Goal: Obtain resource: Download file/media

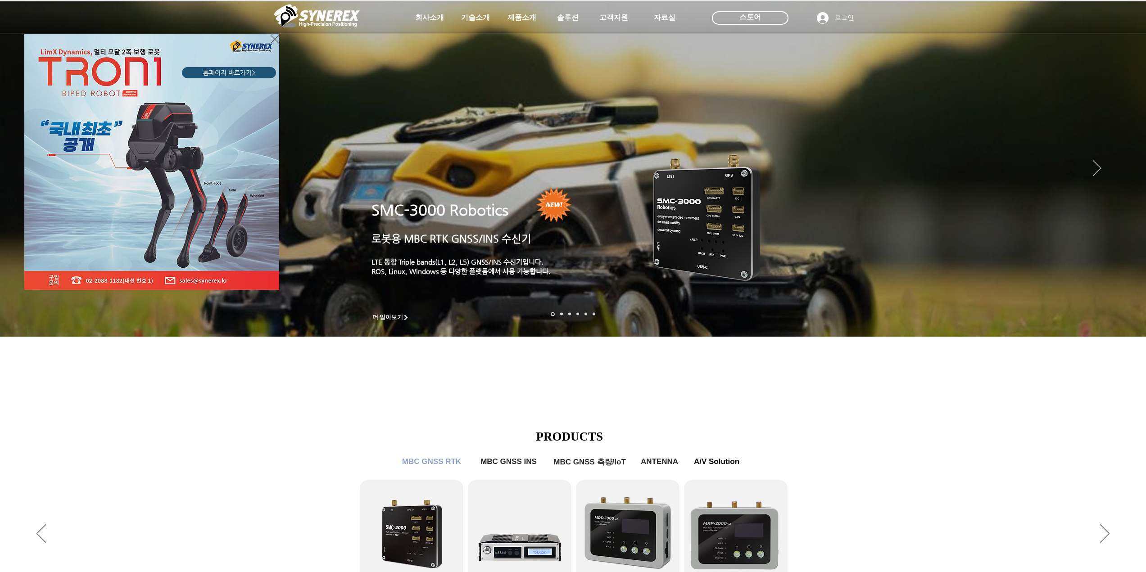
click at [508, 19] on div "LimX Dinamics" at bounding box center [573, 286] width 1146 height 572
click at [514, 17] on div "LimX Dinamics" at bounding box center [573, 286] width 1146 height 572
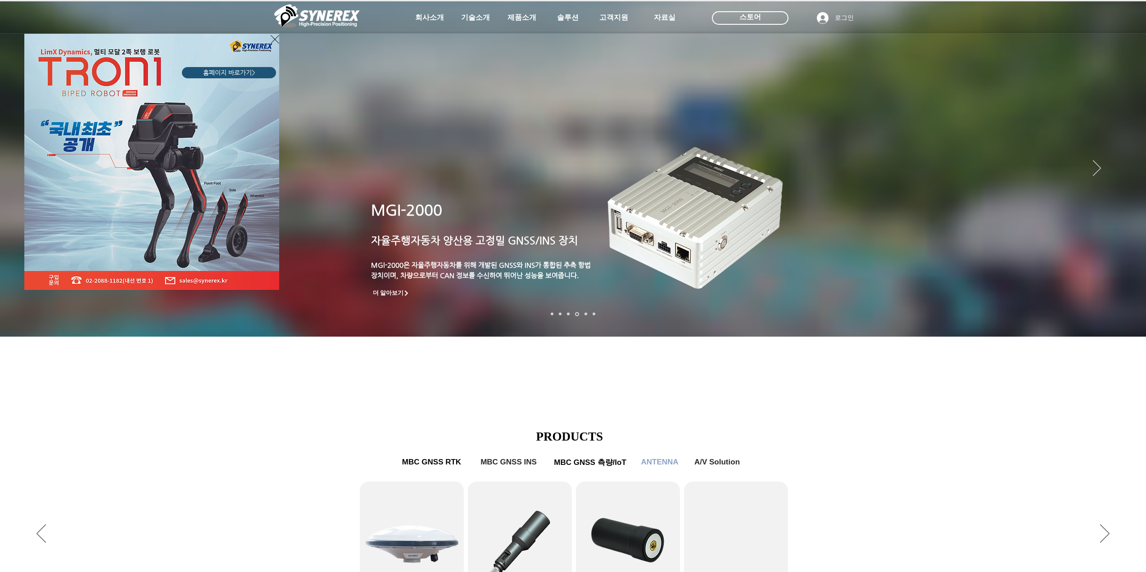
click at [543, 28] on div "LimX Dinamics" at bounding box center [573, 286] width 1146 height 572
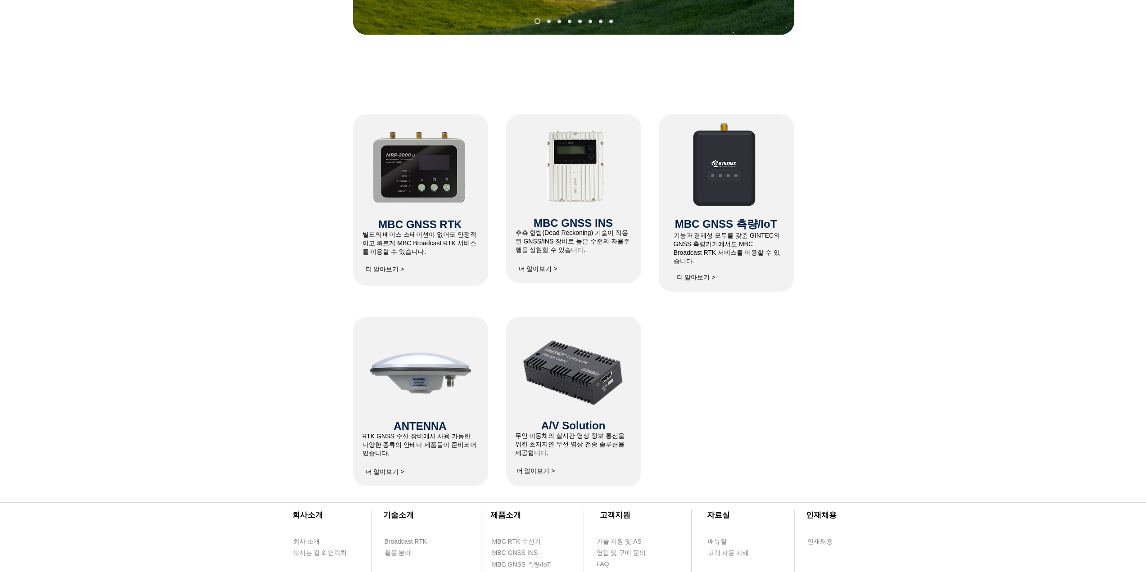
scroll to position [315, 0]
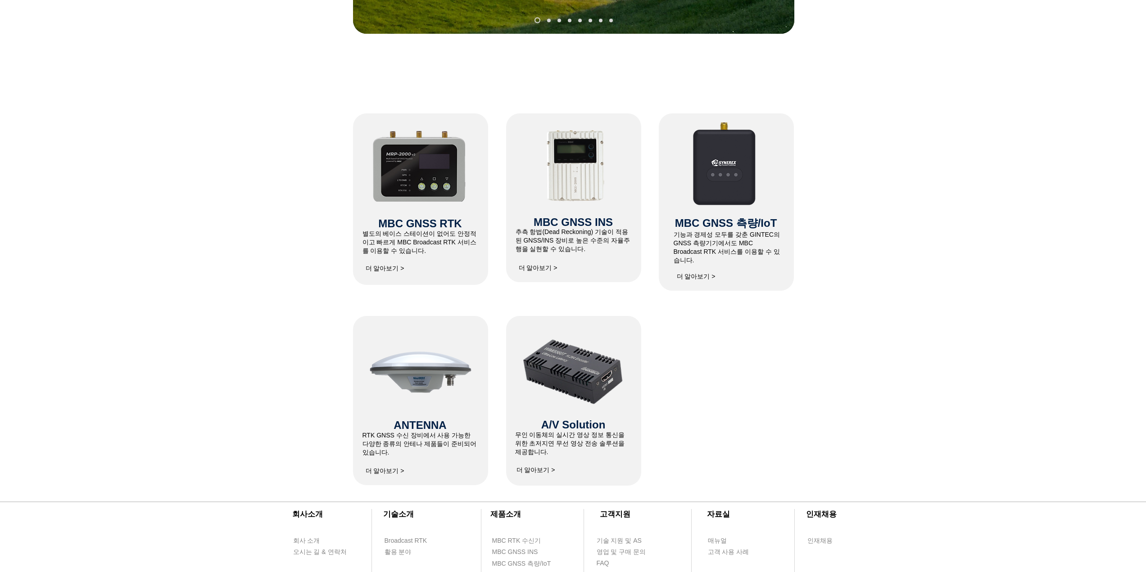
click at [439, 227] on span "MBC GNSS RTK" at bounding box center [419, 223] width 83 height 12
click at [437, 183] on img at bounding box center [420, 164] width 96 height 73
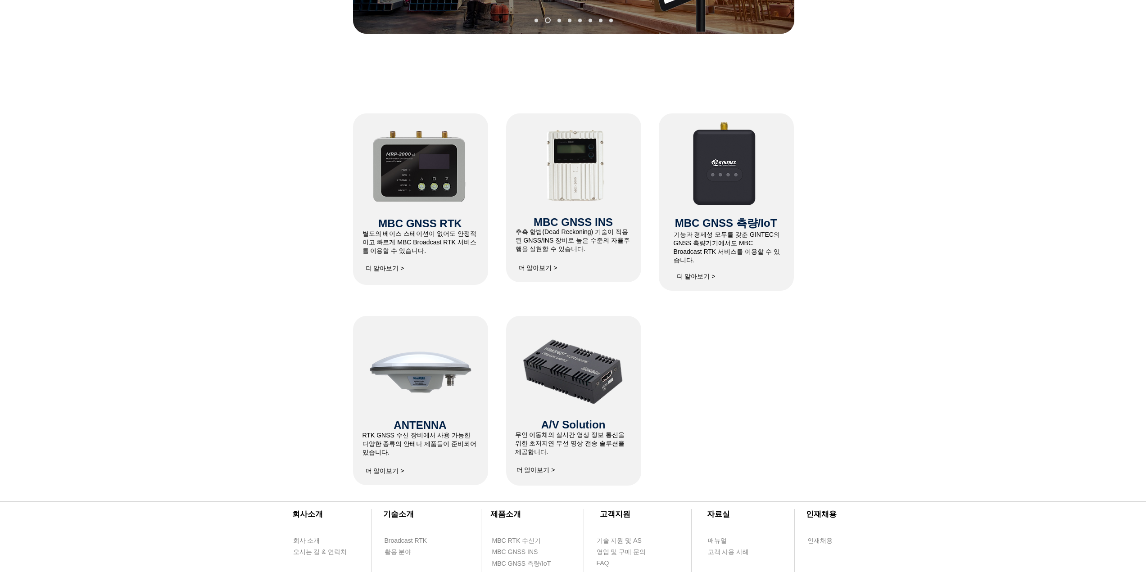
click at [395, 271] on span "더 알아보기 >" at bounding box center [385, 269] width 39 height 8
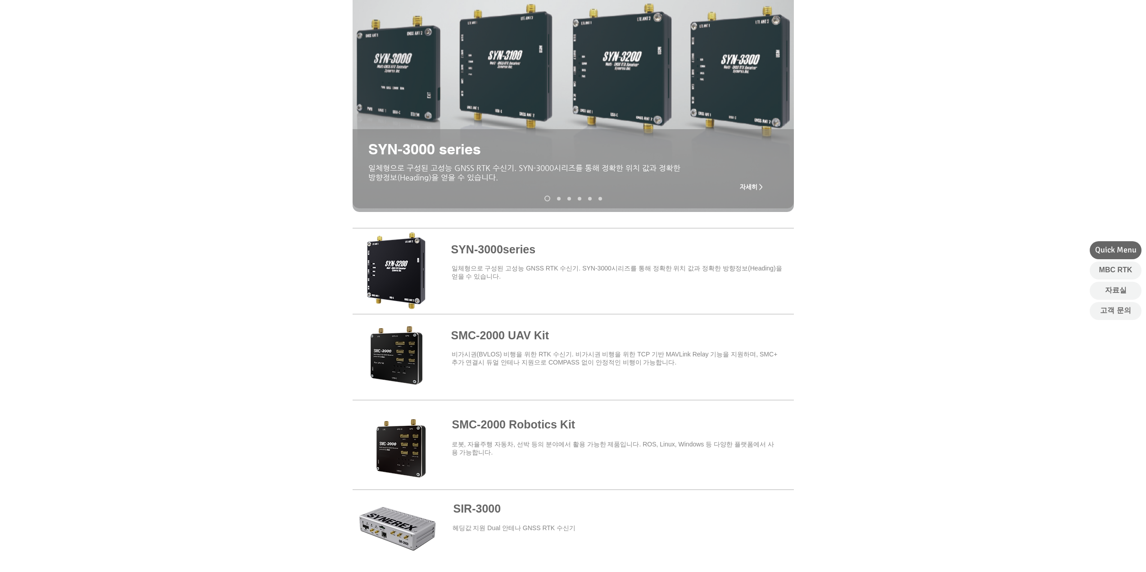
drag, startPoint x: 192, startPoint y: 284, endPoint x: 181, endPoint y: 263, distance: 24.4
click at [181, 262] on div at bounding box center [573, 352] width 1146 height 264
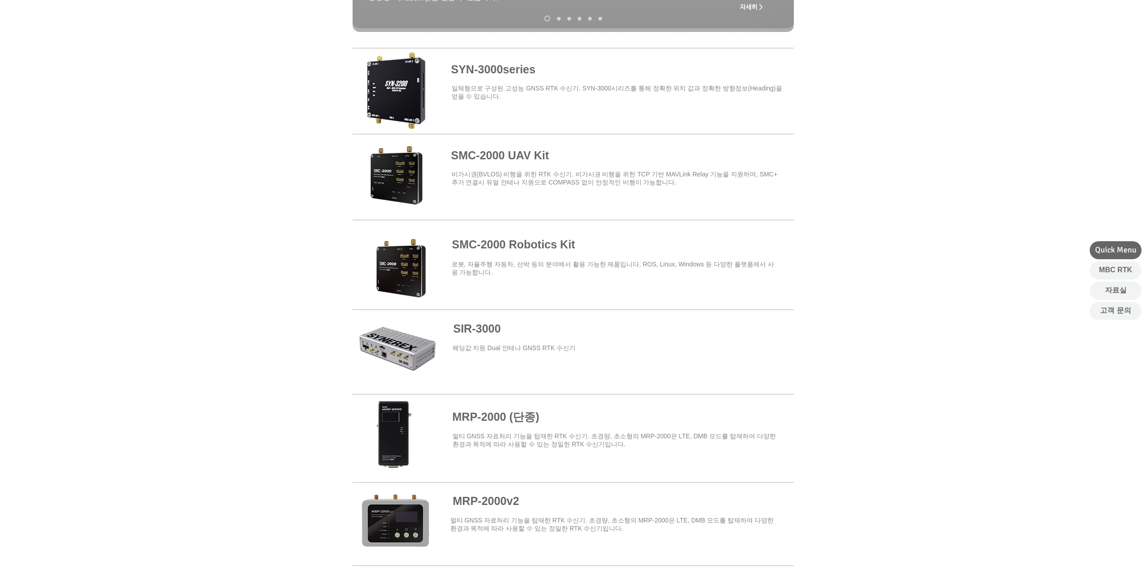
scroll to position [360, 0]
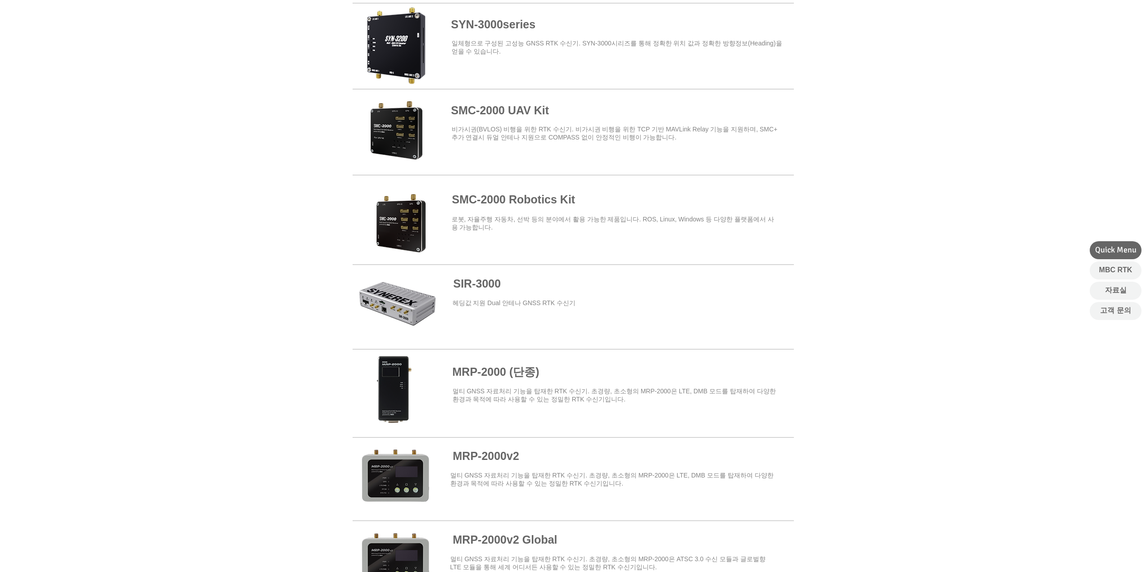
drag, startPoint x: 151, startPoint y: 239, endPoint x: 454, endPoint y: 217, distance: 303.9
click at [148, 225] on div at bounding box center [573, 127] width 1146 height 264
click at [539, 202] on span at bounding box center [573, 216] width 441 height 79
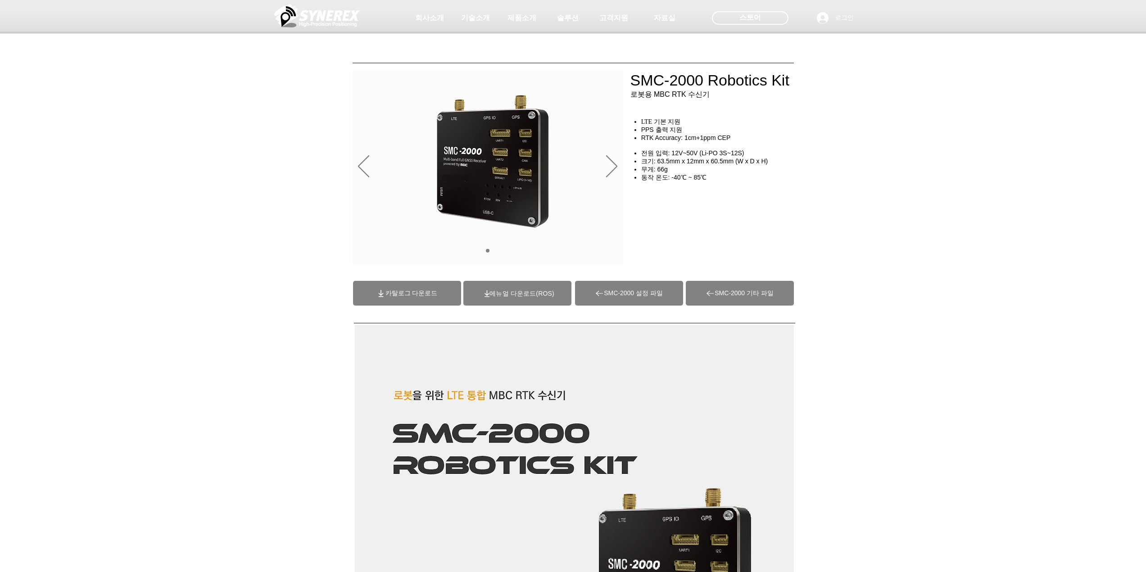
drag, startPoint x: 515, startPoint y: 131, endPoint x: 477, endPoint y: 192, distance: 71.6
click at [477, 192] on img "슬라이드쇼" at bounding box center [493, 162] width 118 height 135
click at [505, 175] on img "슬라이드쇼" at bounding box center [493, 162] width 118 height 135
click at [634, 84] on div at bounding box center [573, 66] width 1146 height 133
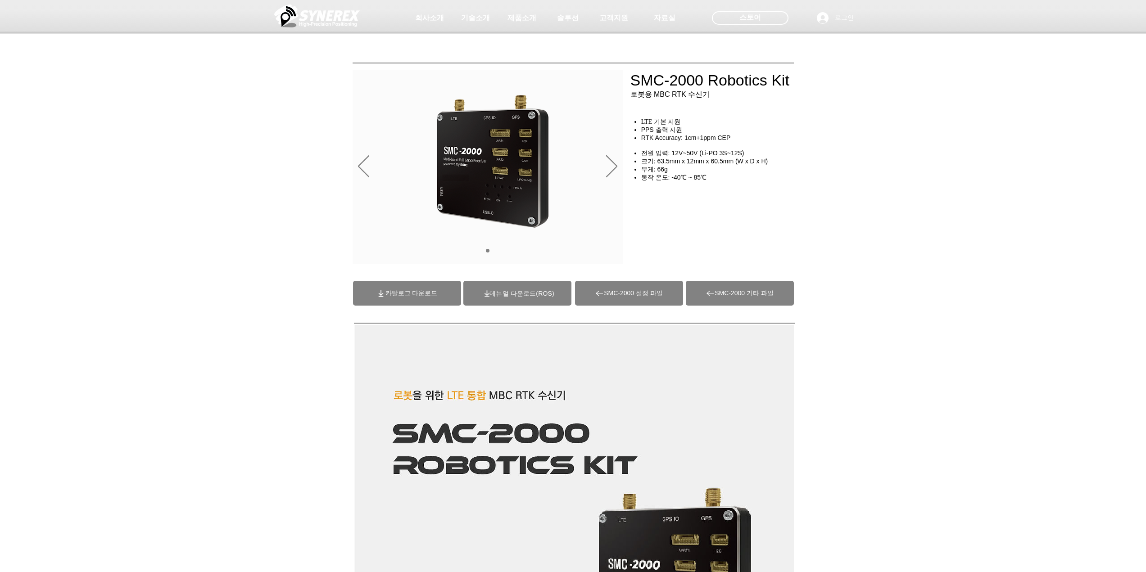
drag, startPoint x: 892, startPoint y: 151, endPoint x: 892, endPoint y: 135, distance: 16.2
click at [892, 135] on div "초고정밀 위치정보 솔루션 Broadcast RTK #comp-kyq9tmhv svg [data-color="1"] {fill: #000000;…" at bounding box center [573, 69] width 1146 height 138
drag, startPoint x: 892, startPoint y: 135, endPoint x: 894, endPoint y: 124, distance: 11.1
click at [894, 124] on div at bounding box center [573, 66] width 1146 height 133
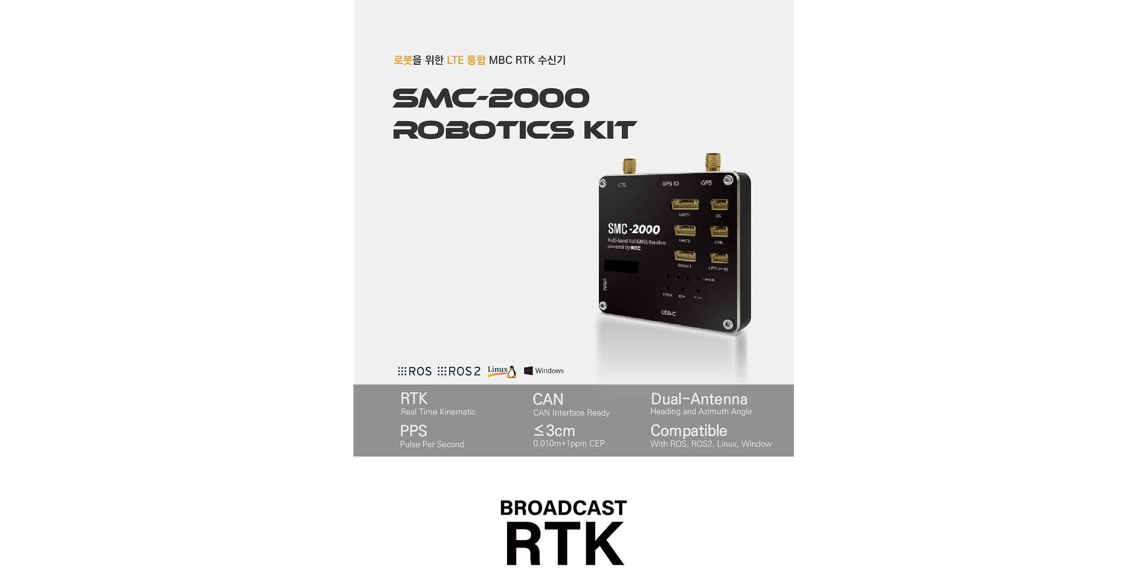
scroll to position [450, 0]
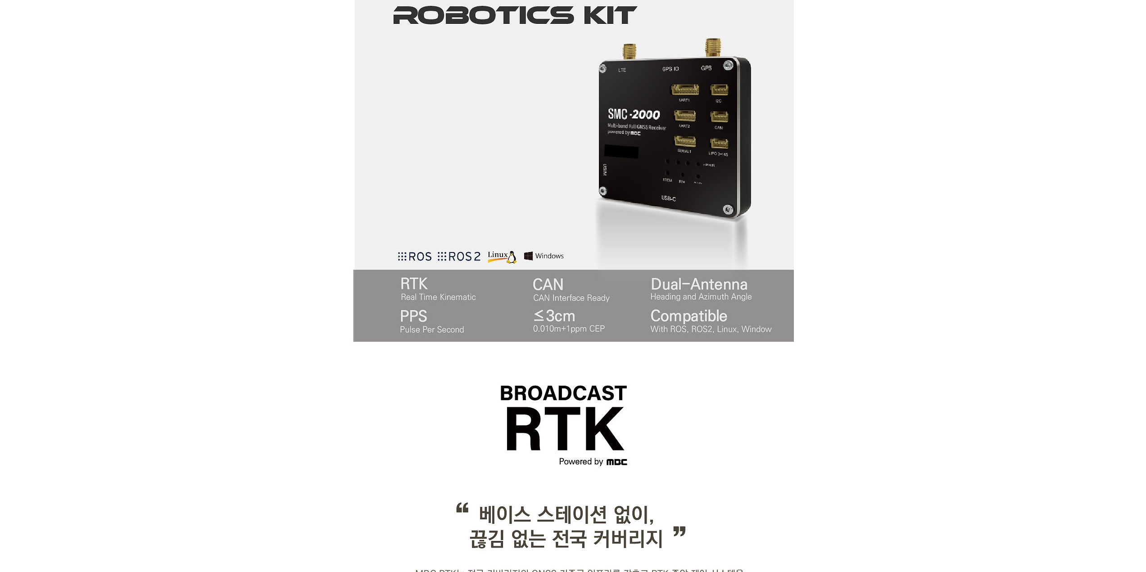
drag, startPoint x: 882, startPoint y: 140, endPoint x: 887, endPoint y: 122, distance: 18.2
drag, startPoint x: 870, startPoint y: 175, endPoint x: 875, endPoint y: 160, distance: 15.6
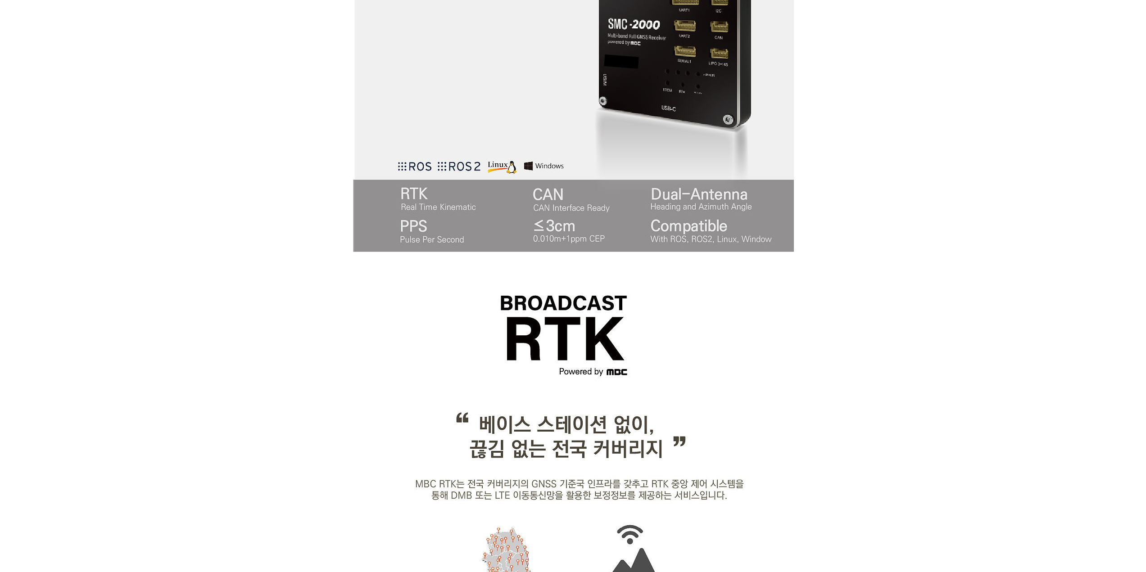
drag, startPoint x: 875, startPoint y: 160, endPoint x: 879, endPoint y: 145, distance: 16.1
drag, startPoint x: 938, startPoint y: 203, endPoint x: 947, endPoint y: 176, distance: 28.5
drag, startPoint x: 931, startPoint y: 198, endPoint x: 1101, endPoint y: 192, distance: 170.8
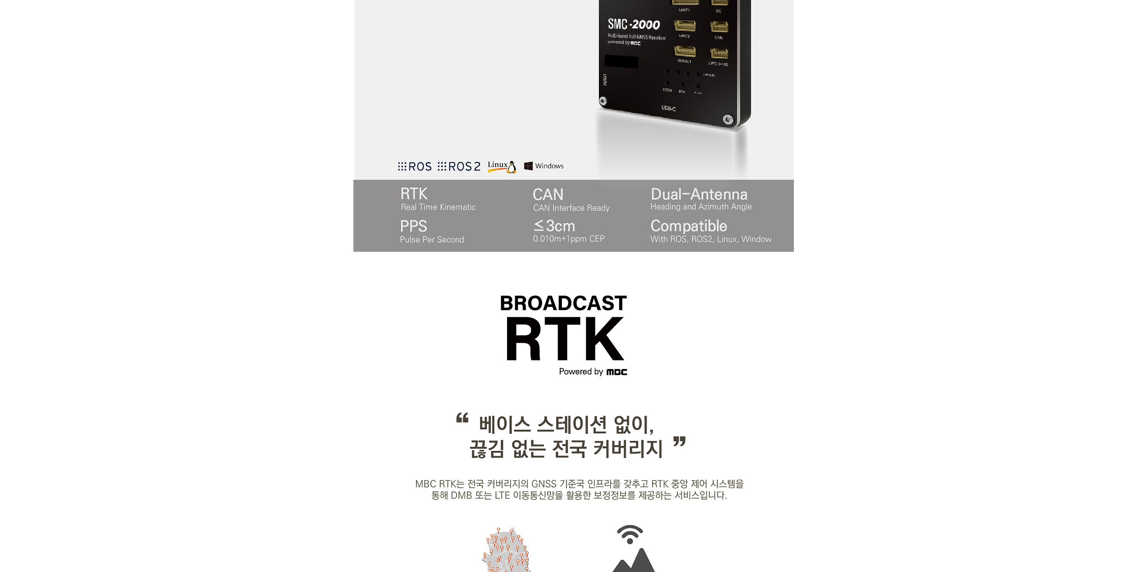
drag, startPoint x: 926, startPoint y: 162, endPoint x: 929, endPoint y: 140, distance: 21.8
drag, startPoint x: 910, startPoint y: 118, endPoint x: 909, endPoint y: 85, distance: 33.3
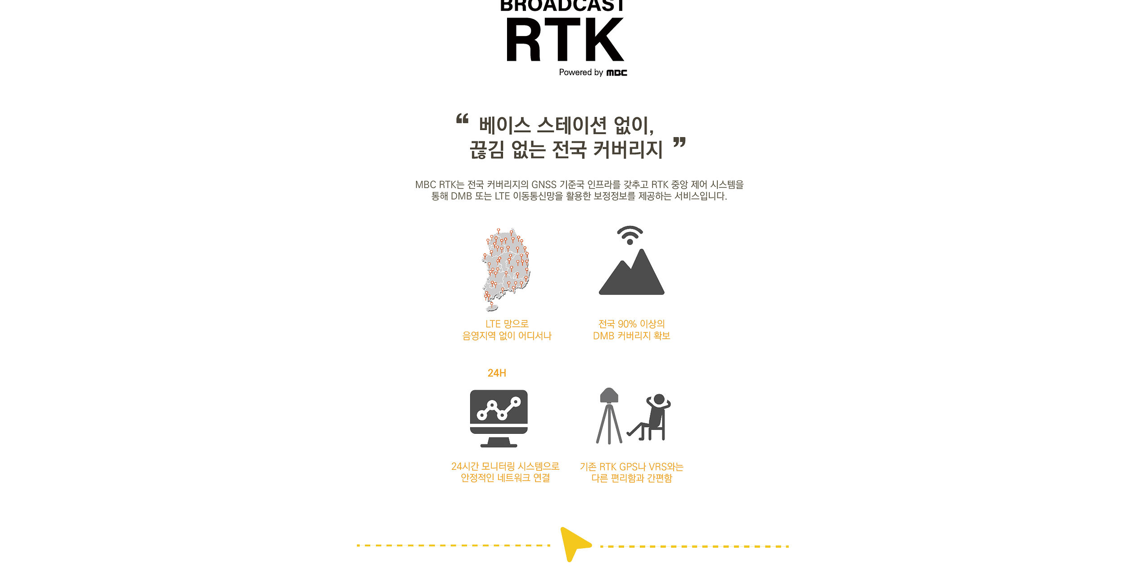
scroll to position [856, 0]
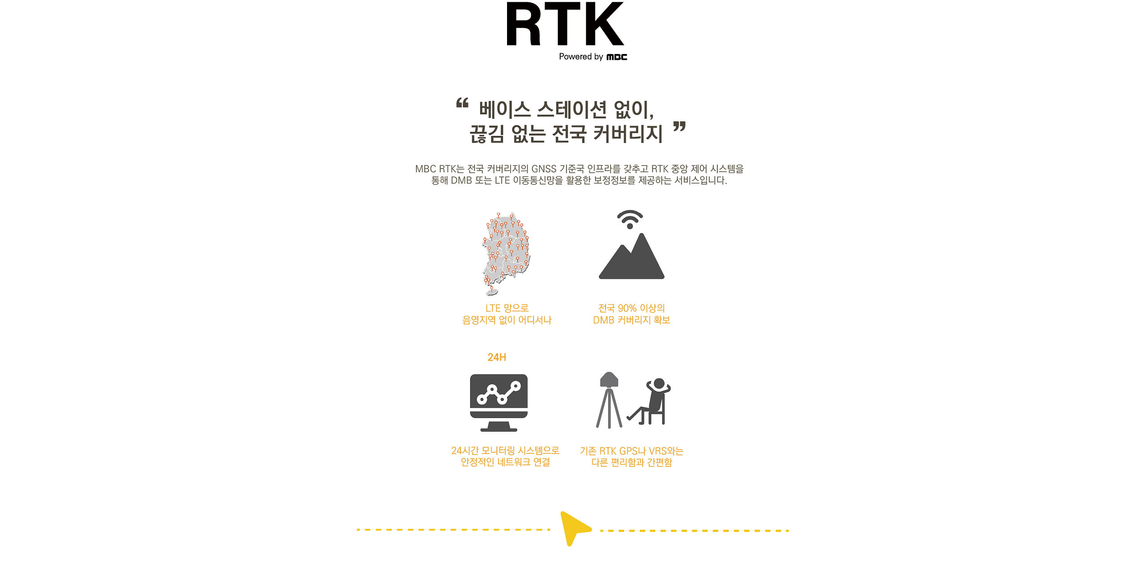
drag, startPoint x: 788, startPoint y: 191, endPoint x: 789, endPoint y: 185, distance: 6.8
drag, startPoint x: 826, startPoint y: 223, endPoint x: 832, endPoint y: 212, distance: 12.3
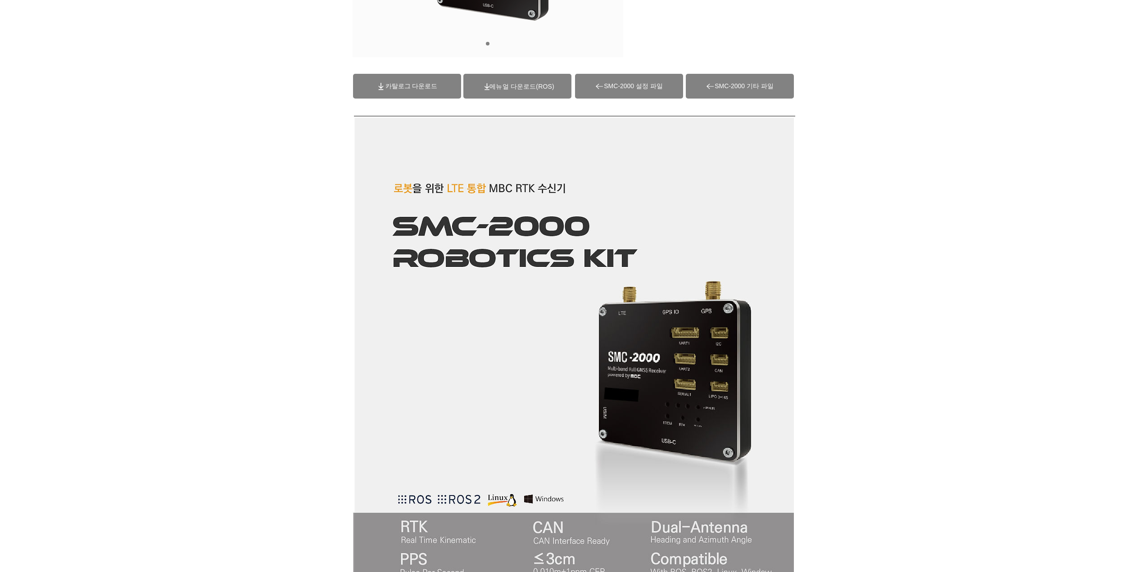
scroll to position [135, 0]
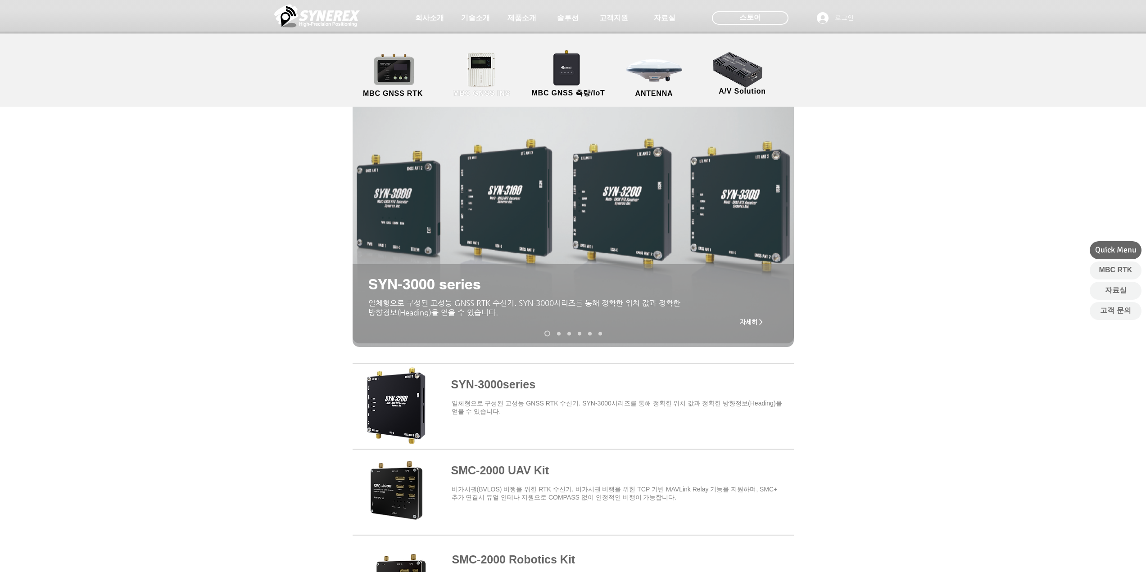
click at [495, 63] on link "MBC GNSS INS" at bounding box center [481, 75] width 81 height 47
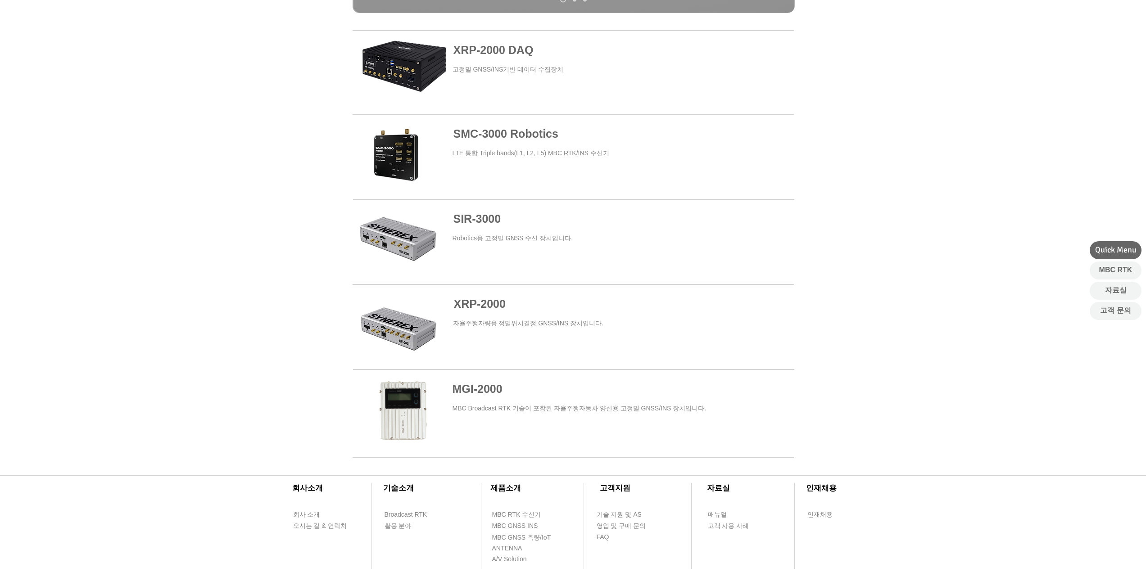
scroll to position [315, 0]
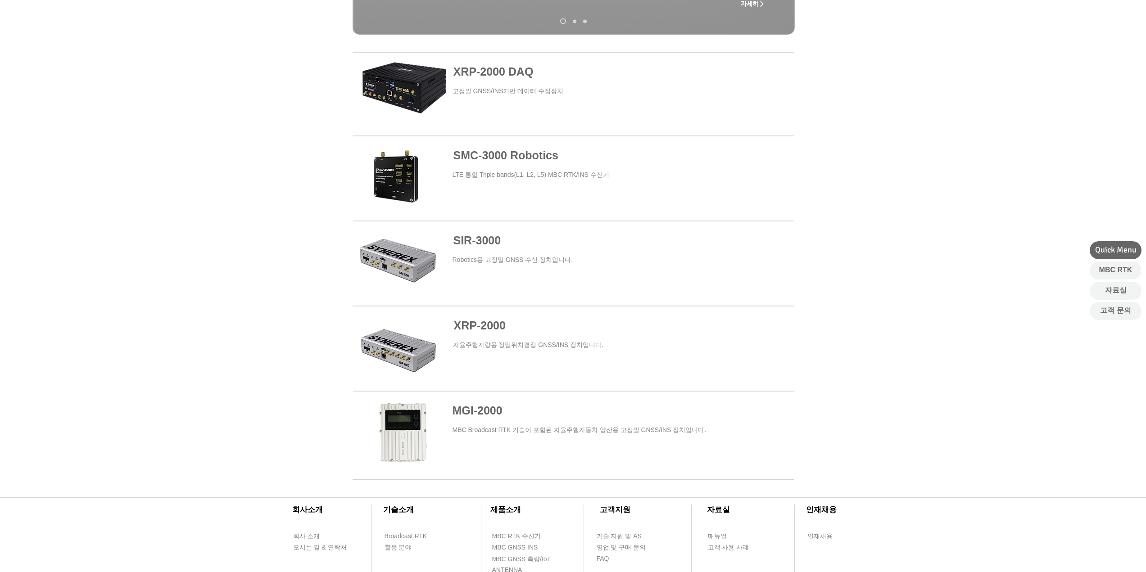
click at [524, 153] on span "SMC-3000 Robotics" at bounding box center [505, 155] width 105 height 13
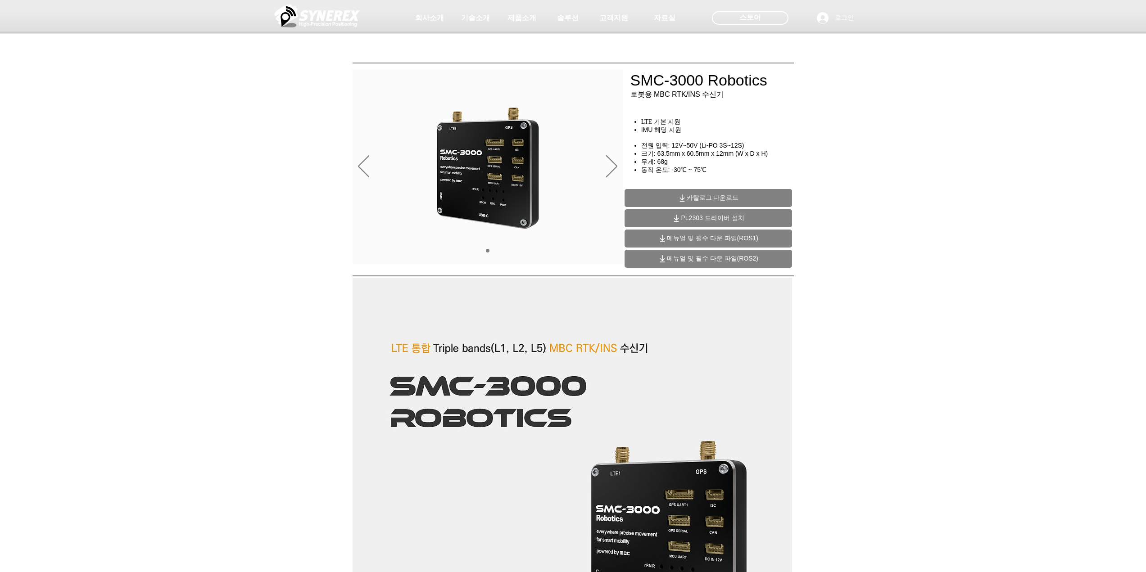
drag, startPoint x: 136, startPoint y: 159, endPoint x: 129, endPoint y: 154, distance: 8.6
drag, startPoint x: 125, startPoint y: 158, endPoint x: 133, endPoint y: 132, distance: 27.5
click at [133, 132] on div at bounding box center [573, 66] width 1146 height 133
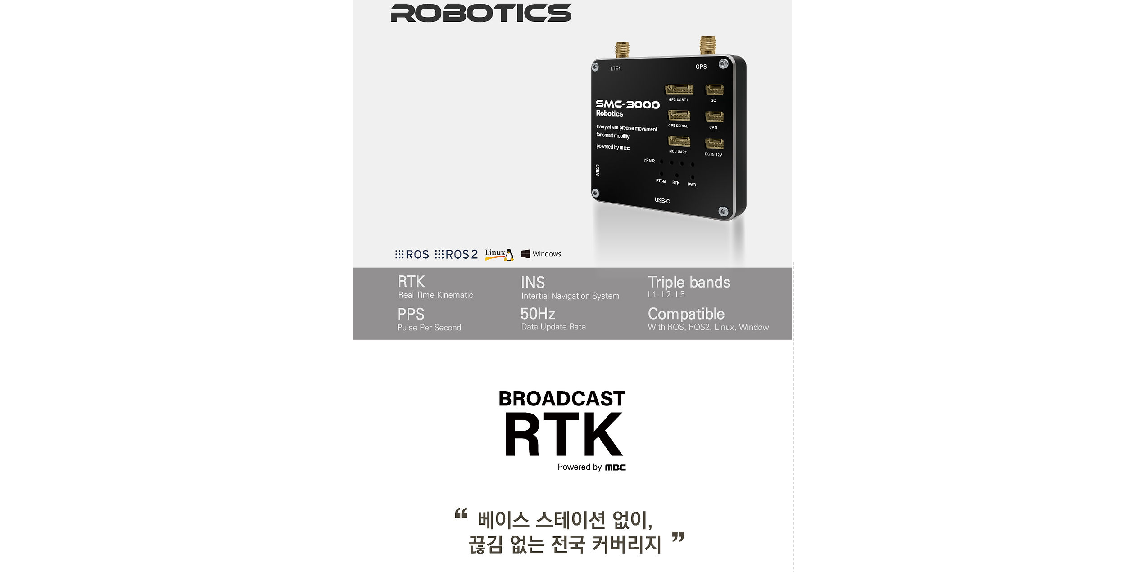
scroll to position [360, 0]
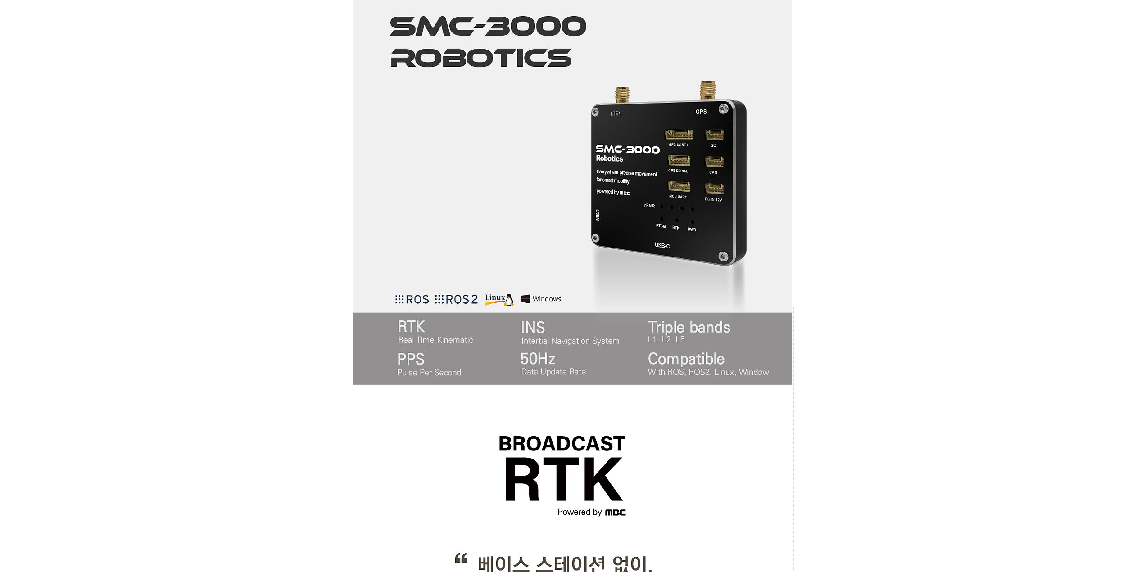
drag, startPoint x: 134, startPoint y: 142, endPoint x: 135, endPoint y: 133, distance: 9.1
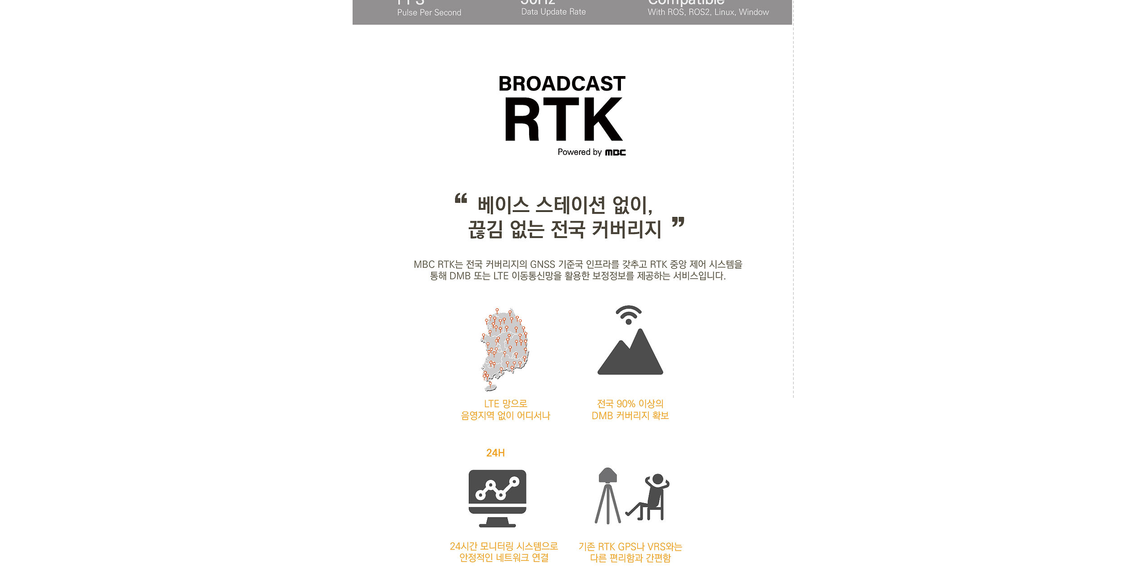
scroll to position [901, 0]
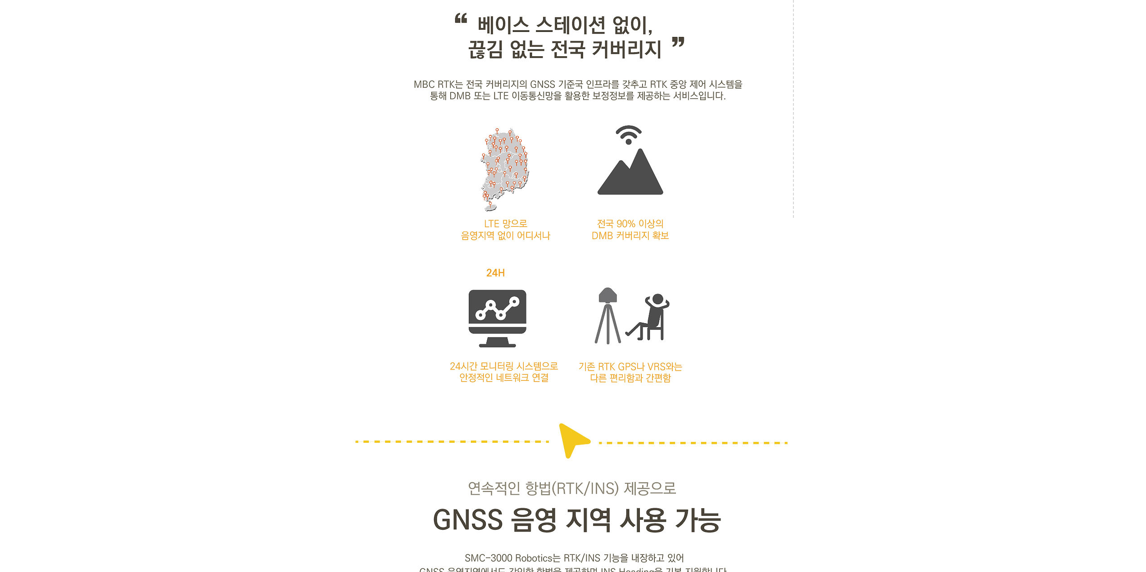
drag, startPoint x: 135, startPoint y: 133, endPoint x: 140, endPoint y: 124, distance: 10.9
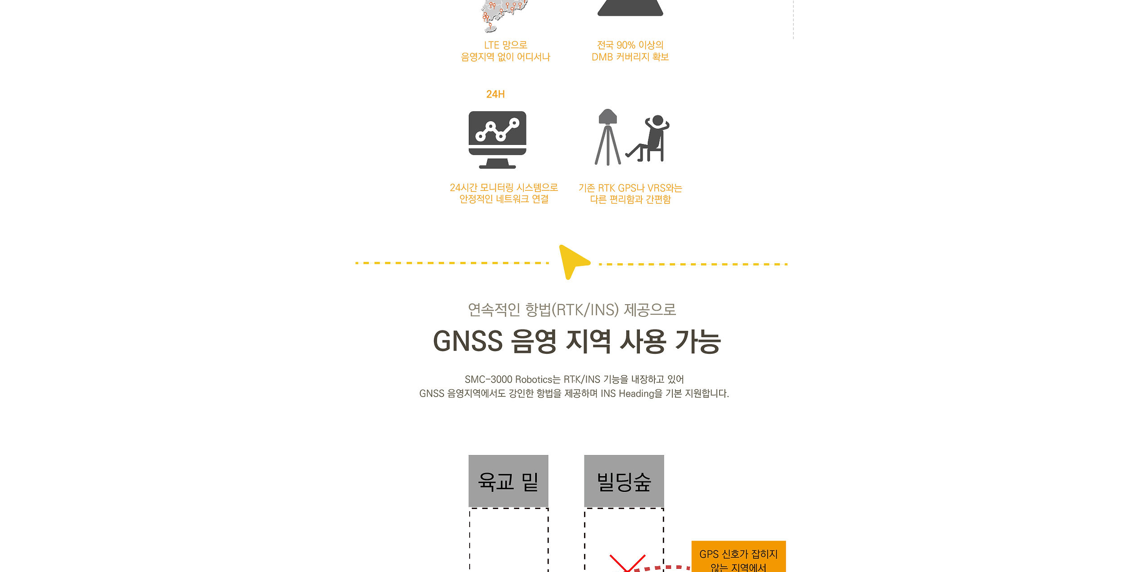
scroll to position [1081, 0]
drag, startPoint x: 140, startPoint y: 124, endPoint x: 144, endPoint y: 113, distance: 11.8
drag, startPoint x: 144, startPoint y: 113, endPoint x: 146, endPoint y: 103, distance: 9.7
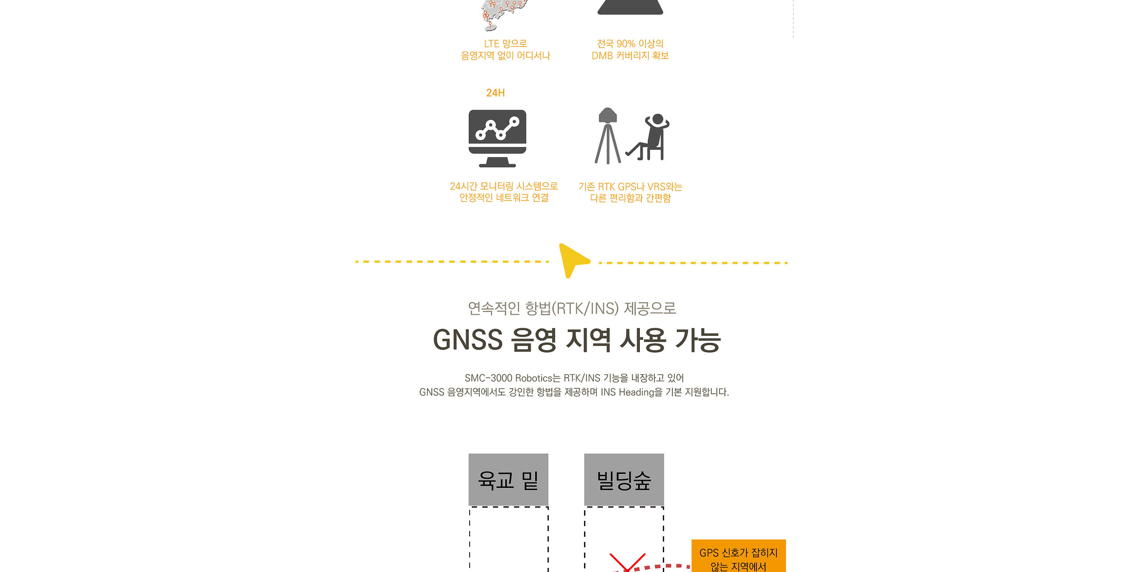
drag, startPoint x: 146, startPoint y: 103, endPoint x: 147, endPoint y: 96, distance: 6.8
drag, startPoint x: 153, startPoint y: 119, endPoint x: 155, endPoint y: 107, distance: 12.5
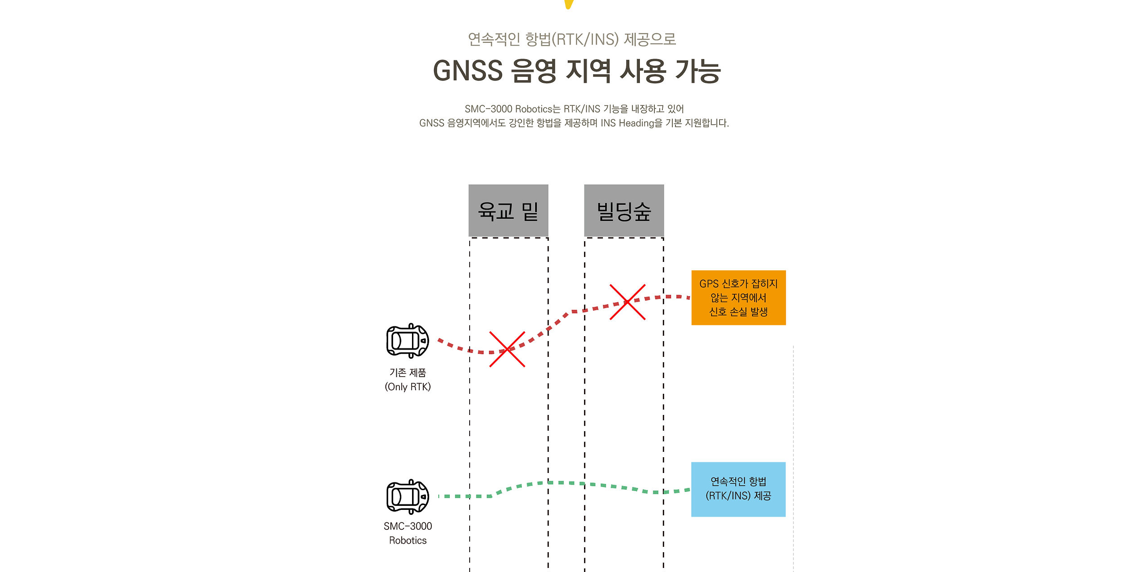
scroll to position [1351, 0]
drag, startPoint x: 155, startPoint y: 107, endPoint x: 156, endPoint y: 101, distance: 6.4
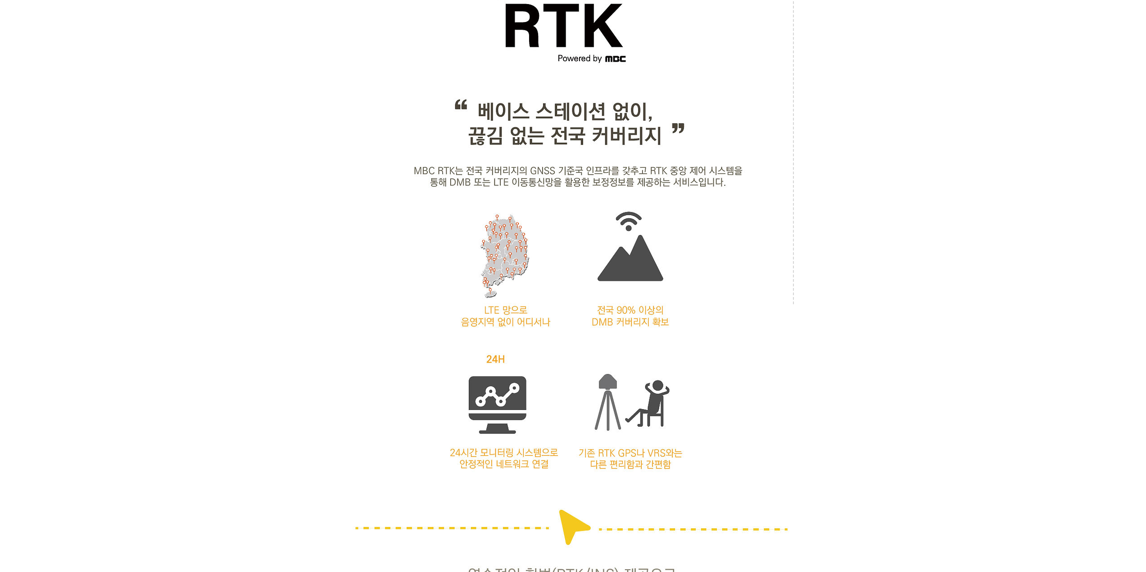
scroll to position [811, 0]
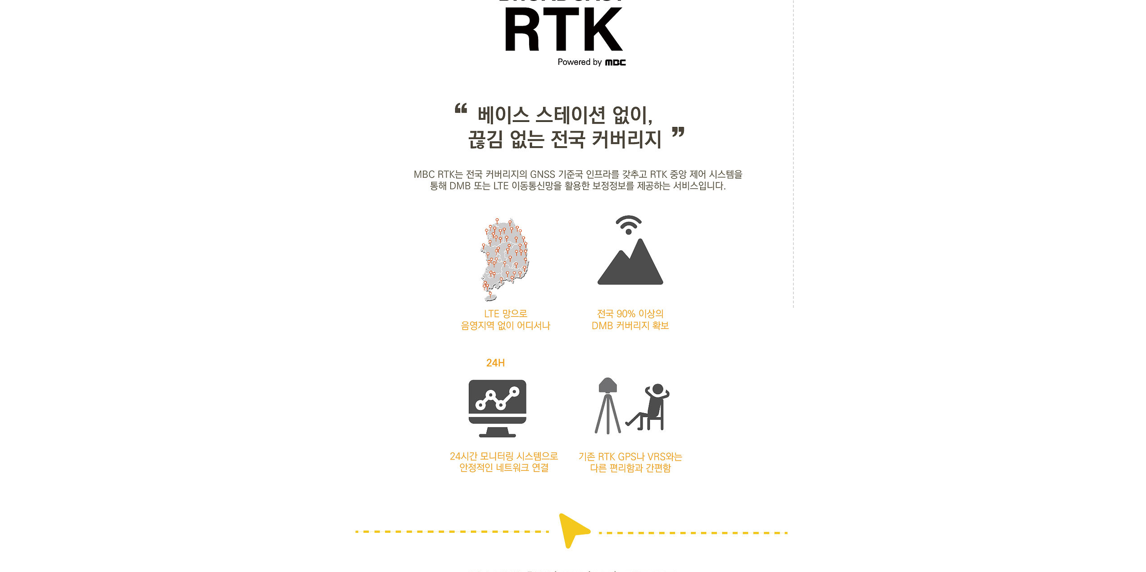
drag, startPoint x: 156, startPoint y: 101, endPoint x: 157, endPoint y: 96, distance: 5.0
drag, startPoint x: 157, startPoint y: 96, endPoint x: 157, endPoint y: 88, distance: 7.7
drag, startPoint x: 157, startPoint y: 88, endPoint x: 160, endPoint y: 72, distance: 16.5
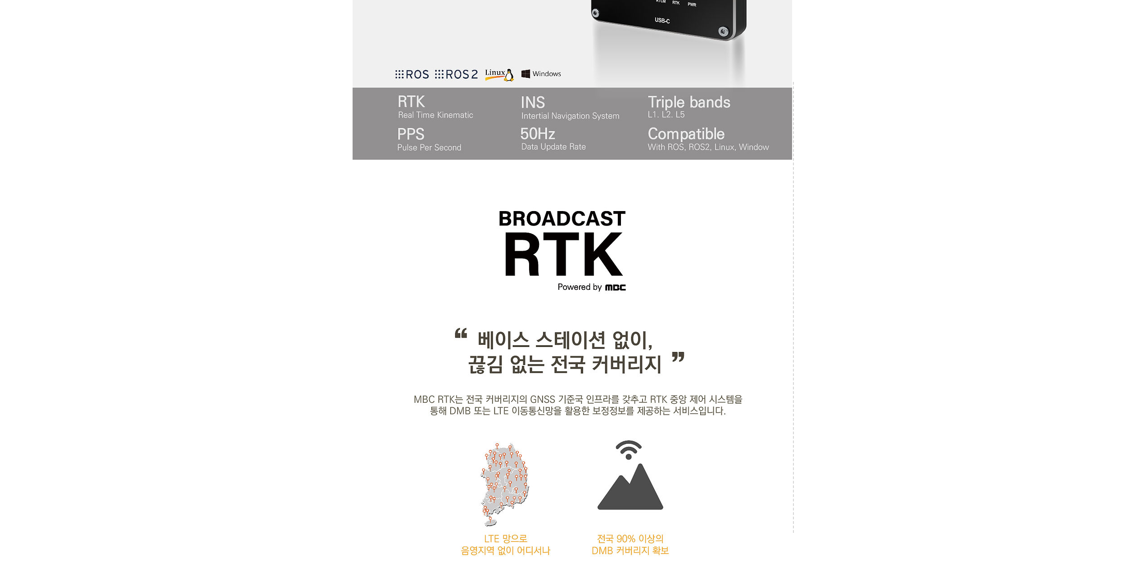
scroll to position [360, 0]
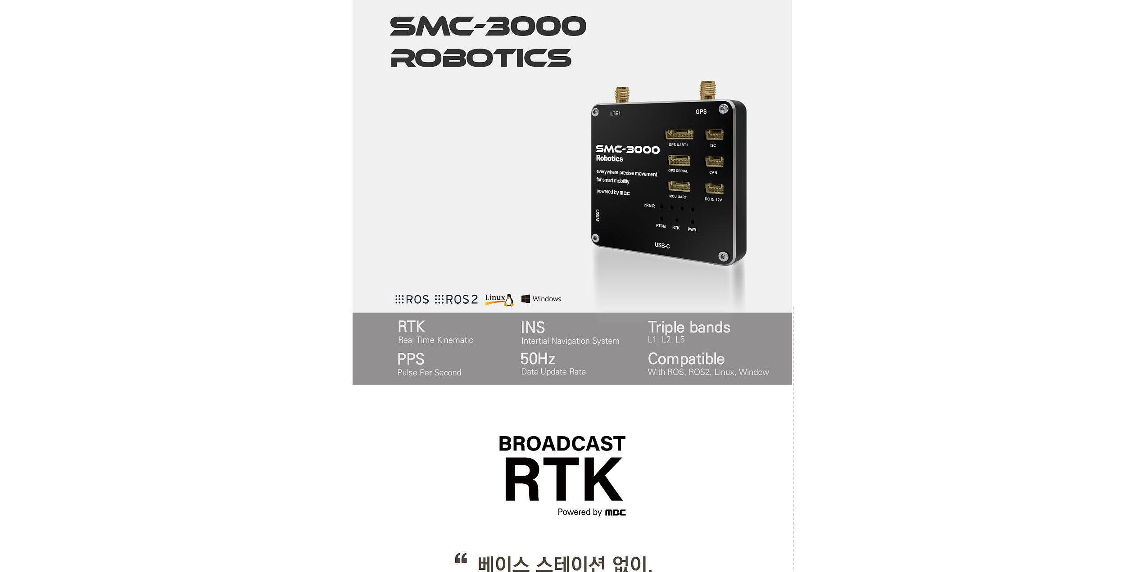
drag, startPoint x: 157, startPoint y: 131, endPoint x: 159, endPoint y: 115, distance: 15.9
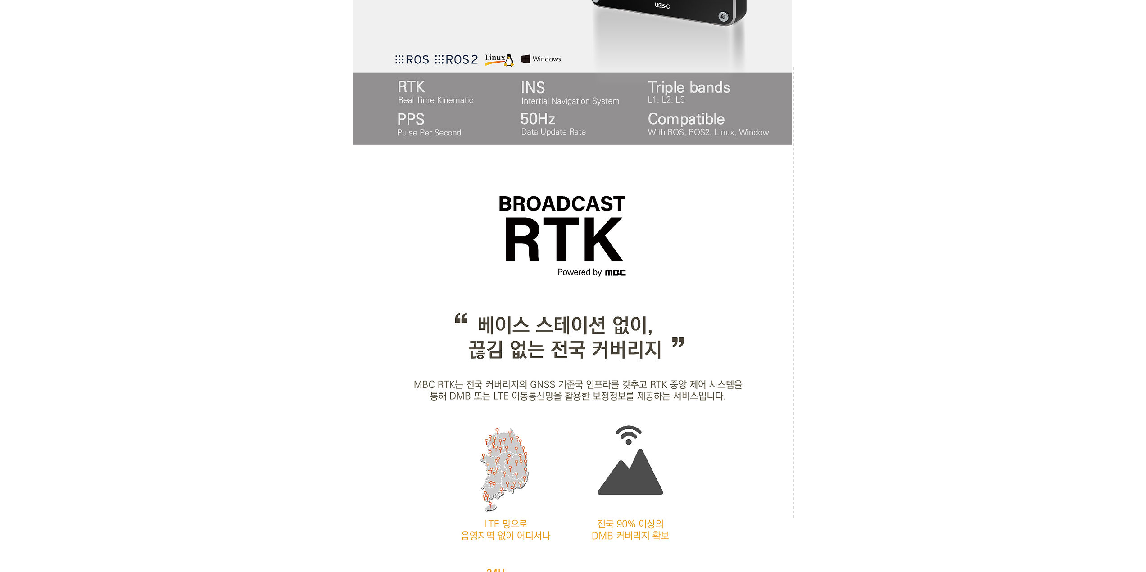
scroll to position [630, 0]
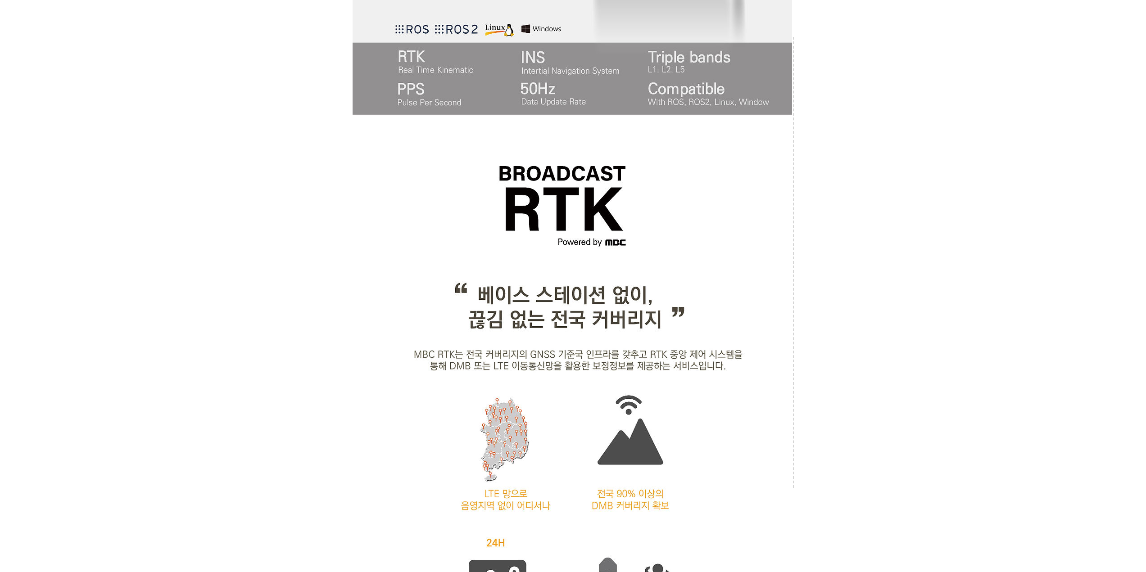
drag, startPoint x: 148, startPoint y: 145, endPoint x: 150, endPoint y: 133, distance: 11.9
drag, startPoint x: 146, startPoint y: 149, endPoint x: 146, endPoint y: 138, distance: 10.8
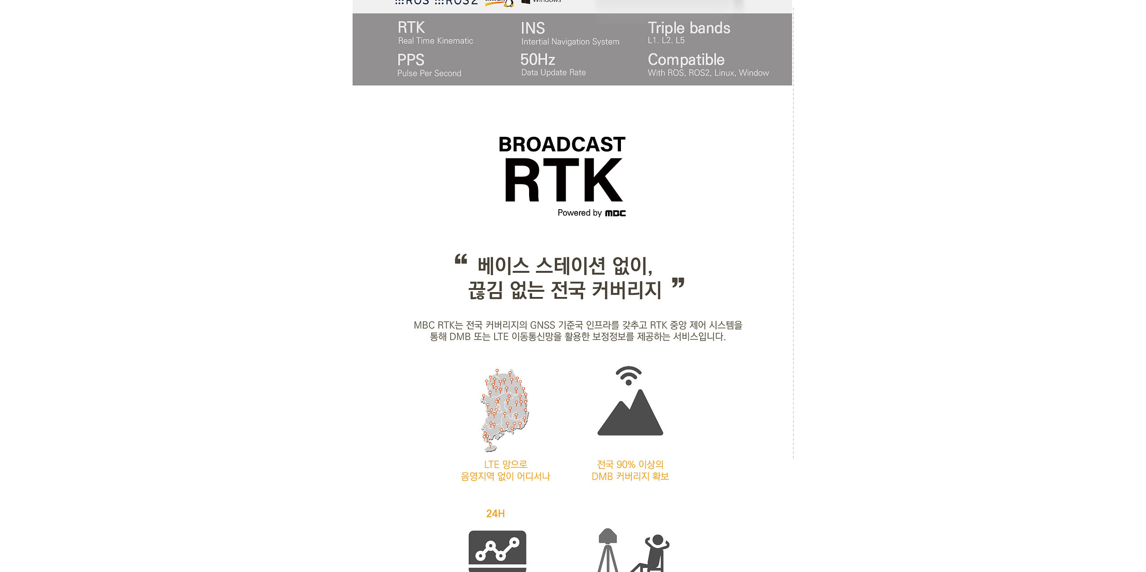
scroll to position [675, 0]
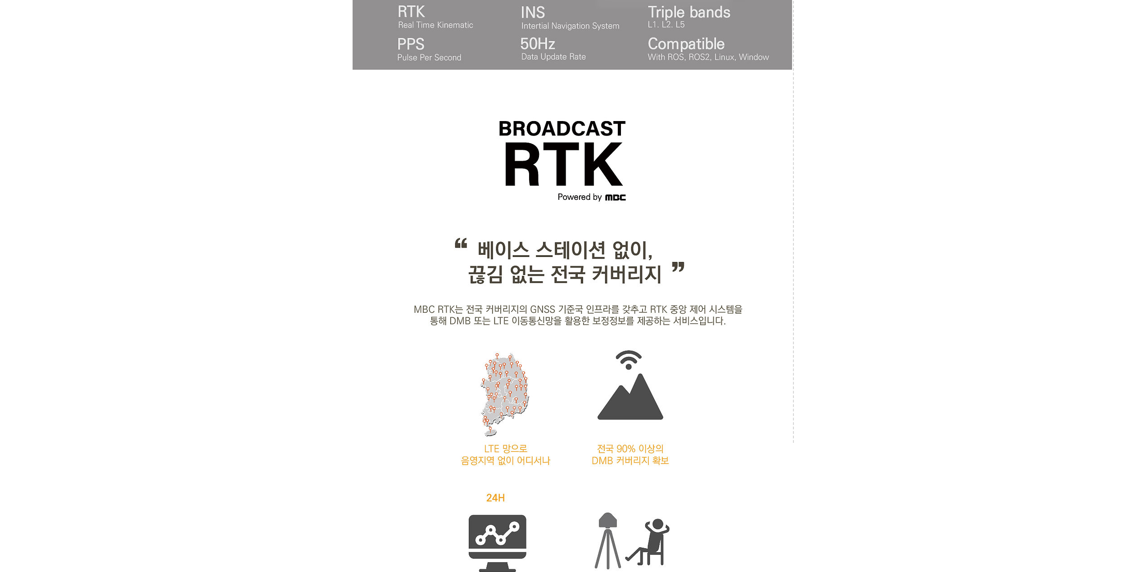
drag, startPoint x: 146, startPoint y: 138, endPoint x: 147, endPoint y: 127, distance: 10.4
drag, startPoint x: 147, startPoint y: 127, endPoint x: 147, endPoint y: 119, distance: 8.6
drag, startPoint x: 147, startPoint y: 119, endPoint x: 153, endPoint y: 107, distance: 13.1
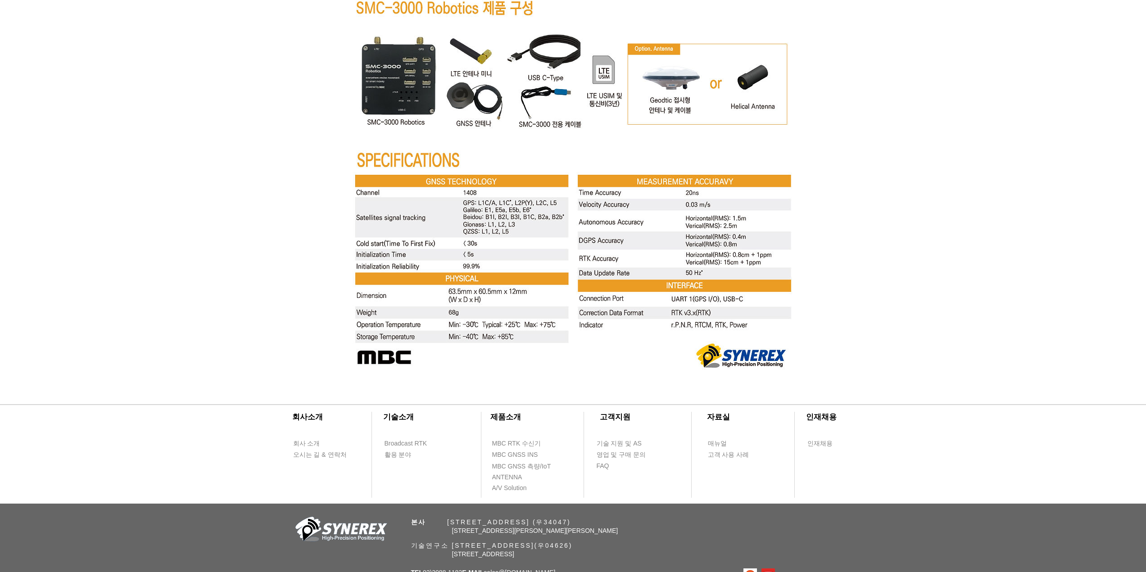
scroll to position [3278, 0]
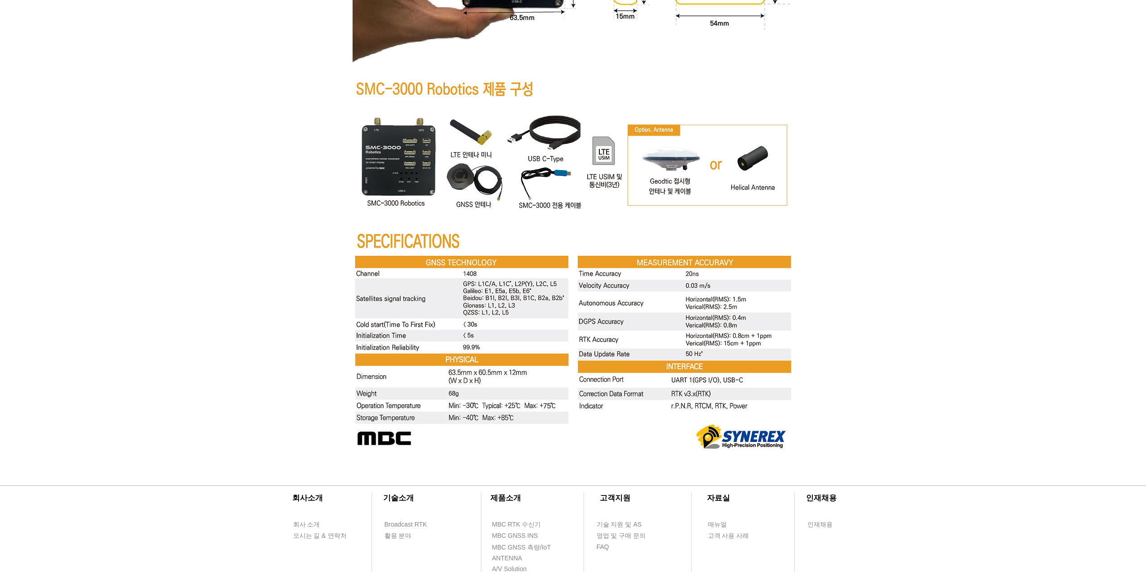
drag, startPoint x: 153, startPoint y: 107, endPoint x: 156, endPoint y: 101, distance: 7.0
drag, startPoint x: 156, startPoint y: 101, endPoint x: 158, endPoint y: 88, distance: 12.7
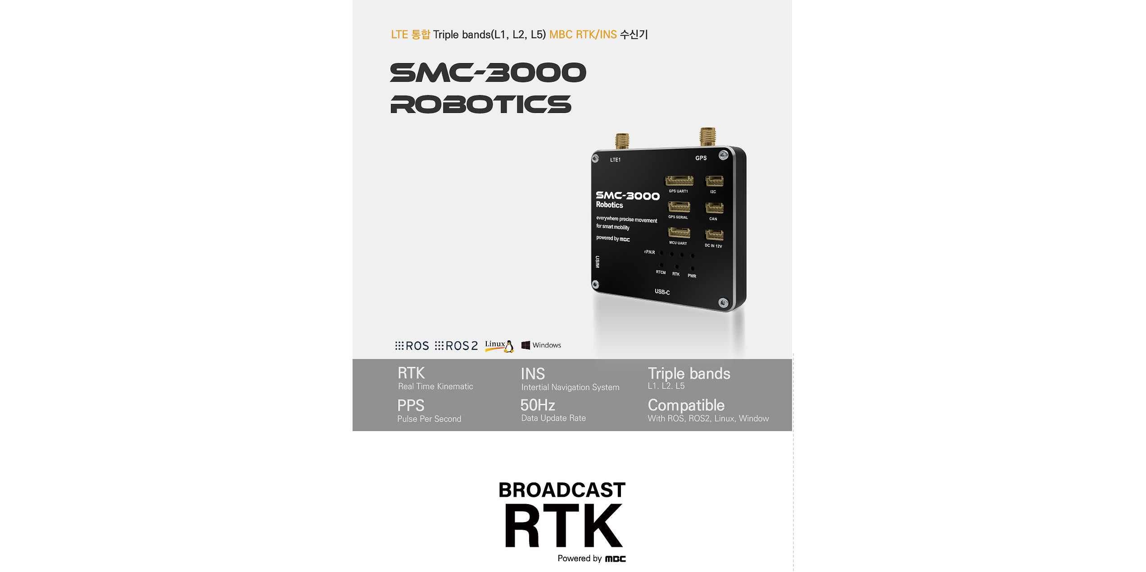
scroll to position [315, 0]
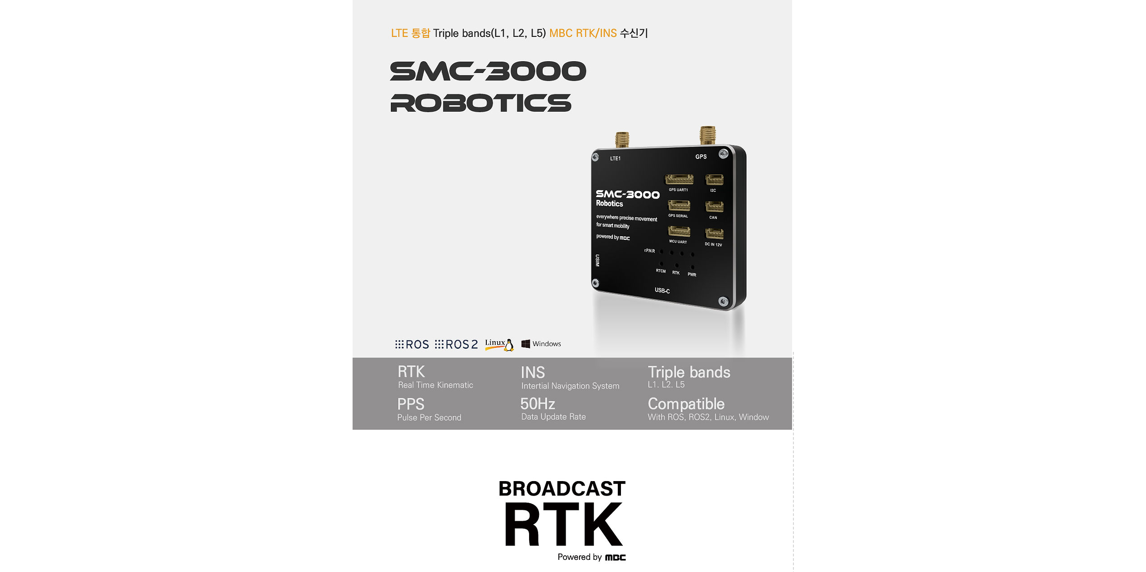
drag, startPoint x: 825, startPoint y: 177, endPoint x: 831, endPoint y: 157, distance: 20.8
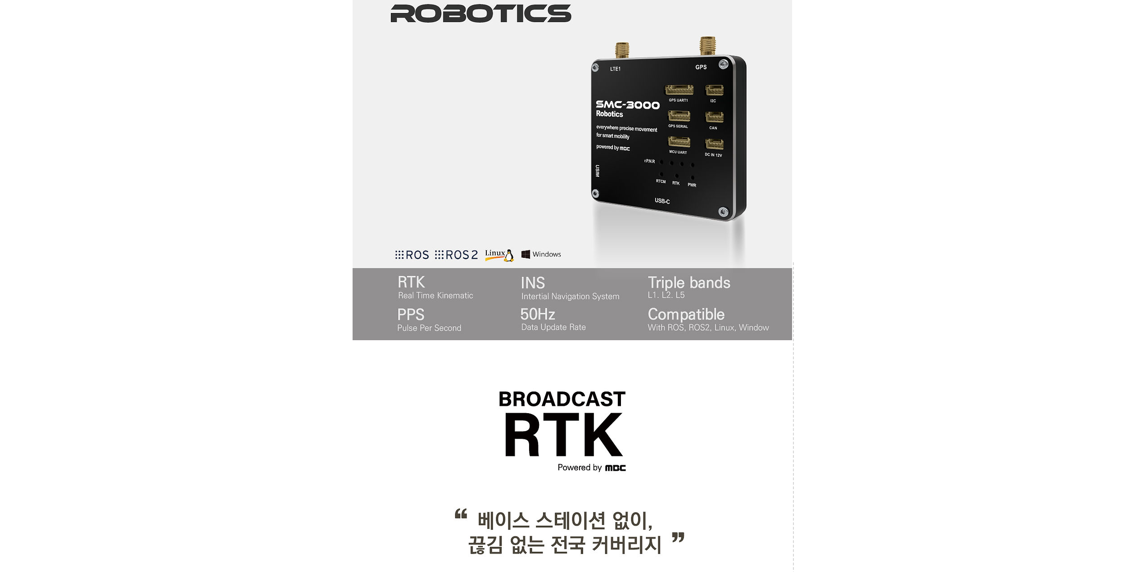
scroll to position [405, 0]
drag, startPoint x: 829, startPoint y: 162, endPoint x: 832, endPoint y: 146, distance: 16.4
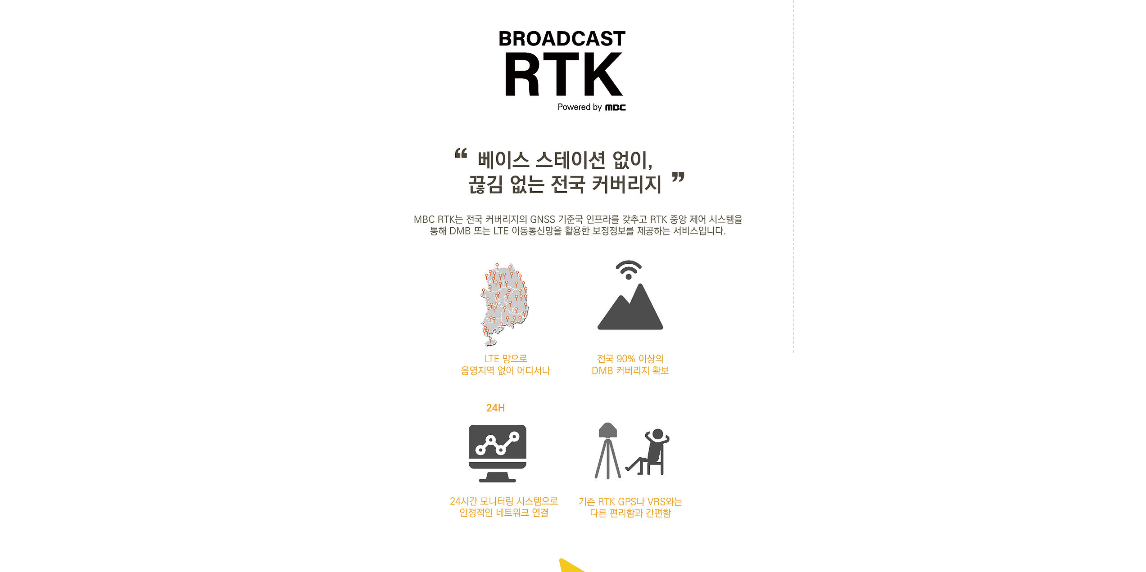
scroll to position [901, 0]
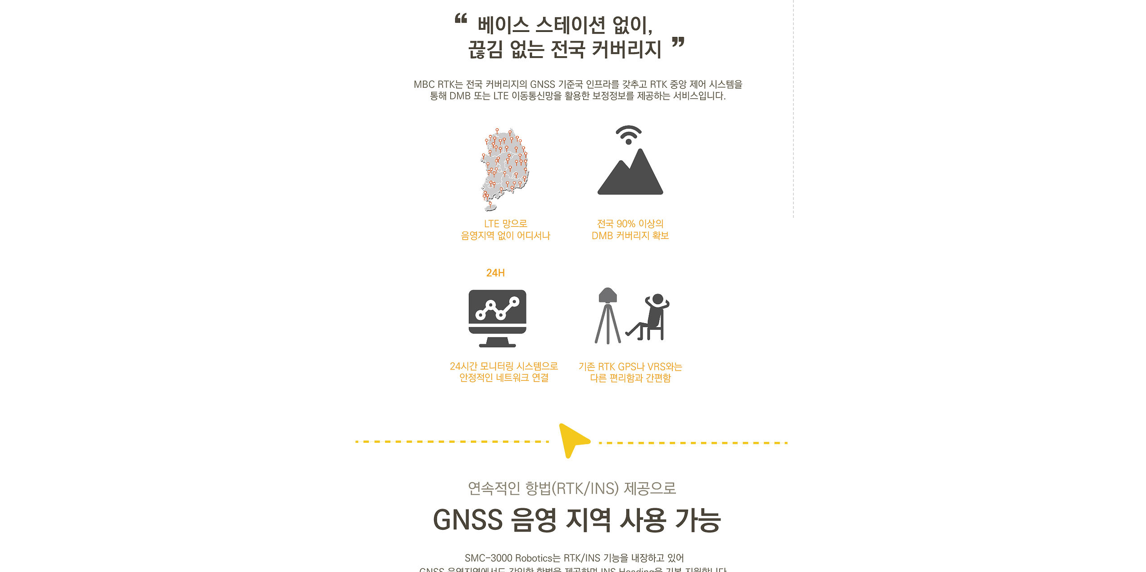
drag, startPoint x: 178, startPoint y: 163, endPoint x: 179, endPoint y: 141, distance: 22.1
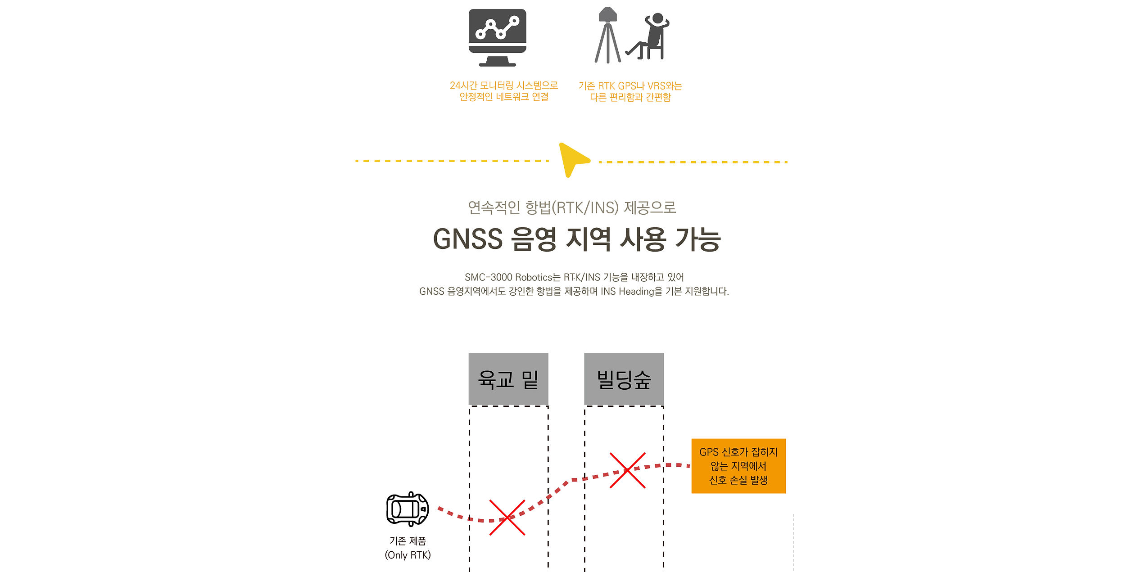
scroll to position [1306, 0]
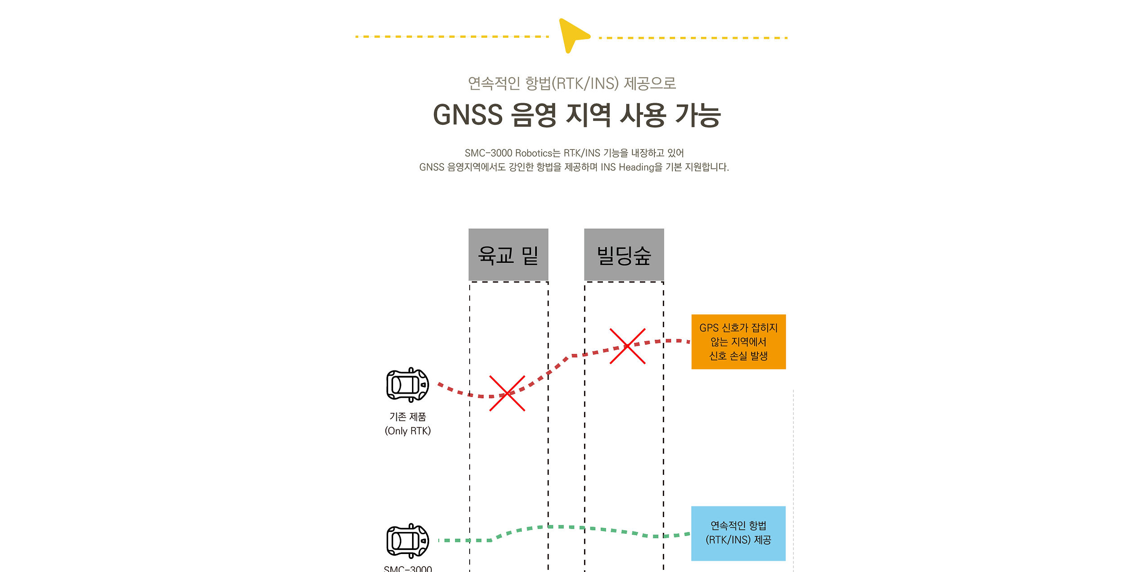
drag, startPoint x: 217, startPoint y: 129, endPoint x: 213, endPoint y: 125, distance: 4.8
drag, startPoint x: 891, startPoint y: 192, endPoint x: 889, endPoint y: 172, distance: 19.9
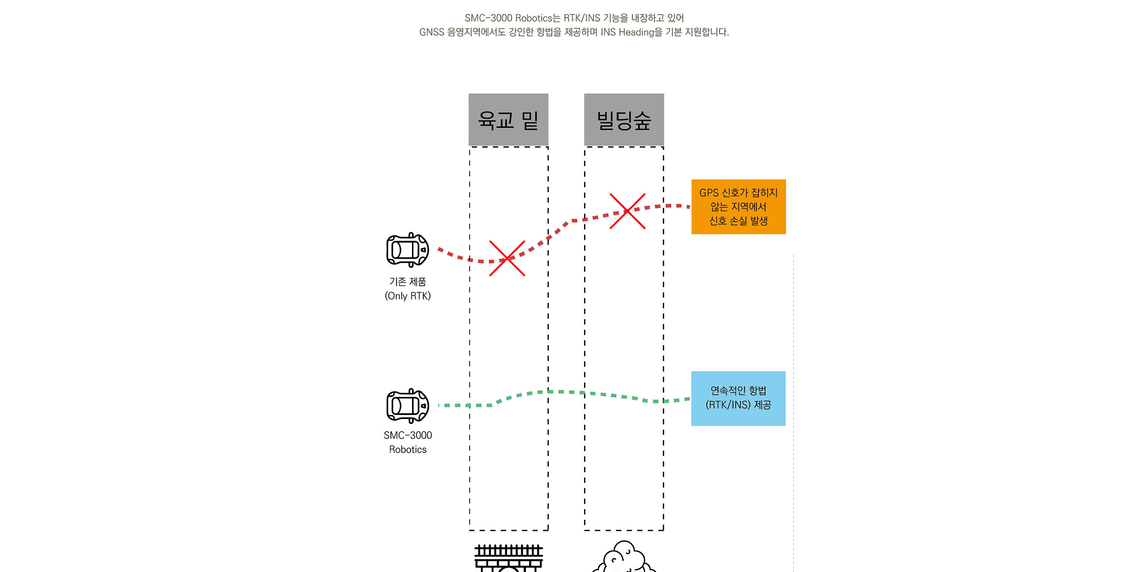
scroll to position [1486, 0]
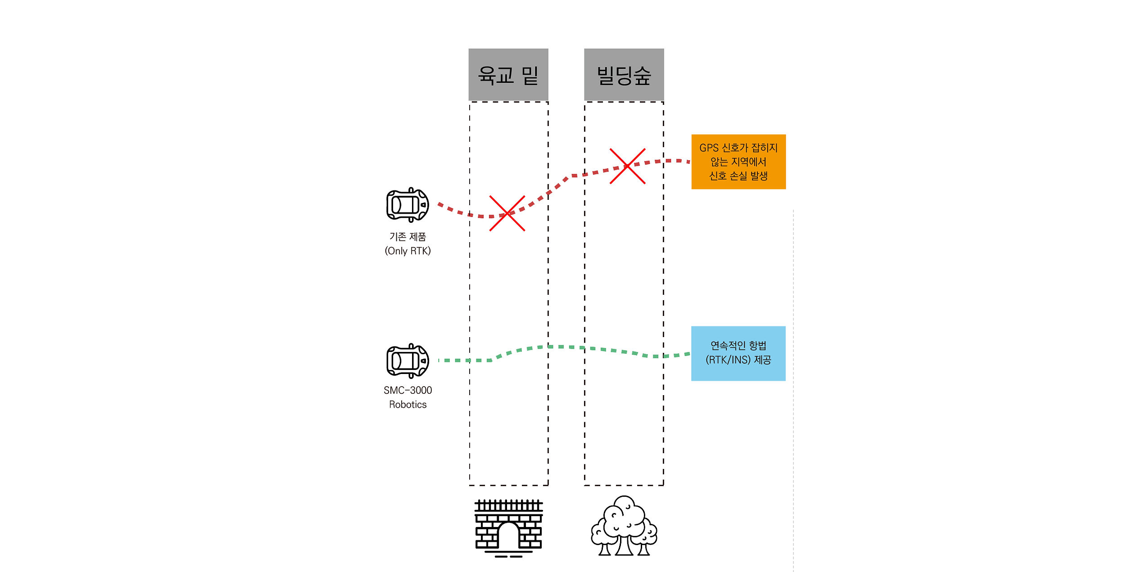
drag, startPoint x: 890, startPoint y: 172, endPoint x: 888, endPoint y: 156, distance: 16.3
click at [888, 156] on div at bounding box center [573, 523] width 1146 height 3475
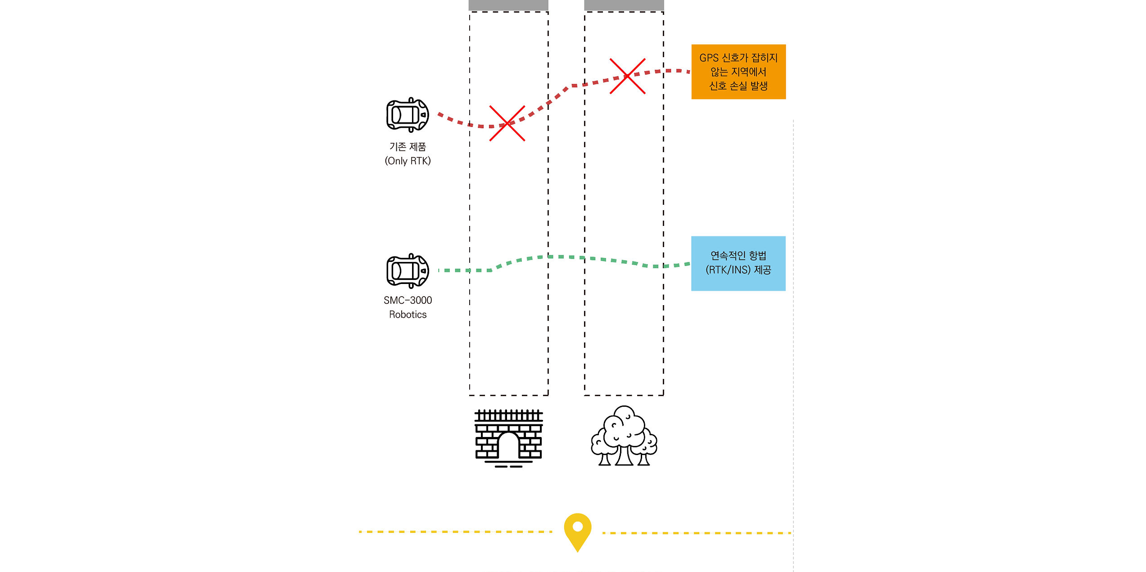
drag, startPoint x: 888, startPoint y: 156, endPoint x: 892, endPoint y: 148, distance: 8.7
click at [892, 148] on div at bounding box center [573, 433] width 1146 height 3475
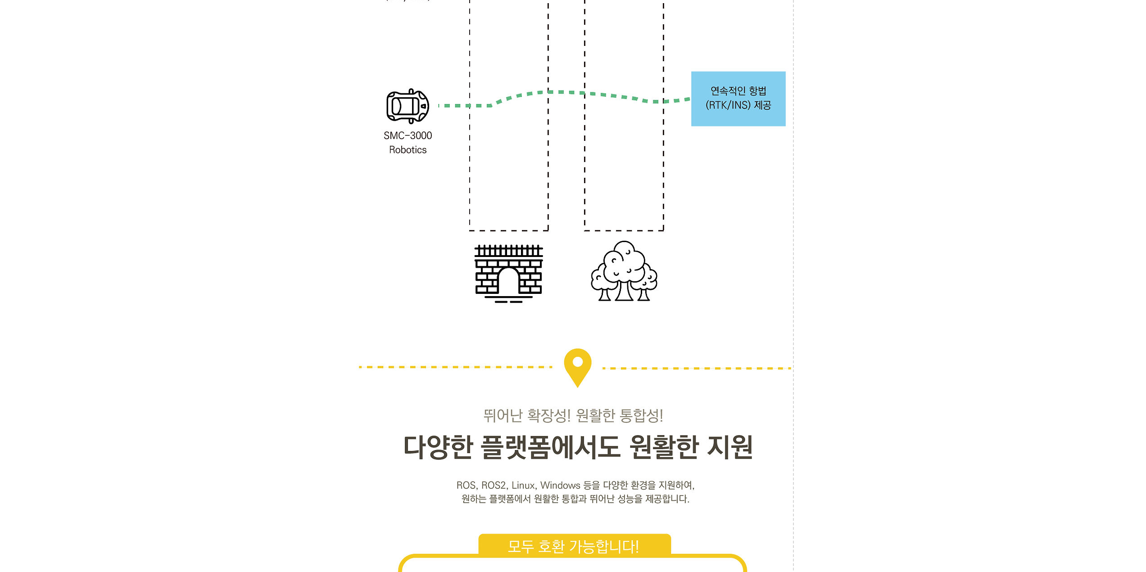
scroll to position [1756, 0]
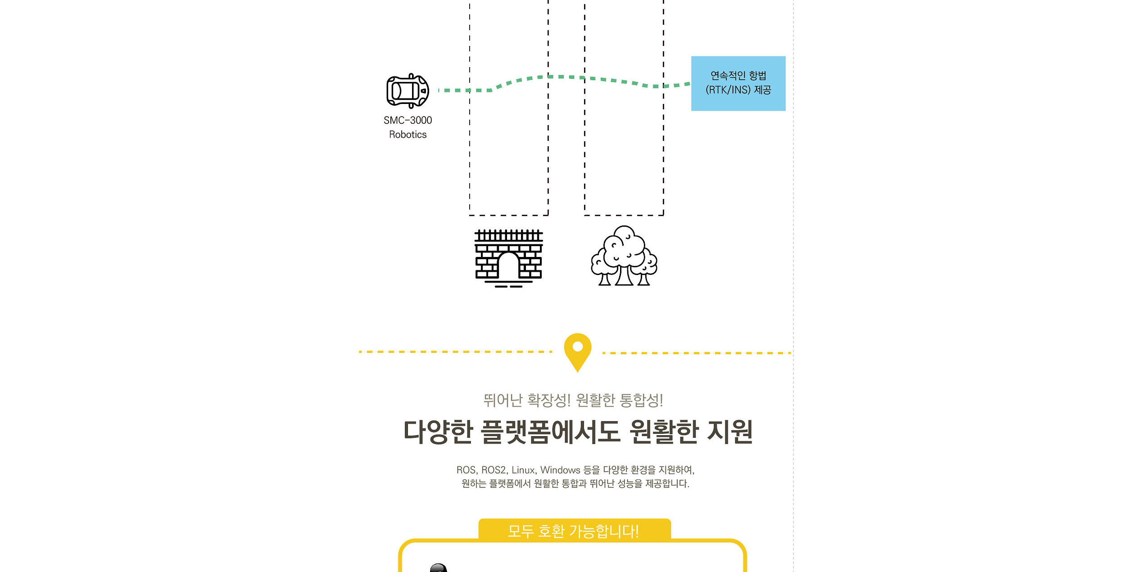
drag, startPoint x: 892, startPoint y: 148, endPoint x: 892, endPoint y: 137, distance: 10.4
click at [892, 137] on div at bounding box center [573, 253] width 1146 height 3475
drag, startPoint x: 892, startPoint y: 137, endPoint x: 892, endPoint y: 131, distance: 6.3
click at [892, 131] on div at bounding box center [573, 253] width 1146 height 3475
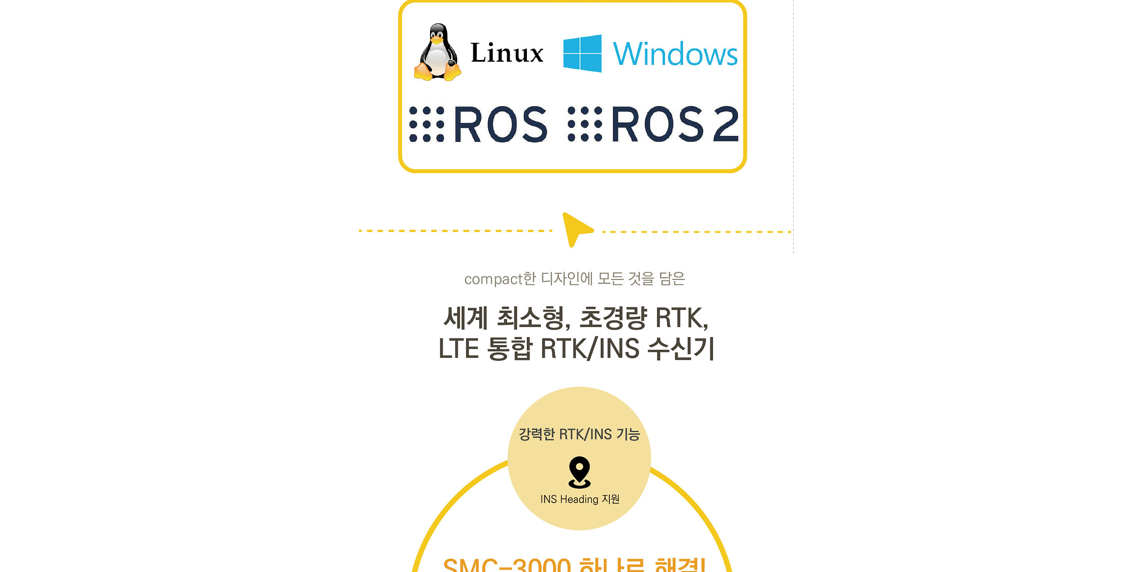
scroll to position [2432, 0]
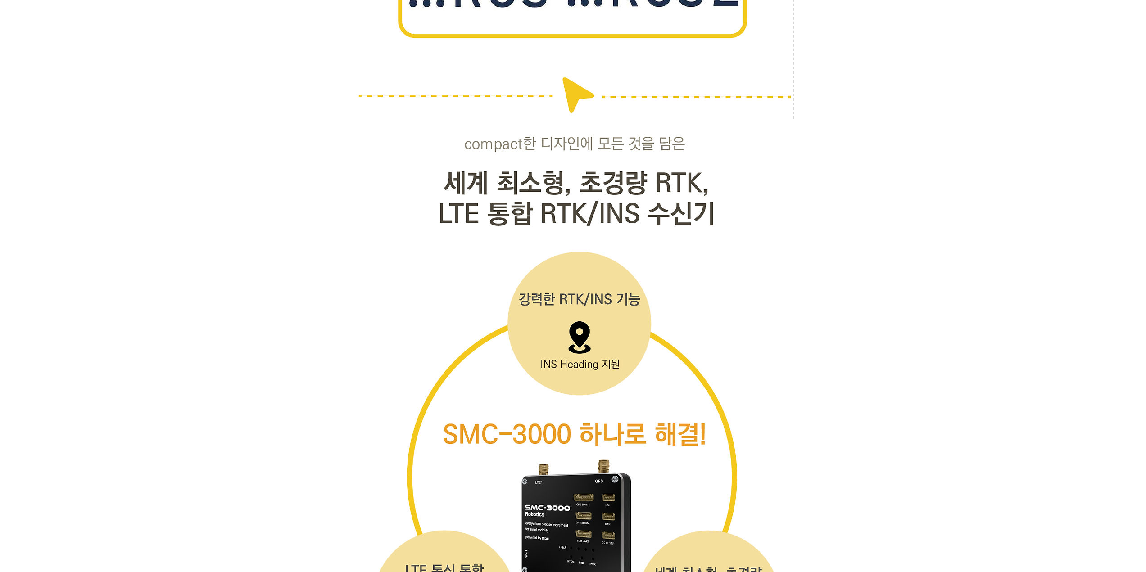
drag, startPoint x: 891, startPoint y: 133, endPoint x: 892, endPoint y: 127, distance: 6.6
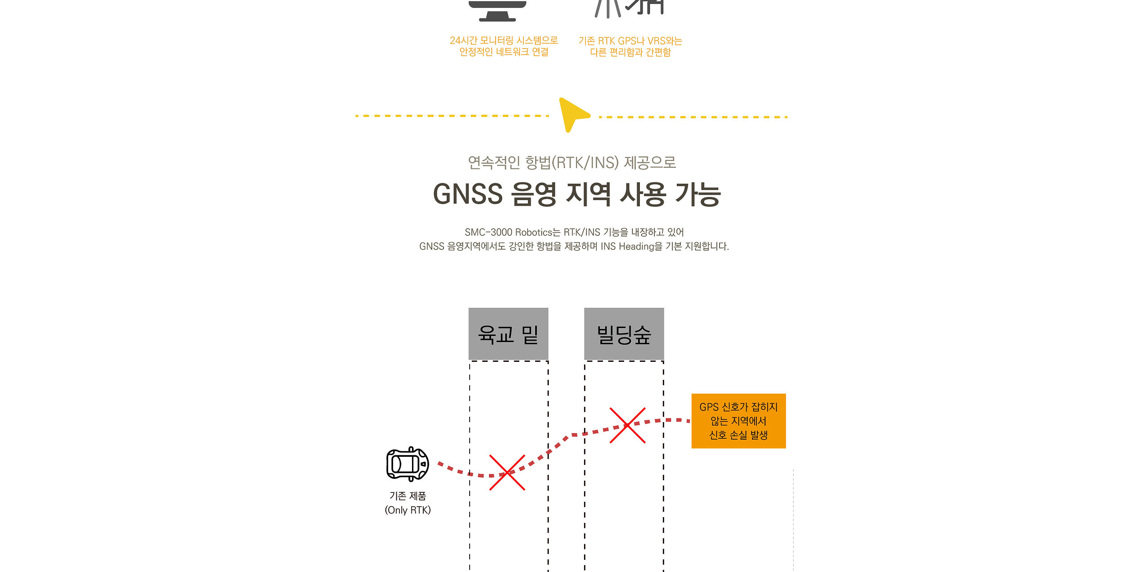
scroll to position [1036, 0]
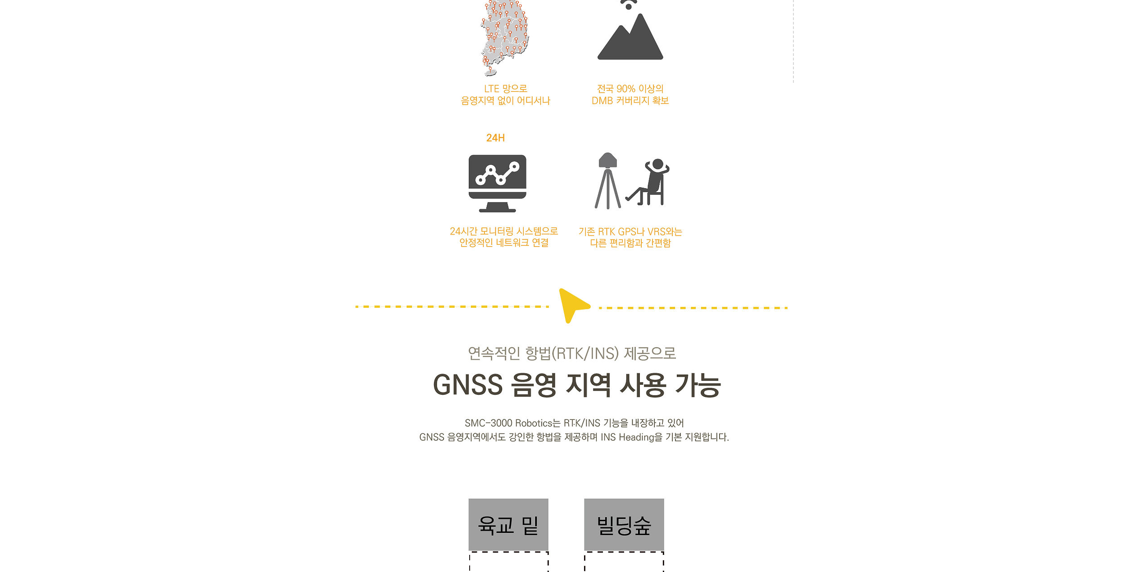
drag, startPoint x: 208, startPoint y: 86, endPoint x: 289, endPoint y: 35, distance: 95.7
drag, startPoint x: 203, startPoint y: 119, endPoint x: 206, endPoint y: 104, distance: 15.7
drag, startPoint x: 190, startPoint y: 110, endPoint x: 193, endPoint y: 100, distance: 10.7
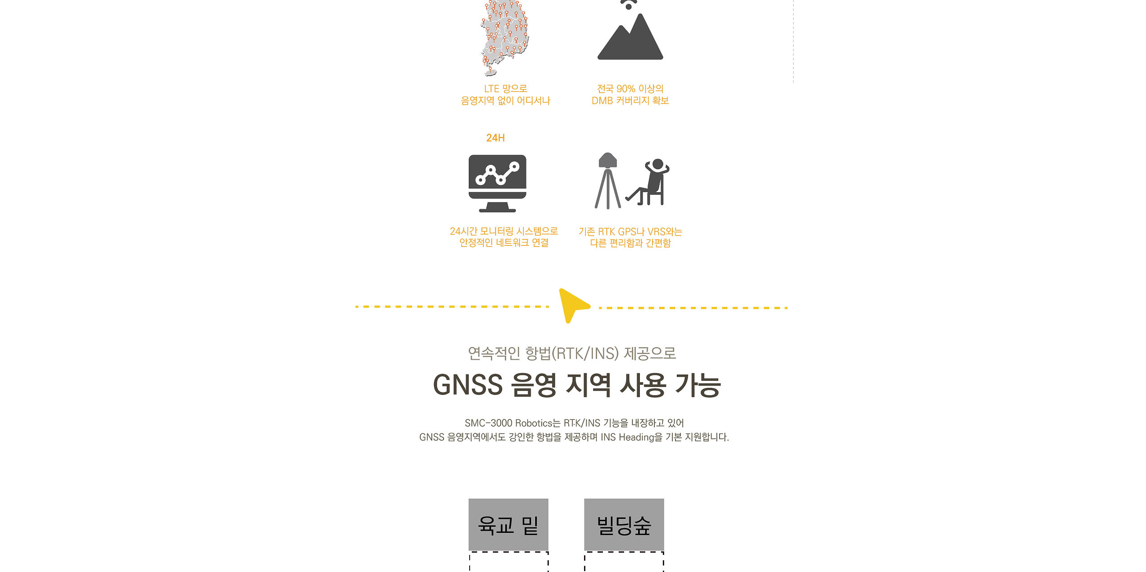
drag, startPoint x: 174, startPoint y: 111, endPoint x: 175, endPoint y: 105, distance: 5.9
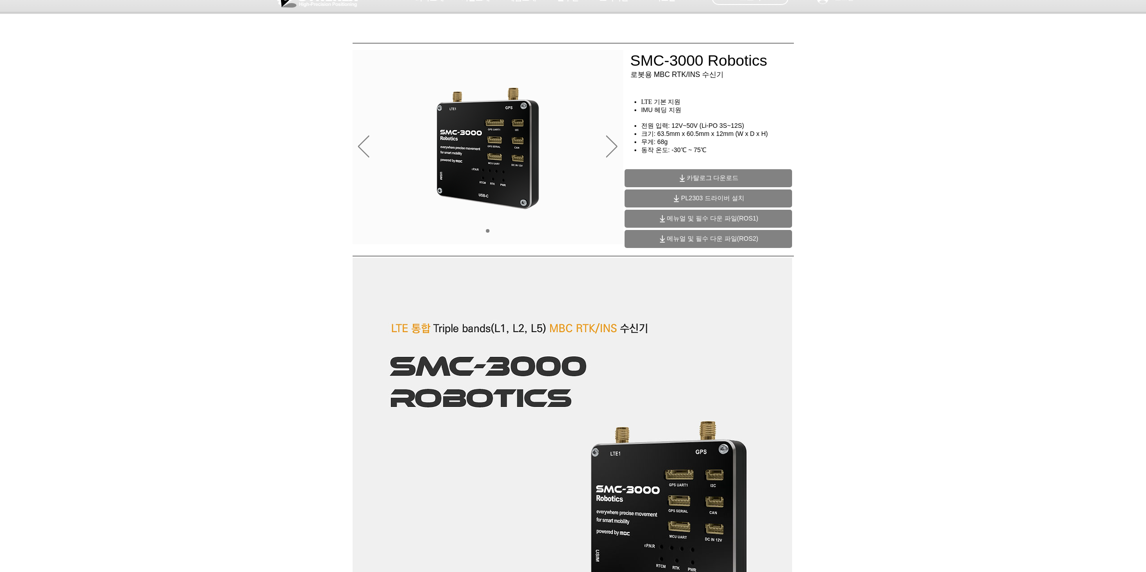
scroll to position [0, 0]
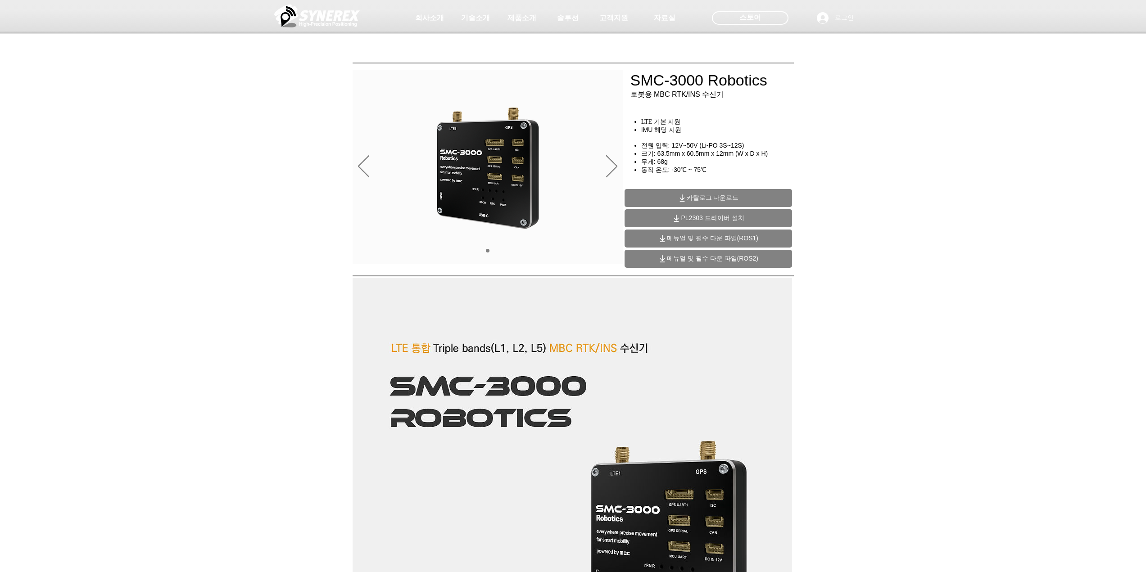
drag, startPoint x: 150, startPoint y: 169, endPoint x: 154, endPoint y: 153, distance: 16.5
click at [154, 153] on div "main content" at bounding box center [573, 205] width 1146 height 135
drag, startPoint x: 154, startPoint y: 155, endPoint x: 159, endPoint y: 142, distance: 14.0
click at [159, 142] on div "main content" at bounding box center [573, 205] width 1146 height 135
drag, startPoint x: 874, startPoint y: 137, endPoint x: 874, endPoint y: 123, distance: 14.0
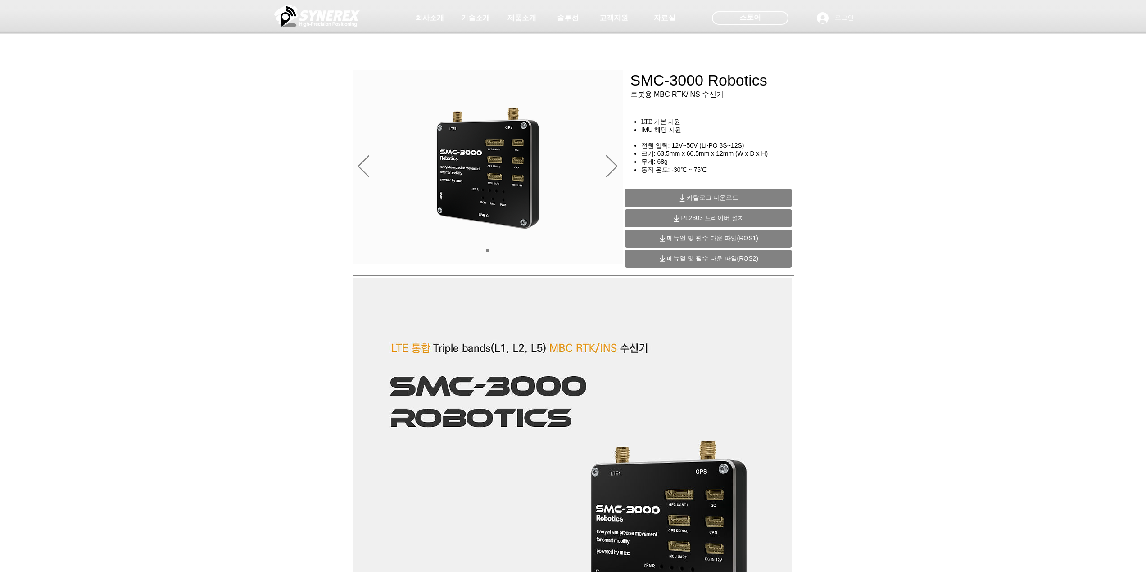
click at [874, 123] on div at bounding box center [573, 66] width 1146 height 133
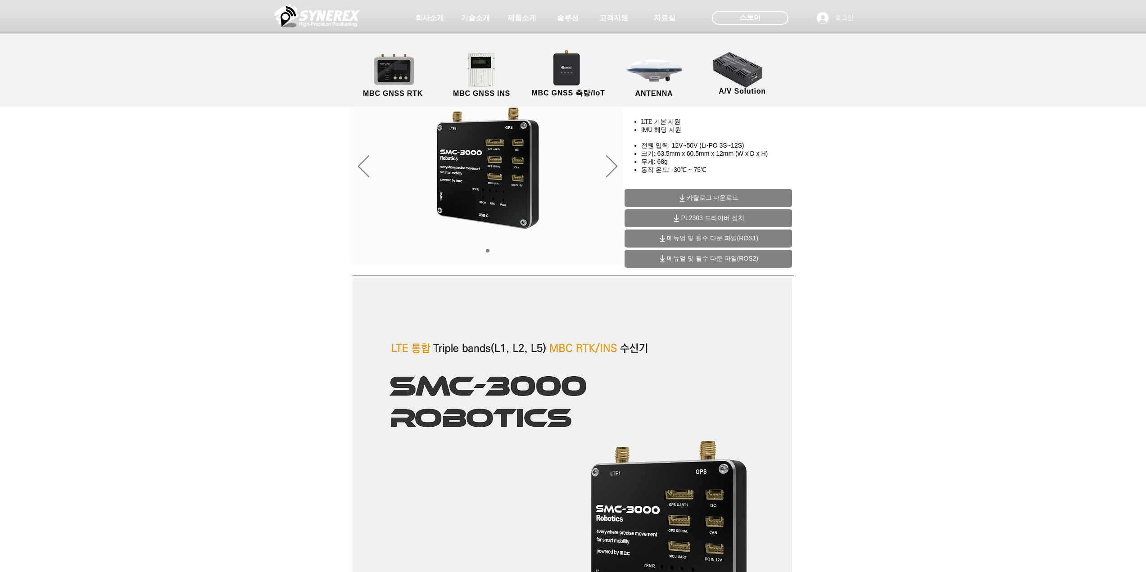
drag, startPoint x: 162, startPoint y: 176, endPoint x: 165, endPoint y: 162, distance: 14.3
click at [165, 162] on div "main content" at bounding box center [573, 205] width 1146 height 135
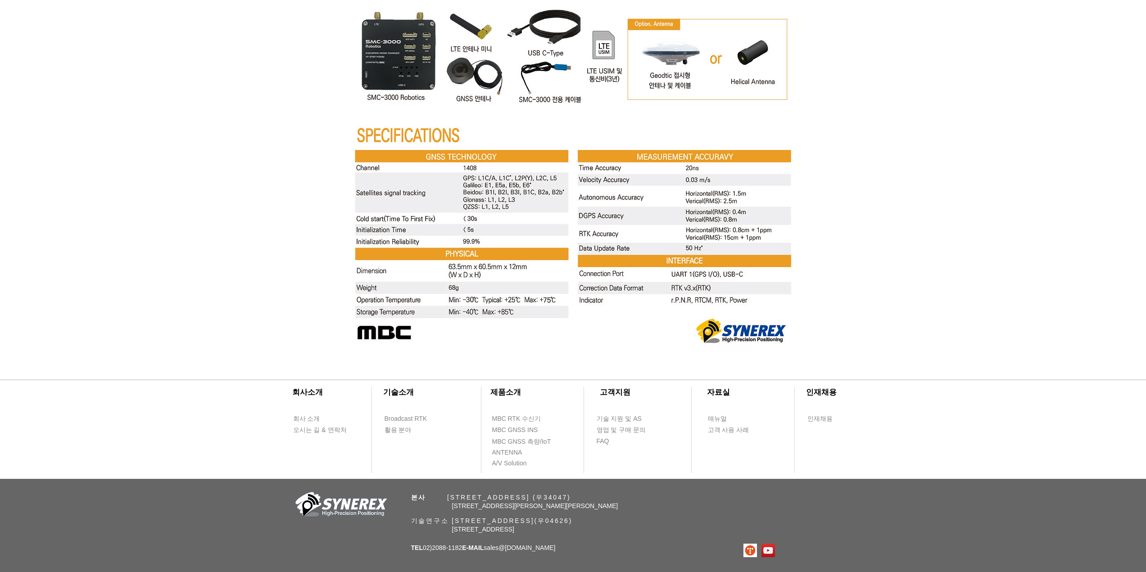
scroll to position [3368, 0]
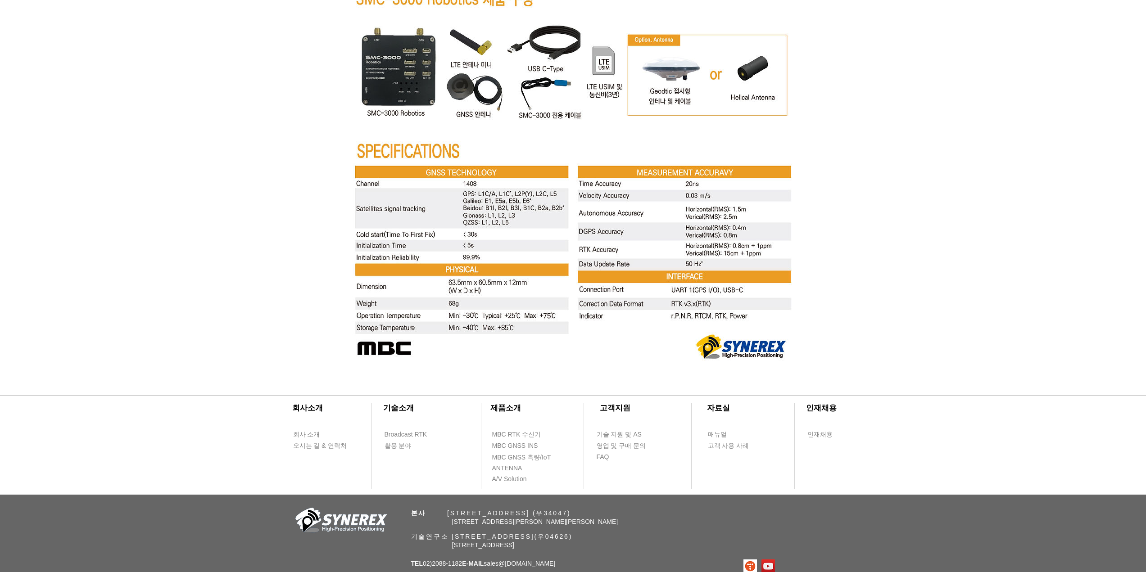
drag, startPoint x: 139, startPoint y: 154, endPoint x: 142, endPoint y: 136, distance: 18.2
drag, startPoint x: 150, startPoint y: 85, endPoint x: 140, endPoint y: 63, distance: 24.4
drag, startPoint x: 156, startPoint y: 113, endPoint x: 161, endPoint y: 96, distance: 17.4
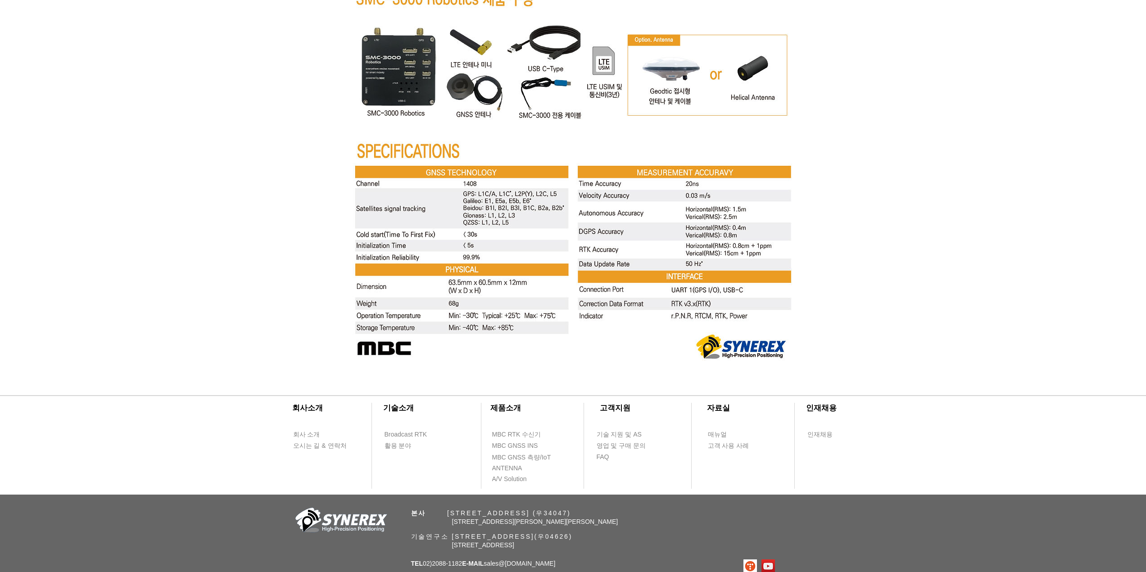
drag, startPoint x: 164, startPoint y: 101, endPoint x: 168, endPoint y: 95, distance: 7.0
drag, startPoint x: 161, startPoint y: 69, endPoint x: 159, endPoint y: 60, distance: 8.7
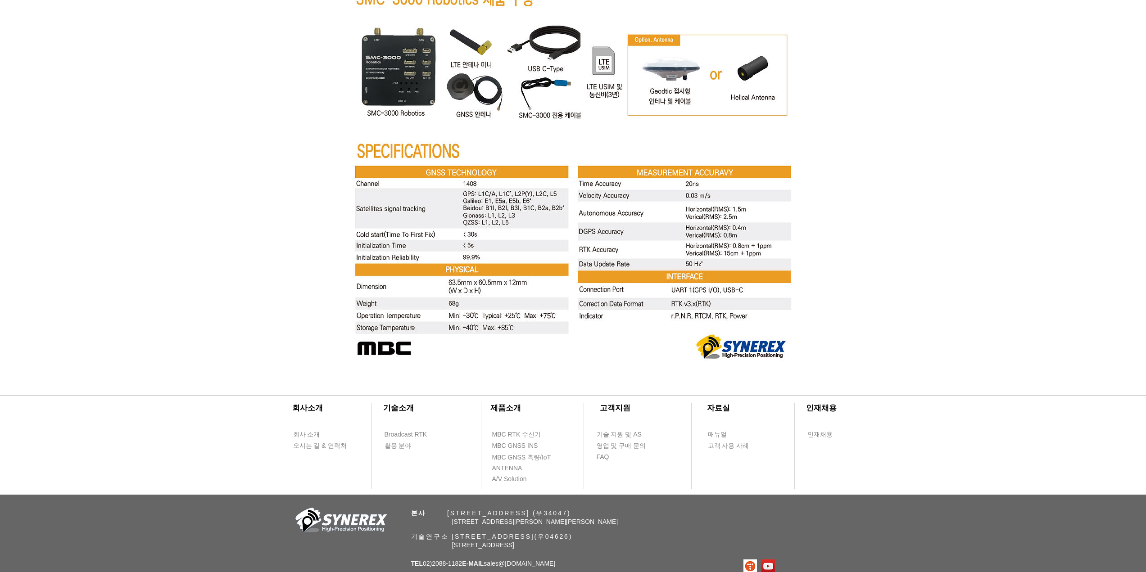
drag, startPoint x: 159, startPoint y: 60, endPoint x: 158, endPoint y: 49, distance: 11.8
drag, startPoint x: 165, startPoint y: 82, endPoint x: 164, endPoint y: 68, distance: 14.0
drag, startPoint x: 185, startPoint y: 140, endPoint x: 178, endPoint y: 118, distance: 22.2
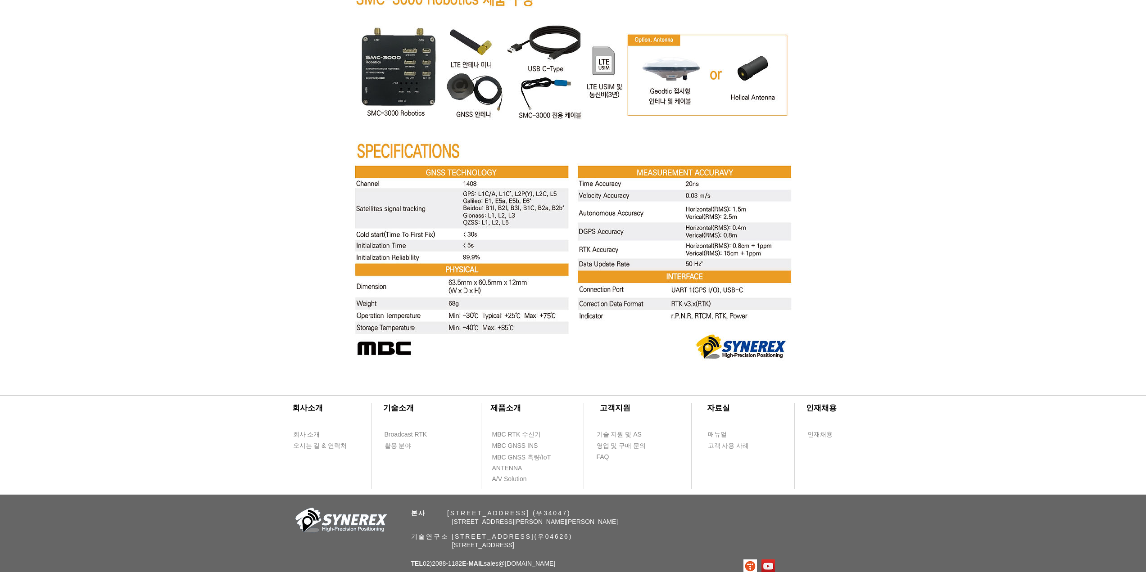
drag, startPoint x: 178, startPoint y: 118, endPoint x: 176, endPoint y: 107, distance: 11.9
drag, startPoint x: 188, startPoint y: 65, endPoint x: 189, endPoint y: 57, distance: 8.2
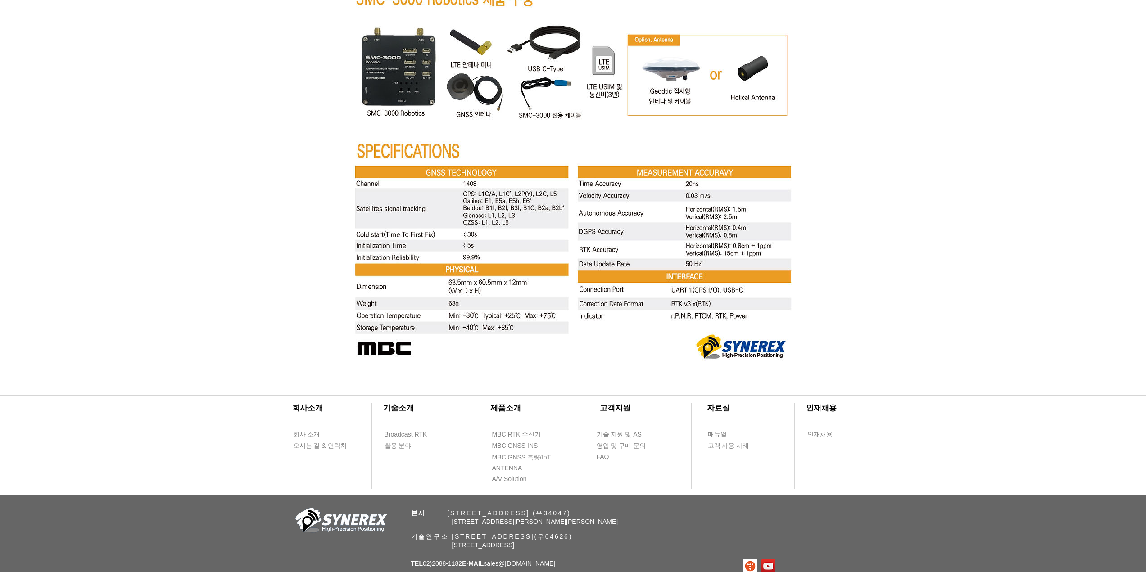
drag, startPoint x: 181, startPoint y: 99, endPoint x: 162, endPoint y: 79, distance: 28.0
drag, startPoint x: 162, startPoint y: 79, endPoint x: 158, endPoint y: 67, distance: 12.2
drag, startPoint x: 158, startPoint y: 67, endPoint x: 158, endPoint y: 52, distance: 14.9
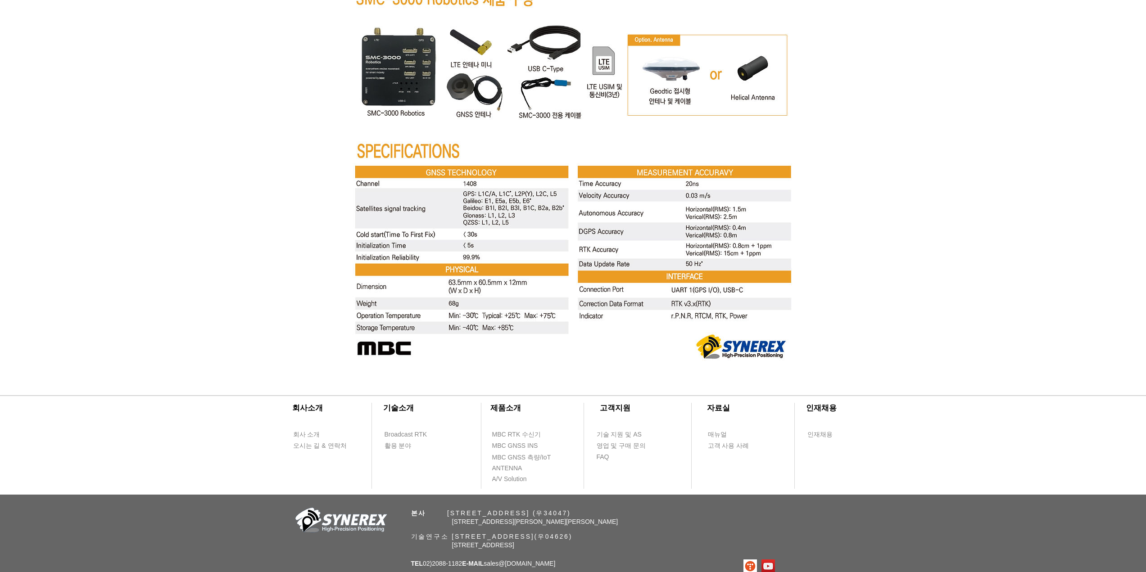
drag, startPoint x: 160, startPoint y: 59, endPoint x: 163, endPoint y: 47, distance: 12.6
drag, startPoint x: 163, startPoint y: 47, endPoint x: 164, endPoint y: 40, distance: 6.9
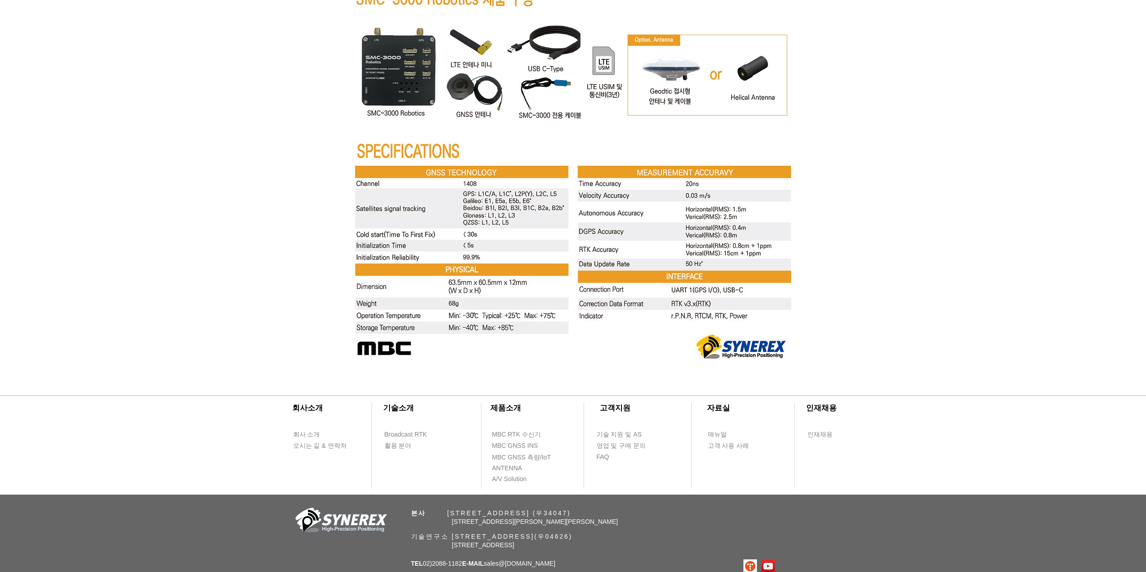
drag, startPoint x: 186, startPoint y: 136, endPoint x: 189, endPoint y: 123, distance: 12.5
drag, startPoint x: 178, startPoint y: 127, endPoint x: 182, endPoint y: 110, distance: 16.7
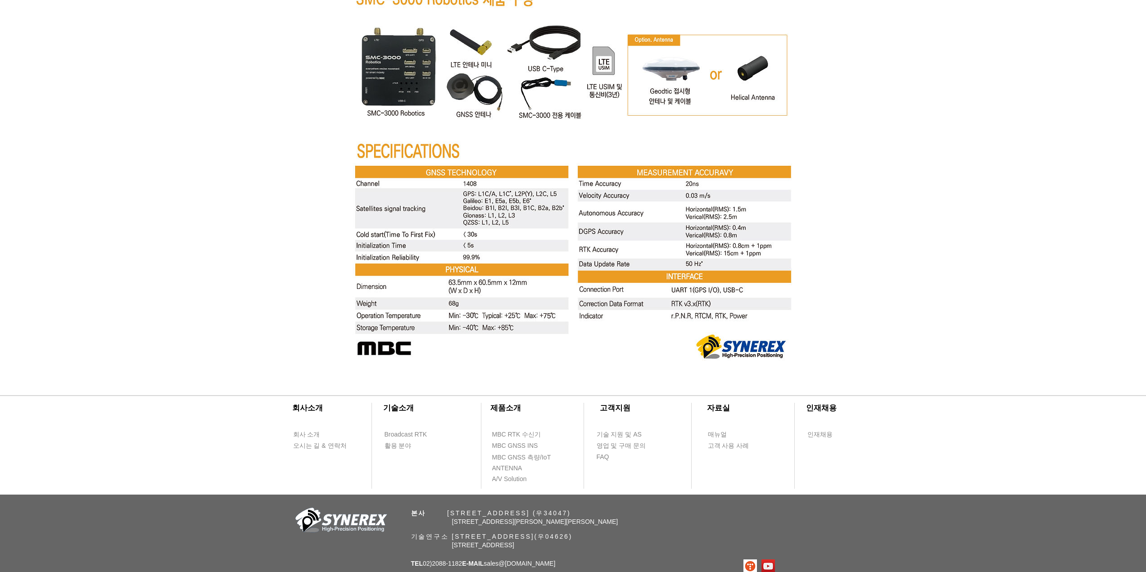
drag, startPoint x: 182, startPoint y: 106, endPoint x: 185, endPoint y: 94, distance: 12.8
drag, startPoint x: 184, startPoint y: 95, endPoint x: 151, endPoint y: 49, distance: 56.8
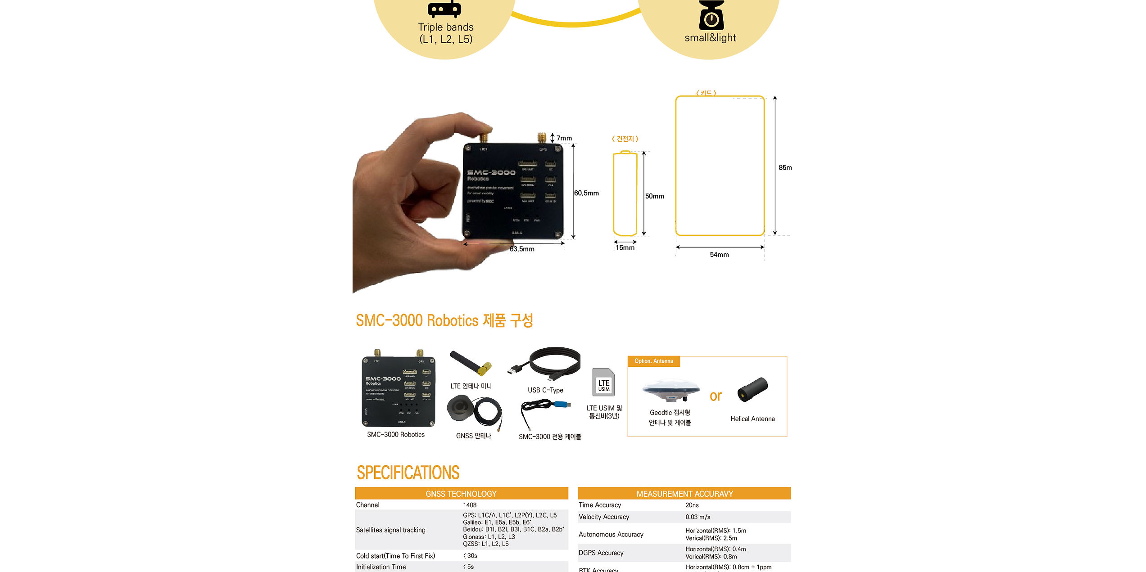
scroll to position [3008, 0]
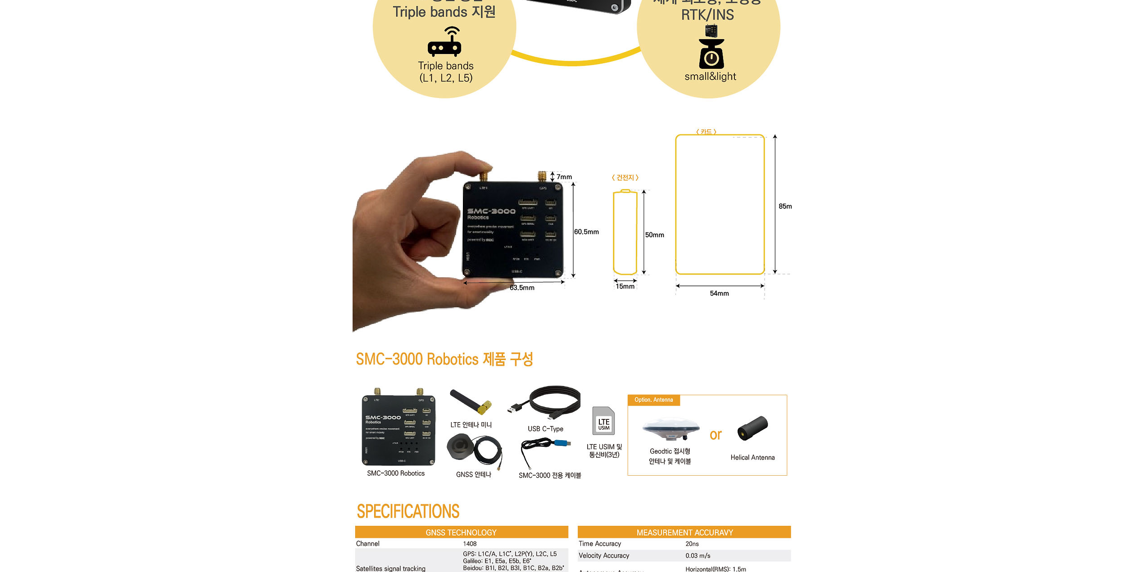
drag, startPoint x: 843, startPoint y: 222, endPoint x: 848, endPoint y: 210, distance: 13.1
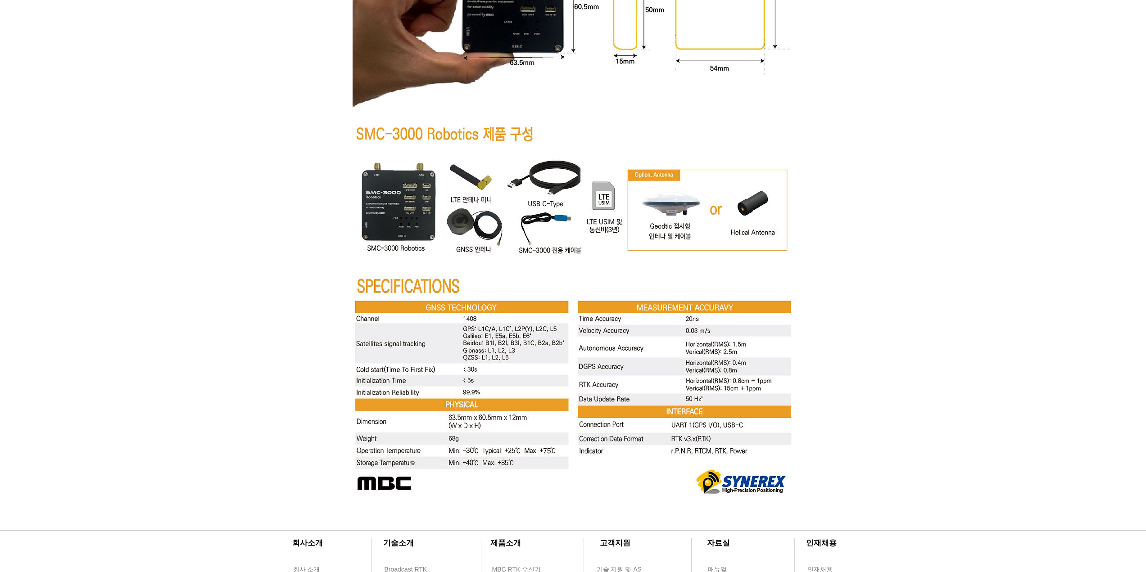
drag, startPoint x: 848, startPoint y: 210, endPoint x: 850, endPoint y: 202, distance: 8.7
drag, startPoint x: 850, startPoint y: 202, endPoint x: 852, endPoint y: 194, distance: 7.9
drag, startPoint x: 852, startPoint y: 194, endPoint x: 856, endPoint y: 181, distance: 13.5
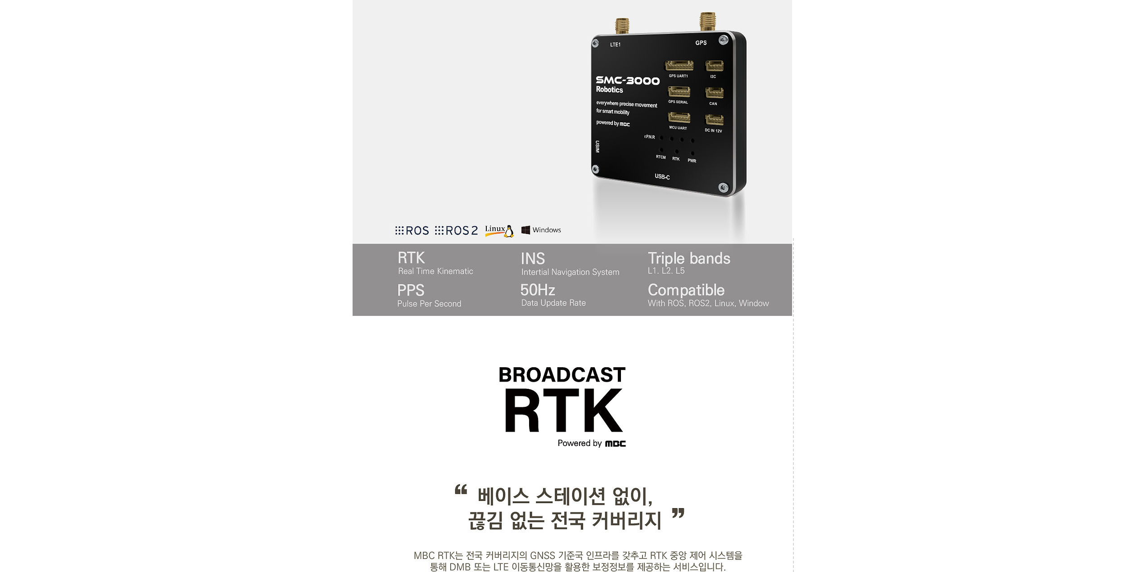
scroll to position [351, 0]
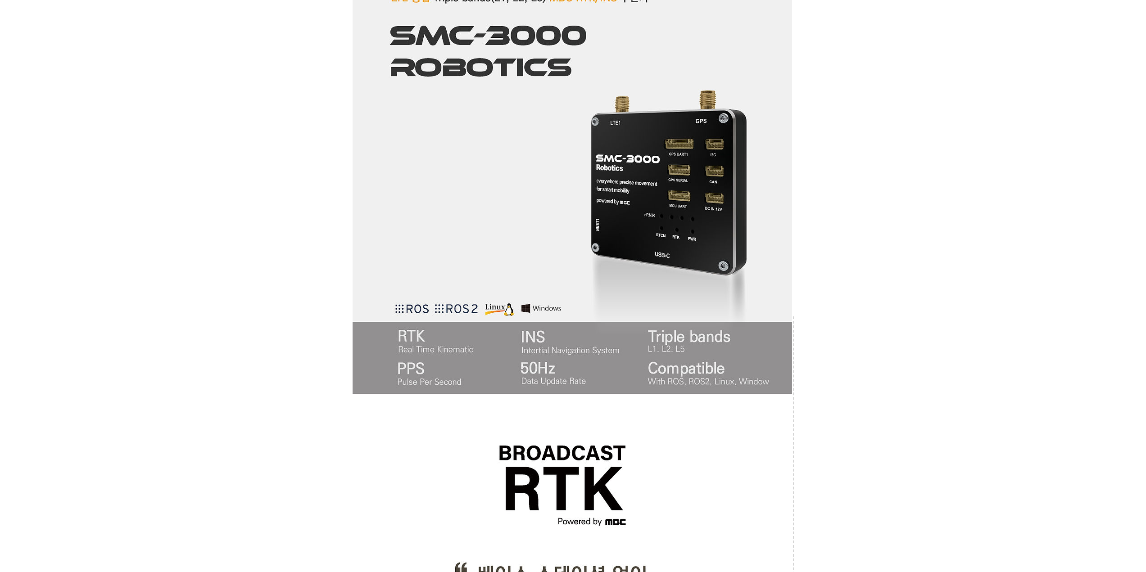
drag, startPoint x: 856, startPoint y: 181, endPoint x: 856, endPoint y: 167, distance: 14.0
drag, startPoint x: 851, startPoint y: 140, endPoint x: 851, endPoint y: 126, distance: 14.4
drag, startPoint x: 851, startPoint y: 126, endPoint x: 858, endPoint y: 109, distance: 18.4
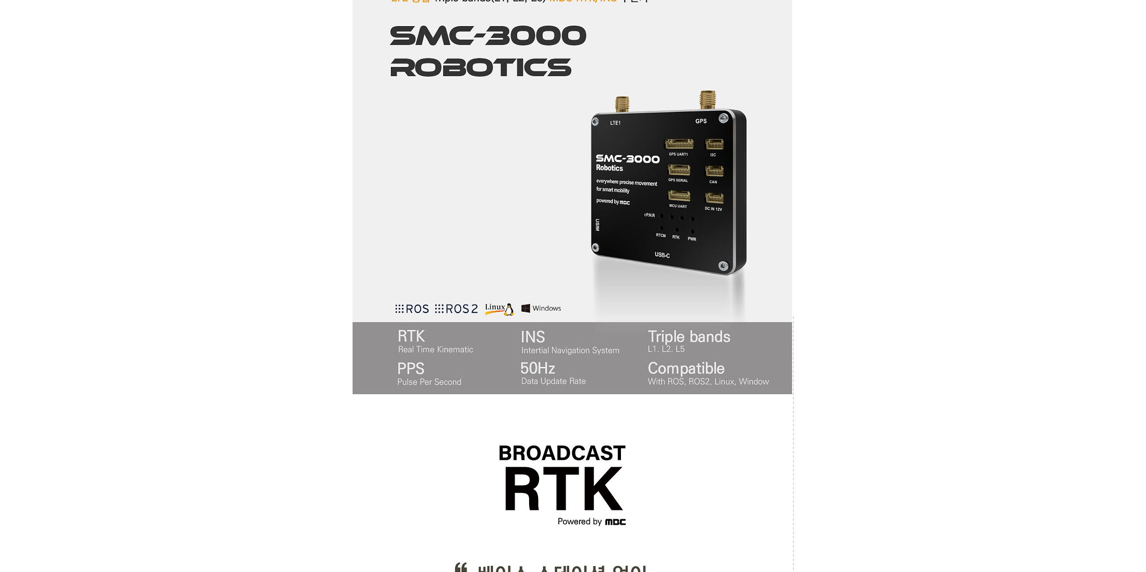
drag, startPoint x: 125, startPoint y: 102, endPoint x: 122, endPoint y: 89, distance: 13.7
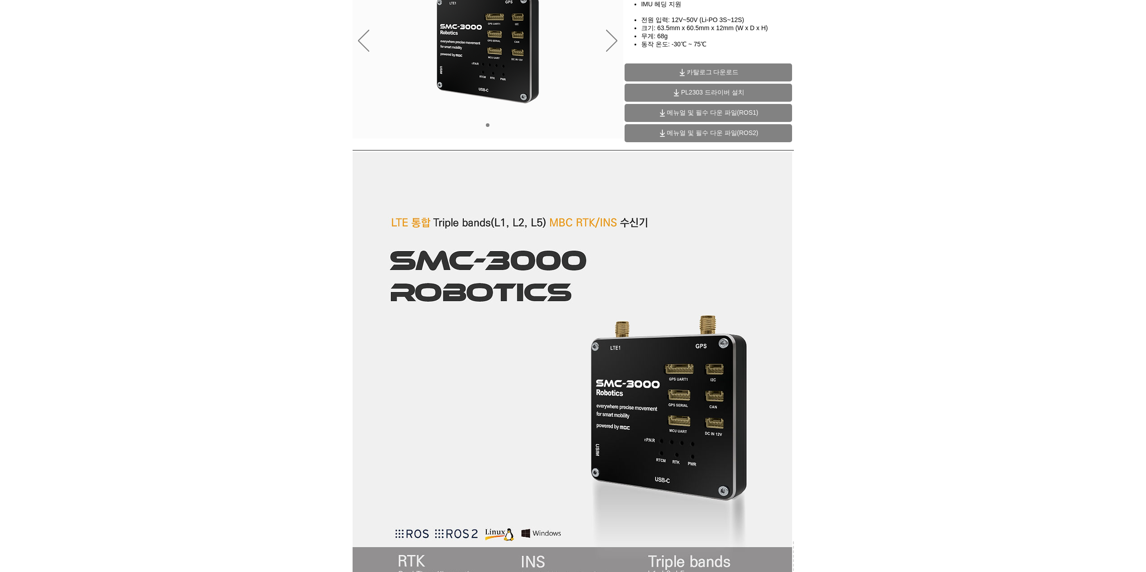
scroll to position [0, 0]
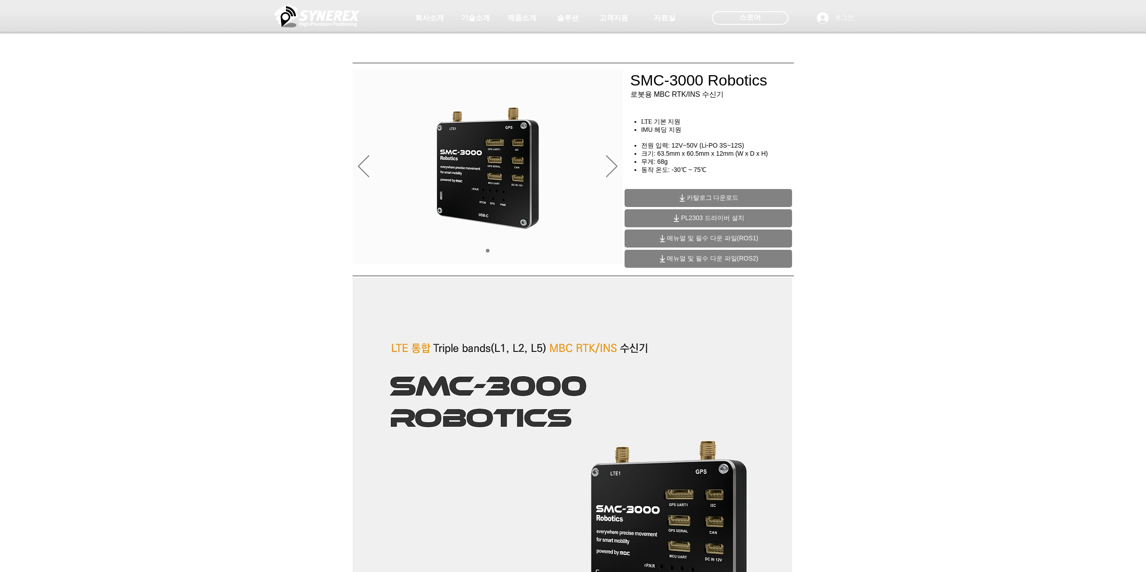
drag, startPoint x: 173, startPoint y: 98, endPoint x: 194, endPoint y: 7, distance: 93.3
click at [173, 98] on div at bounding box center [573, 66] width 1146 height 133
drag, startPoint x: 143, startPoint y: 113, endPoint x: 143, endPoint y: 100, distance: 12.6
click at [143, 100] on div at bounding box center [573, 66] width 1146 height 133
drag, startPoint x: 143, startPoint y: 100, endPoint x: 148, endPoint y: 86, distance: 14.4
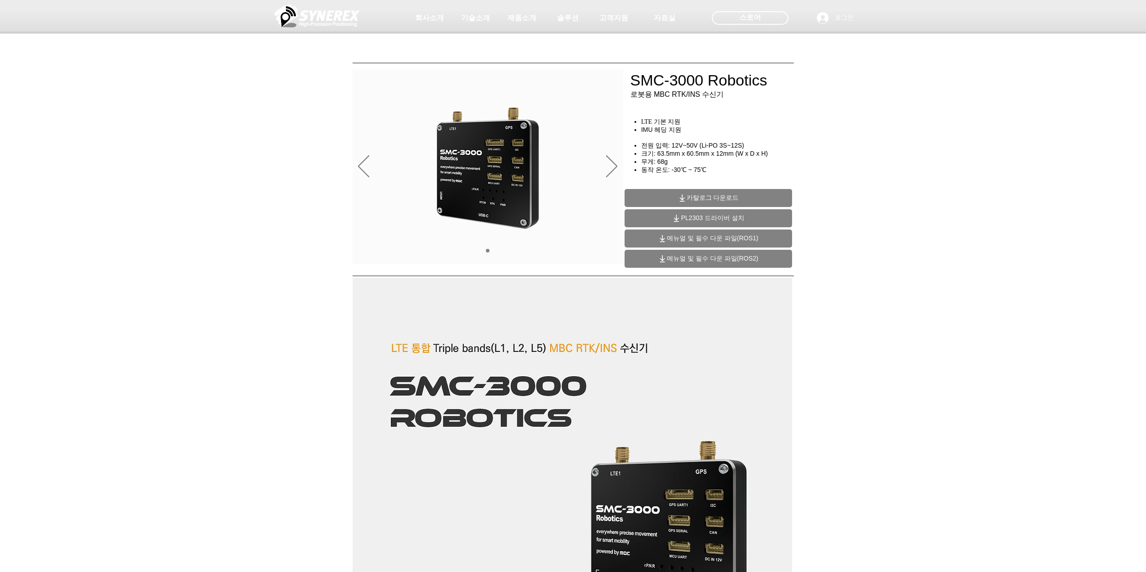
click at [148, 86] on div at bounding box center [573, 66] width 1146 height 133
drag, startPoint x: 839, startPoint y: 154, endPoint x: 839, endPoint y: 132, distance: 22.1
click at [839, 132] on div at bounding box center [573, 66] width 1146 height 133
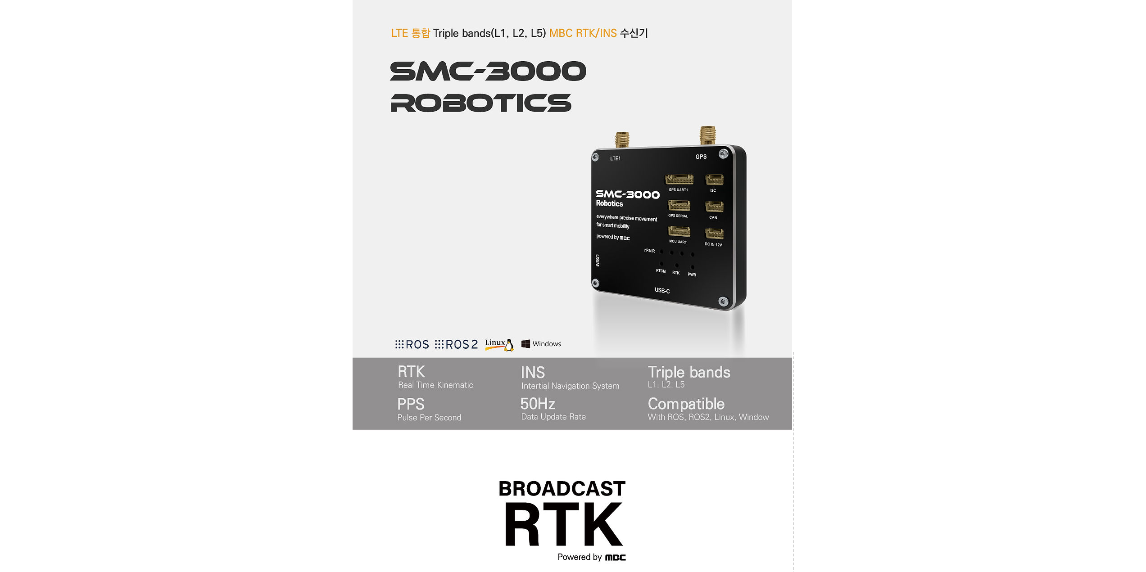
drag, startPoint x: 839, startPoint y: 132, endPoint x: 843, endPoint y: 120, distance: 12.8
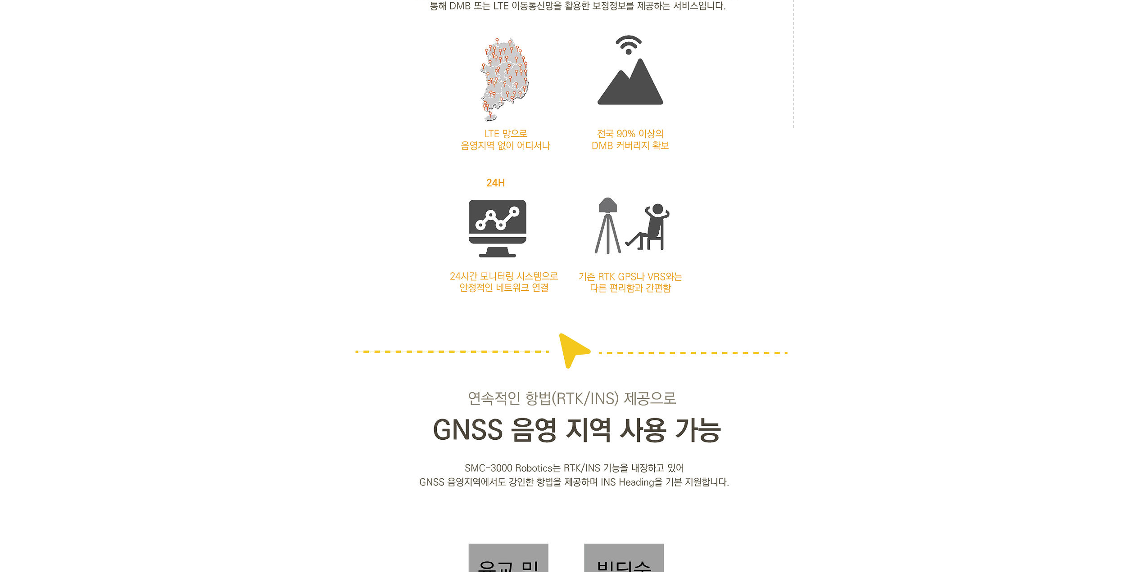
drag, startPoint x: 843, startPoint y: 120, endPoint x: 845, endPoint y: 110, distance: 10.0
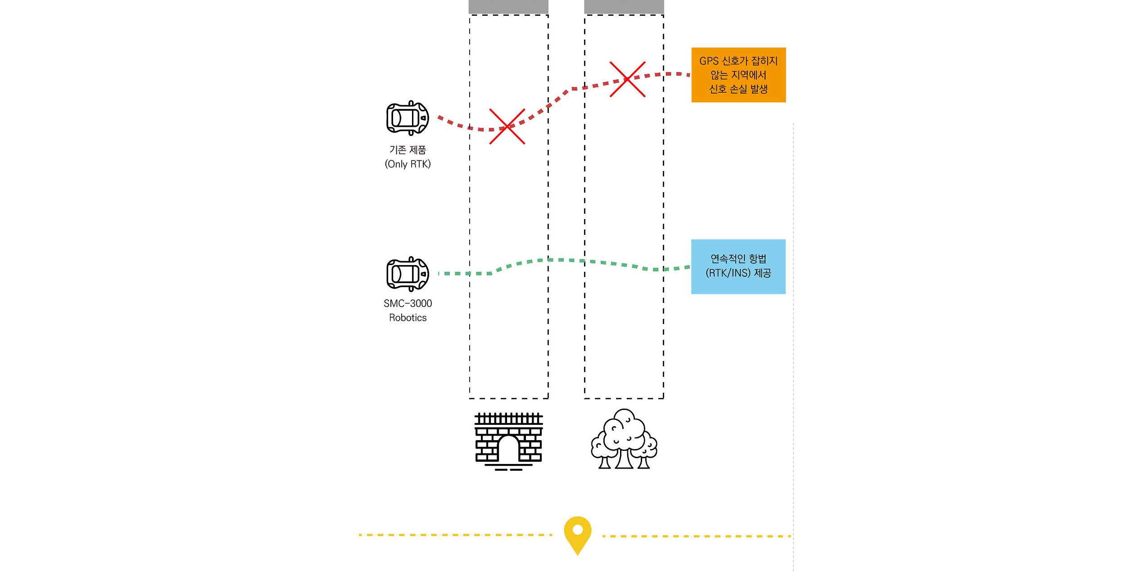
scroll to position [1621, 0]
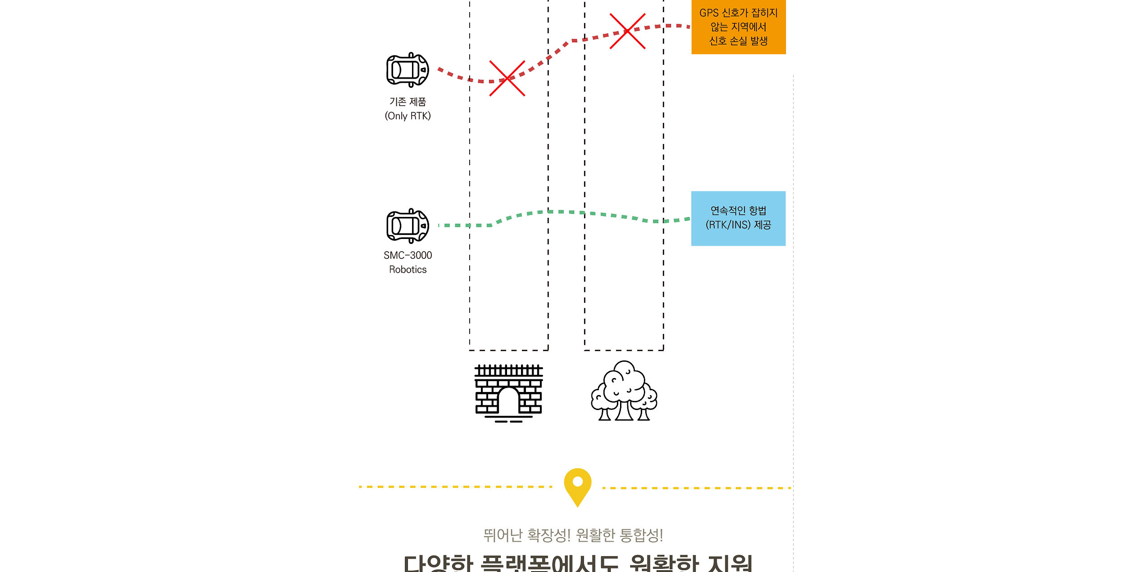
drag, startPoint x: 845, startPoint y: 110, endPoint x: 848, endPoint y: 99, distance: 11.7
click at [848, 99] on div at bounding box center [573, 388] width 1146 height 3475
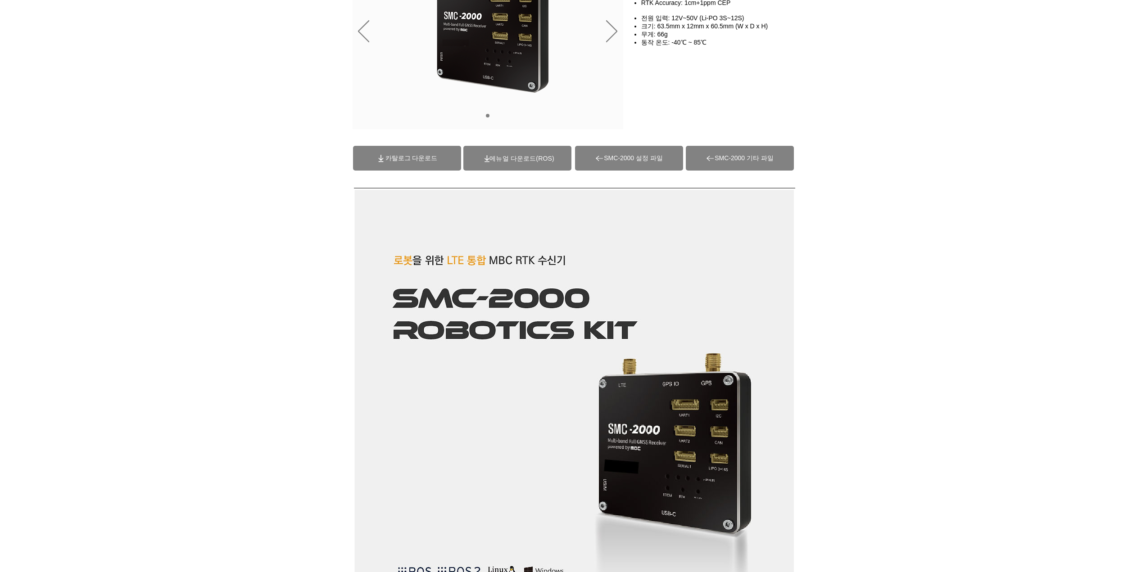
drag, startPoint x: 0, startPoint y: 0, endPoint x: 114, endPoint y: 115, distance: 161.8
click at [114, 115] on div "main content" at bounding box center [573, 70] width 1146 height 135
drag, startPoint x: 118, startPoint y: 115, endPoint x: 123, endPoint y: 95, distance: 20.4
click at [123, 95] on div "main content" at bounding box center [573, 70] width 1146 height 135
drag, startPoint x: 123, startPoint y: 101, endPoint x: 123, endPoint y: 106, distance: 5.0
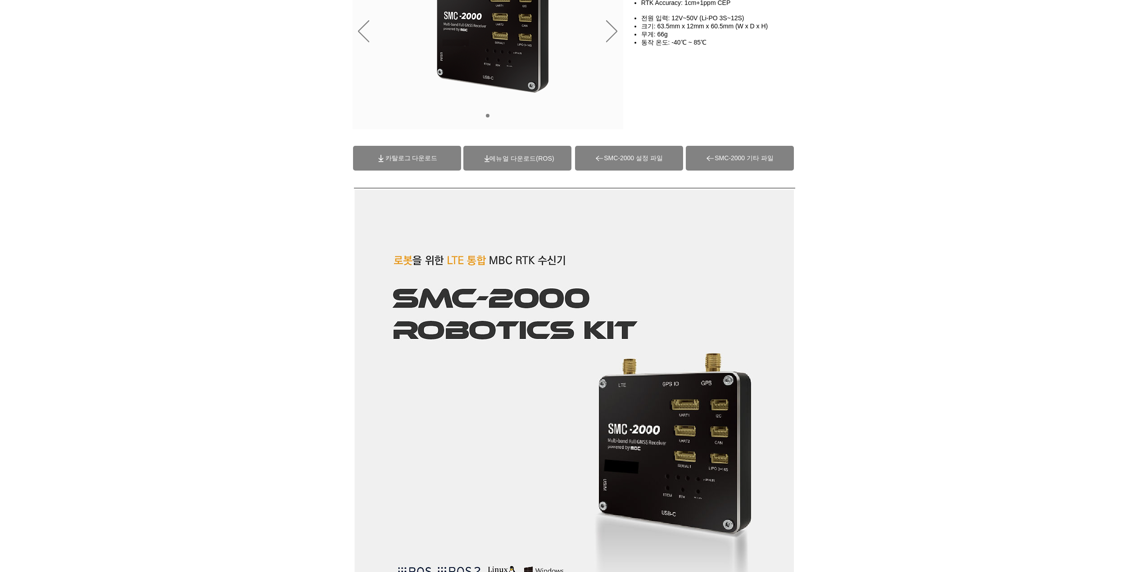
click at [123, 96] on div "main content" at bounding box center [573, 70] width 1146 height 135
drag, startPoint x: 121, startPoint y: 137, endPoint x: 122, endPoint y: 127, distance: 10.4
click at [122, 127] on div "main content" at bounding box center [573, 70] width 1146 height 135
drag, startPoint x: 122, startPoint y: 149, endPoint x: 122, endPoint y: 137, distance: 11.3
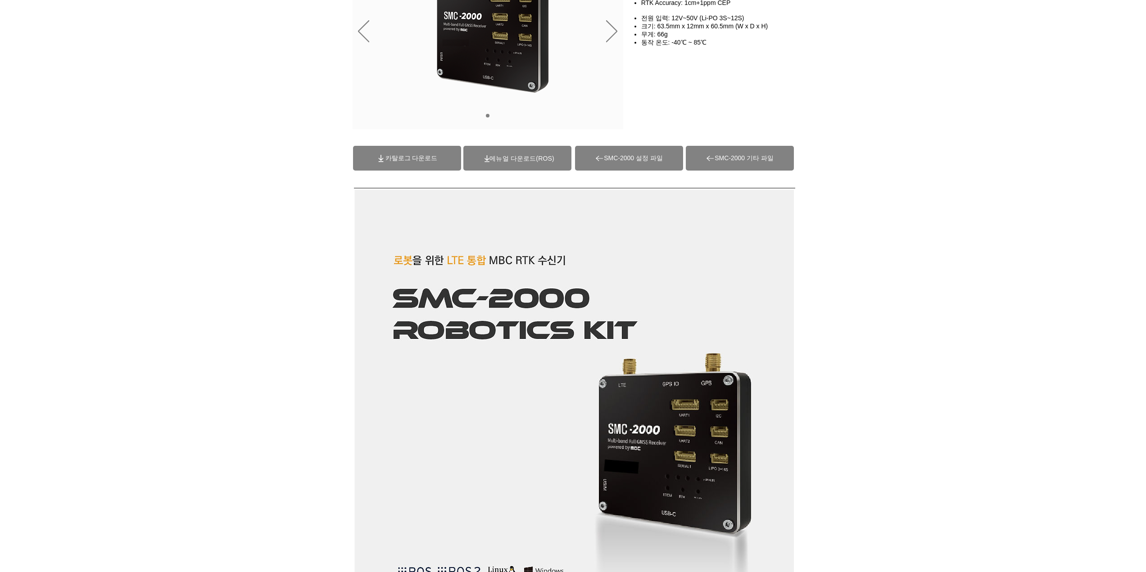
drag, startPoint x: 122, startPoint y: 137, endPoint x: 123, endPoint y: 129, distance: 8.6
click at [123, 129] on div "main content" at bounding box center [573, 70] width 1146 height 135
drag, startPoint x: 121, startPoint y: 129, endPoint x: 121, endPoint y: 122, distance: 7.2
click at [121, 122] on div "main content" at bounding box center [573, 70] width 1146 height 135
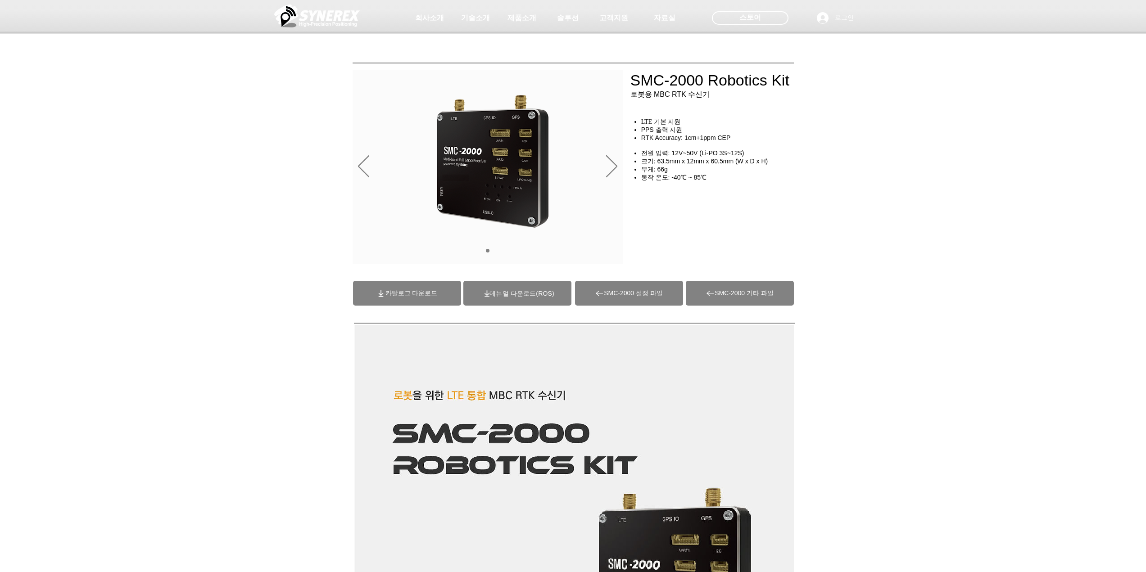
drag, startPoint x: 121, startPoint y: 122, endPoint x: 122, endPoint y: 115, distance: 7.0
click at [122, 115] on div at bounding box center [573, 66] width 1146 height 133
drag, startPoint x: 145, startPoint y: 173, endPoint x: 149, endPoint y: 159, distance: 14.7
click at [149, 159] on div "main content" at bounding box center [573, 205] width 1146 height 135
drag, startPoint x: 149, startPoint y: 159, endPoint x: 151, endPoint y: 149, distance: 10.1
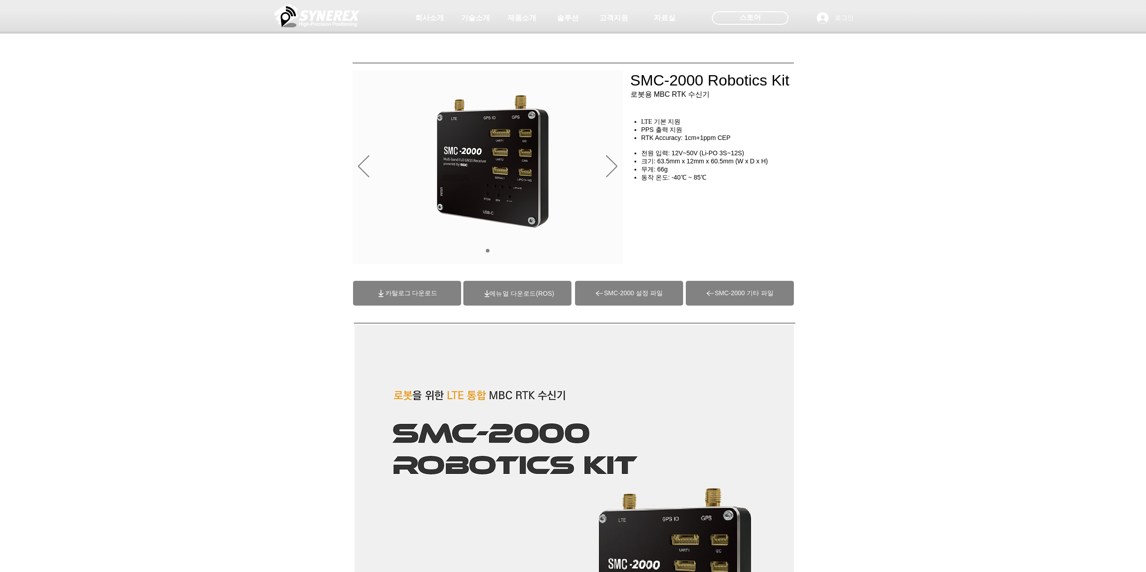
click at [151, 149] on div "main content" at bounding box center [573, 205] width 1146 height 135
drag, startPoint x: 150, startPoint y: 172, endPoint x: 151, endPoint y: 159, distance: 13.1
click at [151, 159] on div "main content" at bounding box center [573, 205] width 1146 height 135
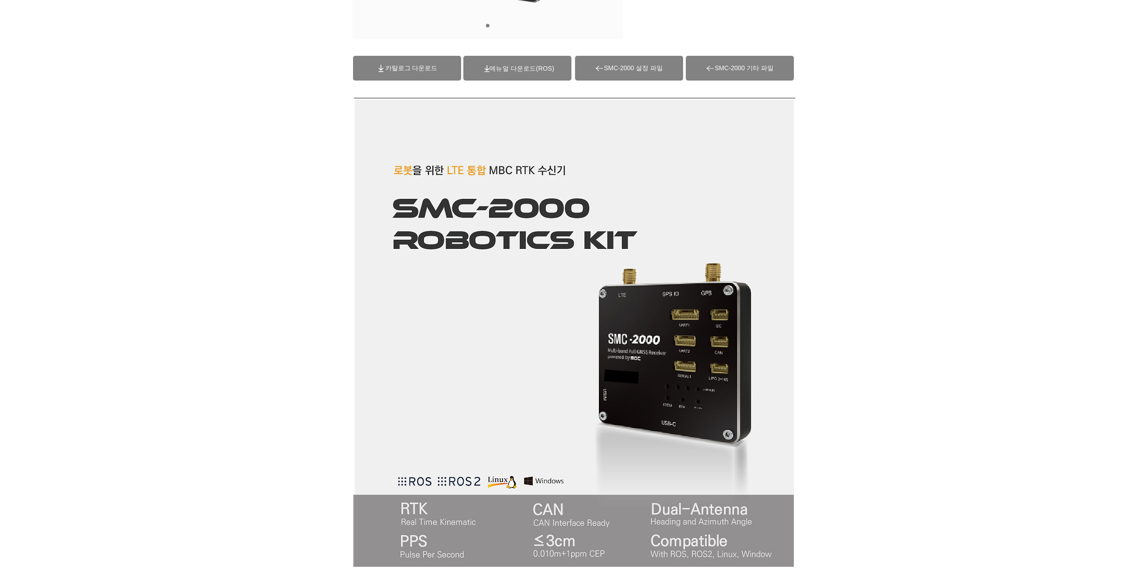
drag, startPoint x: 151, startPoint y: 159, endPoint x: 155, endPoint y: 144, distance: 15.4
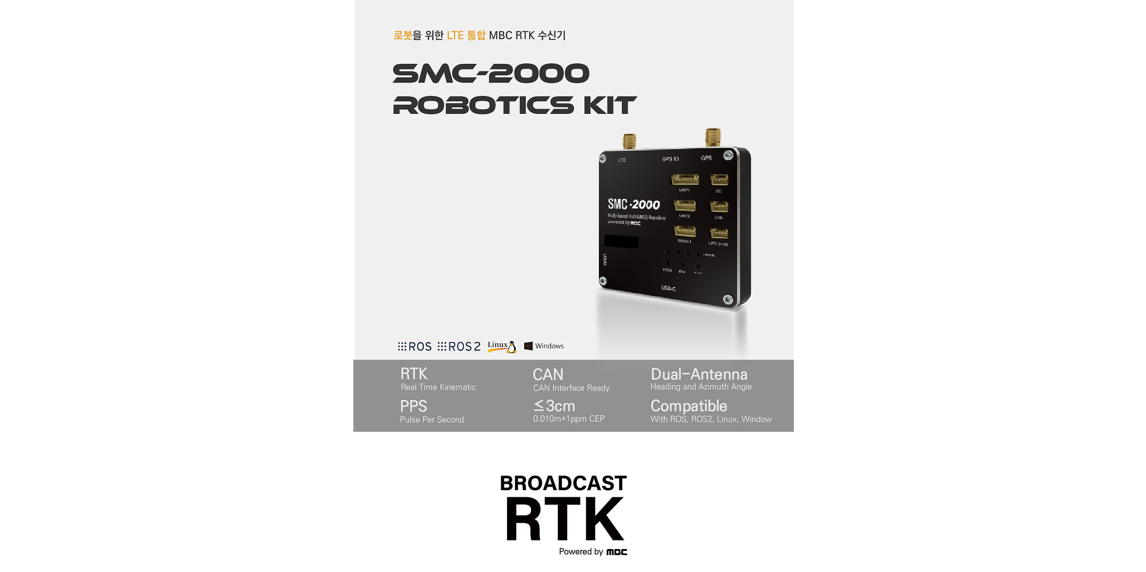
scroll to position [405, 0]
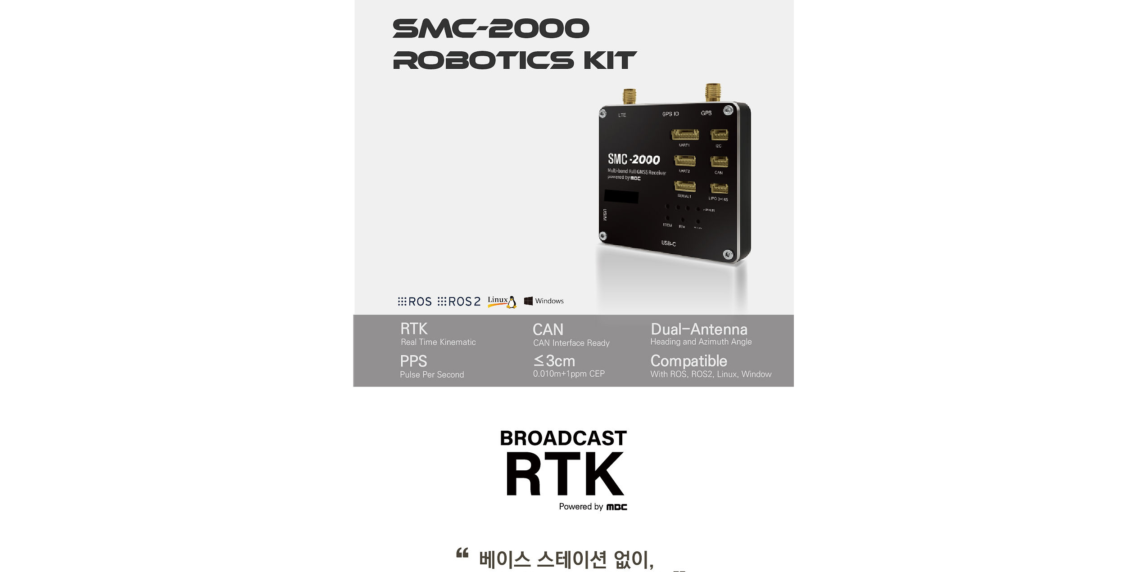
drag, startPoint x: 144, startPoint y: 156, endPoint x: 146, endPoint y: 146, distance: 9.8
drag, startPoint x: 114, startPoint y: 177, endPoint x: 109, endPoint y: 179, distance: 5.6
drag, startPoint x: 109, startPoint y: 179, endPoint x: 121, endPoint y: 157, distance: 25.0
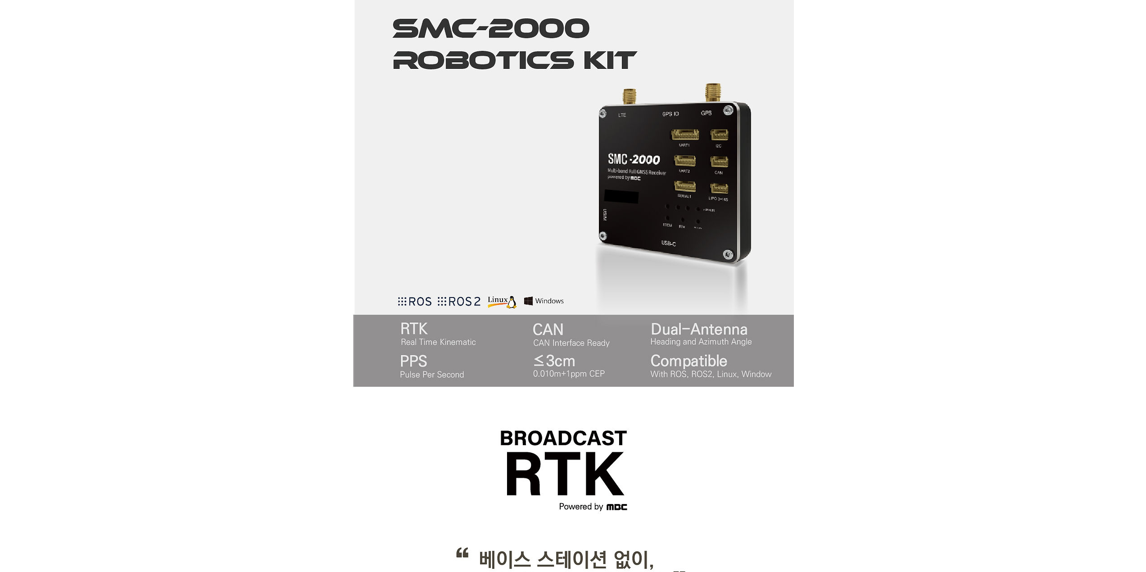
drag, startPoint x: 379, startPoint y: 208, endPoint x: 393, endPoint y: 156, distance: 54.1
drag, startPoint x: 393, startPoint y: 156, endPoint x: 272, endPoint y: 174, distance: 122.4
drag, startPoint x: 272, startPoint y: 174, endPoint x: 187, endPoint y: 156, distance: 86.5
drag, startPoint x: 187, startPoint y: 156, endPoint x: 183, endPoint y: 145, distance: 11.5
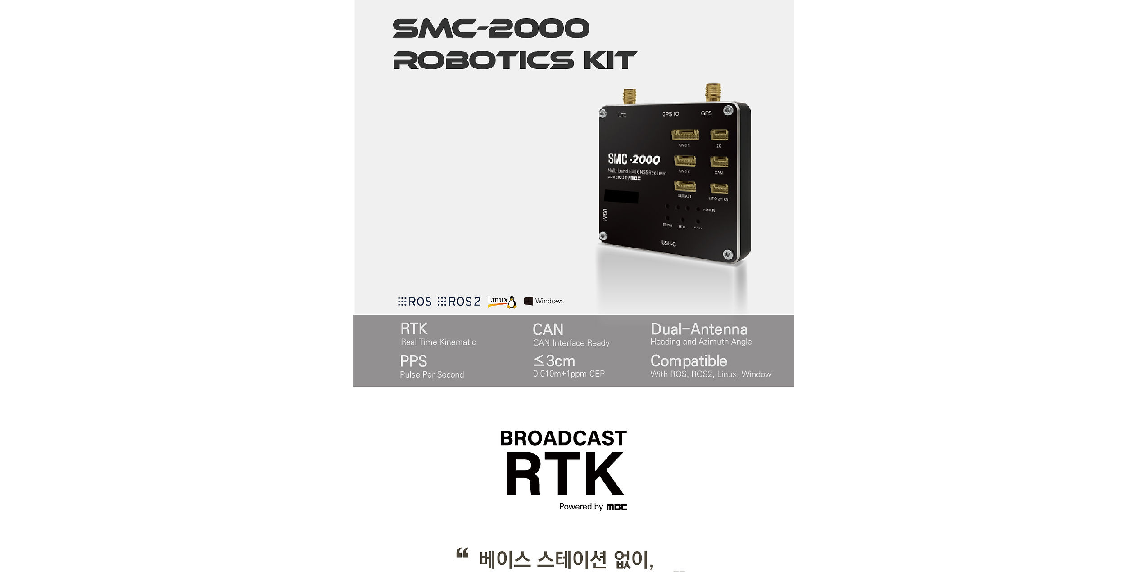
drag, startPoint x: 173, startPoint y: 135, endPoint x: 174, endPoint y: 127, distance: 8.7
drag, startPoint x: 174, startPoint y: 127, endPoint x: 197, endPoint y: 109, distance: 28.9
drag, startPoint x: 159, startPoint y: 147, endPoint x: 161, endPoint y: 136, distance: 11.5
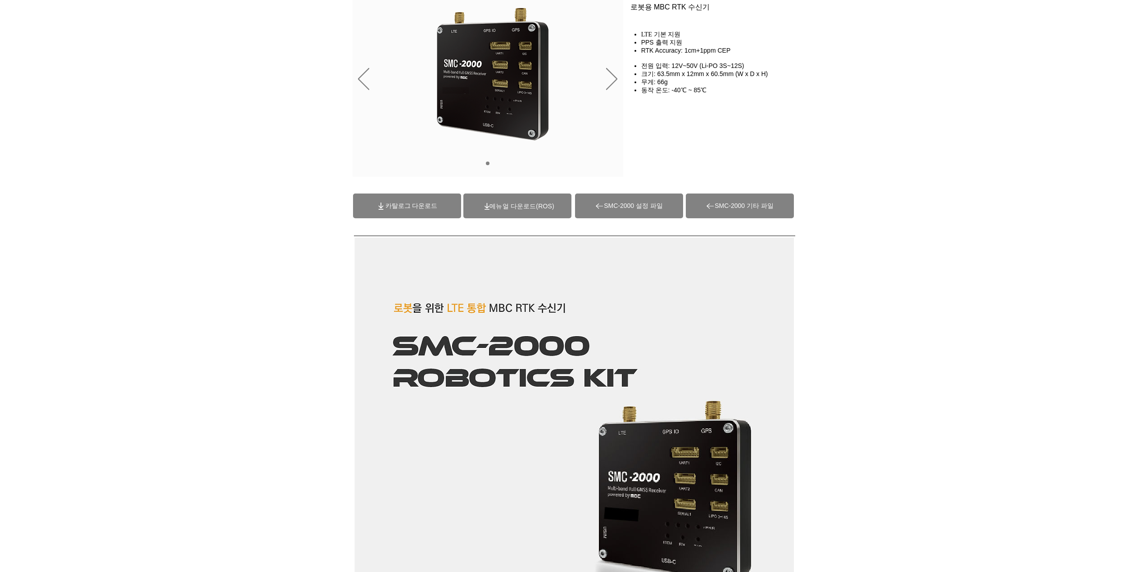
scroll to position [0, 0]
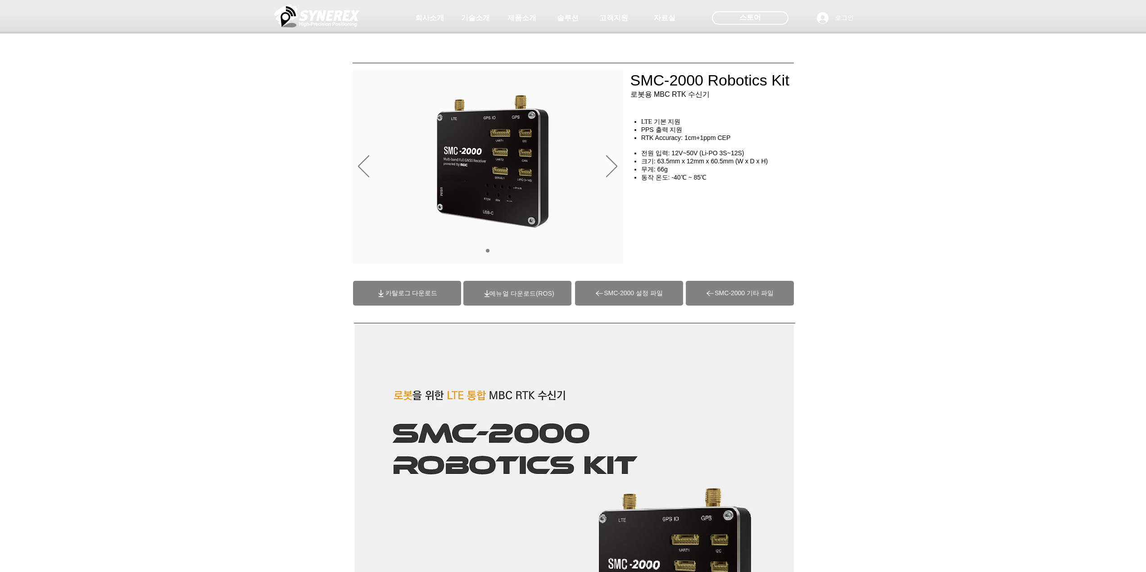
drag, startPoint x: 194, startPoint y: 205, endPoint x: 128, endPoint y: 186, distance: 67.9
drag, startPoint x: 128, startPoint y: 186, endPoint x: 130, endPoint y: 174, distance: 12.7
click at [130, 174] on div "main content" at bounding box center [573, 205] width 1146 height 135
drag, startPoint x: 136, startPoint y: 162, endPoint x: 143, endPoint y: 144, distance: 19.2
click at [143, 144] on div "main content" at bounding box center [573, 205] width 1146 height 135
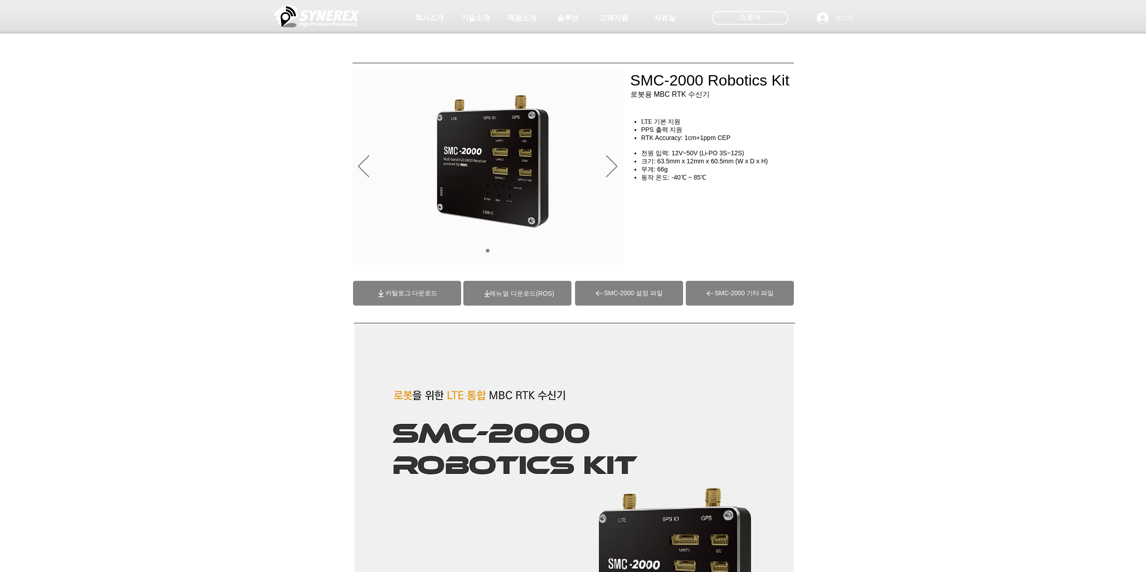
drag, startPoint x: 142, startPoint y: 161, endPoint x: 143, endPoint y: 149, distance: 11.3
click at [143, 149] on div "main content" at bounding box center [573, 205] width 1146 height 135
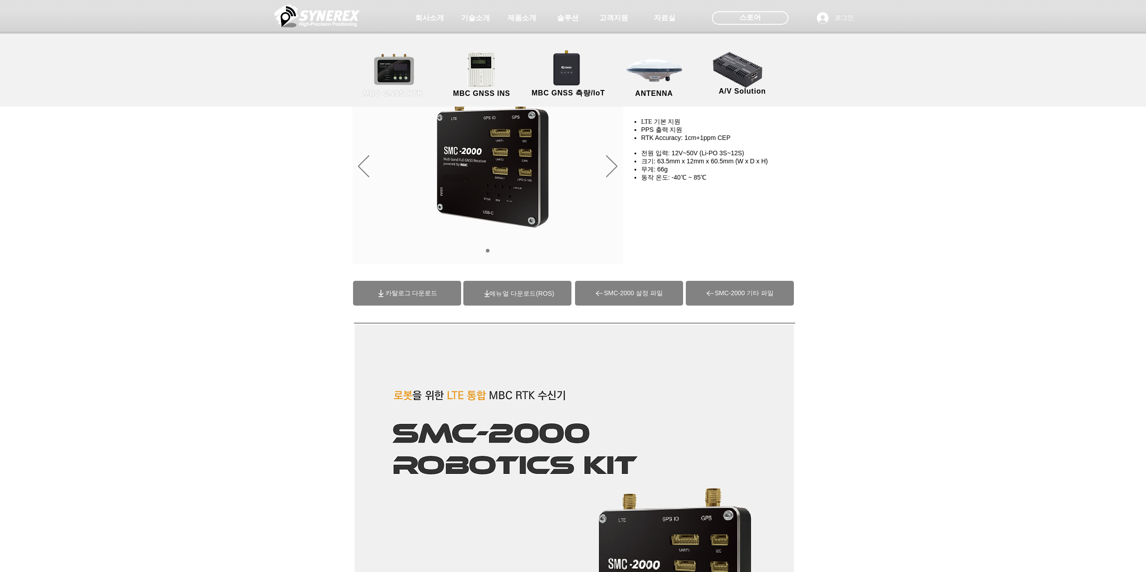
click at [416, 75] on link "MBC GNSS RTK" at bounding box center [393, 75] width 81 height 47
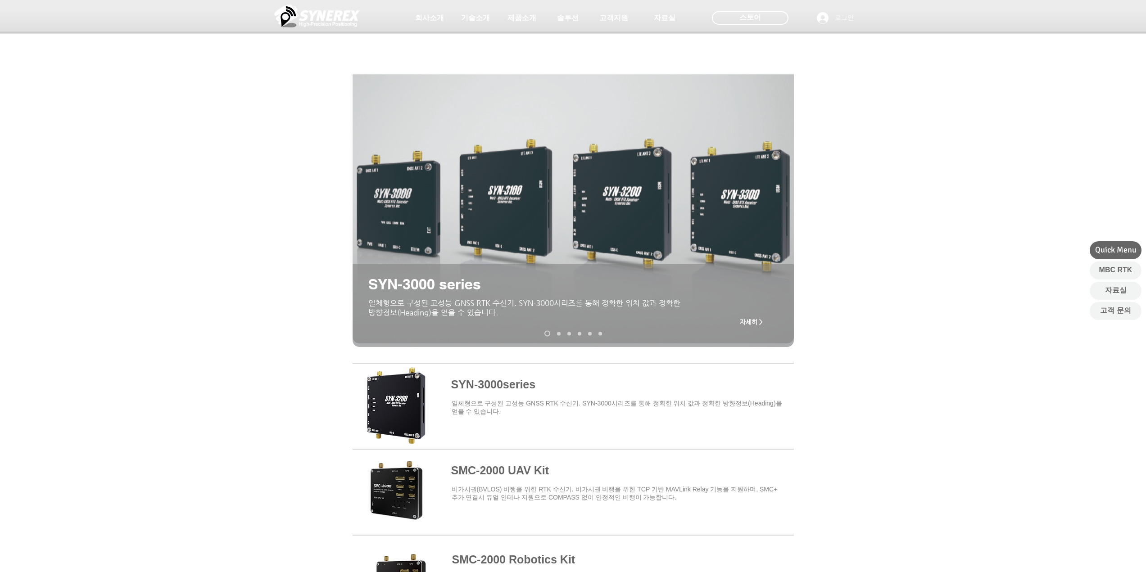
drag, startPoint x: 121, startPoint y: 198, endPoint x: 123, endPoint y: 181, distance: 16.8
click at [123, 181] on div "main content" at bounding box center [573, 246] width 1146 height 217
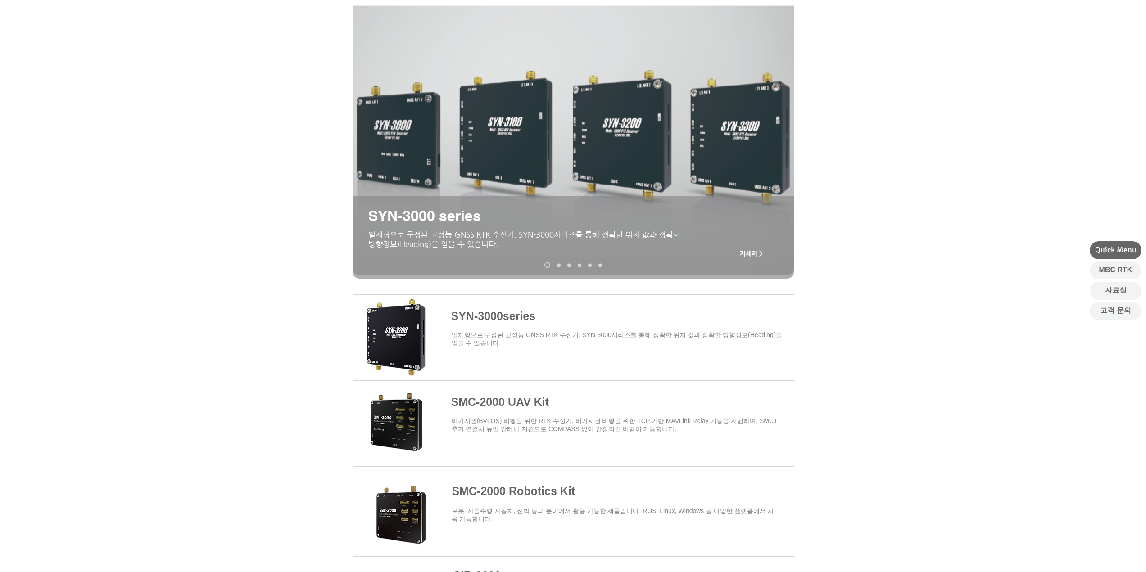
scroll to position [90, 0]
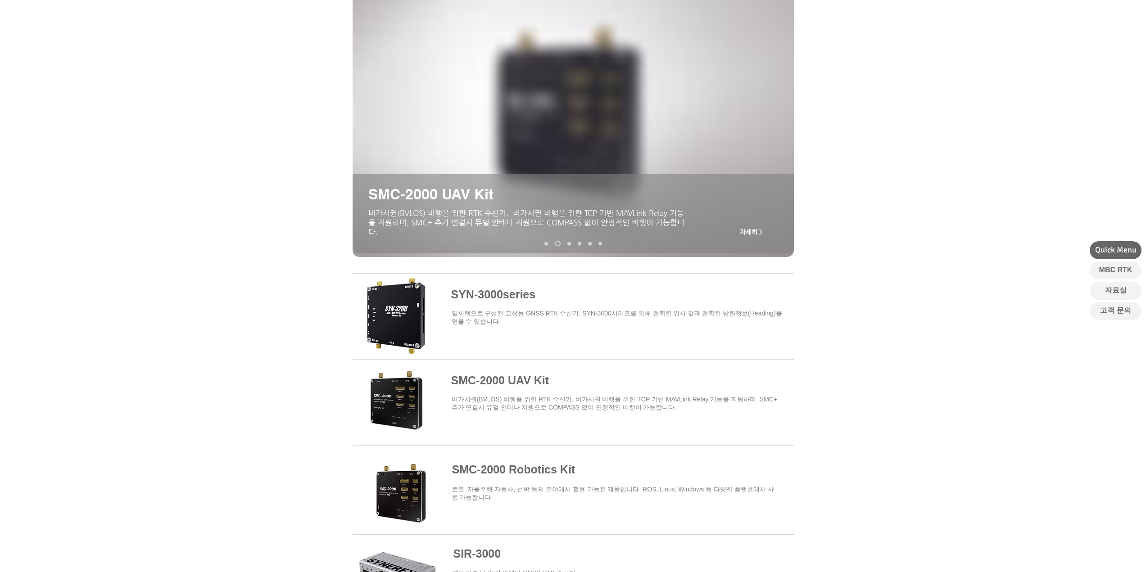
drag, startPoint x: 123, startPoint y: 181, endPoint x: 128, endPoint y: 164, distance: 18.2
click at [128, 164] on div "main content" at bounding box center [573, 156] width 1146 height 217
drag, startPoint x: 168, startPoint y: 199, endPoint x: 163, endPoint y: 183, distance: 17.2
click at [163, 183] on div "main content" at bounding box center [573, 156] width 1146 height 217
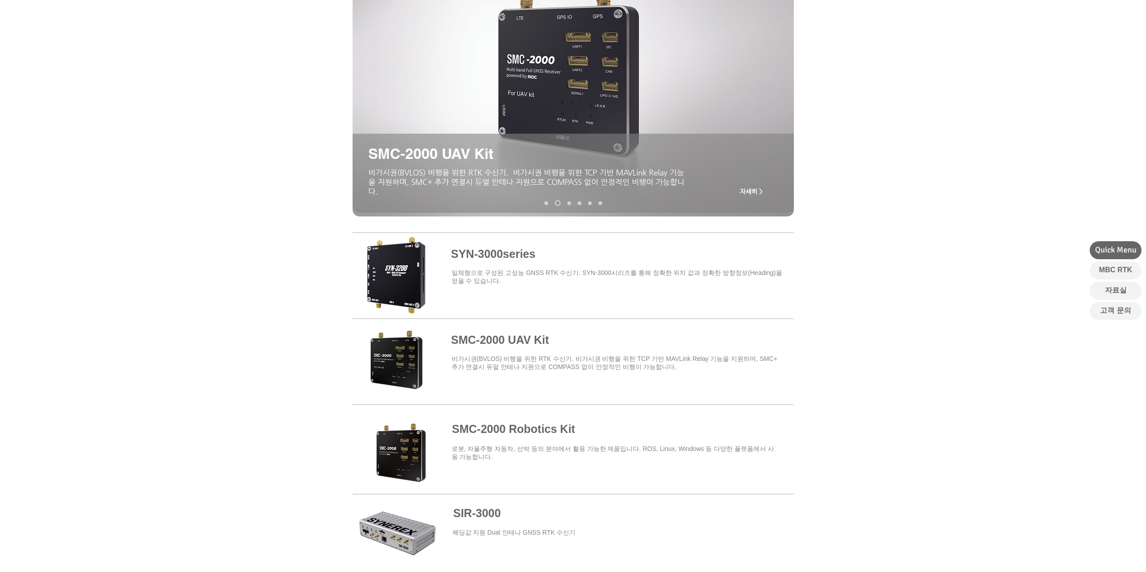
scroll to position [180, 0]
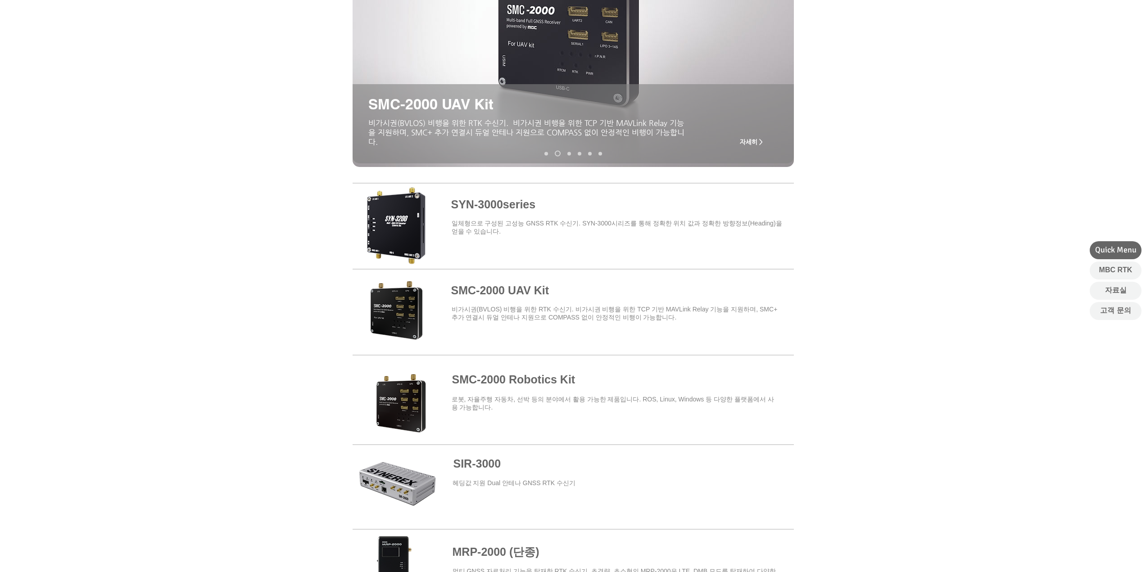
drag, startPoint x: 163, startPoint y: 183, endPoint x: 165, endPoint y: 172, distance: 10.7
click at [165, 172] on div "main content" at bounding box center [573, 66] width 1146 height 217
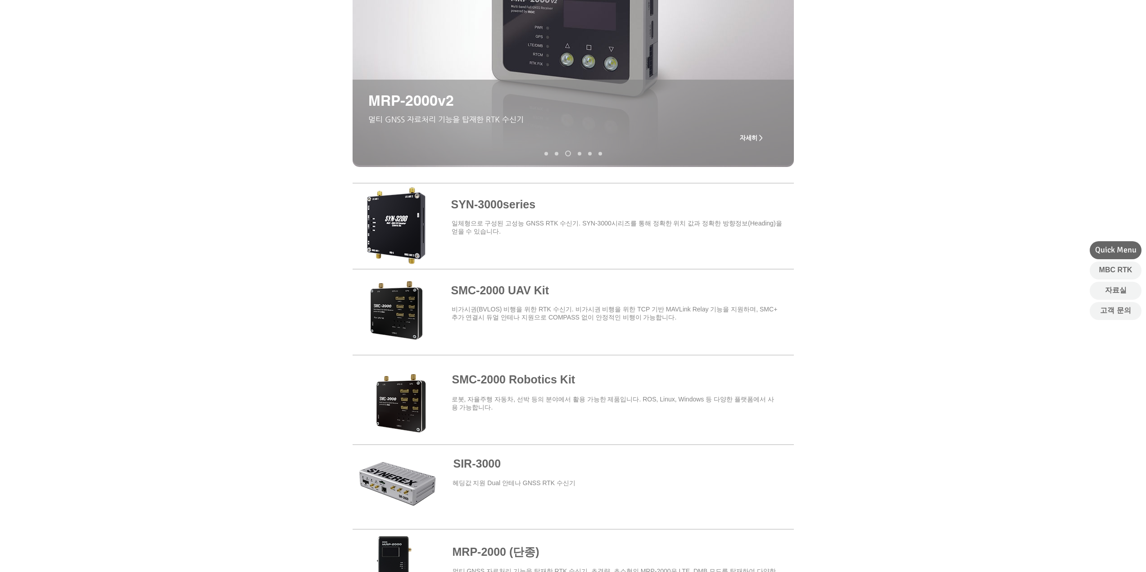
drag, startPoint x: 165, startPoint y: 172, endPoint x: 167, endPoint y: 163, distance: 9.6
click at [167, 163] on div "main content" at bounding box center [573, 66] width 1146 height 217
click at [506, 206] on span at bounding box center [573, 224] width 441 height 79
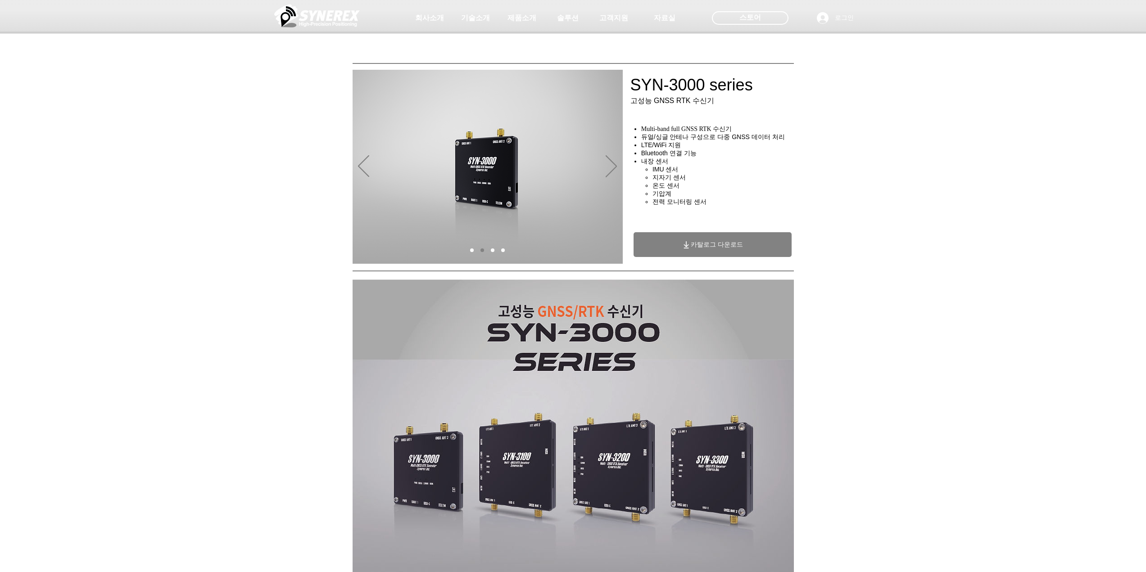
drag, startPoint x: 209, startPoint y: 176, endPoint x: 211, endPoint y: 163, distance: 12.7
click at [211, 163] on div "main content" at bounding box center [573, 202] width 1146 height 129
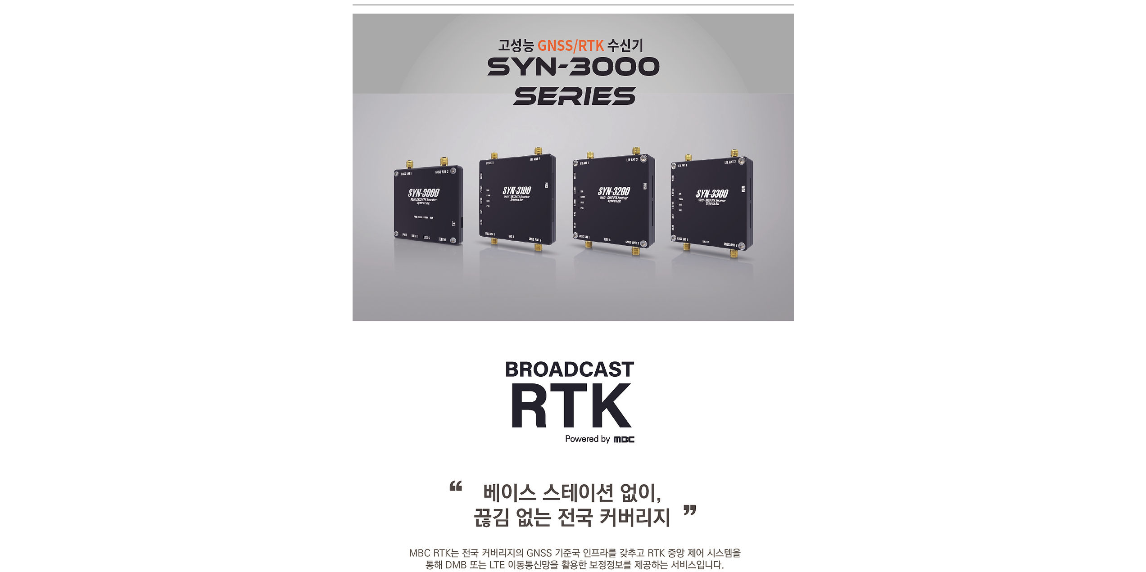
scroll to position [270, 0]
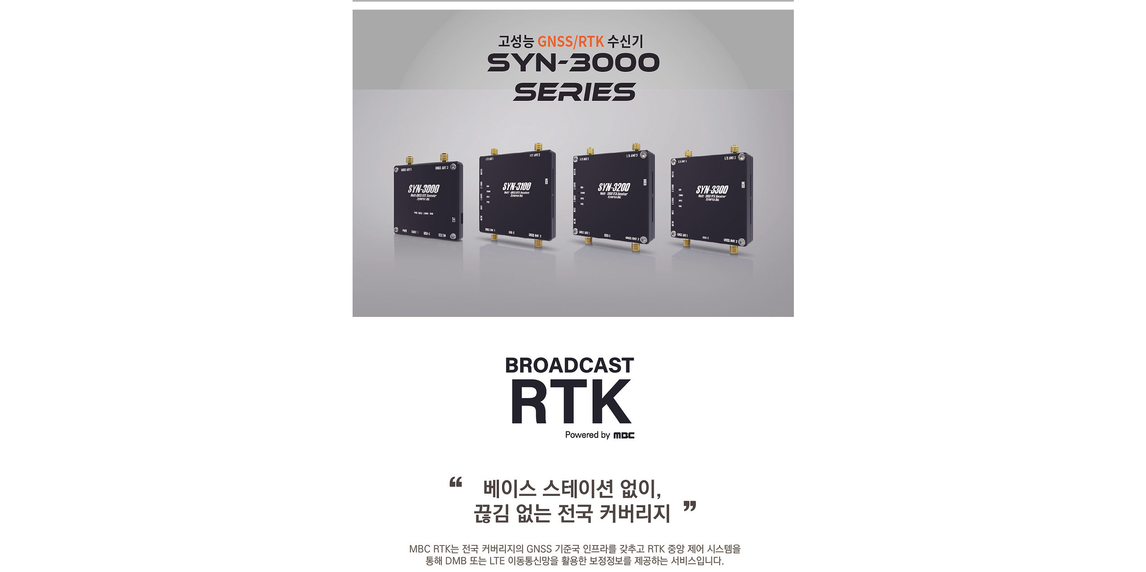
drag, startPoint x: 208, startPoint y: 161, endPoint x: 217, endPoint y: 144, distance: 19.8
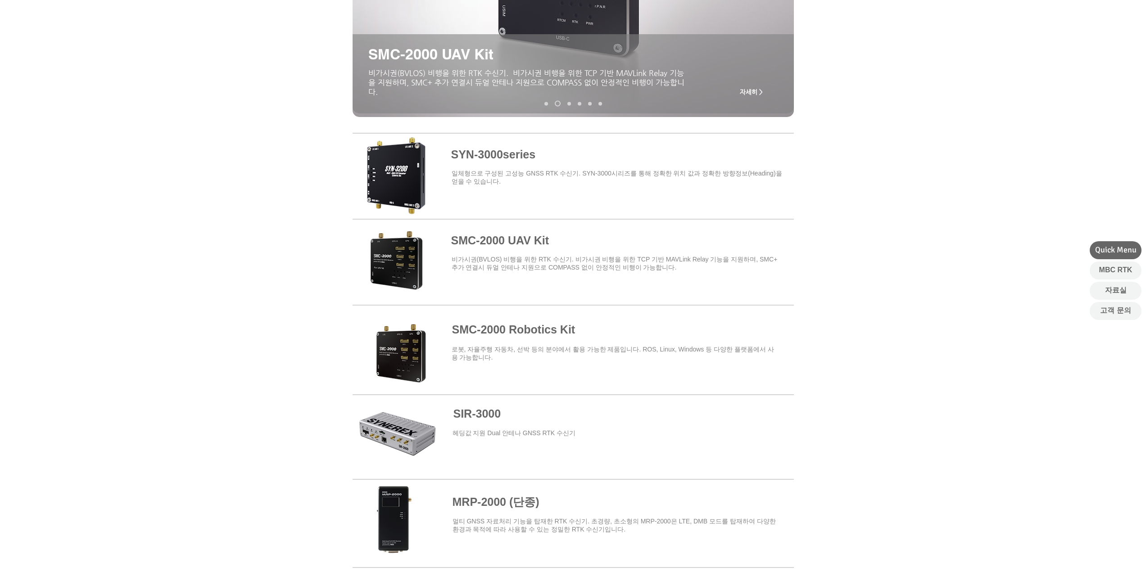
scroll to position [270, 0]
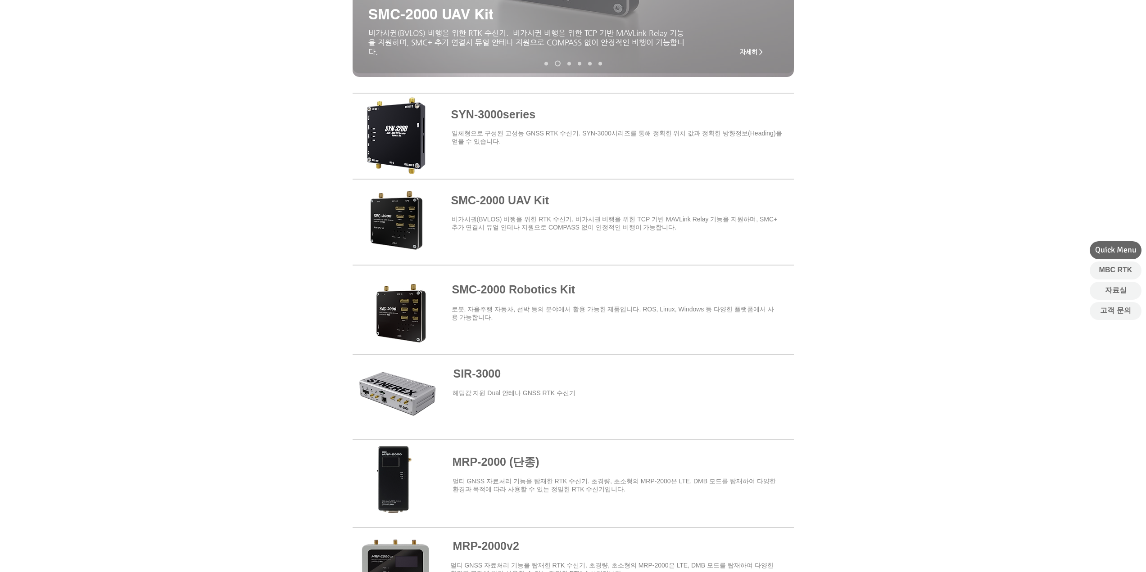
drag, startPoint x: 126, startPoint y: 176, endPoint x: 127, endPoint y: 163, distance: 13.5
click at [127, 163] on div at bounding box center [573, 217] width 1146 height 264
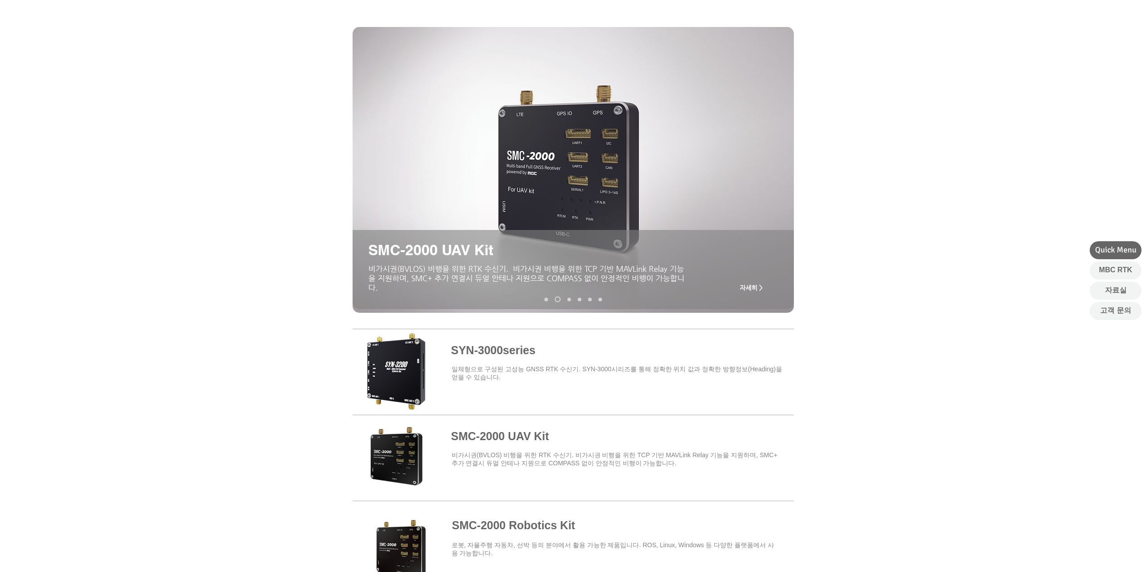
scroll to position [0, 0]
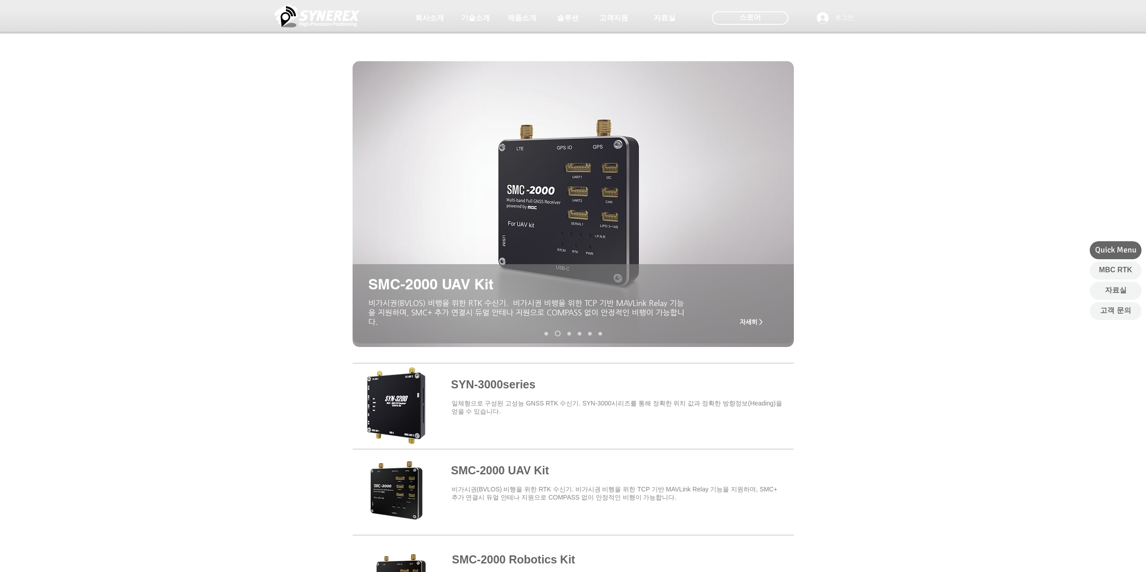
drag, startPoint x: 107, startPoint y: 109, endPoint x: 111, endPoint y: 94, distance: 15.8
click at [111, 94] on div at bounding box center [573, 66] width 1146 height 133
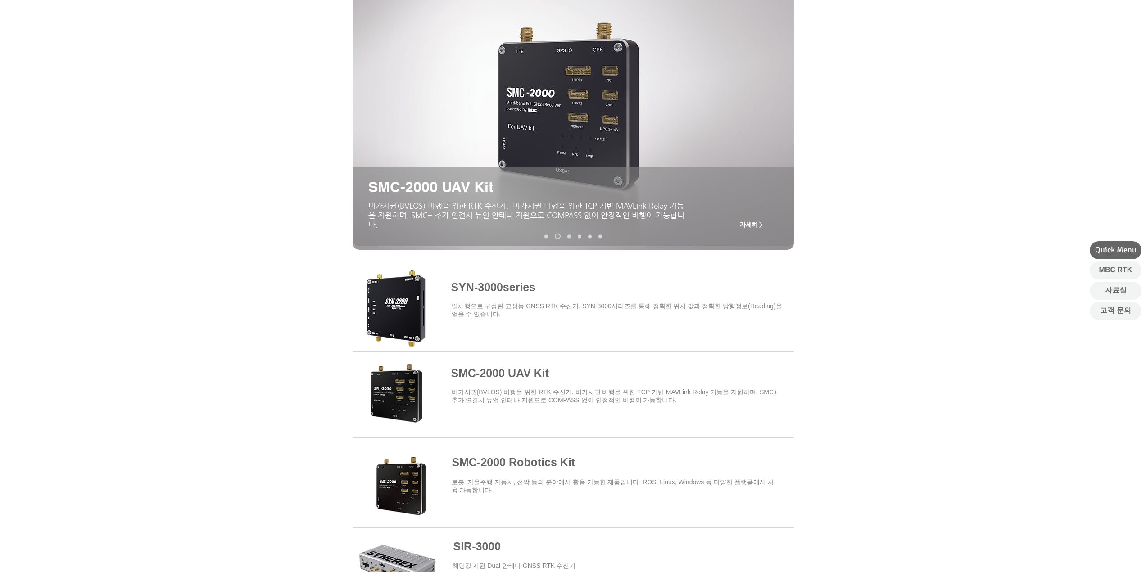
scroll to position [225, 0]
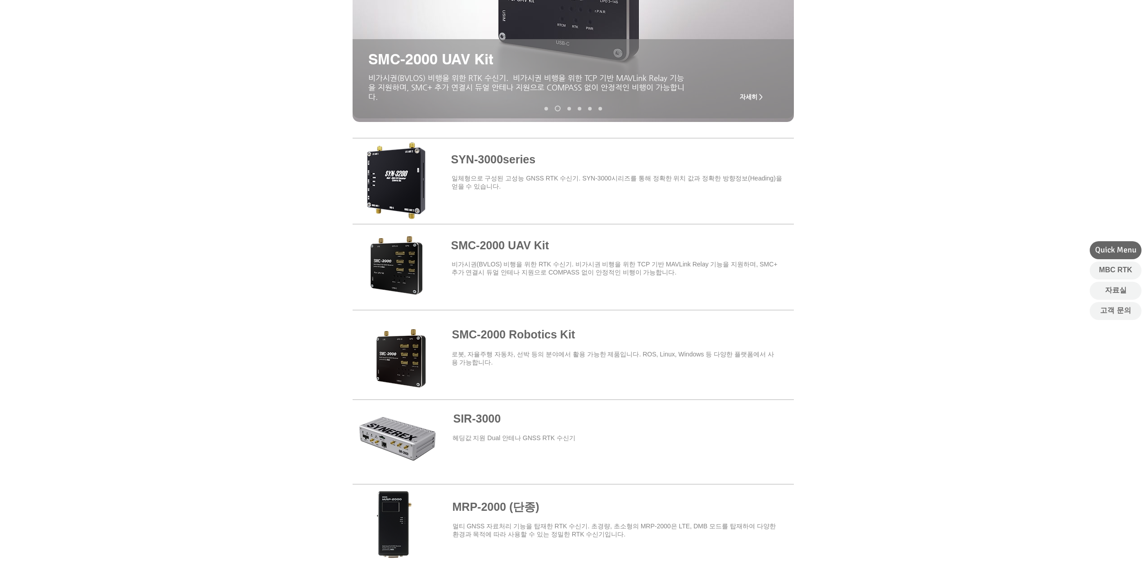
drag, startPoint x: 131, startPoint y: 119, endPoint x: 132, endPoint y: 112, distance: 7.8
click at [132, 112] on div "main content" at bounding box center [573, 21] width 1146 height 217
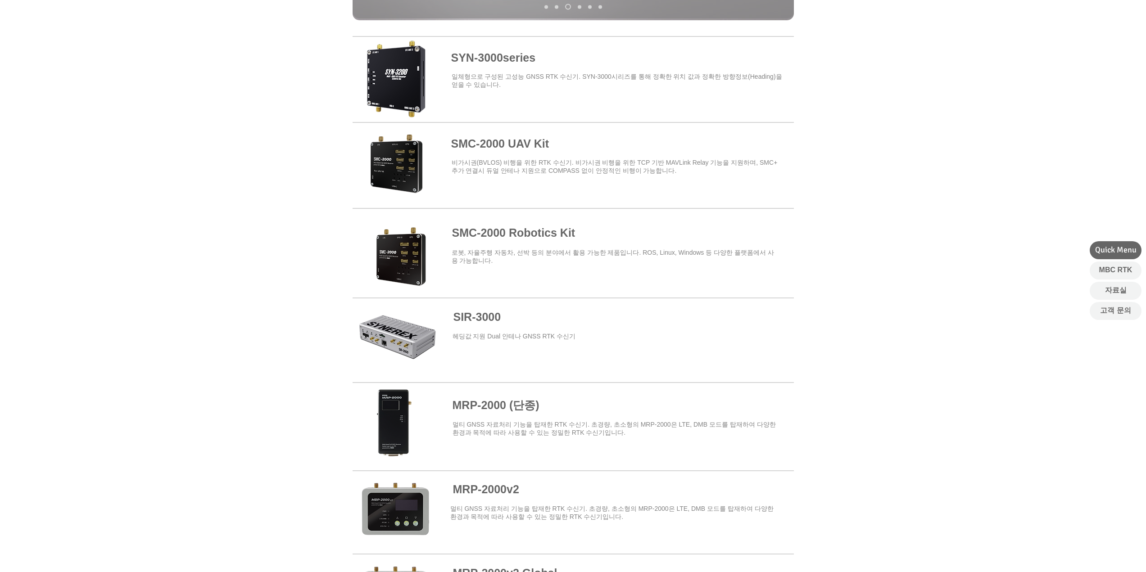
scroll to position [315, 0]
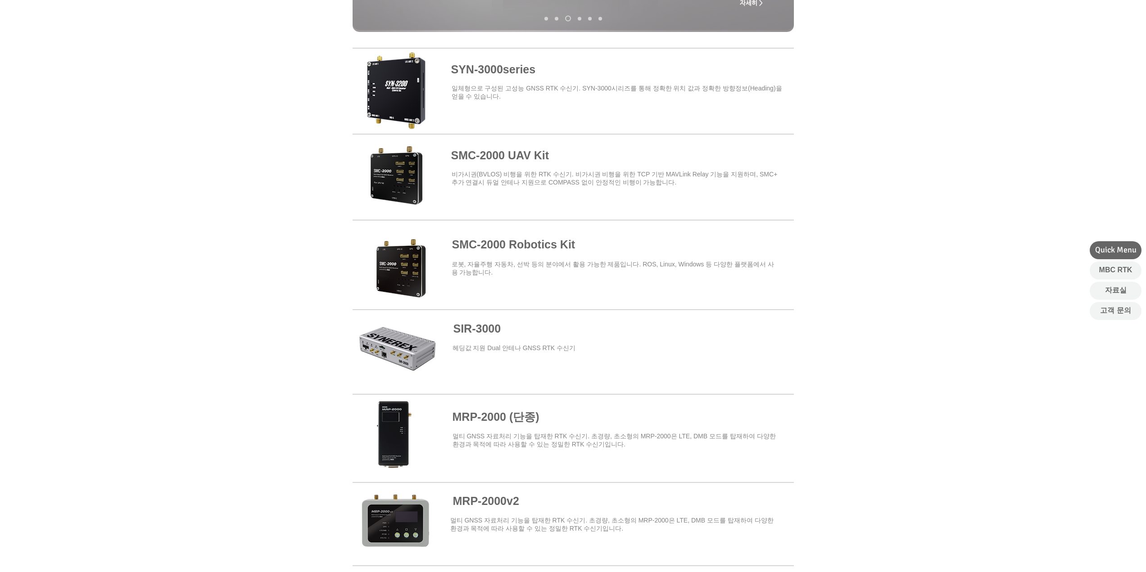
click at [507, 76] on span at bounding box center [573, 89] width 441 height 79
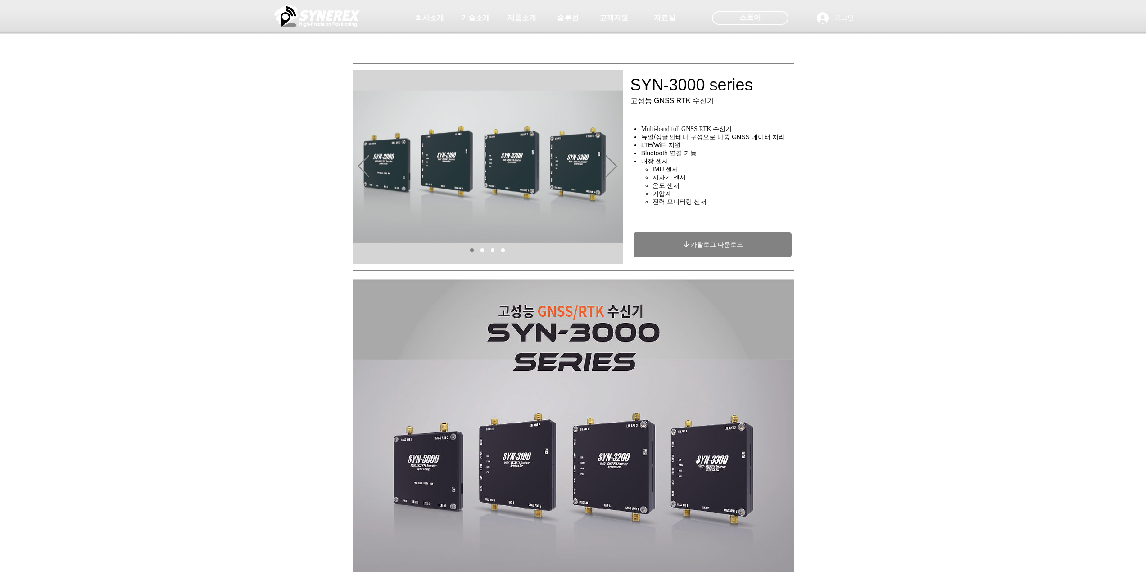
drag, startPoint x: 167, startPoint y: 156, endPoint x: 172, endPoint y: 142, distance: 14.2
click at [172, 142] on div "main content" at bounding box center [573, 202] width 1146 height 129
click at [755, 243] on span "카탈로그 다운로드" at bounding box center [713, 244] width 158 height 25
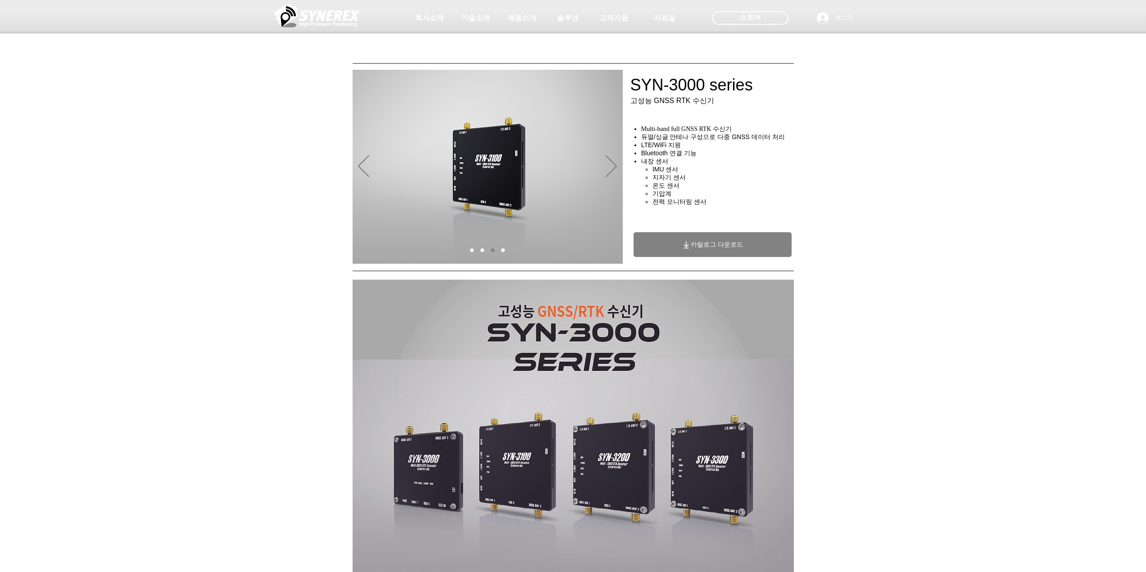
drag, startPoint x: 78, startPoint y: 133, endPoint x: 98, endPoint y: 102, distance: 37.2
click at [98, 102] on div at bounding box center [573, 66] width 1146 height 133
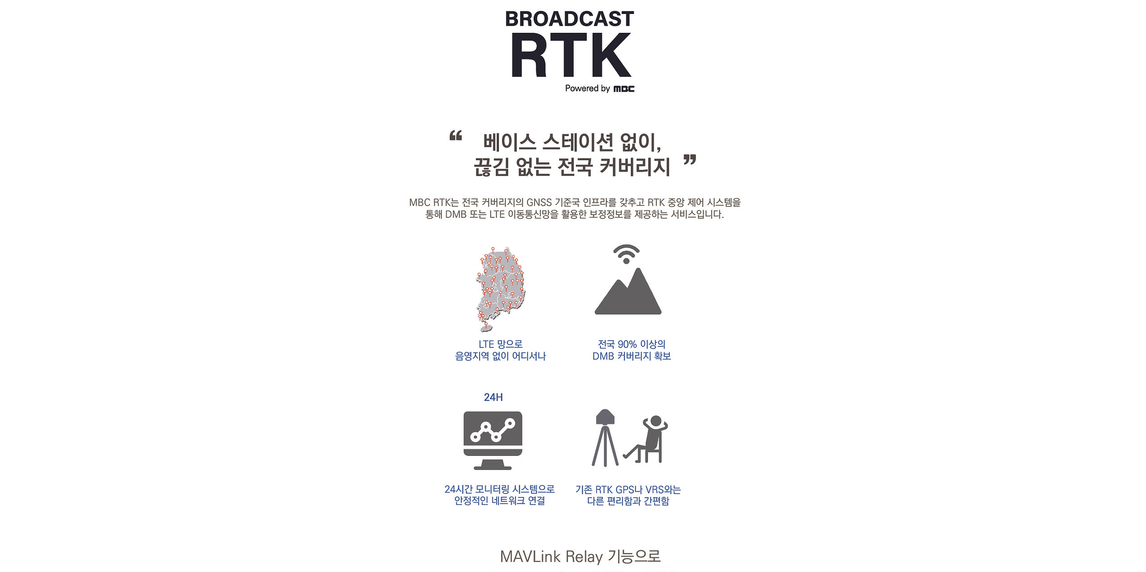
scroll to position [630, 0]
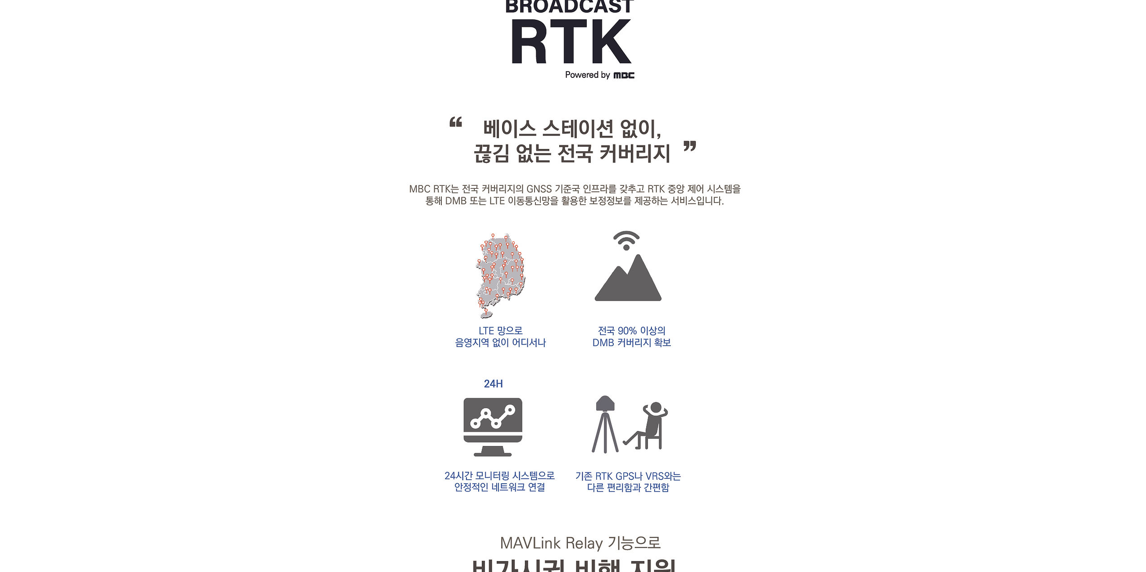
drag, startPoint x: 223, startPoint y: 183, endPoint x: 224, endPoint y: 177, distance: 6.8
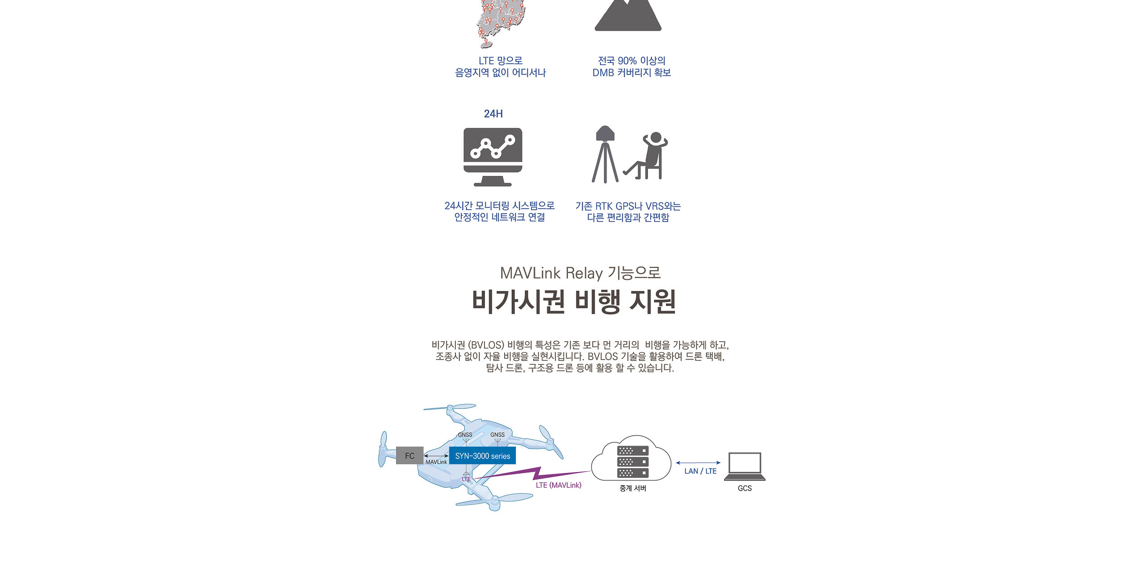
scroll to position [946, 0]
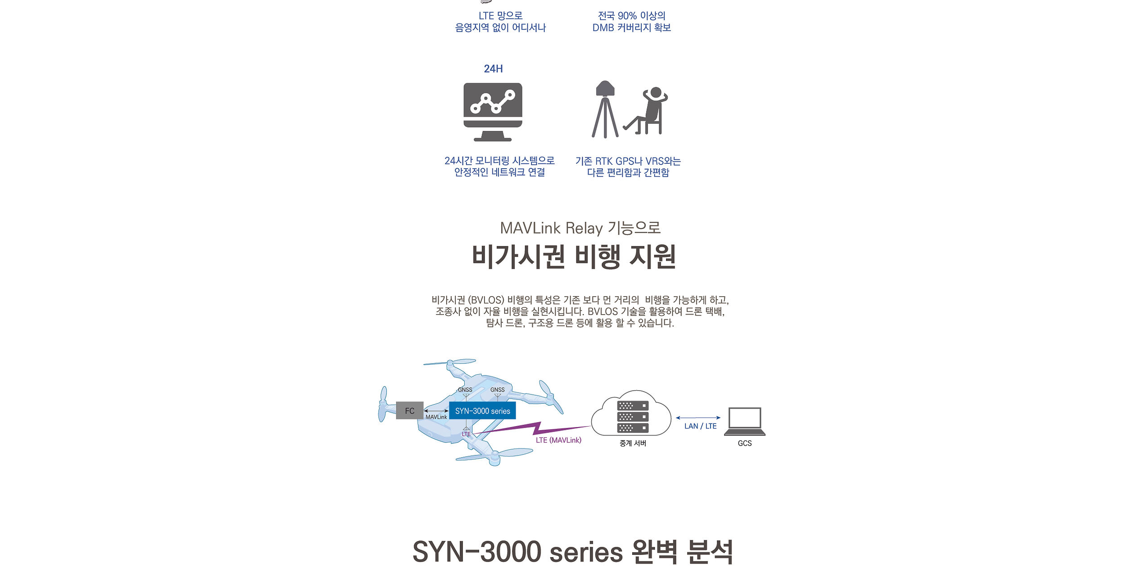
drag, startPoint x: 224, startPoint y: 177, endPoint x: 225, endPoint y: 164, distance: 12.2
click at [225, 164] on div at bounding box center [573, 566] width 1146 height 2490
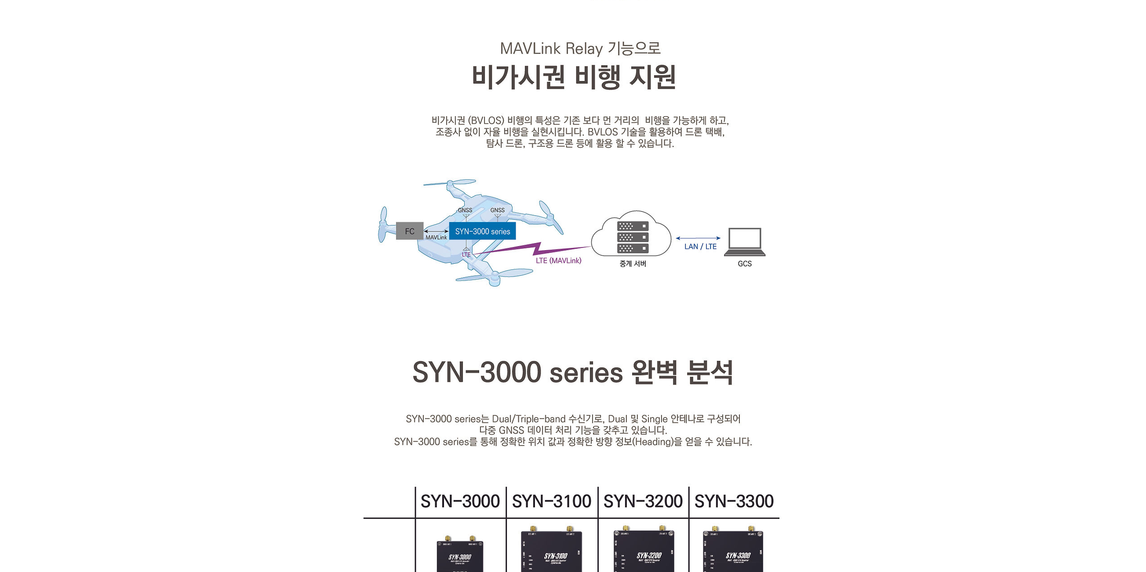
scroll to position [1126, 0]
drag, startPoint x: 165, startPoint y: 180, endPoint x: 163, endPoint y: 165, distance: 14.5
click at [163, 165] on div at bounding box center [573, 386] width 1146 height 2490
drag, startPoint x: 163, startPoint y: 165, endPoint x: 164, endPoint y: 157, distance: 8.7
click at [164, 157] on div at bounding box center [573, 386] width 1146 height 2490
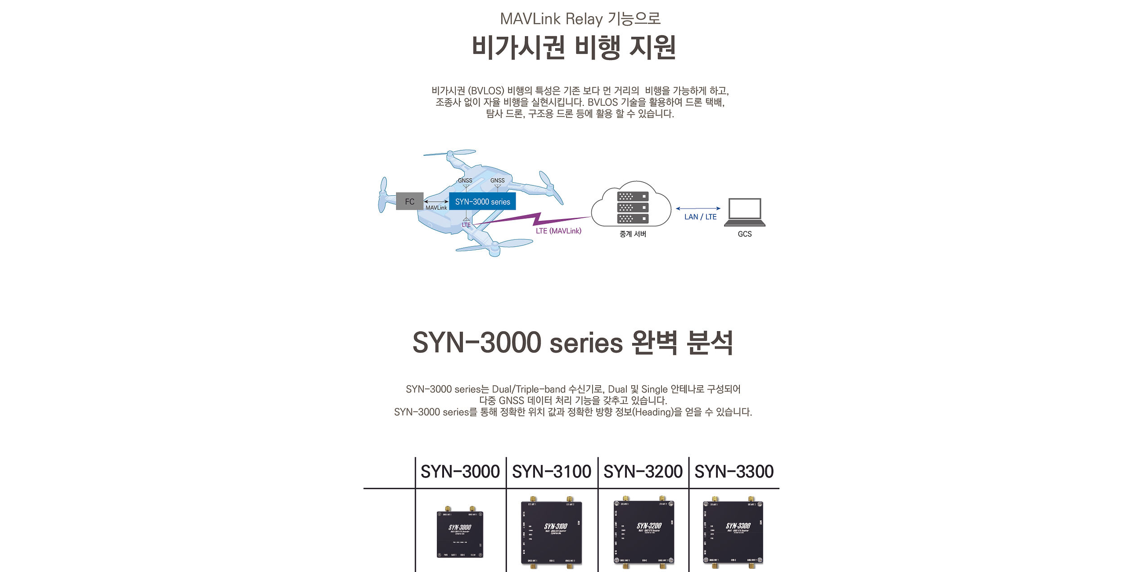
scroll to position [1171, 0]
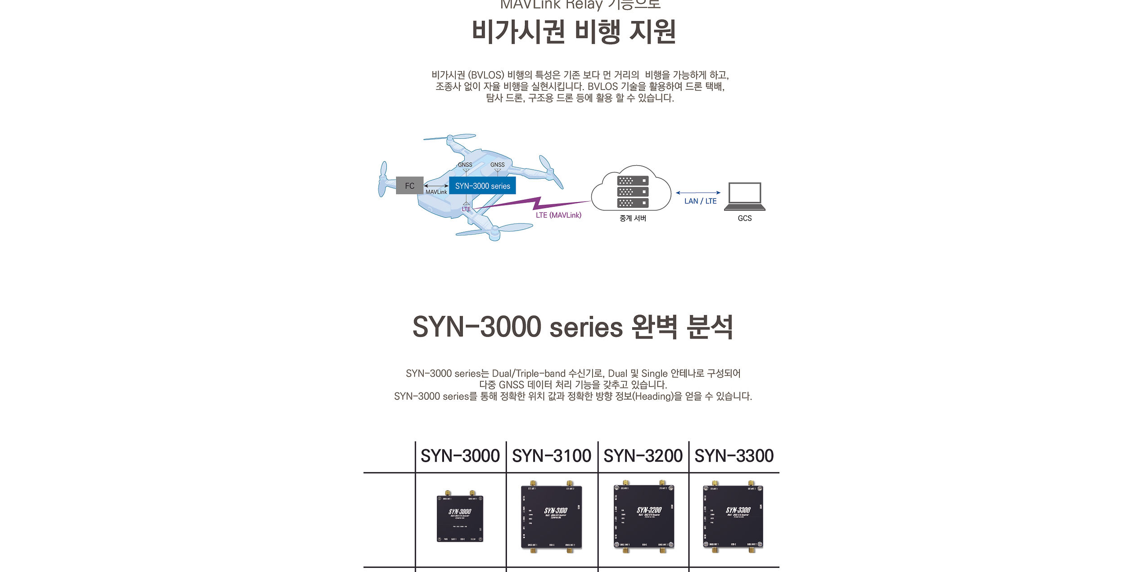
drag, startPoint x: 150, startPoint y: 159, endPoint x: 153, endPoint y: 151, distance: 8.3
click at [153, 151] on div at bounding box center [573, 341] width 1146 height 2490
drag, startPoint x: 153, startPoint y: 151, endPoint x: 155, endPoint y: 145, distance: 6.6
click at [155, 145] on div at bounding box center [573, 341] width 1146 height 2490
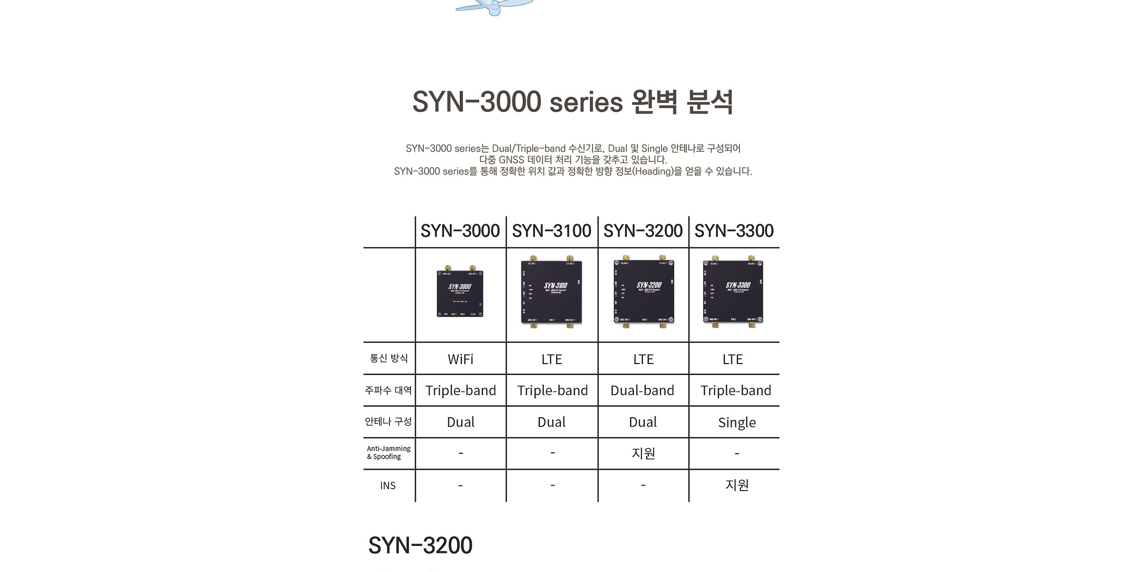
scroll to position [1441, 0]
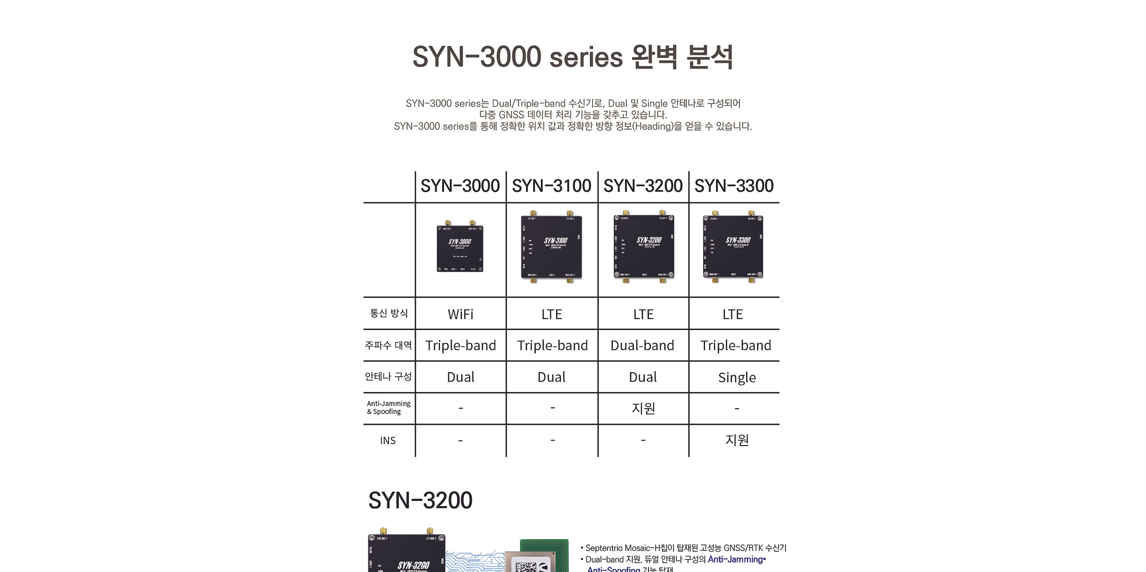
drag, startPoint x: 155, startPoint y: 145, endPoint x: 158, endPoint y: 136, distance: 9.5
click at [158, 136] on div at bounding box center [573, 71] width 1146 height 2490
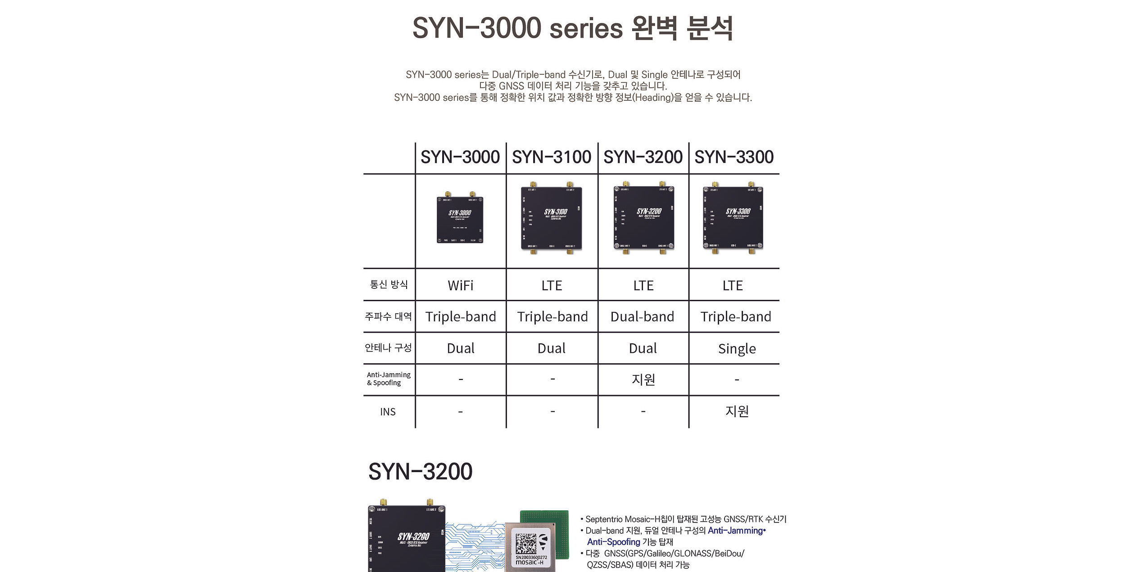
scroll to position [1486, 0]
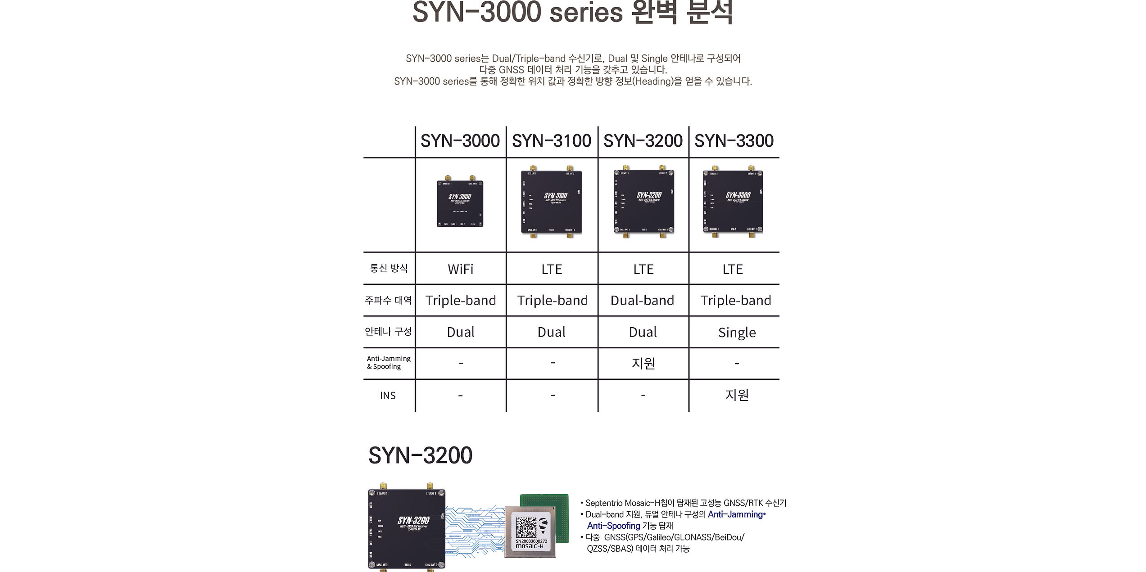
drag, startPoint x: 146, startPoint y: 154, endPoint x: 153, endPoint y: 138, distance: 17.0
click at [153, 138] on div at bounding box center [573, 26] width 1146 height 2490
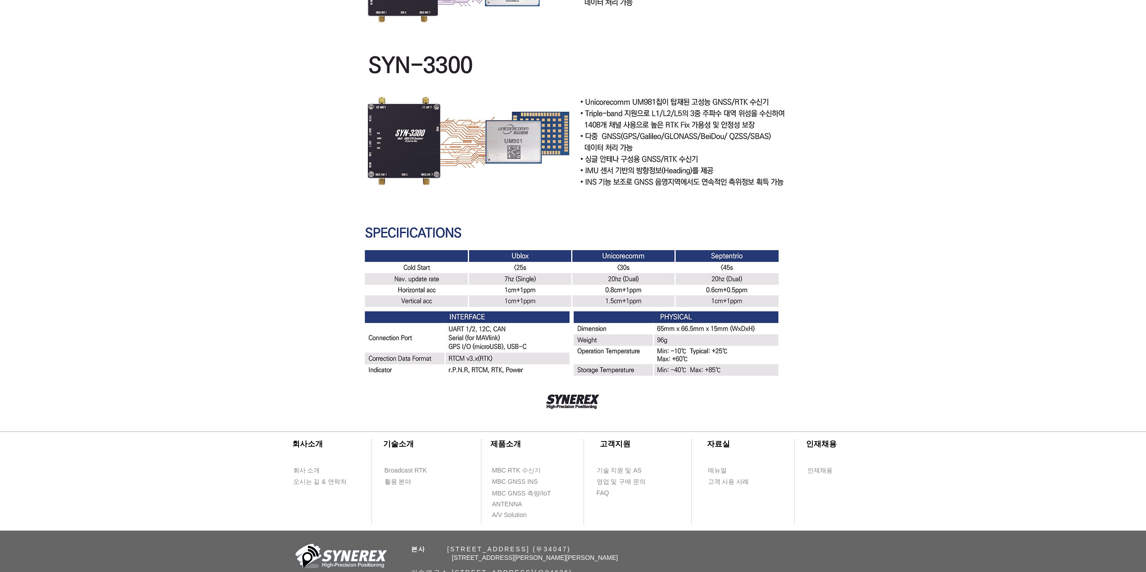
scroll to position [2342, 0]
drag, startPoint x: 145, startPoint y: 153, endPoint x: 146, endPoint y: 146, distance: 7.0
drag, startPoint x: 146, startPoint y: 146, endPoint x: 147, endPoint y: 137, distance: 9.0
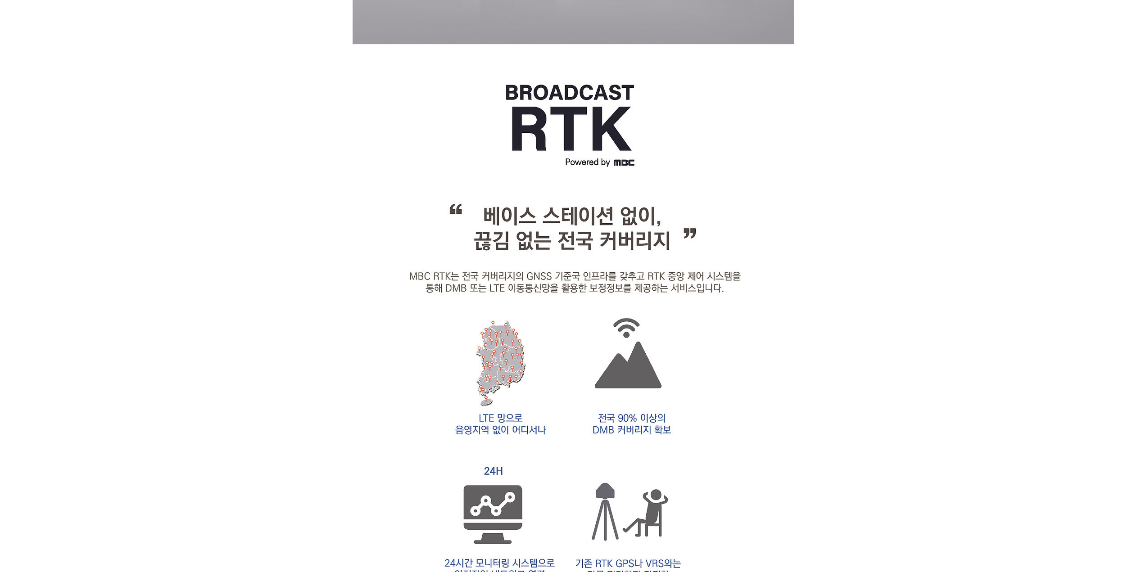
scroll to position [0, 0]
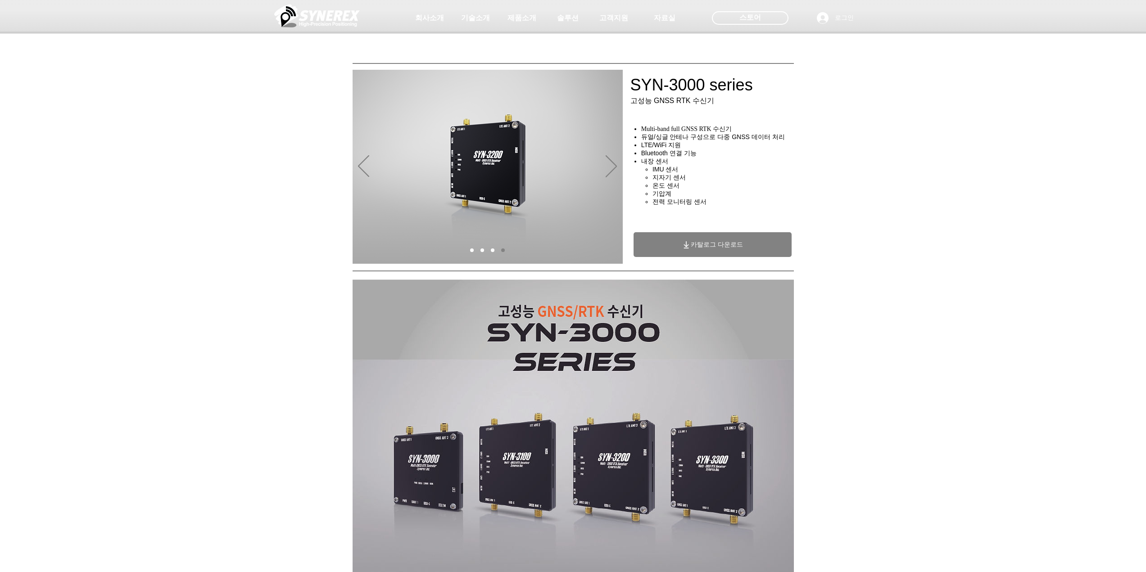
drag, startPoint x: 189, startPoint y: 109, endPoint x: 179, endPoint y: 98, distance: 14.0
click at [179, 98] on div at bounding box center [573, 66] width 1146 height 133
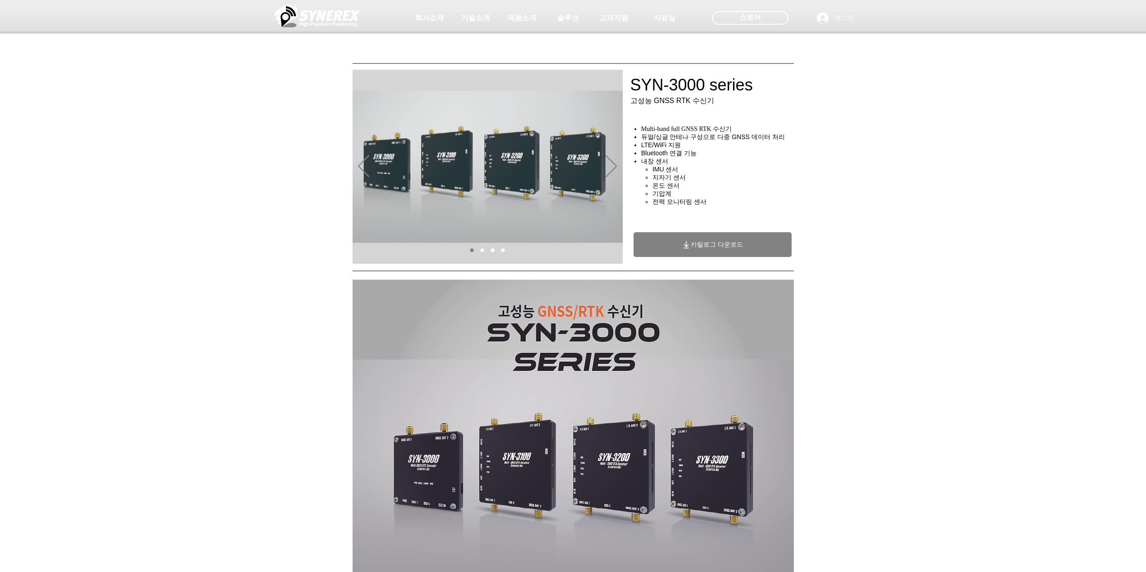
drag, startPoint x: 132, startPoint y: 120, endPoint x: 134, endPoint y: 112, distance: 8.7
click at [134, 112] on div at bounding box center [573, 66] width 1146 height 133
drag, startPoint x: 128, startPoint y: 129, endPoint x: 127, endPoint y: 118, distance: 10.8
click at [127, 118] on div at bounding box center [573, 66] width 1146 height 133
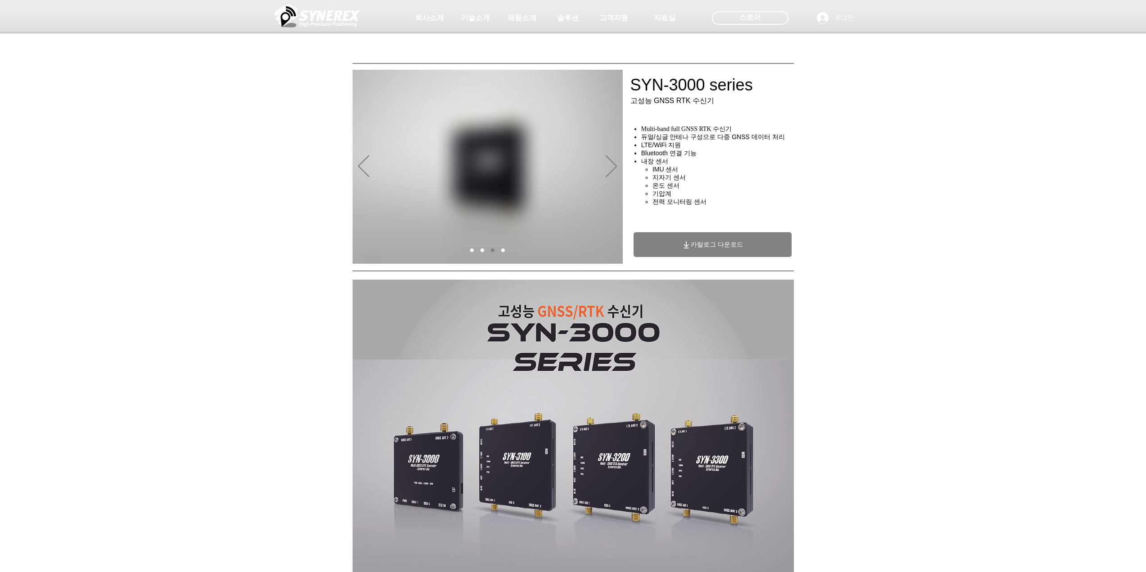
click at [100, 72] on div at bounding box center [573, 66] width 1146 height 133
drag, startPoint x: 89, startPoint y: 108, endPoint x: 91, endPoint y: 101, distance: 7.4
click at [91, 101] on div at bounding box center [573, 66] width 1146 height 133
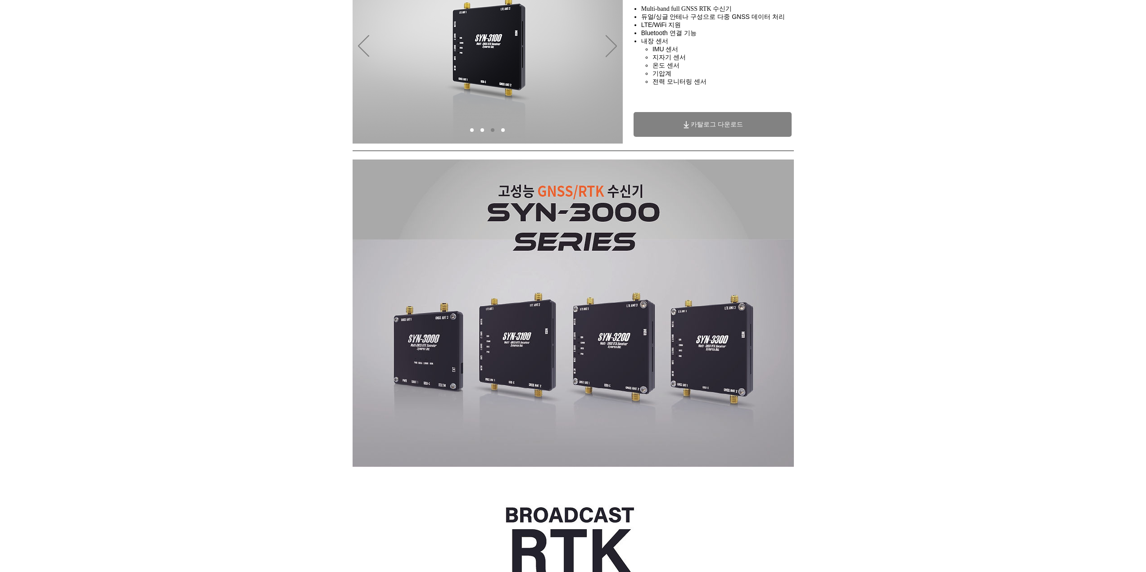
scroll to position [180, 0]
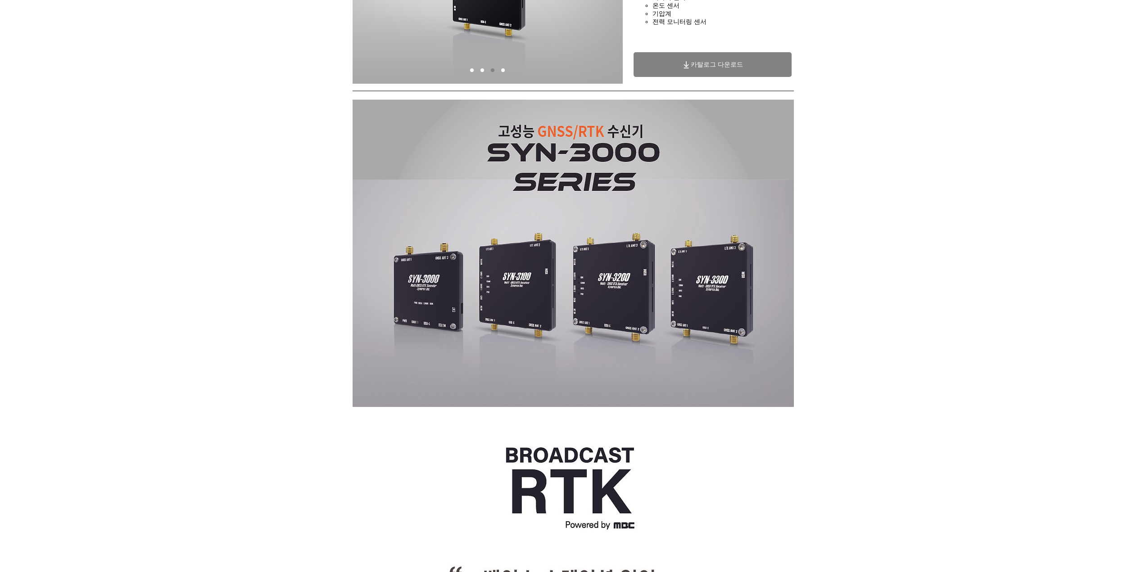
drag, startPoint x: 91, startPoint y: 110, endPoint x: 93, endPoint y: 101, distance: 9.2
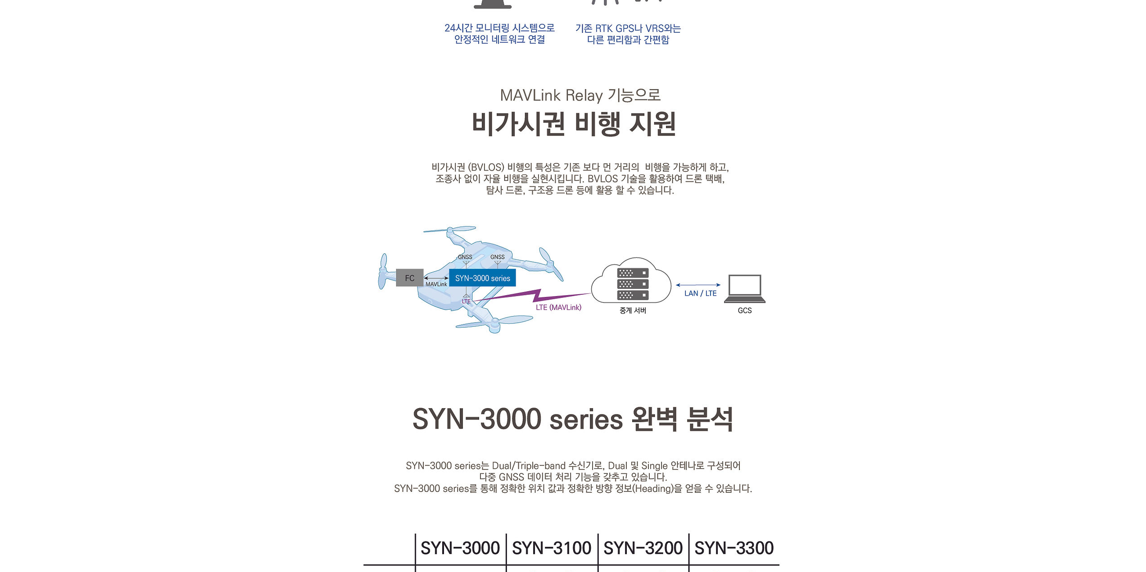
scroll to position [1081, 0]
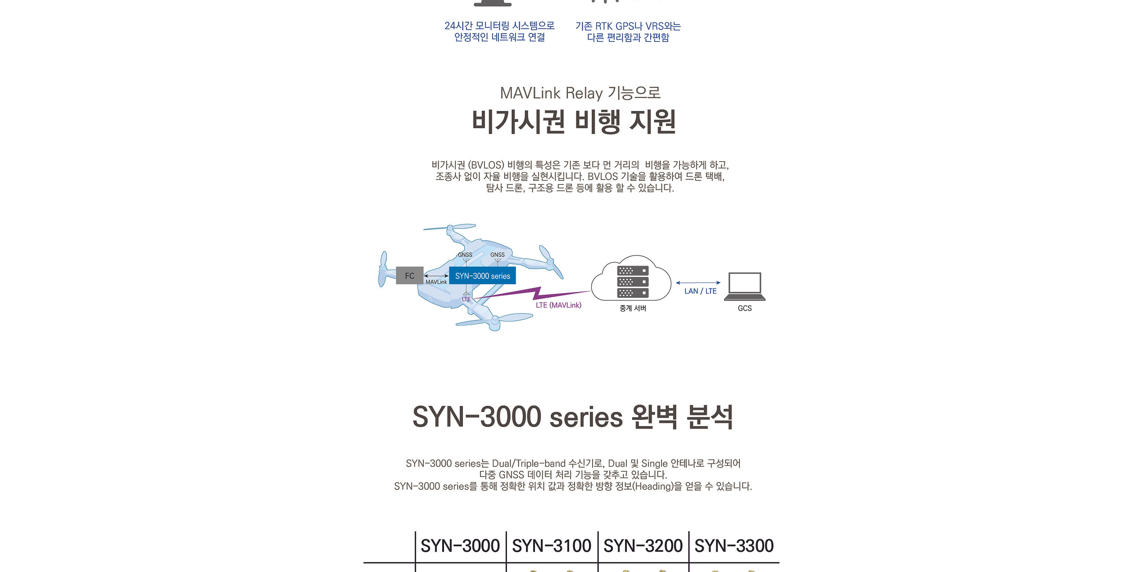
drag, startPoint x: 94, startPoint y: 99, endPoint x: 98, endPoint y: 93, distance: 7.3
click at [98, 93] on div at bounding box center [573, 431] width 1146 height 2490
drag, startPoint x: 100, startPoint y: 94, endPoint x: 101, endPoint y: 86, distance: 8.3
click at [101, 86] on div at bounding box center [573, 431] width 1146 height 2490
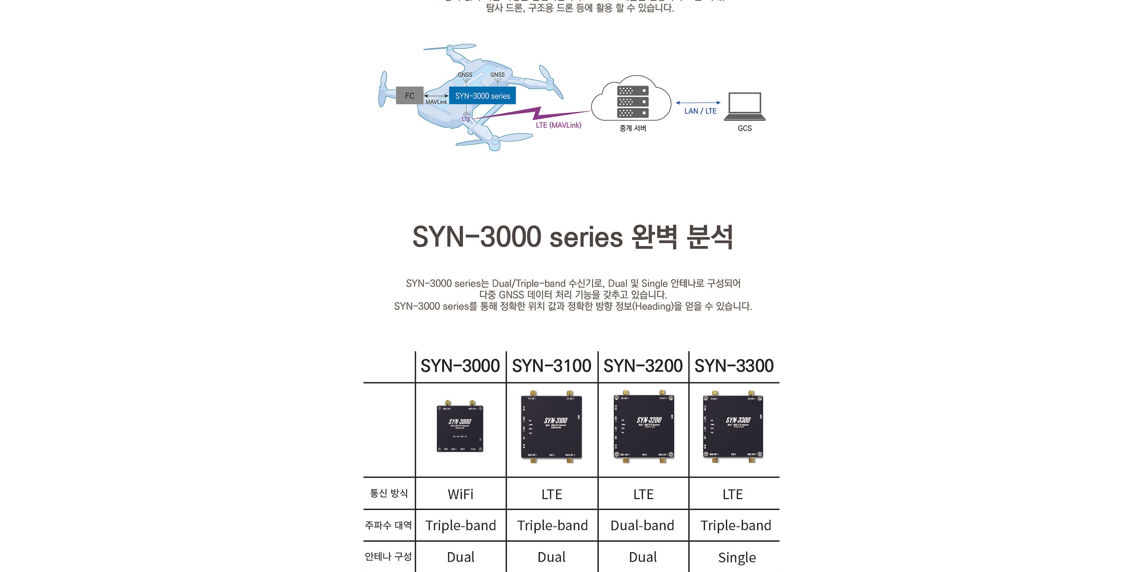
drag, startPoint x: 829, startPoint y: 210, endPoint x: 835, endPoint y: 205, distance: 8.0
click at [829, 194] on div at bounding box center [573, 251] width 1146 height 2490
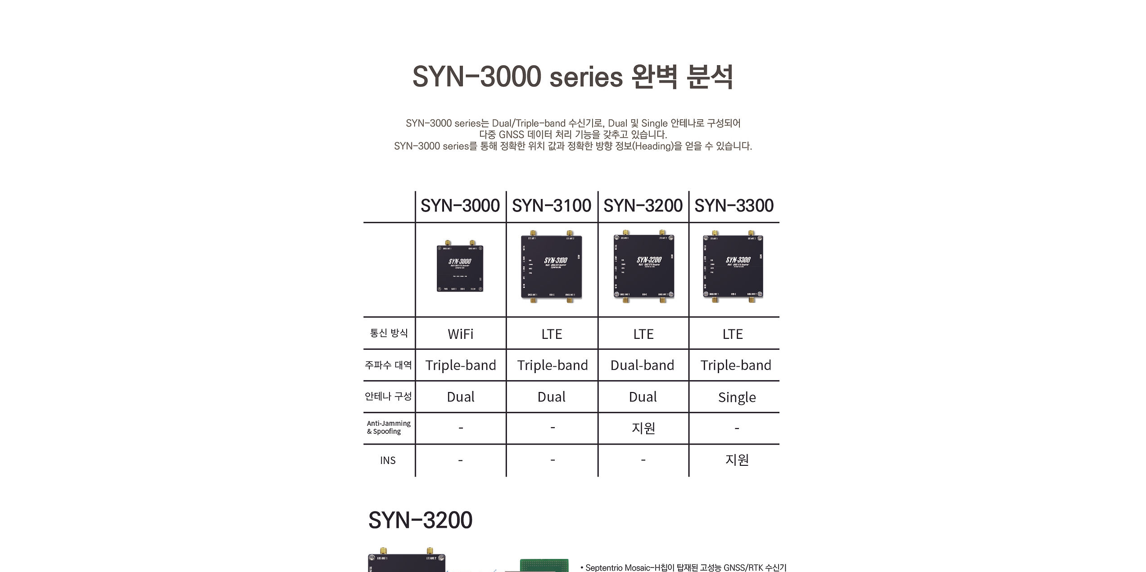
scroll to position [1486, 0]
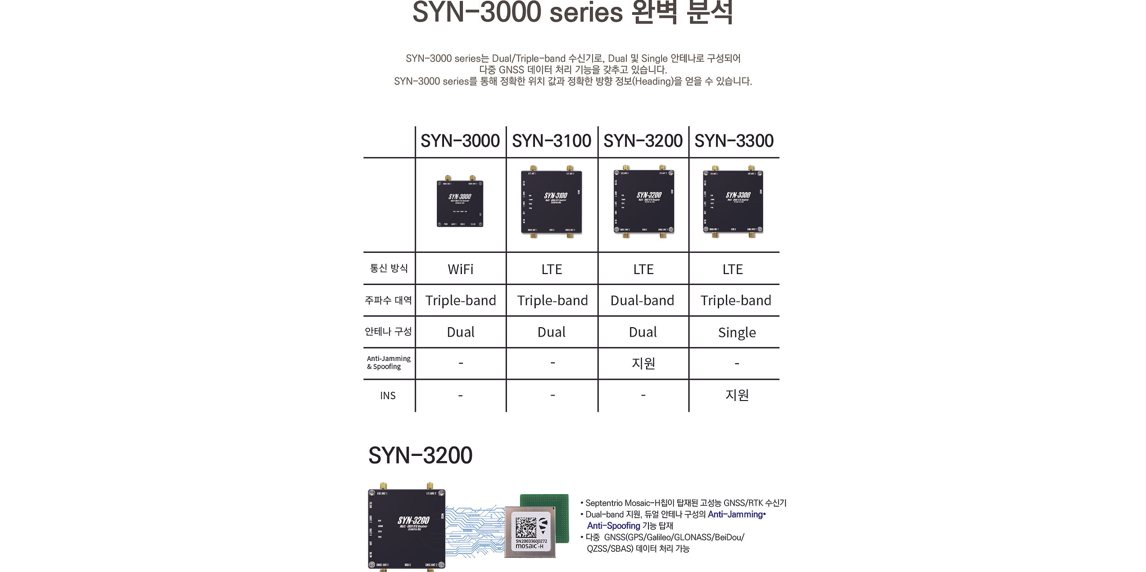
drag, startPoint x: 894, startPoint y: 224, endPoint x: 895, endPoint y: 212, distance: 12.2
click at [895, 212] on div at bounding box center [573, 26] width 1146 height 2490
drag, startPoint x: 884, startPoint y: 207, endPoint x: 883, endPoint y: 201, distance: 6.3
click at [883, 201] on div at bounding box center [573, 26] width 1146 height 2490
drag, startPoint x: 843, startPoint y: 203, endPoint x: 845, endPoint y: 194, distance: 9.6
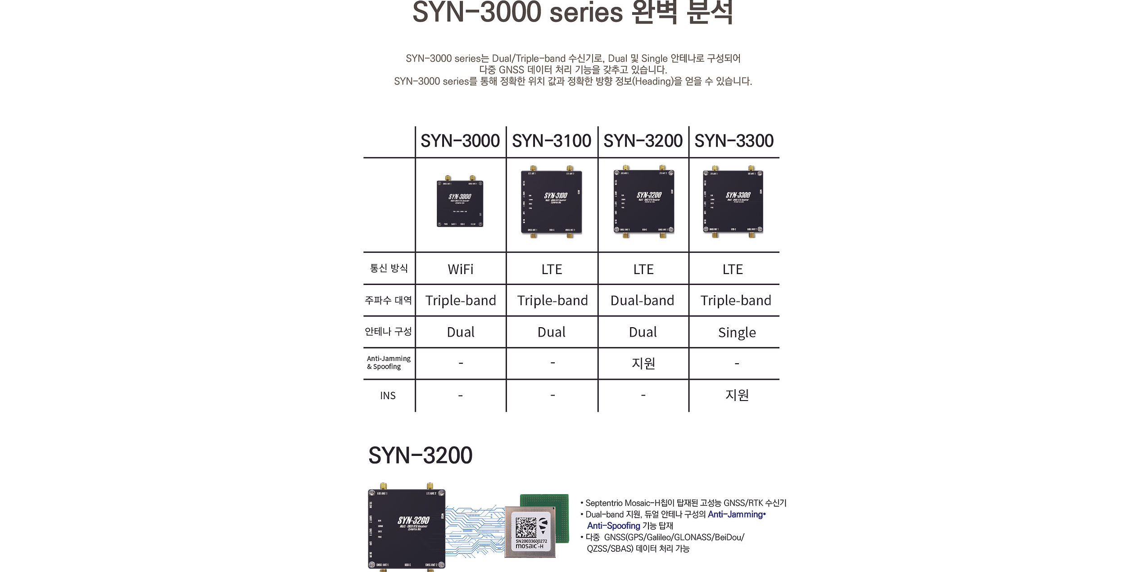
click at [845, 194] on div at bounding box center [573, 26] width 1146 height 2490
drag, startPoint x: 845, startPoint y: 194, endPoint x: 846, endPoint y: 184, distance: 9.6
click at [846, 184] on div at bounding box center [573, 26] width 1146 height 2490
click at [560, 197] on img at bounding box center [573, 32] width 441 height 2477
drag, startPoint x: 842, startPoint y: 142, endPoint x: 844, endPoint y: 131, distance: 11.0
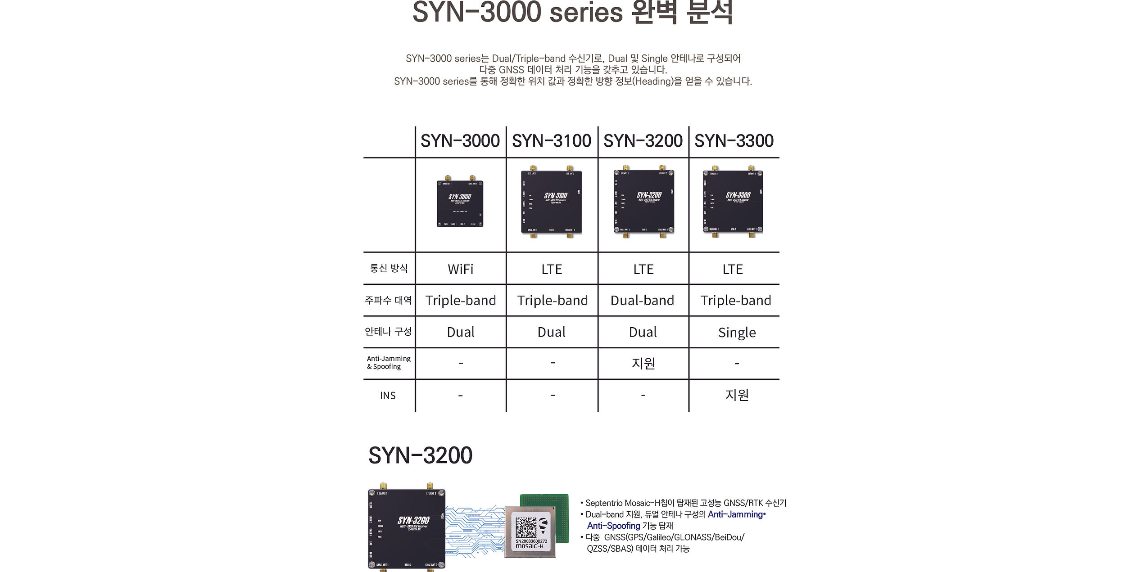
click at [844, 131] on div at bounding box center [573, 26] width 1146 height 2490
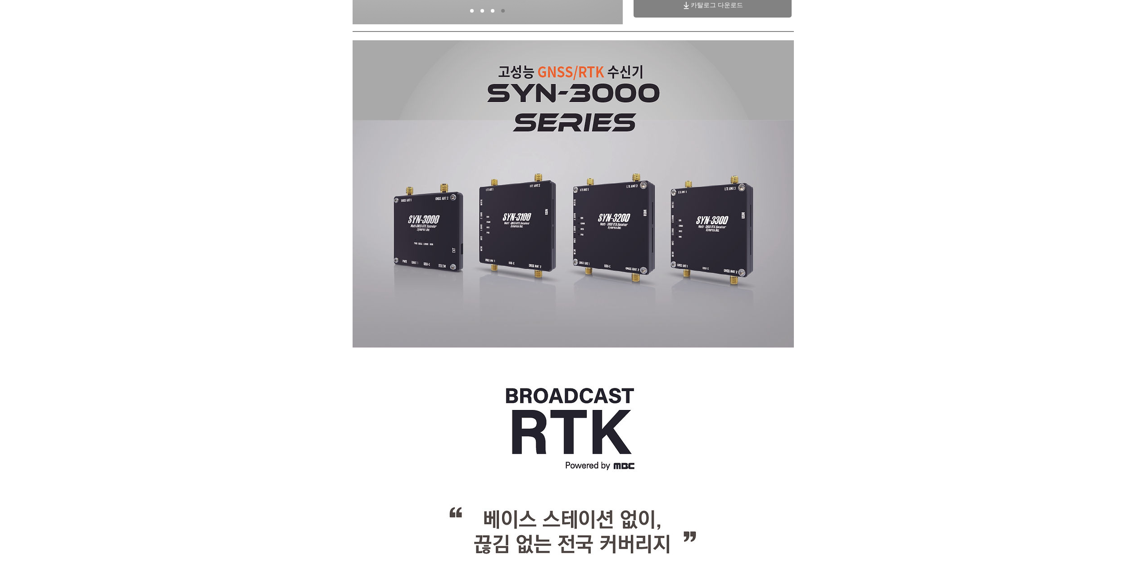
scroll to position [0, 0]
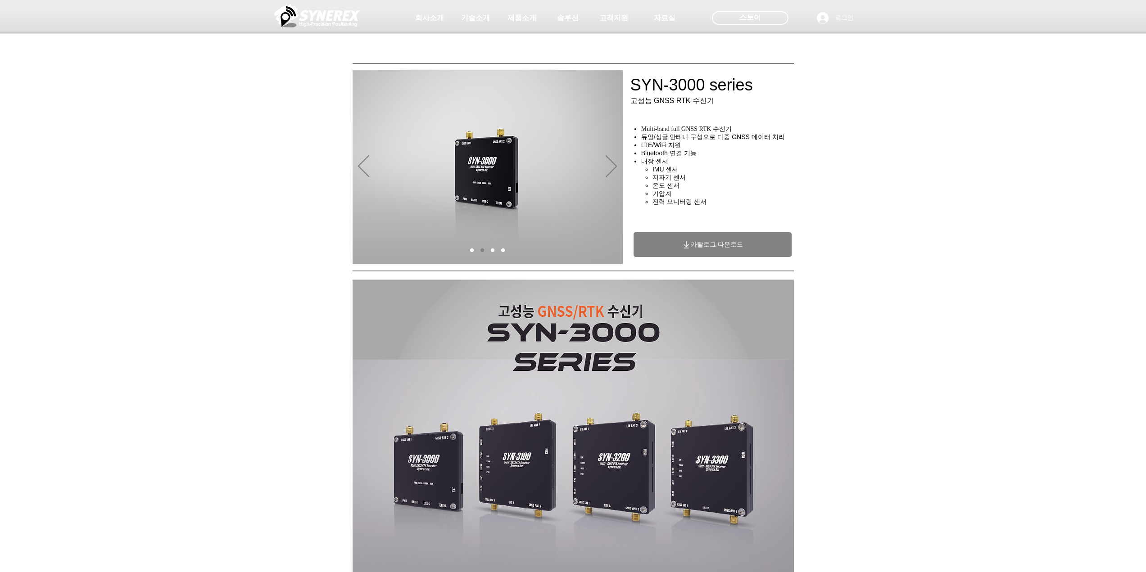
drag, startPoint x: 143, startPoint y: 152, endPoint x: 141, endPoint y: 141, distance: 11.4
click at [141, 141] on div "main content" at bounding box center [573, 202] width 1146 height 129
click at [612, 165] on icon "다음" at bounding box center [611, 166] width 11 height 22
click at [360, 172] on icon "이전" at bounding box center [363, 166] width 11 height 22
drag, startPoint x: 113, startPoint y: 165, endPoint x: 116, endPoint y: 155, distance: 10.4
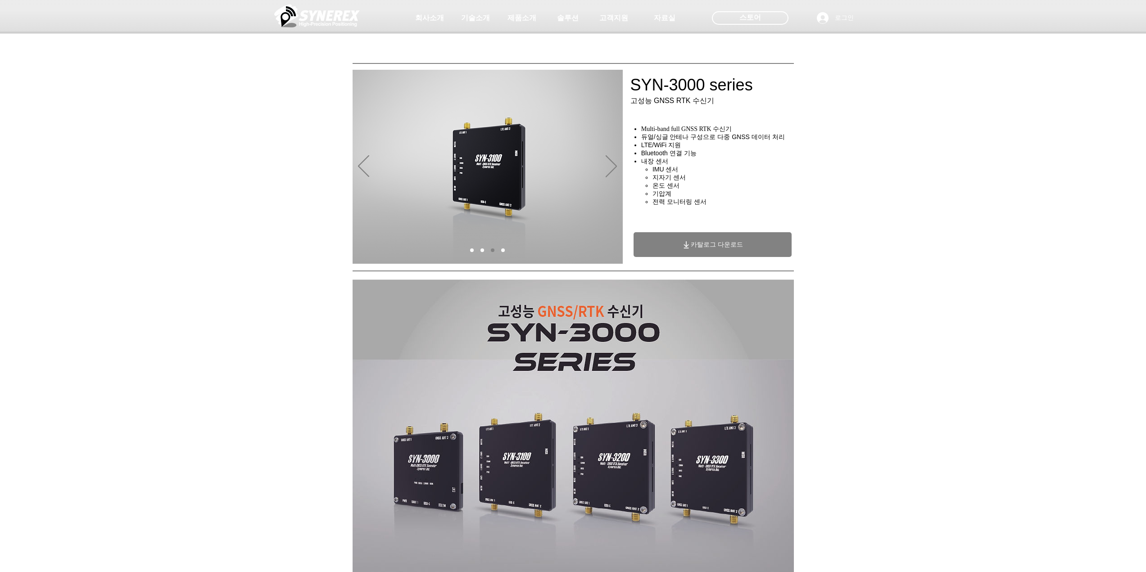
click at [116, 155] on div "main content" at bounding box center [573, 202] width 1146 height 129
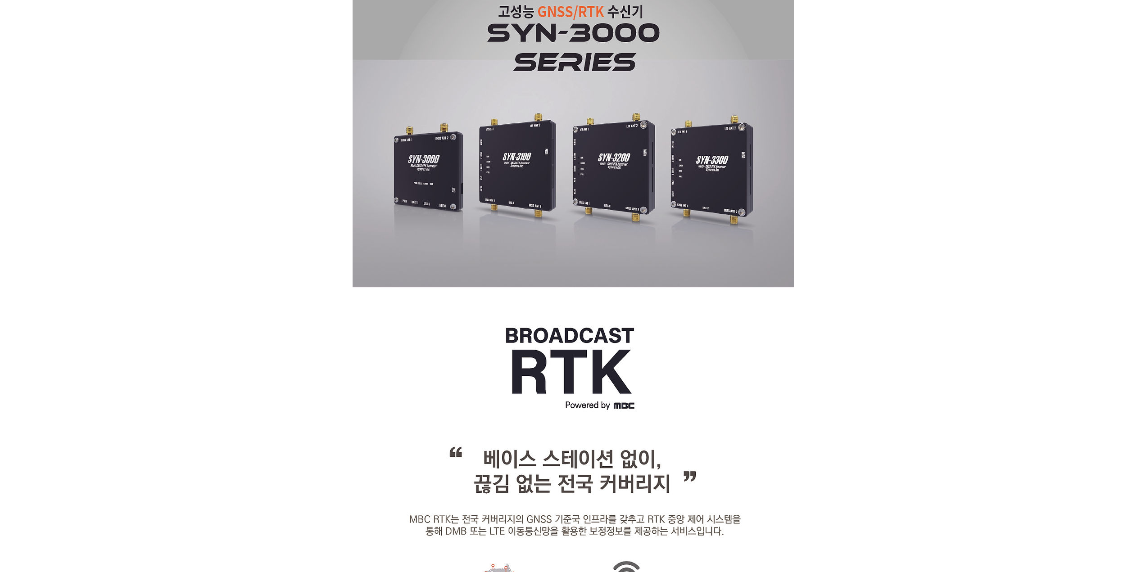
scroll to position [315, 0]
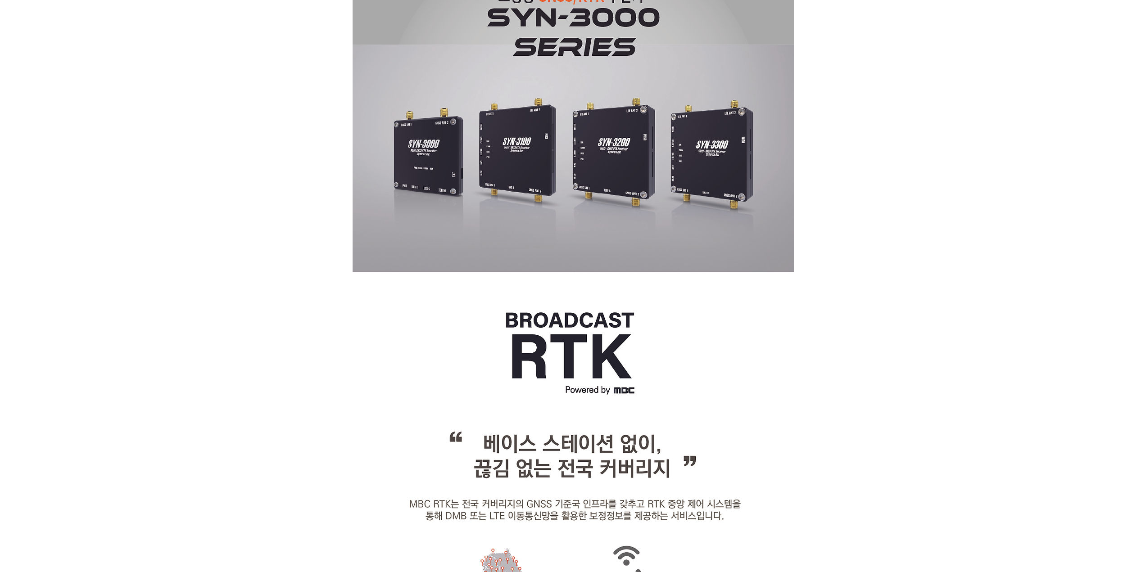
drag, startPoint x: 116, startPoint y: 155, endPoint x: 118, endPoint y: 147, distance: 7.9
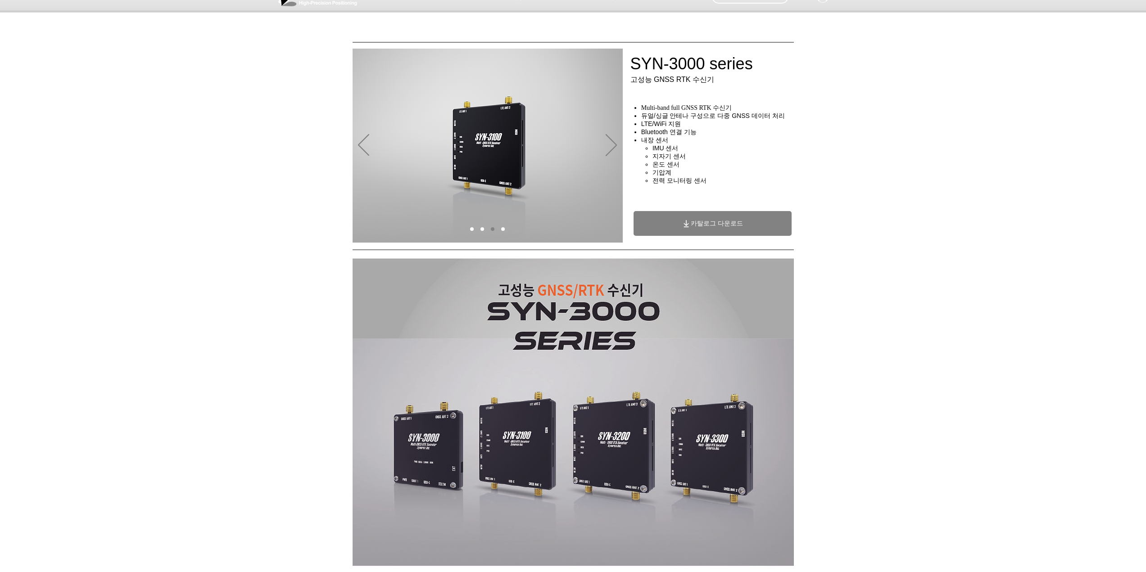
scroll to position [0, 0]
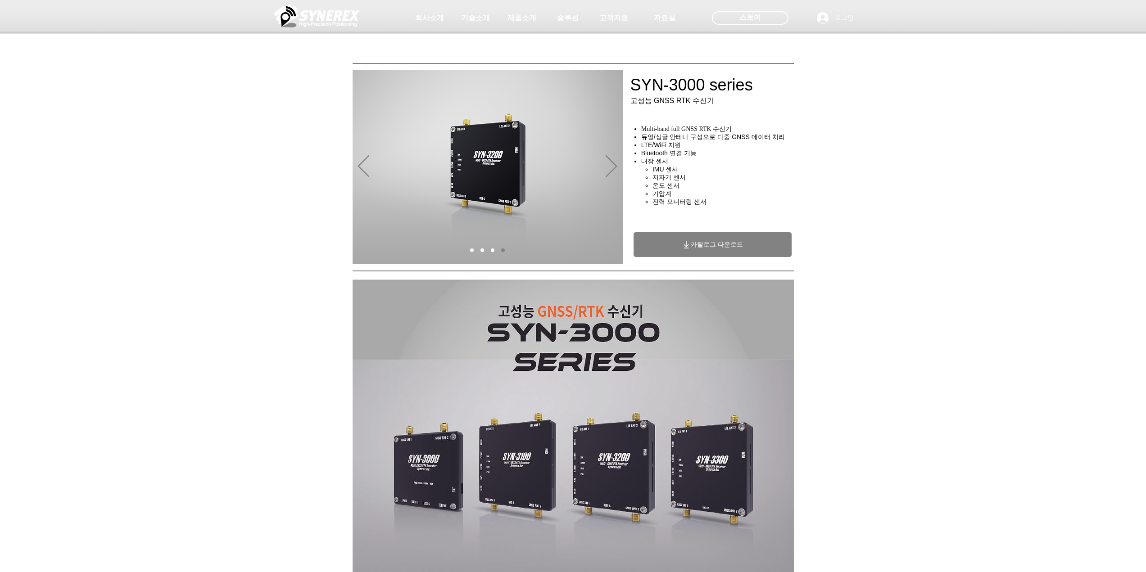
drag, startPoint x: 478, startPoint y: 138, endPoint x: 413, endPoint y: 150, distance: 66.3
click at [412, 146] on img "슬라이드쇼" at bounding box center [488, 167] width 270 height 194
click at [364, 168] on icon "이전" at bounding box center [363, 166] width 11 height 22
drag, startPoint x: 134, startPoint y: 202, endPoint x: 137, endPoint y: 185, distance: 17.8
click at [137, 185] on div "main content" at bounding box center [573, 202] width 1146 height 129
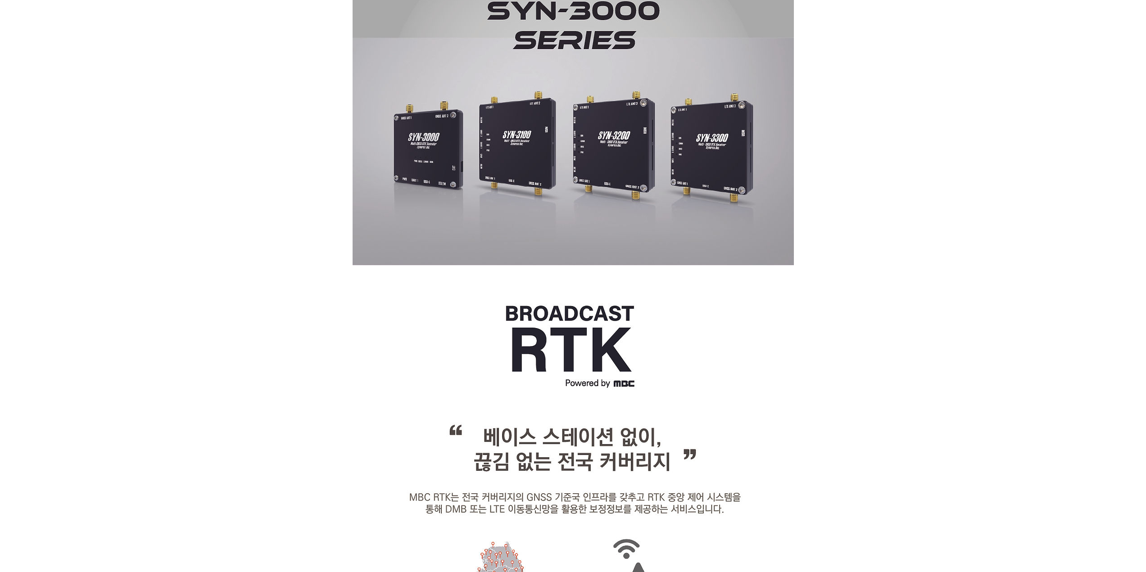
scroll to position [405, 0]
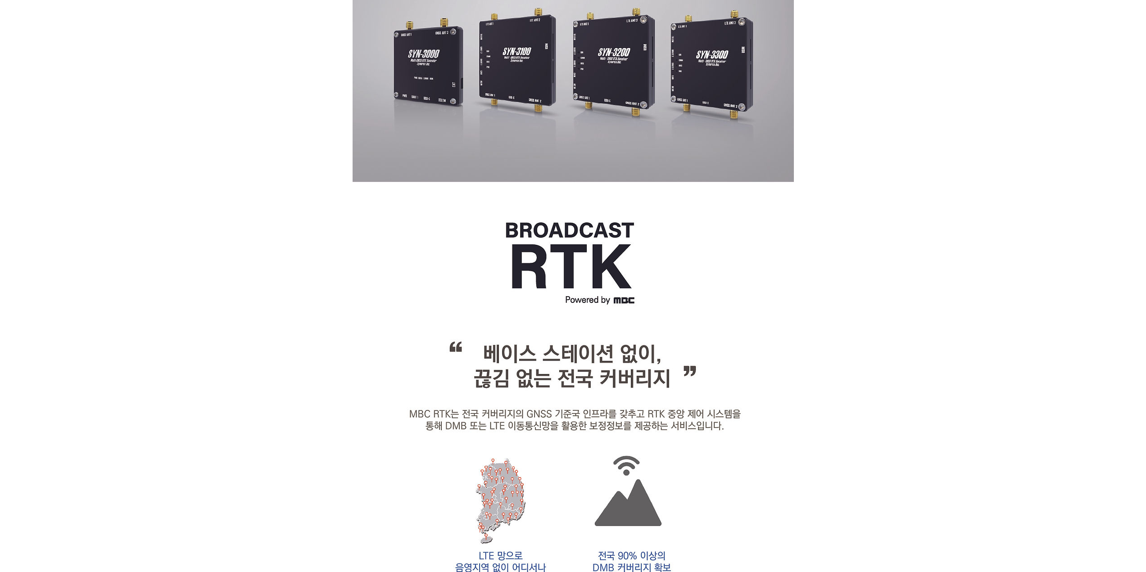
drag, startPoint x: 81, startPoint y: 172, endPoint x: 79, endPoint y: 152, distance: 19.9
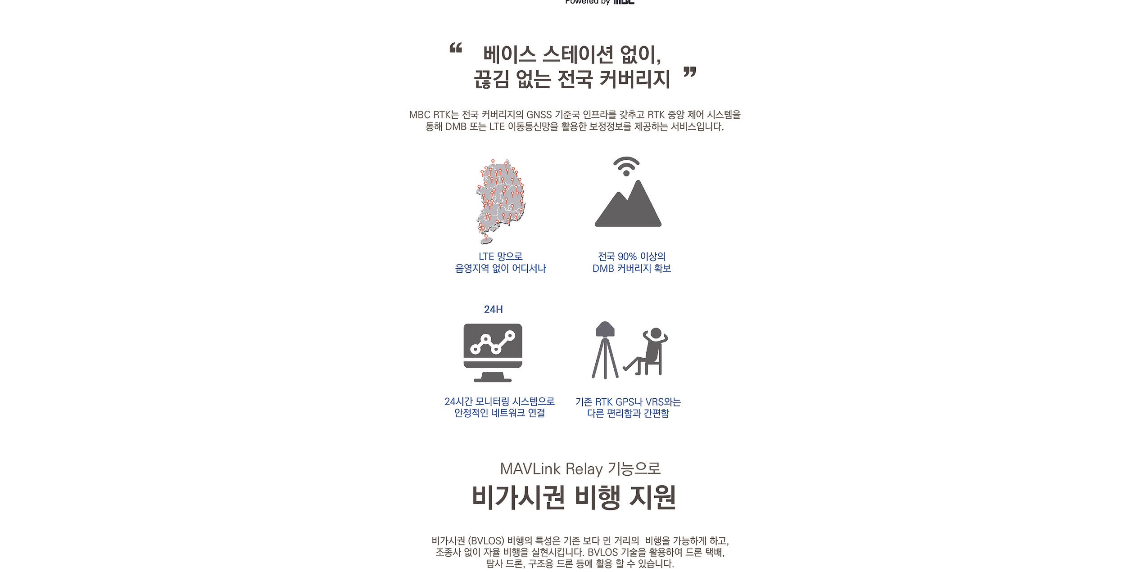
scroll to position [766, 0]
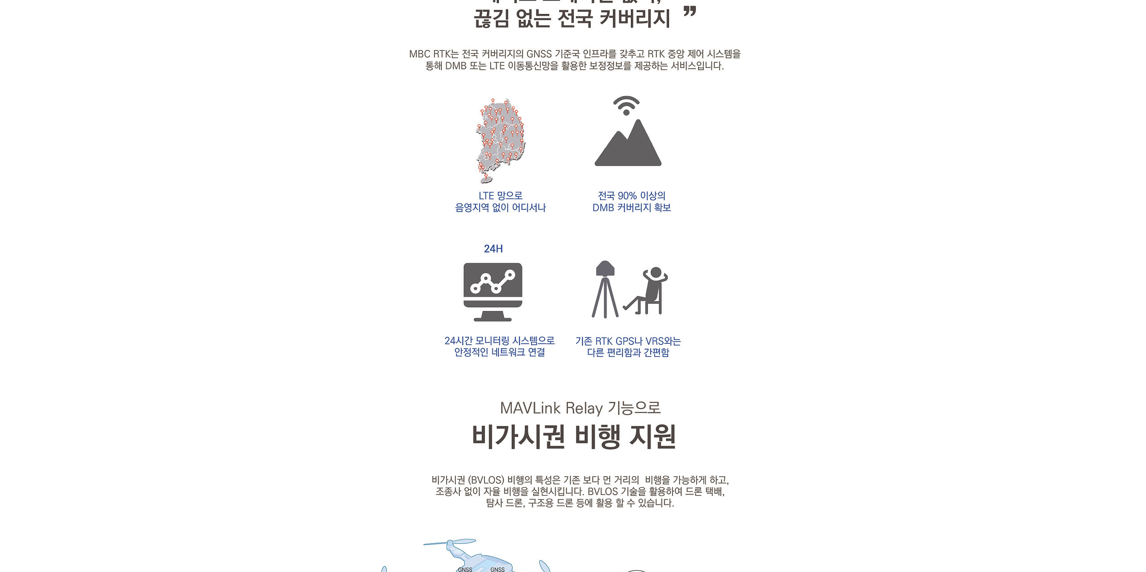
drag, startPoint x: 106, startPoint y: 151, endPoint x: 109, endPoint y: 143, distance: 9.0
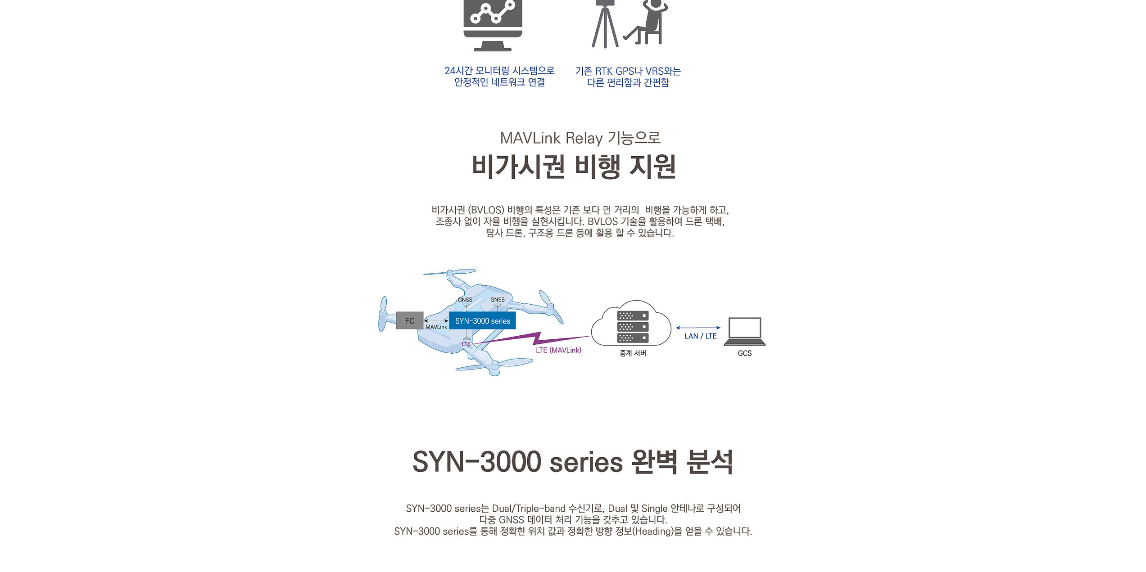
drag, startPoint x: 109, startPoint y: 143, endPoint x: 112, endPoint y: 136, distance: 7.9
click at [112, 136] on div at bounding box center [573, 476] width 1146 height 2490
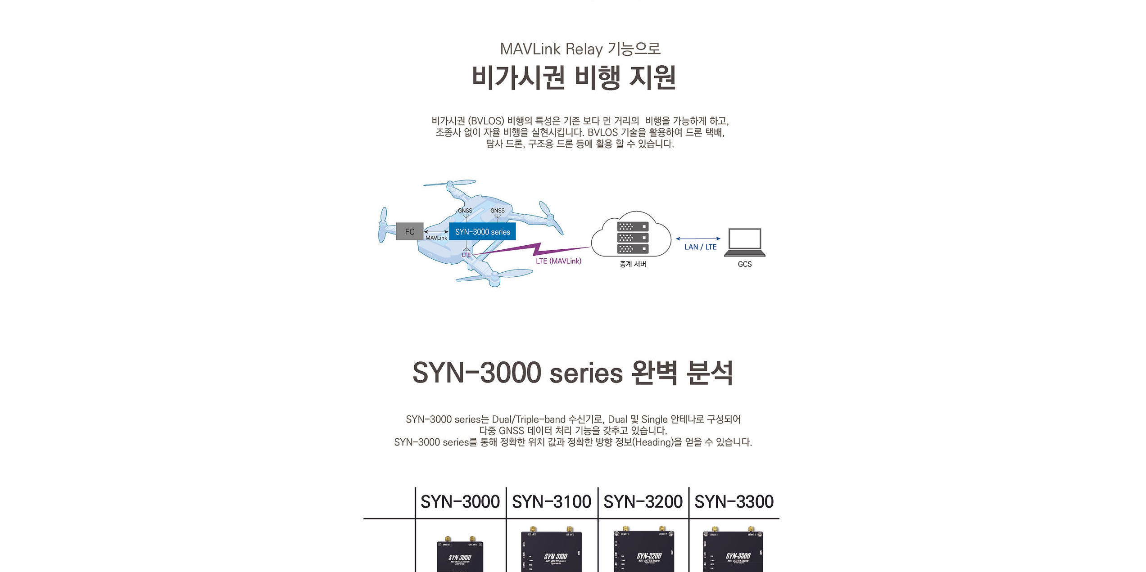
scroll to position [1126, 0]
drag, startPoint x: 112, startPoint y: 136, endPoint x: 173, endPoint y: 19, distance: 131.1
click at [117, 117] on div at bounding box center [573, 386] width 1146 height 2490
drag, startPoint x: 199, startPoint y: 193, endPoint x: 198, endPoint y: 170, distance: 23.0
click at [198, 170] on div at bounding box center [573, 386] width 1146 height 2490
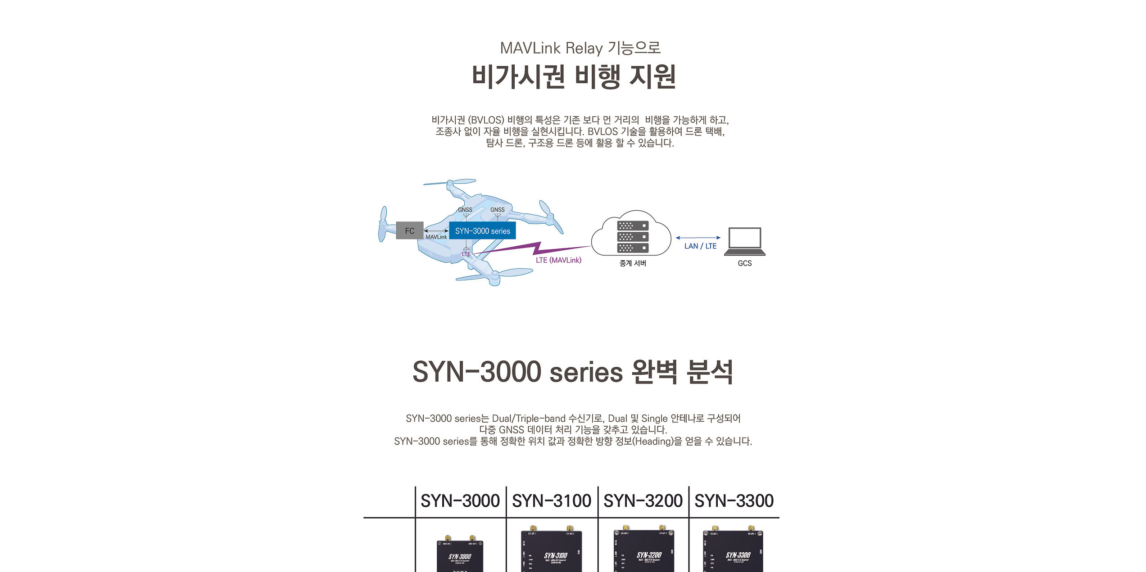
drag, startPoint x: 198, startPoint y: 170, endPoint x: 195, endPoint y: 150, distance: 20.4
click at [195, 150] on div at bounding box center [573, 386] width 1146 height 2490
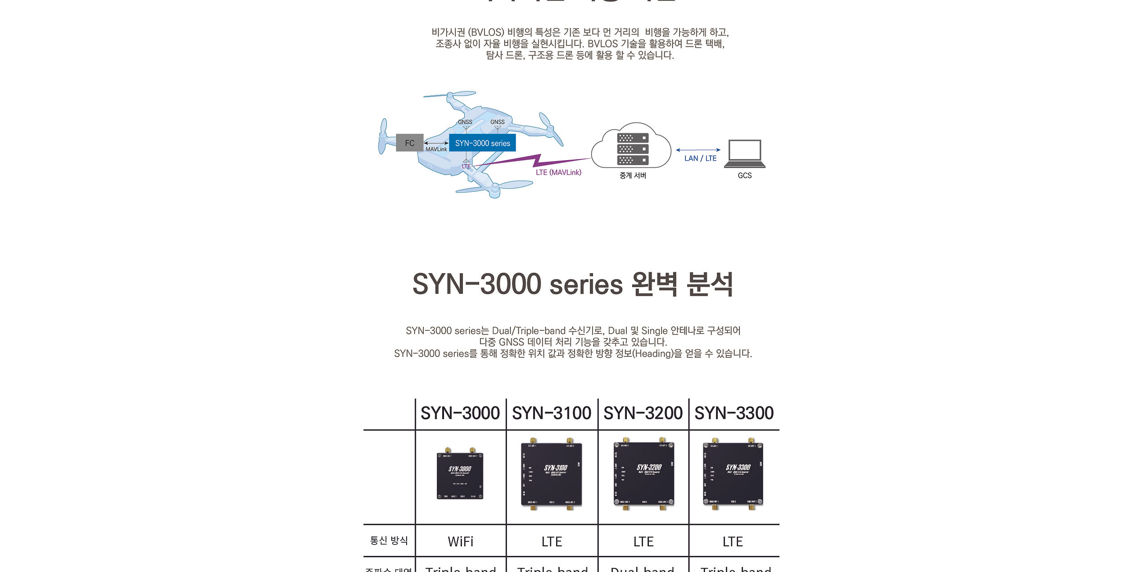
scroll to position [1351, 0]
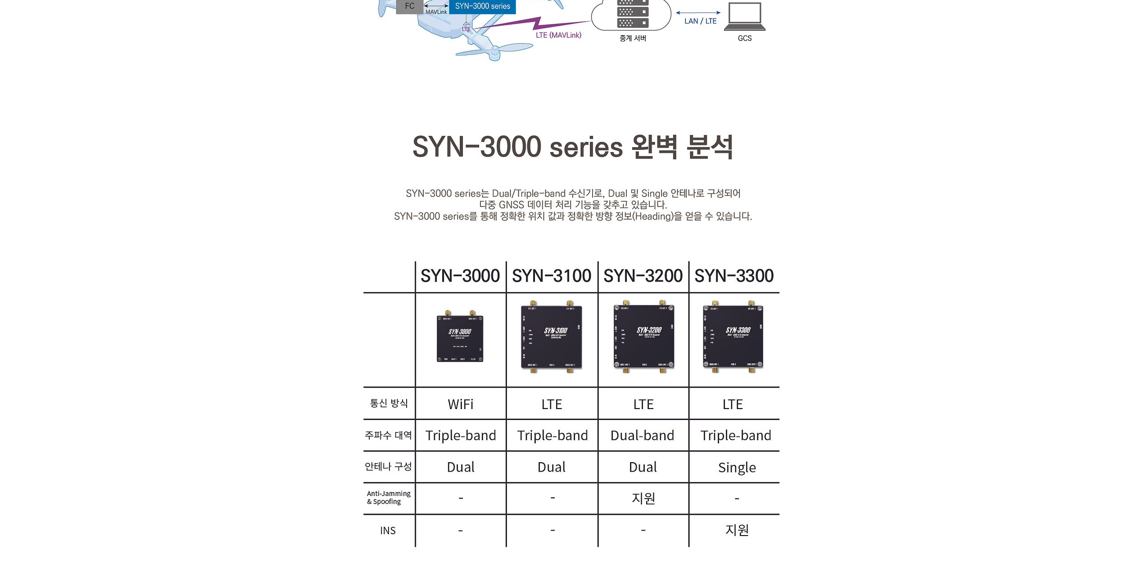
drag, startPoint x: 195, startPoint y: 144, endPoint x: 191, endPoint y: 128, distance: 16.4
click at [191, 128] on div at bounding box center [573, 161] width 1146 height 2490
drag, startPoint x: 148, startPoint y: 147, endPoint x: 147, endPoint y: 140, distance: 6.8
click at [147, 140] on div at bounding box center [573, 161] width 1146 height 2490
drag, startPoint x: 867, startPoint y: 232, endPoint x: 869, endPoint y: 217, distance: 14.6
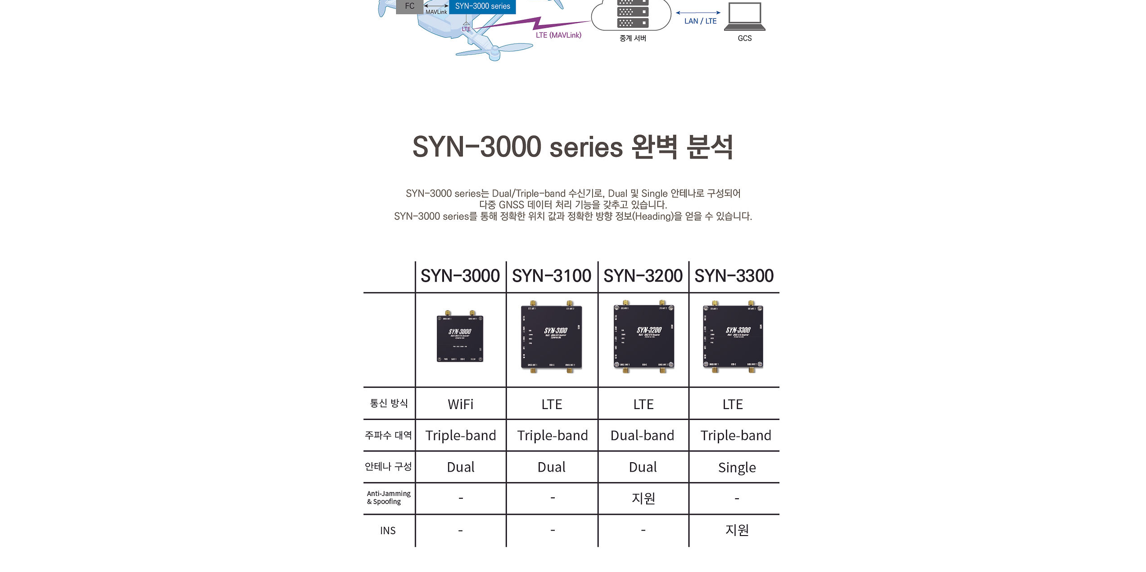
click at [869, 217] on div at bounding box center [573, 161] width 1146 height 2490
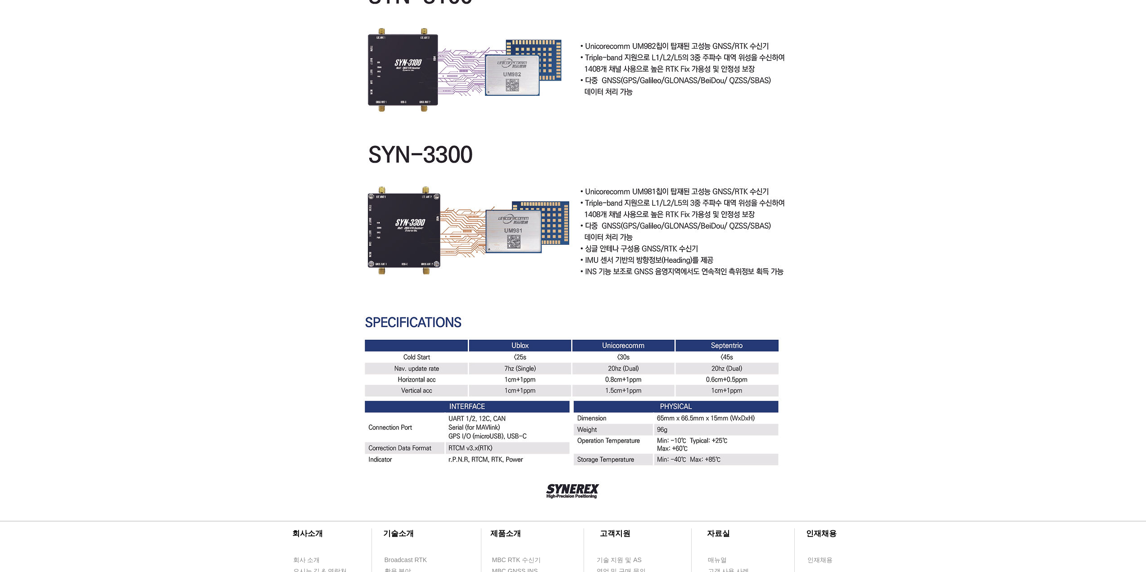
scroll to position [2422, 0]
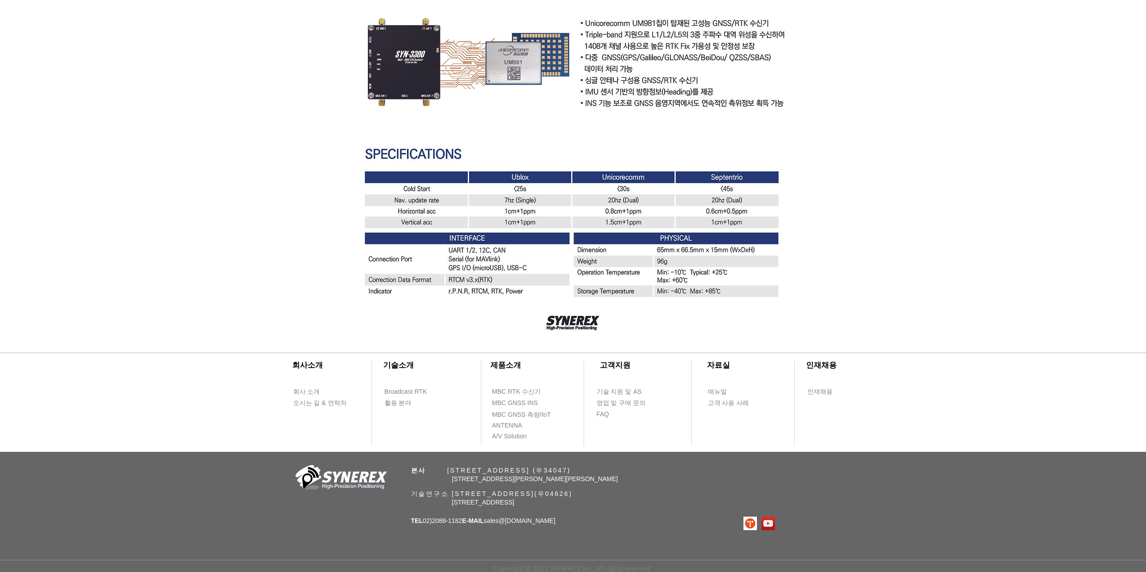
drag, startPoint x: 218, startPoint y: 161, endPoint x: 206, endPoint y: 138, distance: 26.0
drag, startPoint x: 206, startPoint y: 138, endPoint x: 203, endPoint y: 122, distance: 15.7
drag, startPoint x: 207, startPoint y: 123, endPoint x: 205, endPoint y: 114, distance: 9.3
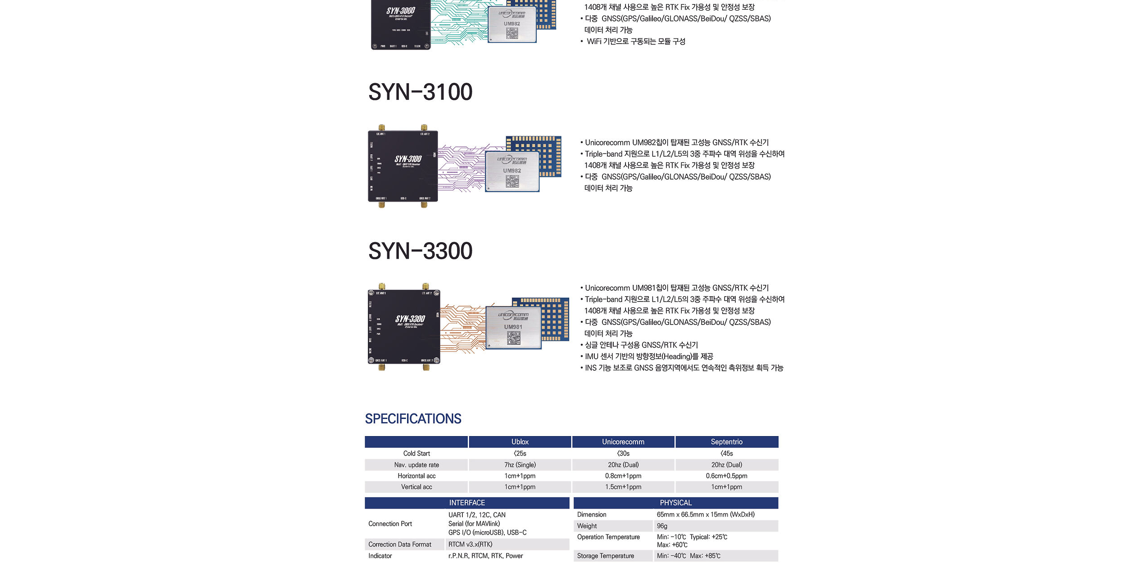
scroll to position [2332, 0]
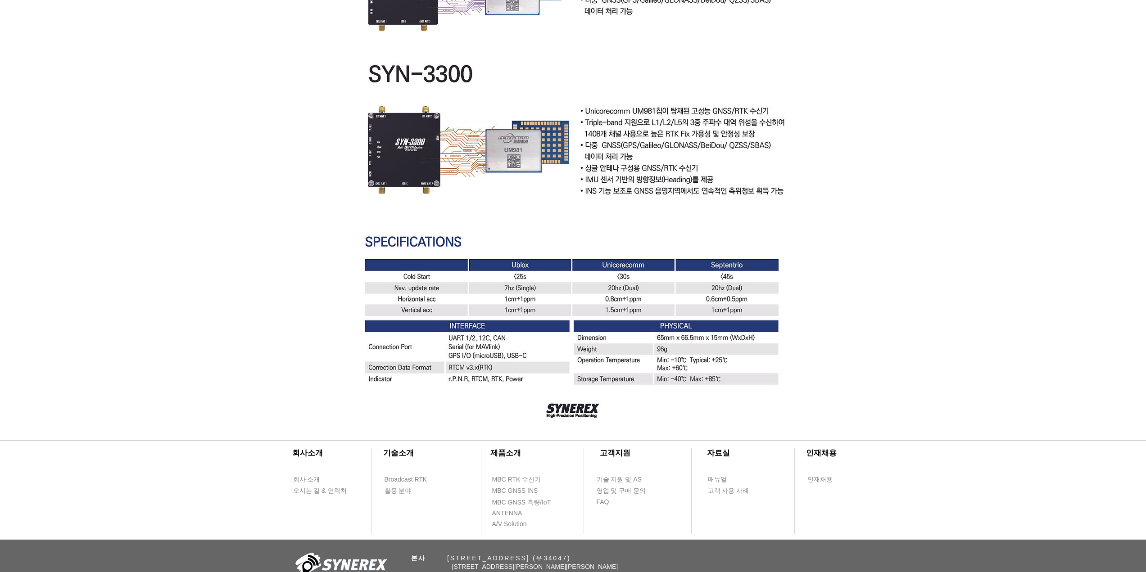
drag, startPoint x: 196, startPoint y: 125, endPoint x: 198, endPoint y: 115, distance: 10.5
drag, startPoint x: 153, startPoint y: 205, endPoint x: 155, endPoint y: 186, distance: 19.9
drag, startPoint x: 159, startPoint y: 168, endPoint x: 160, endPoint y: 152, distance: 15.3
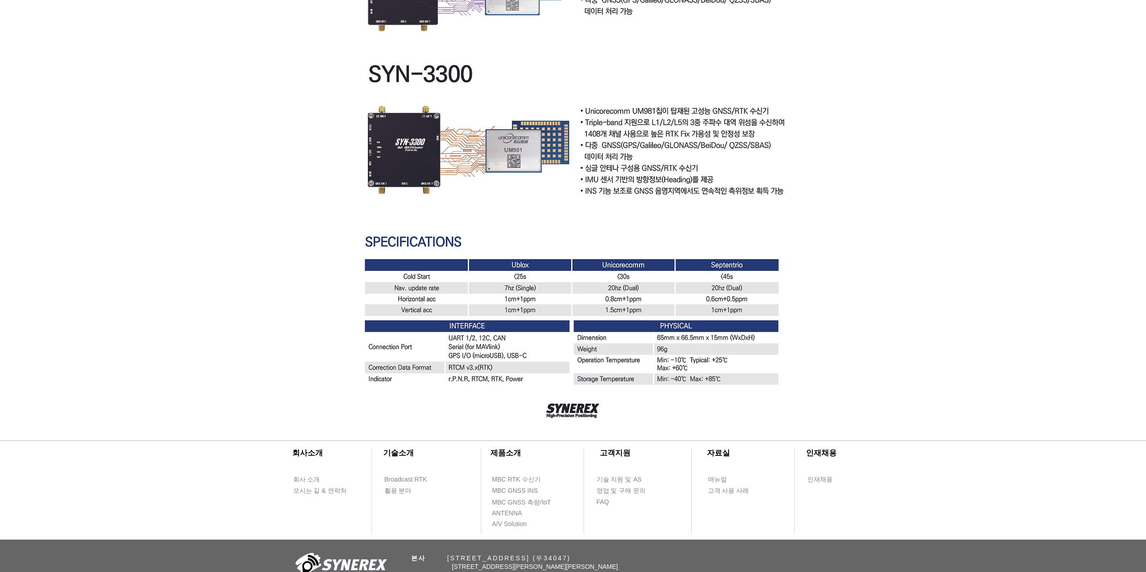
drag, startPoint x: 160, startPoint y: 152, endPoint x: 160, endPoint y: 140, distance: 11.3
drag, startPoint x: 878, startPoint y: 194, endPoint x: 877, endPoint y: 173, distance: 20.7
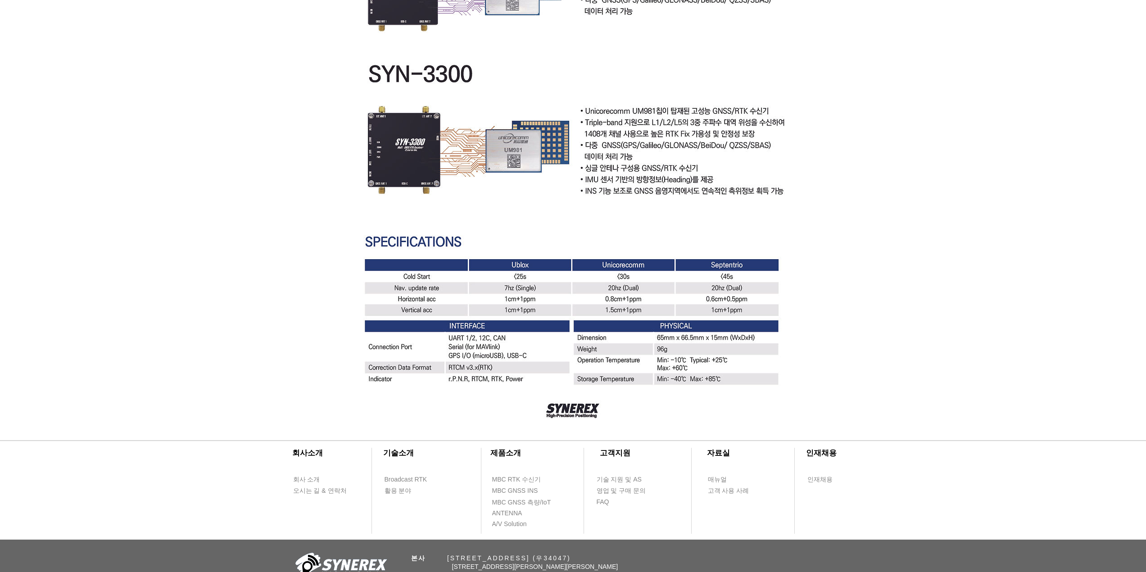
drag, startPoint x: 877, startPoint y: 173, endPoint x: 865, endPoint y: 162, distance: 16.6
drag, startPoint x: 64, startPoint y: 39, endPoint x: 67, endPoint y: 31, distance: 8.5
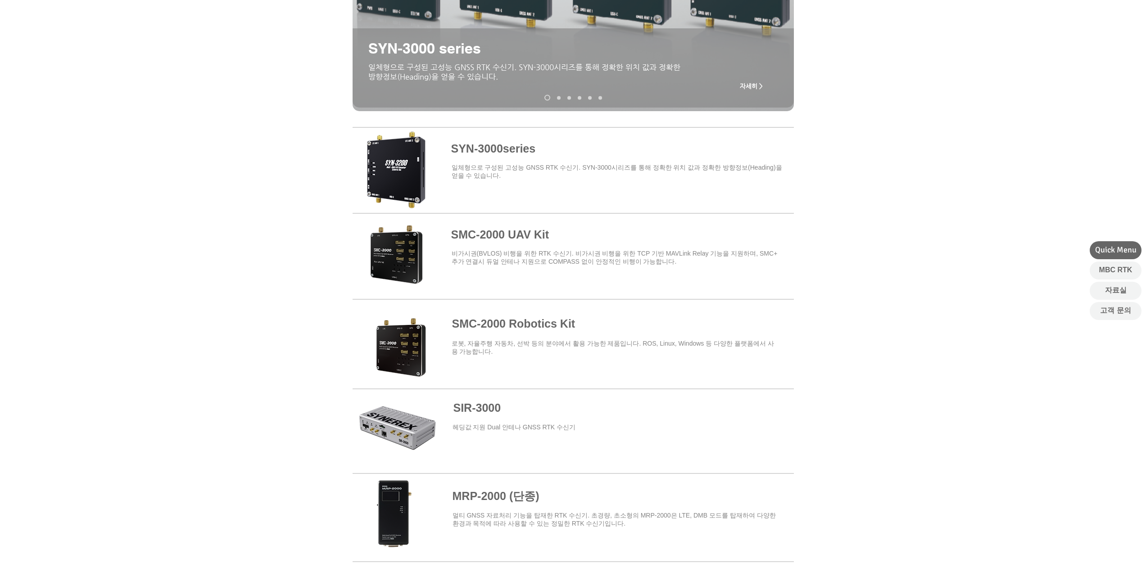
scroll to position [360, 0]
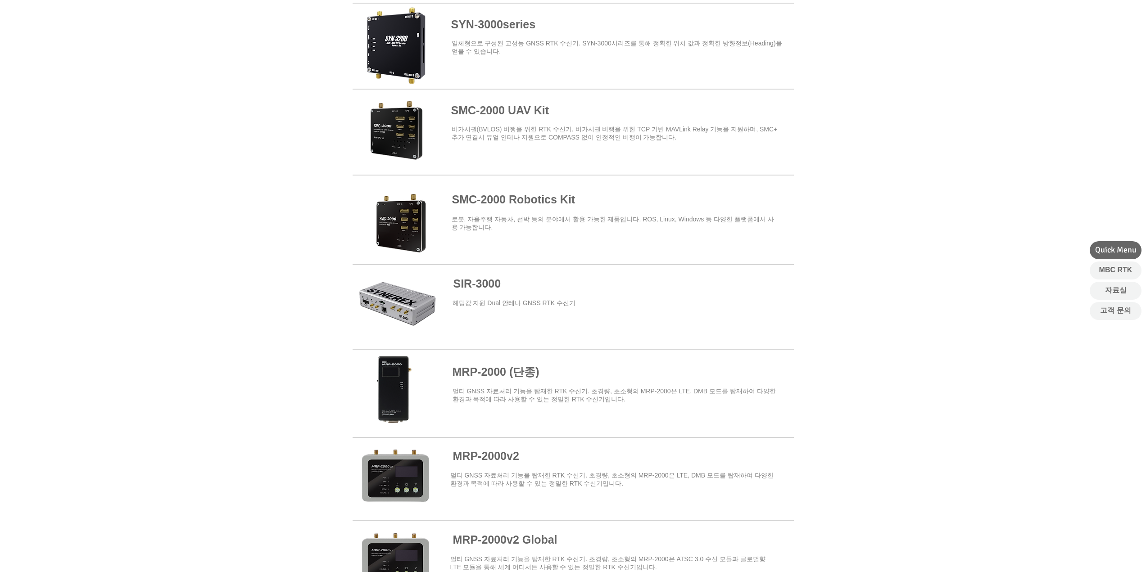
click at [519, 203] on span at bounding box center [573, 216] width 441 height 79
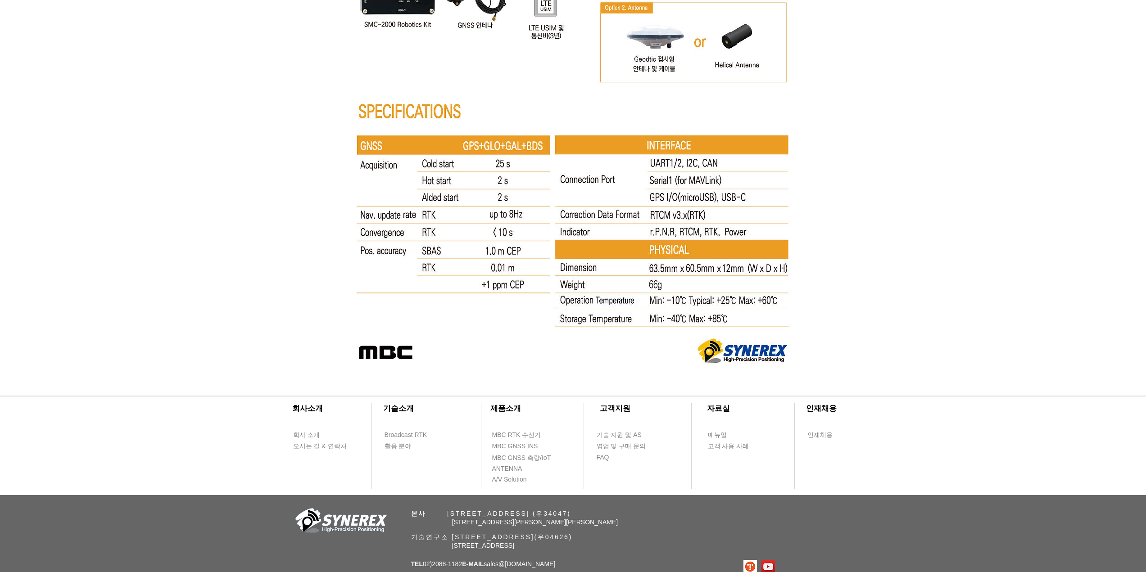
scroll to position [4766, 0]
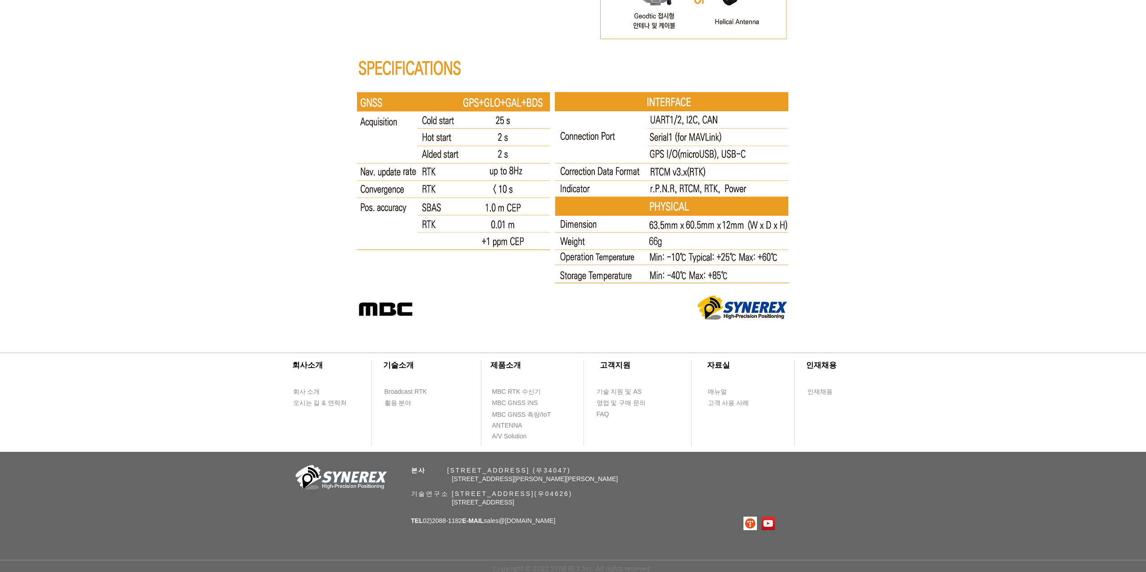
drag, startPoint x: 829, startPoint y: 91, endPoint x: 832, endPoint y: 80, distance: 11.7
drag, startPoint x: 832, startPoint y: 80, endPoint x: 834, endPoint y: 73, distance: 7.1
drag, startPoint x: 834, startPoint y: 74, endPoint x: 836, endPoint y: 68, distance: 5.6
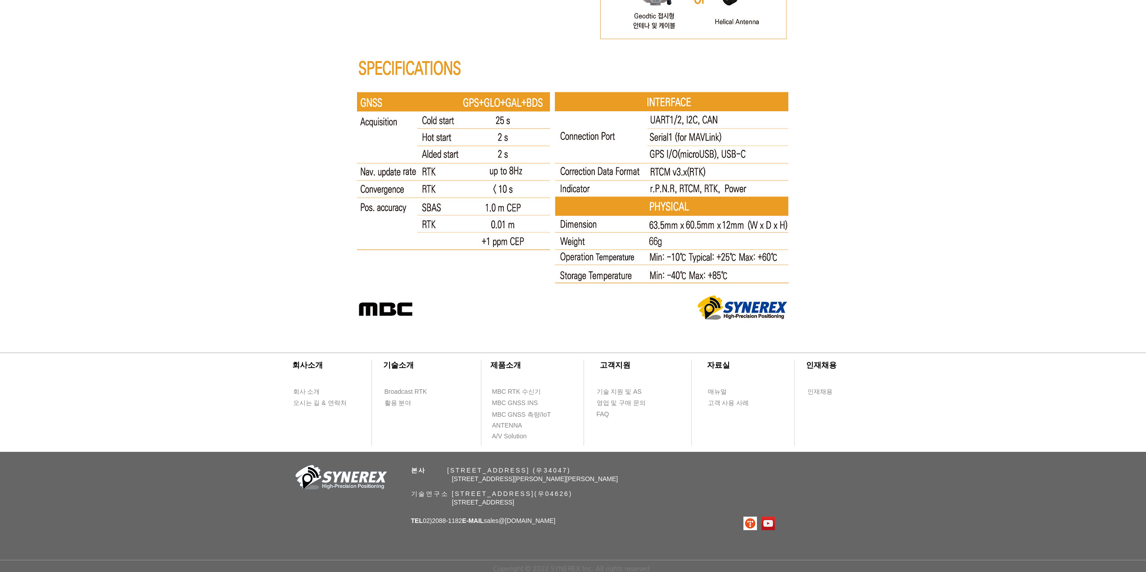
drag, startPoint x: 132, startPoint y: 55, endPoint x: 132, endPoint y: 50, distance: 5.9
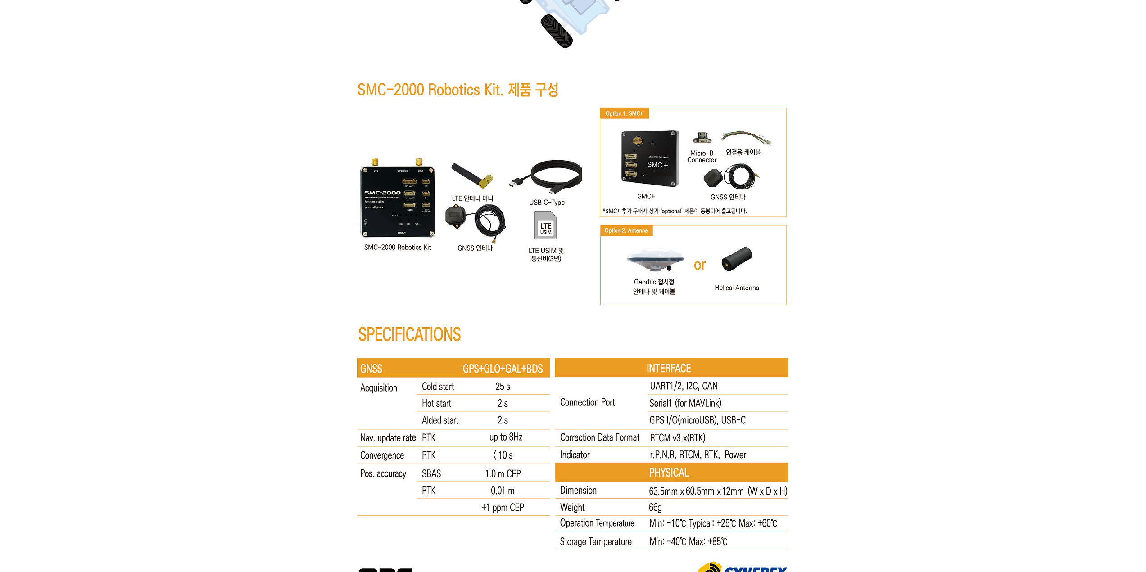
scroll to position [4540, 0]
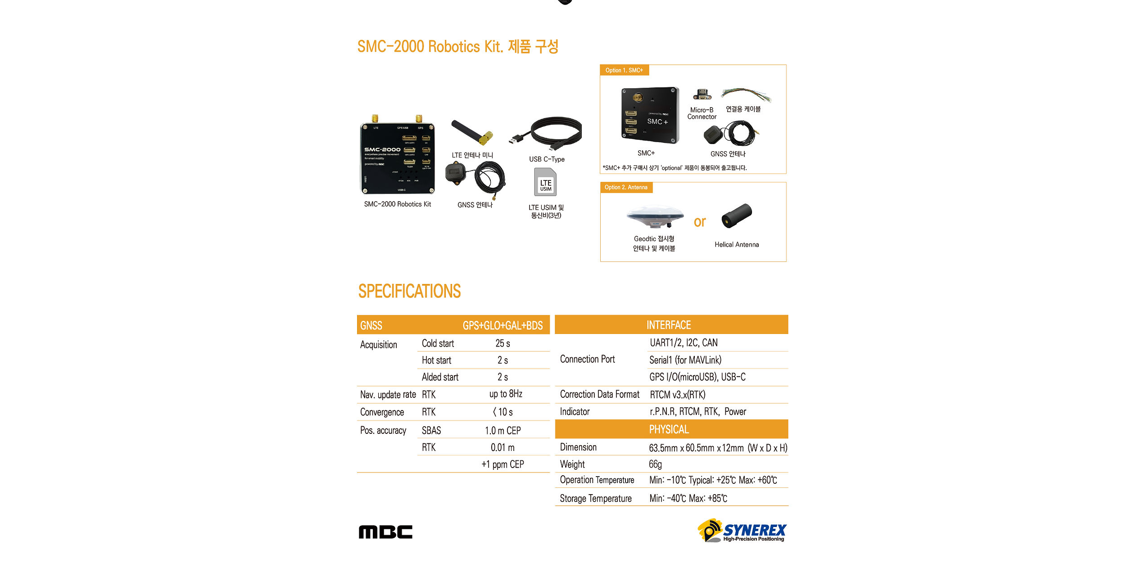
drag, startPoint x: 158, startPoint y: 140, endPoint x: 161, endPoint y: 119, distance: 21.8
drag, startPoint x: 146, startPoint y: 163, endPoint x: 147, endPoint y: 154, distance: 8.6
drag, startPoint x: 865, startPoint y: 208, endPoint x: 866, endPoint y: 203, distance: 5.5
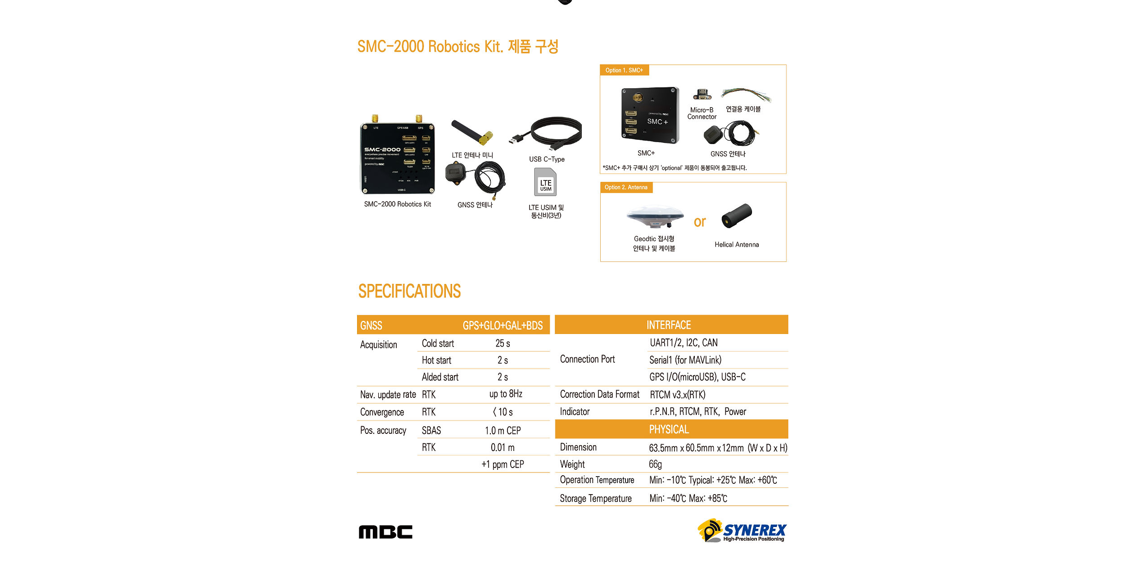
drag, startPoint x: 866, startPoint y: 203, endPoint x: 869, endPoint y: 191, distance: 12.0
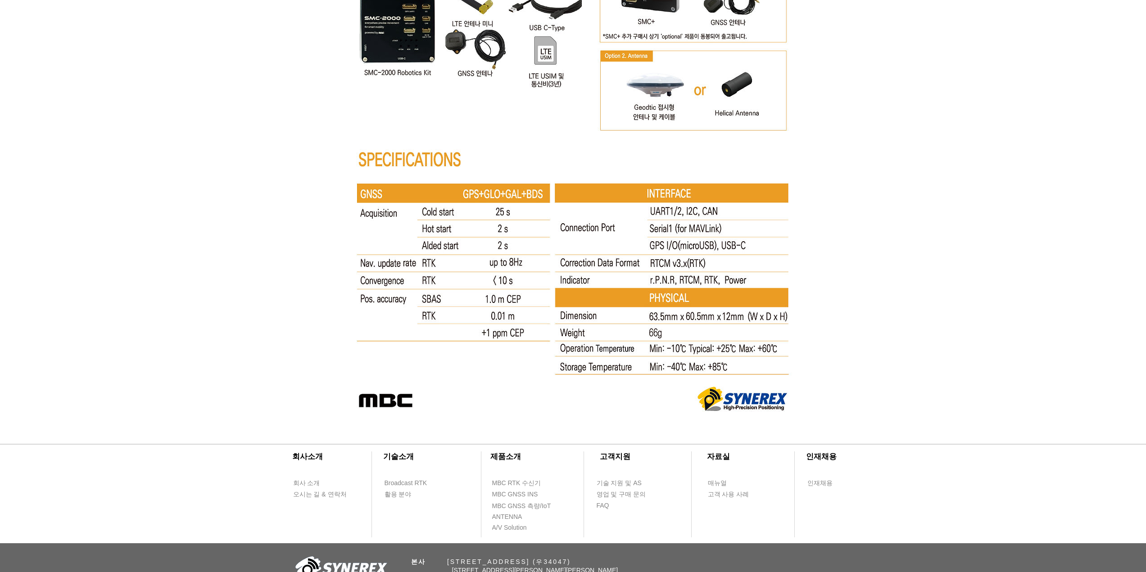
scroll to position [4675, 0]
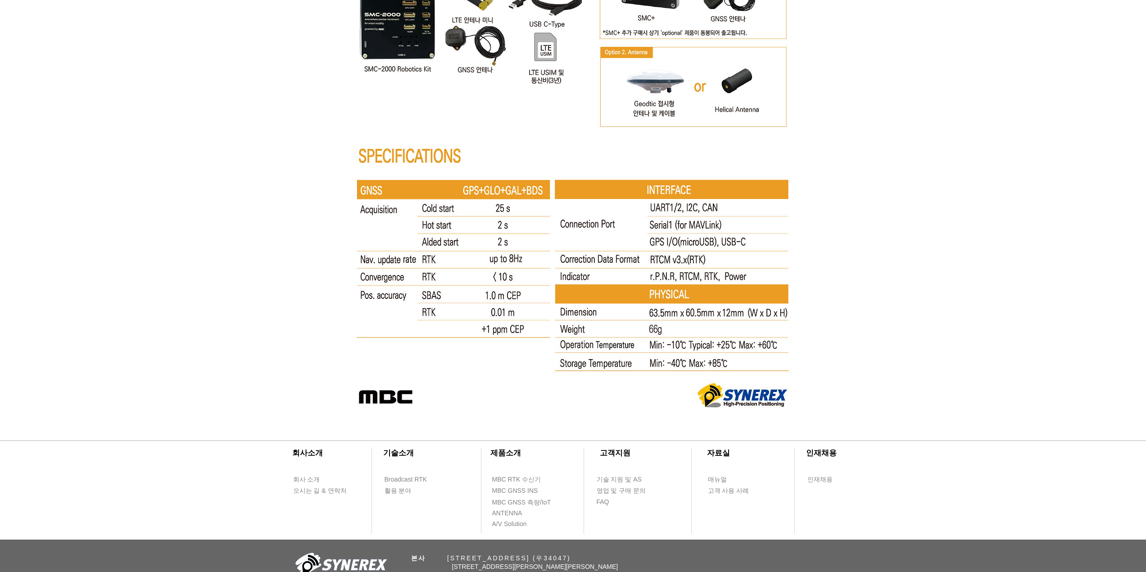
drag, startPoint x: 869, startPoint y: 191, endPoint x: 870, endPoint y: 181, distance: 9.9
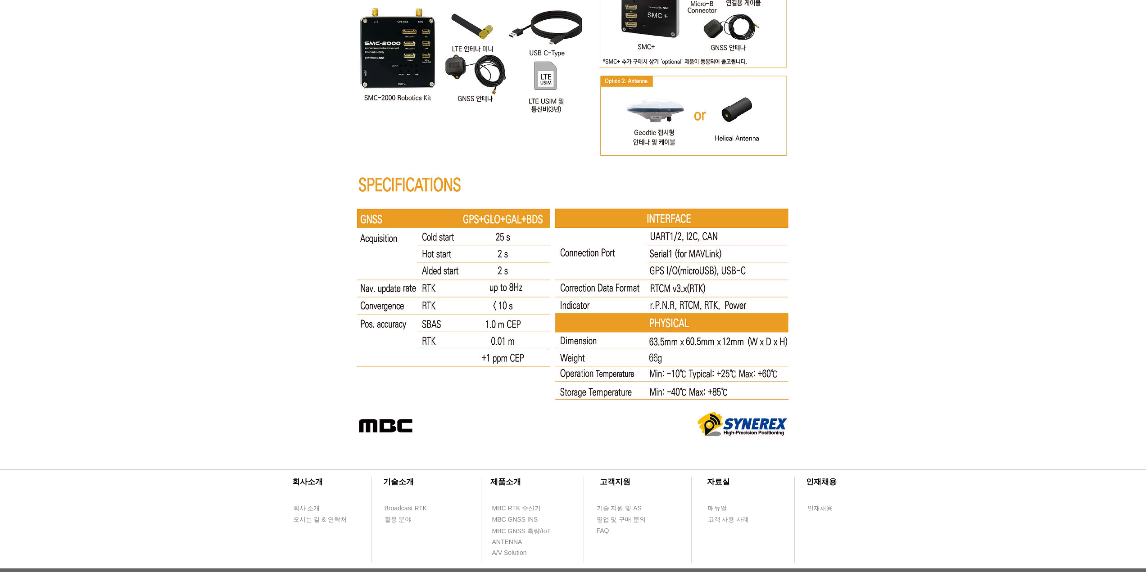
scroll to position [4630, 0]
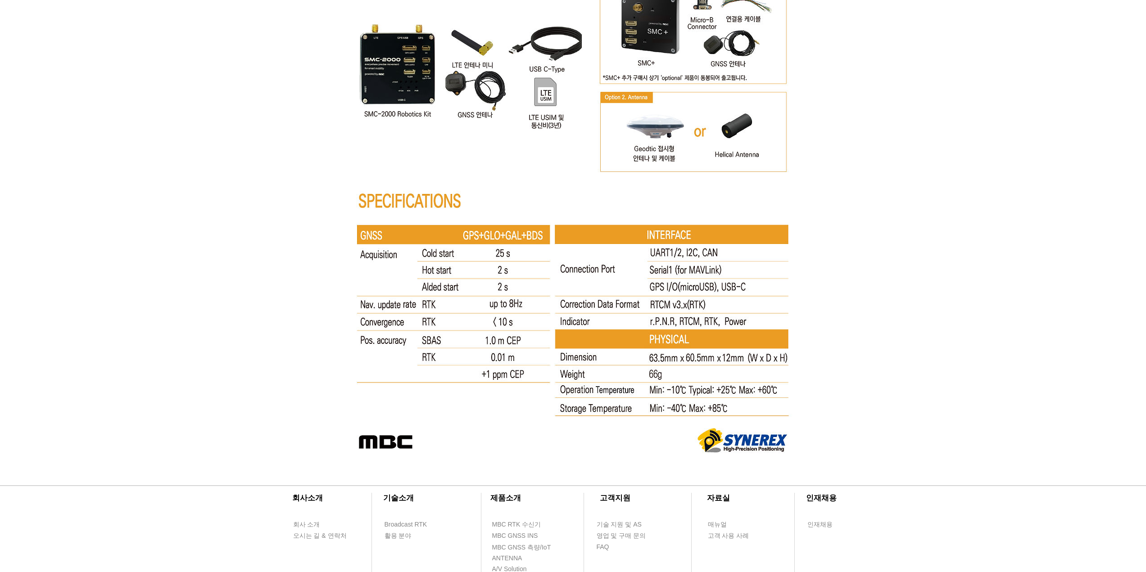
drag, startPoint x: 870, startPoint y: 181, endPoint x: 871, endPoint y: 172, distance: 9.6
drag, startPoint x: 871, startPoint y: 172, endPoint x: 872, endPoint y: 178, distance: 6.4
drag, startPoint x: 802, startPoint y: 144, endPoint x: 808, endPoint y: 132, distance: 13.1
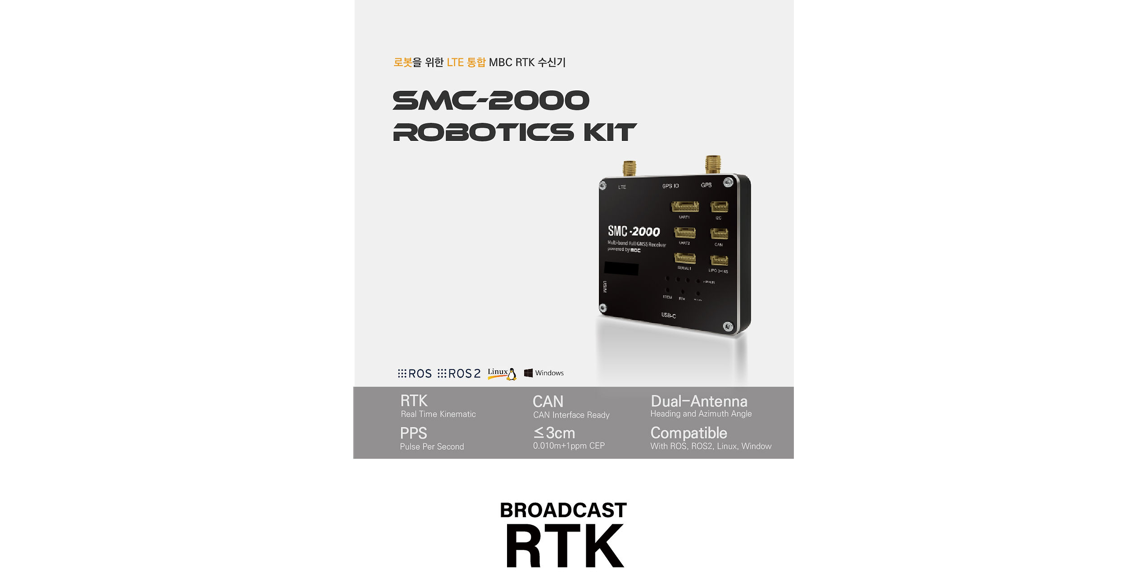
scroll to position [0, 0]
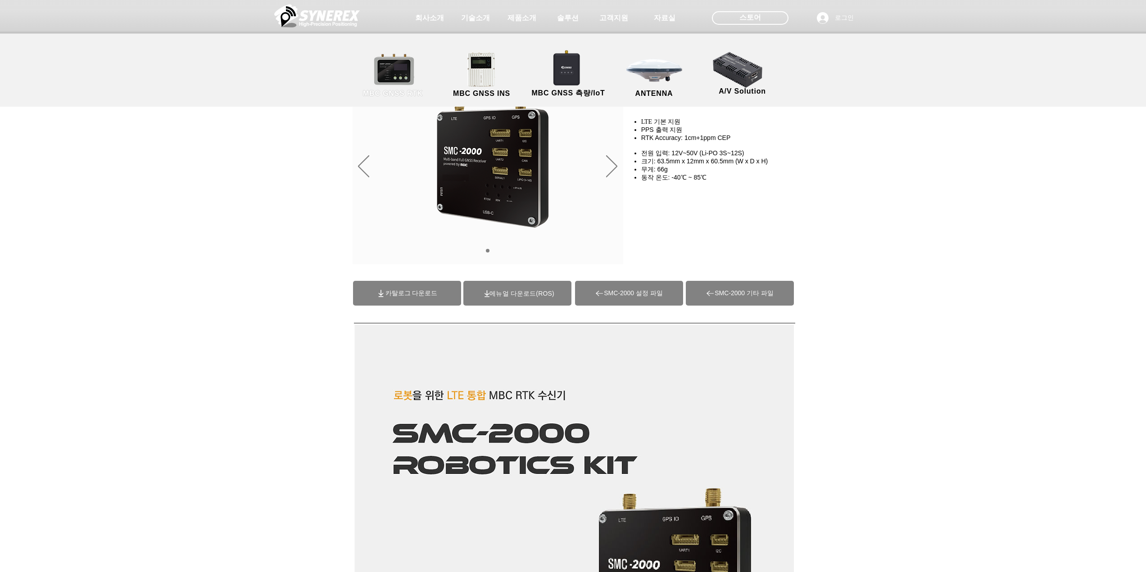
click at [403, 92] on span "MBC GNSS RTK" at bounding box center [393, 94] width 60 height 8
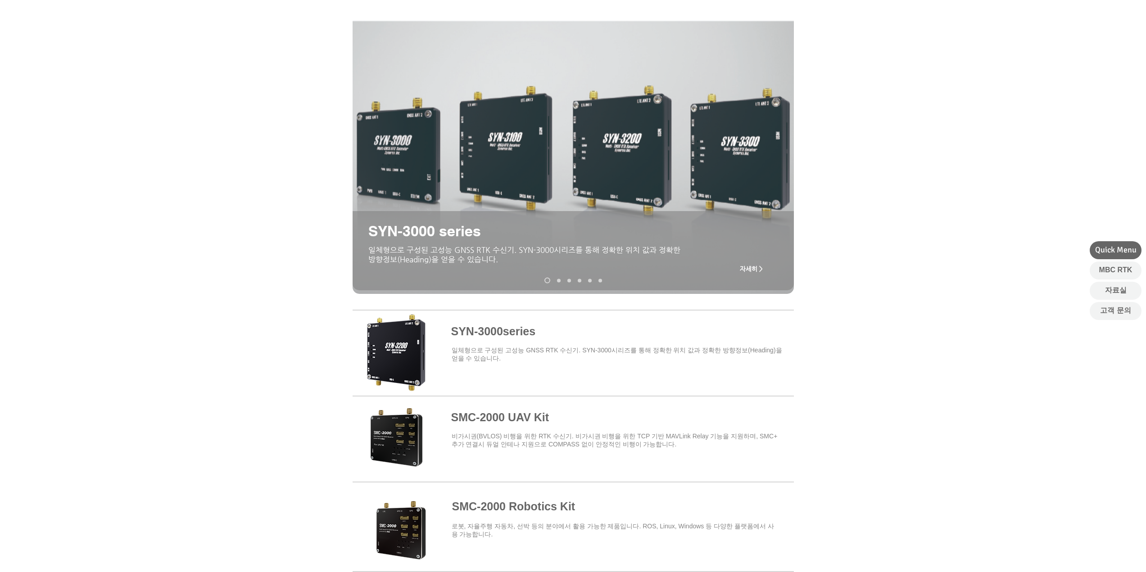
scroll to position [135, 0]
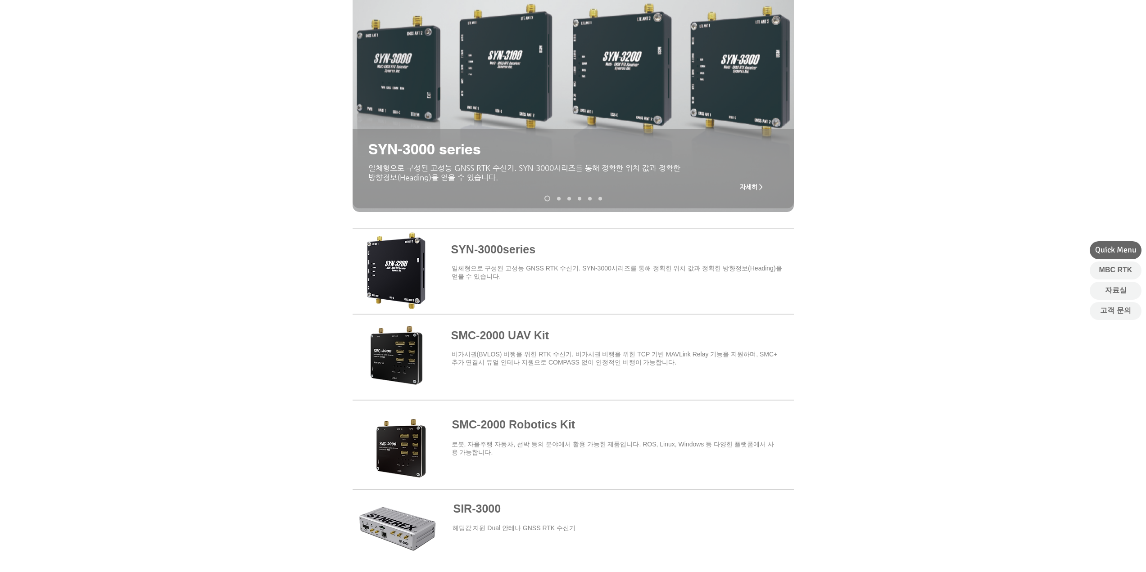
click at [463, 251] on span at bounding box center [573, 269] width 441 height 79
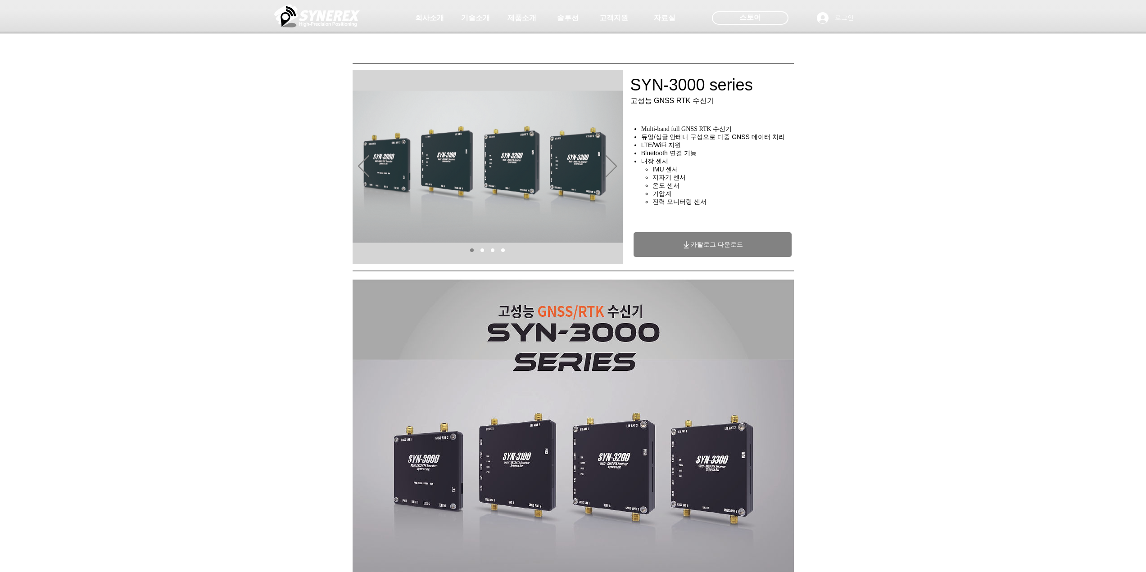
click at [618, 159] on img "슬라이드쇼" at bounding box center [488, 167] width 270 height 194
click at [614, 164] on icon "다음" at bounding box center [611, 166] width 11 height 22
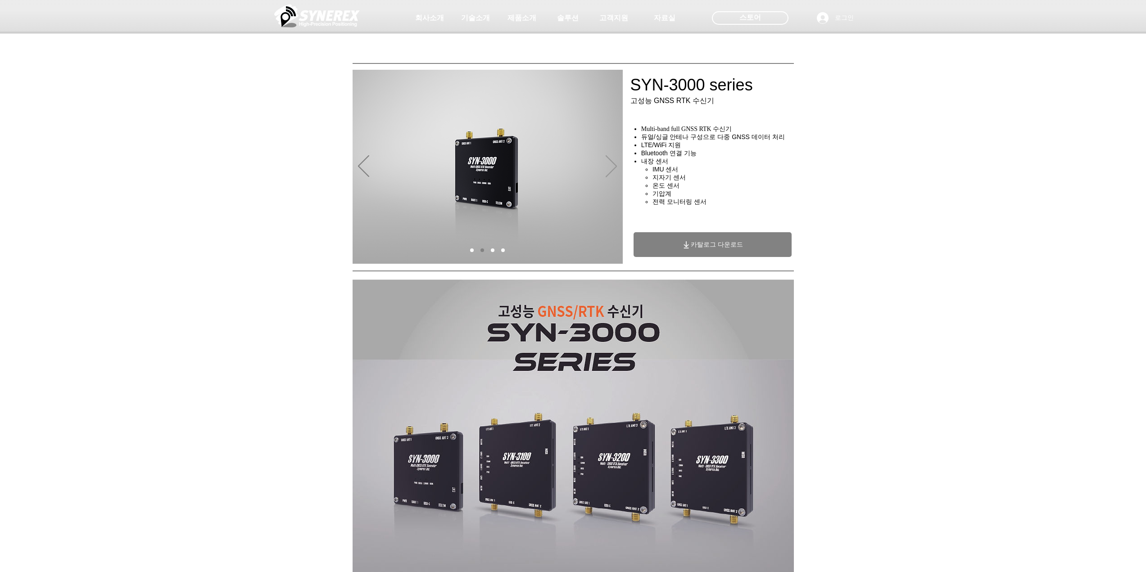
click at [614, 164] on icon "다음" at bounding box center [611, 166] width 11 height 22
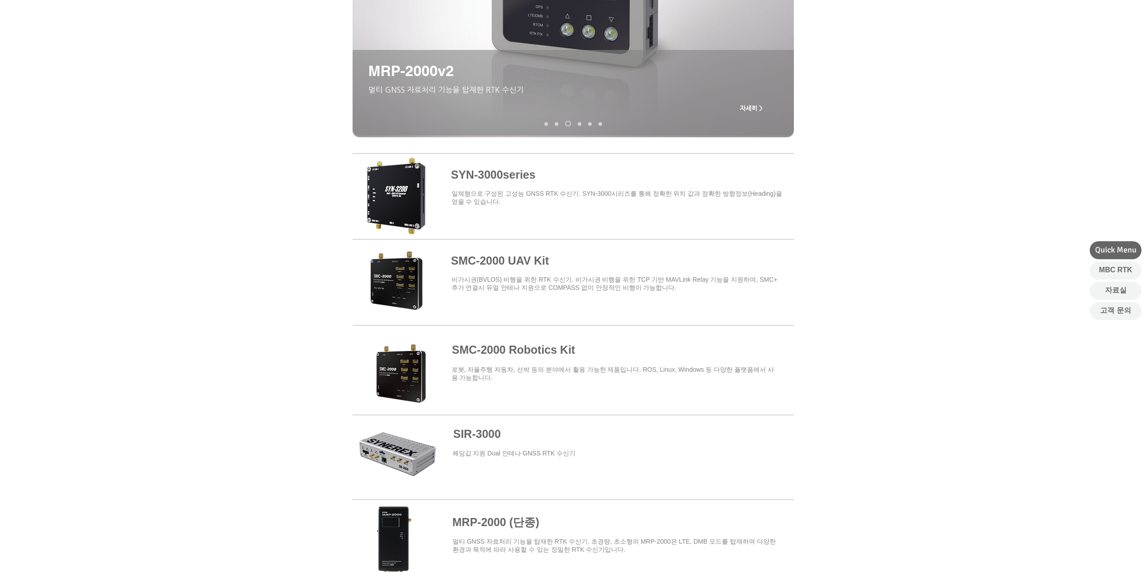
scroll to position [225, 0]
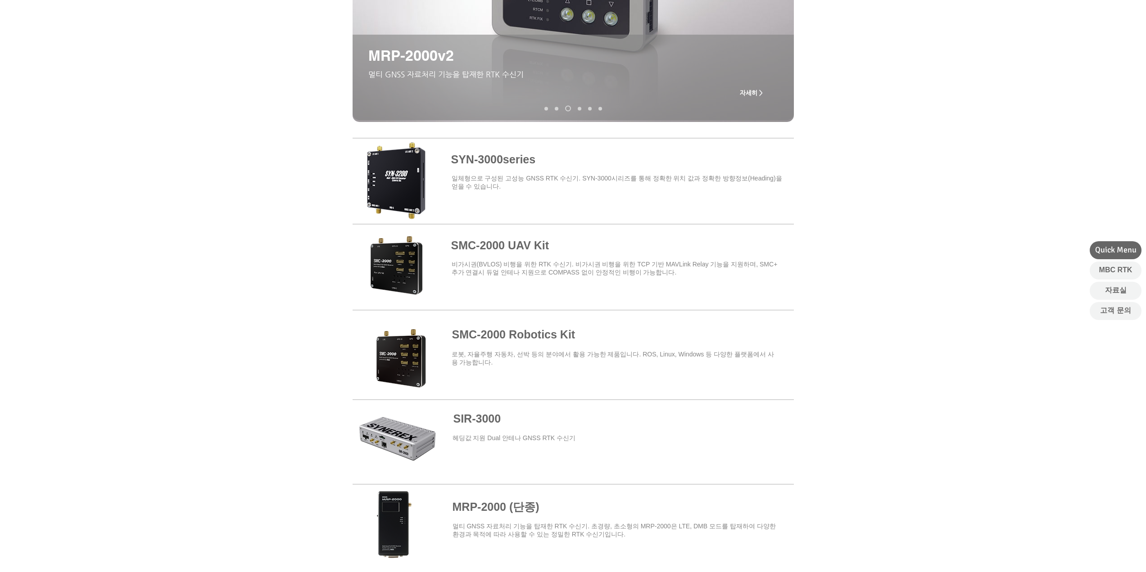
drag, startPoint x: 213, startPoint y: 209, endPoint x: 215, endPoint y: 190, distance: 19.4
click at [215, 190] on div at bounding box center [573, 262] width 1146 height 264
drag, startPoint x: 207, startPoint y: 178, endPoint x: 205, endPoint y: 170, distance: 8.2
click at [205, 170] on div at bounding box center [573, 262] width 1146 height 264
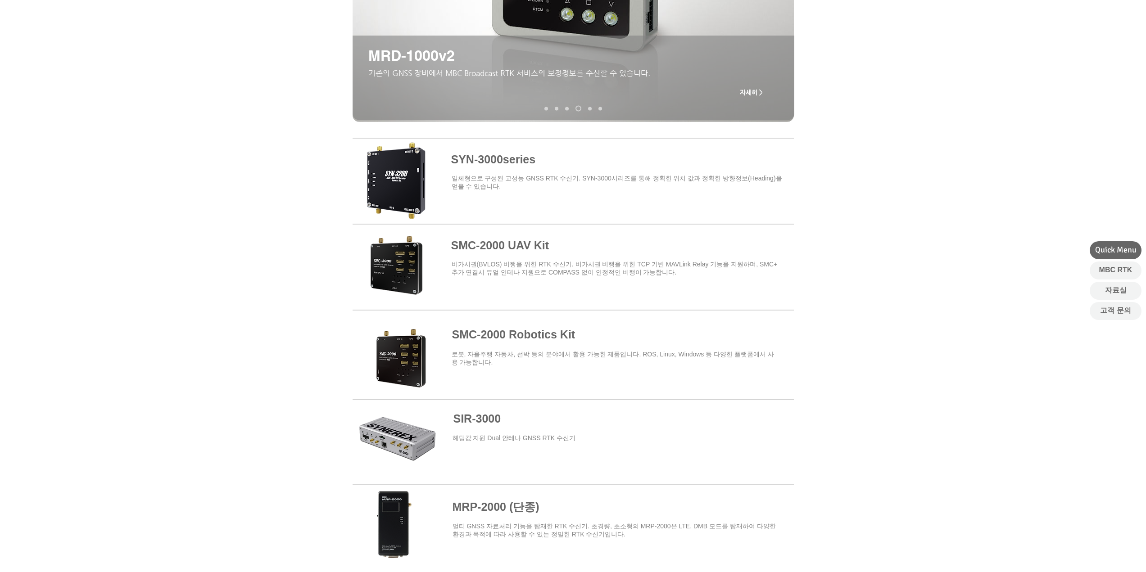
drag, startPoint x: 205, startPoint y: 170, endPoint x: 204, endPoint y: 161, distance: 8.6
click at [204, 161] on div at bounding box center [573, 262] width 1146 height 264
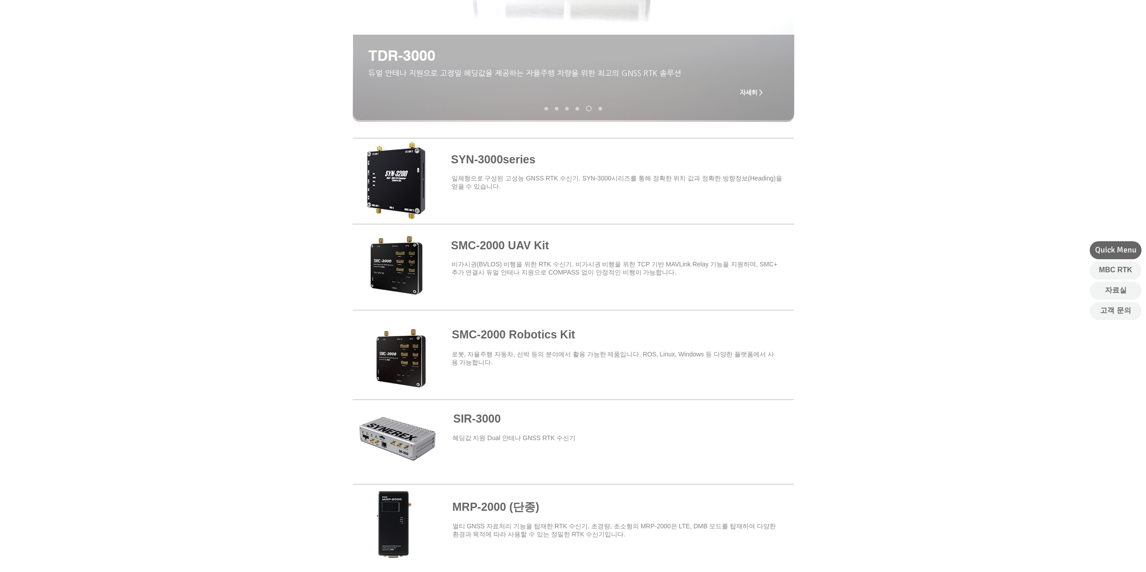
drag, startPoint x: 145, startPoint y: 109, endPoint x: 145, endPoint y: 98, distance: 10.8
click at [145, 98] on div "main content" at bounding box center [573, 21] width 1146 height 217
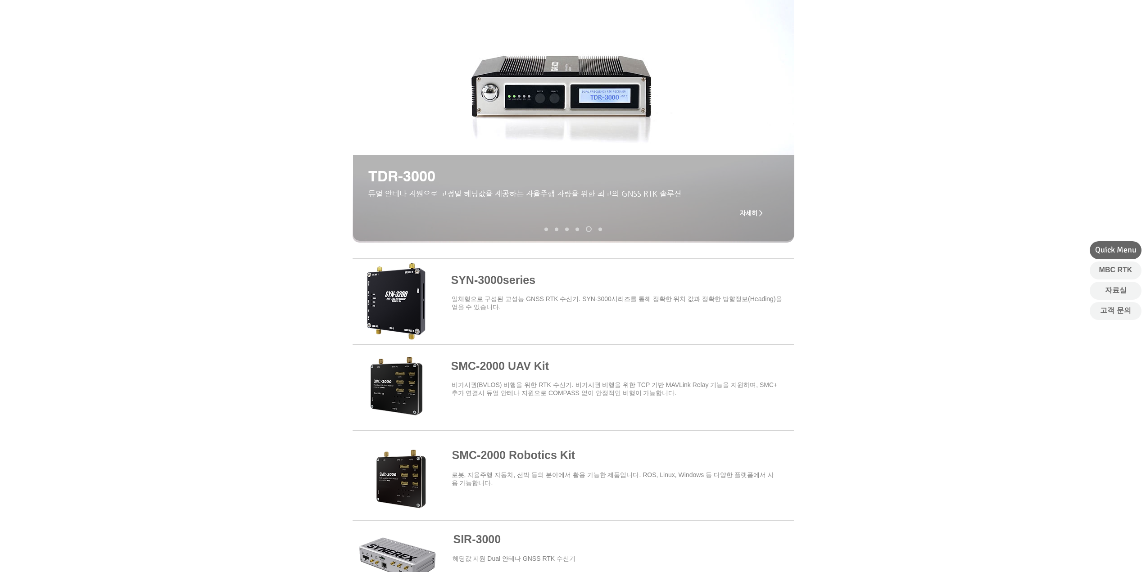
scroll to position [0, 0]
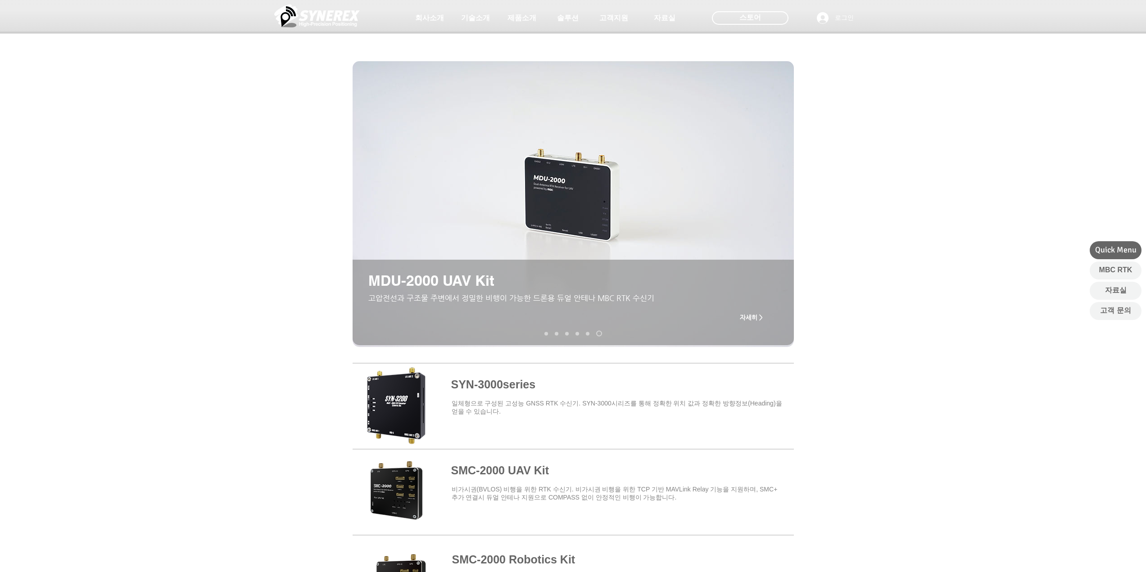
drag, startPoint x: 136, startPoint y: 116, endPoint x: 141, endPoint y: 98, distance: 18.4
click at [141, 98] on div at bounding box center [573, 66] width 1146 height 133
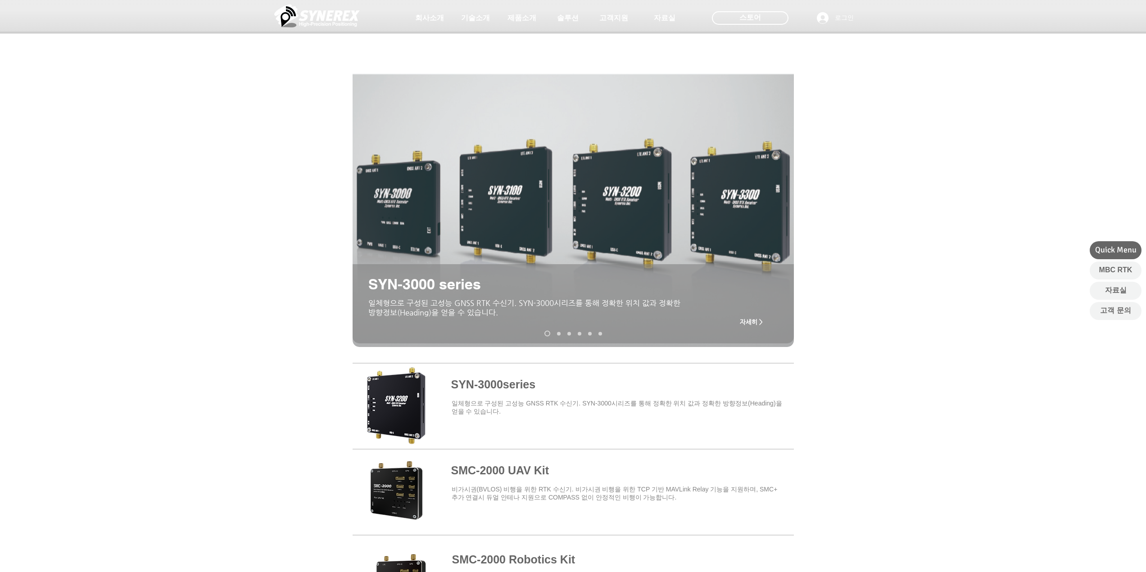
drag, startPoint x: 127, startPoint y: 135, endPoint x: 131, endPoint y: 122, distance: 13.4
click at [131, 122] on div at bounding box center [573, 66] width 1146 height 133
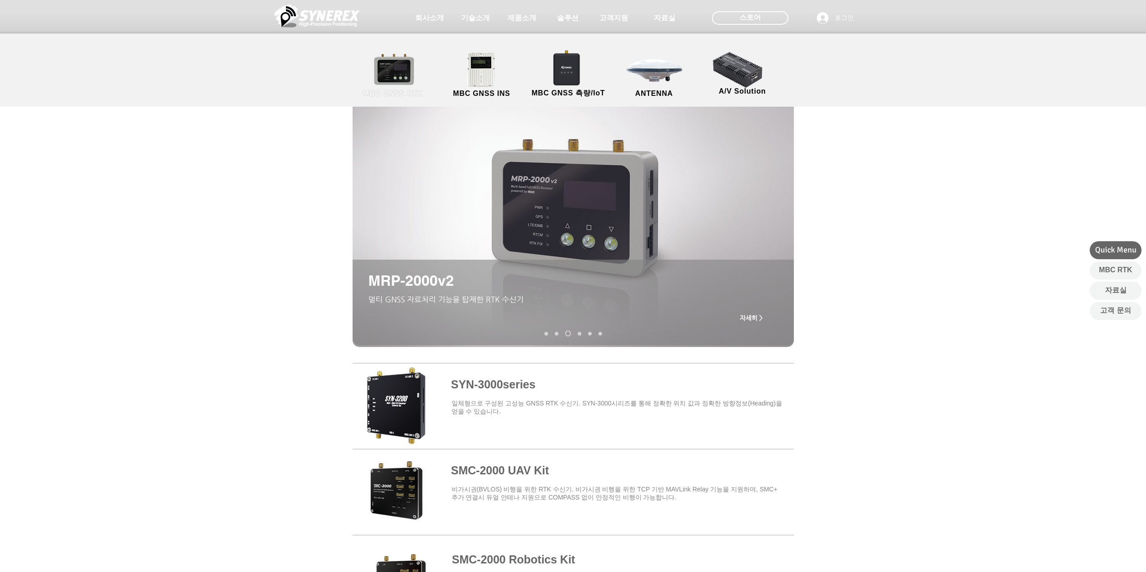
click at [403, 85] on link "MBC GNSS RTK" at bounding box center [393, 75] width 81 height 47
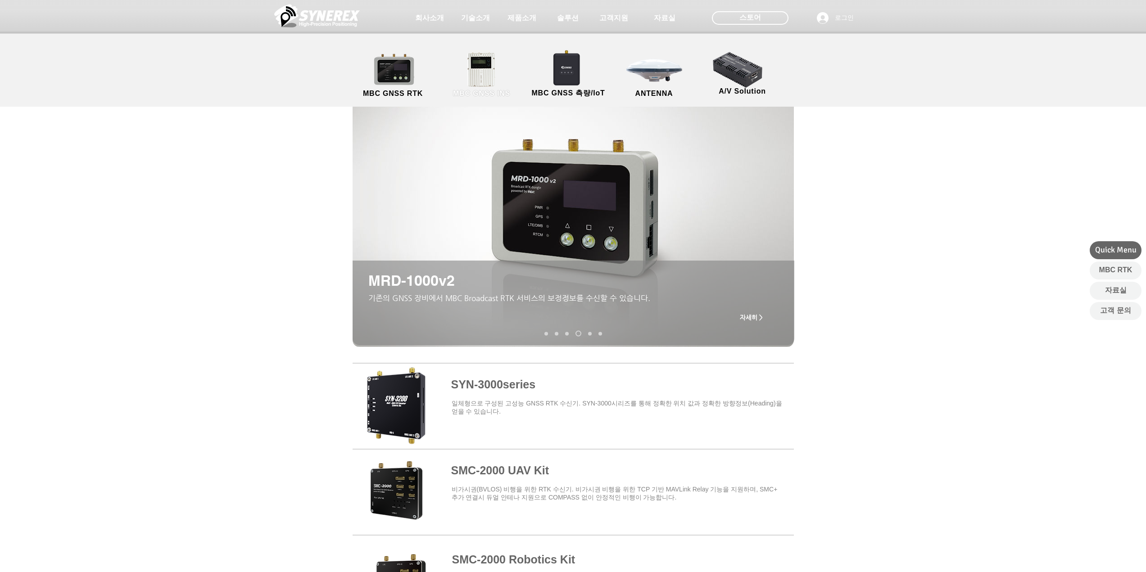
click at [471, 60] on link "MBC GNSS INS" at bounding box center [481, 75] width 81 height 47
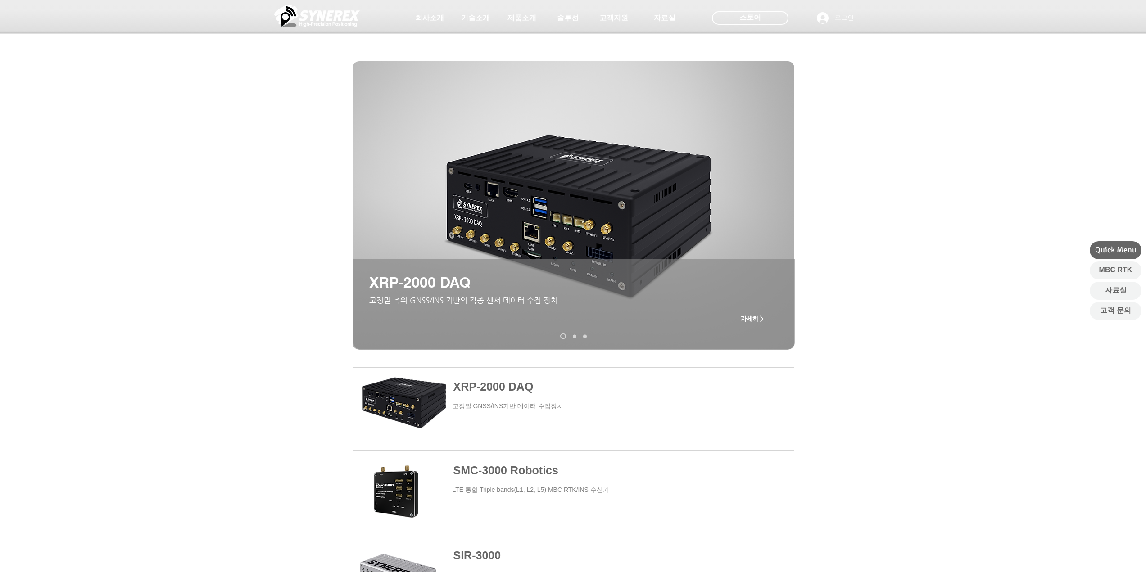
scroll to position [225, 0]
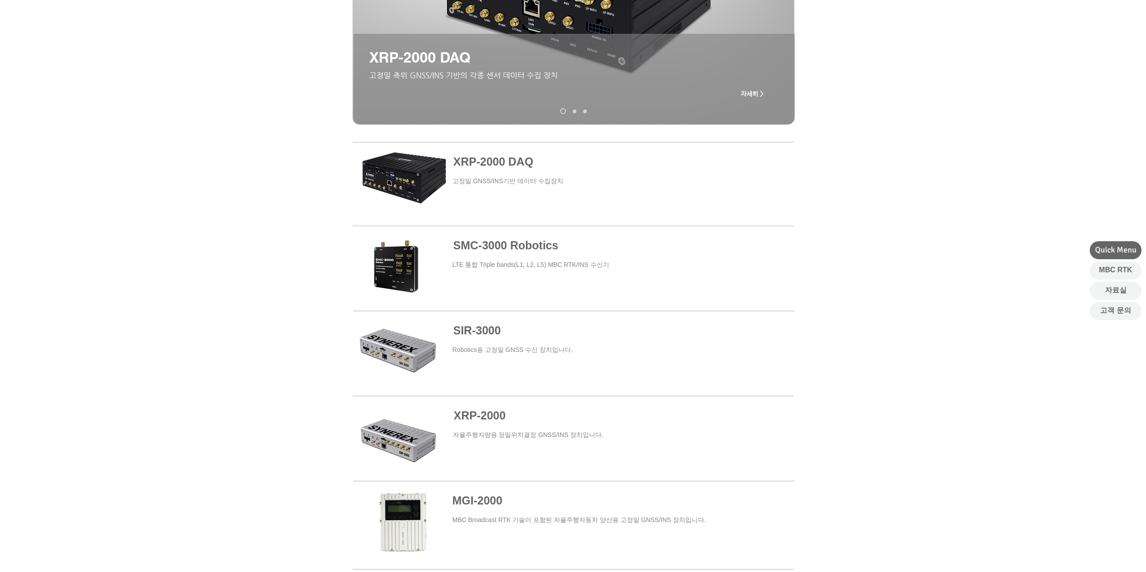
drag, startPoint x: 204, startPoint y: 167, endPoint x: 206, endPoint y: 154, distance: 12.8
click at [206, 154] on div at bounding box center [573, 355] width 1146 height 432
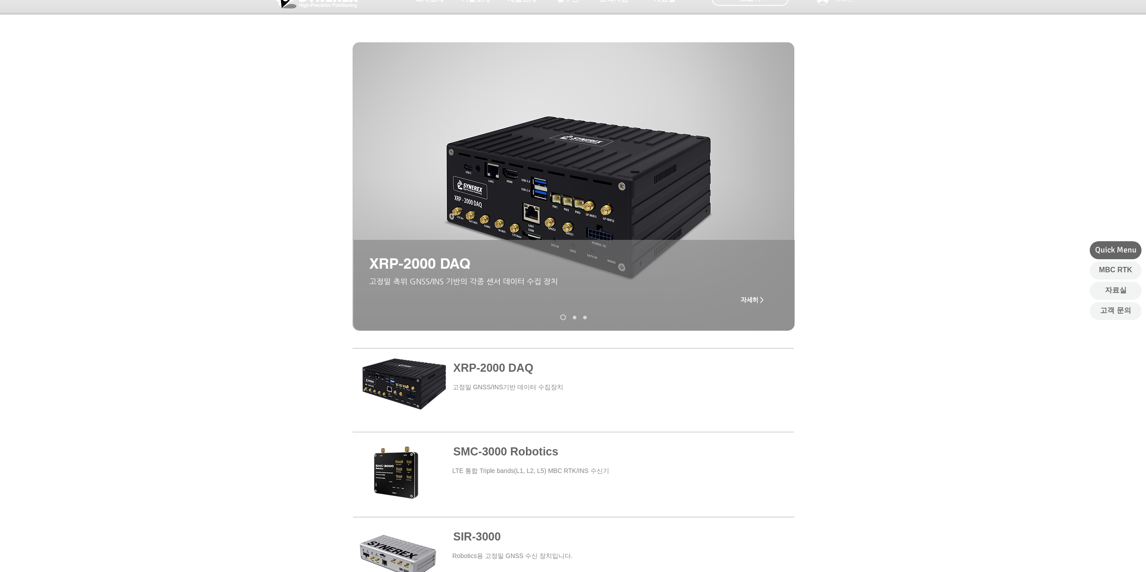
scroll to position [0, 0]
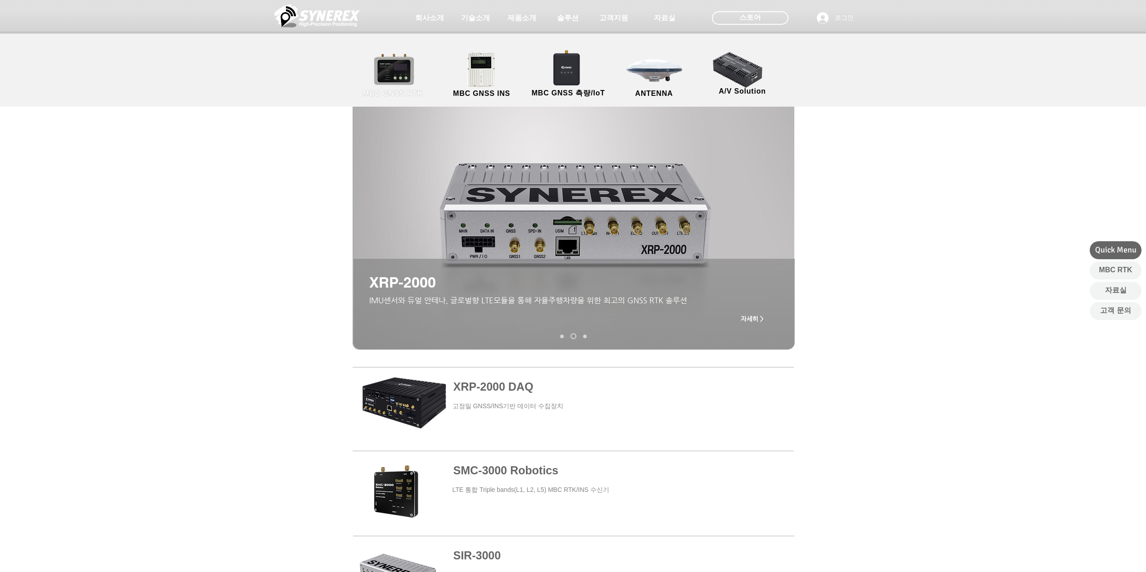
click at [407, 65] on link "MBC GNSS RTK" at bounding box center [393, 75] width 81 height 47
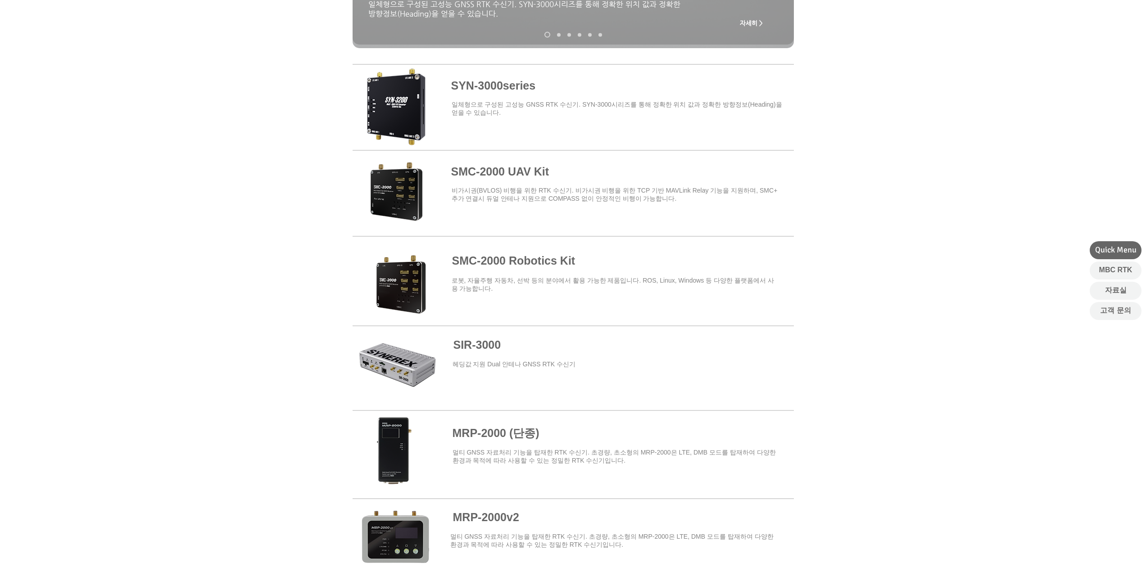
scroll to position [315, 0]
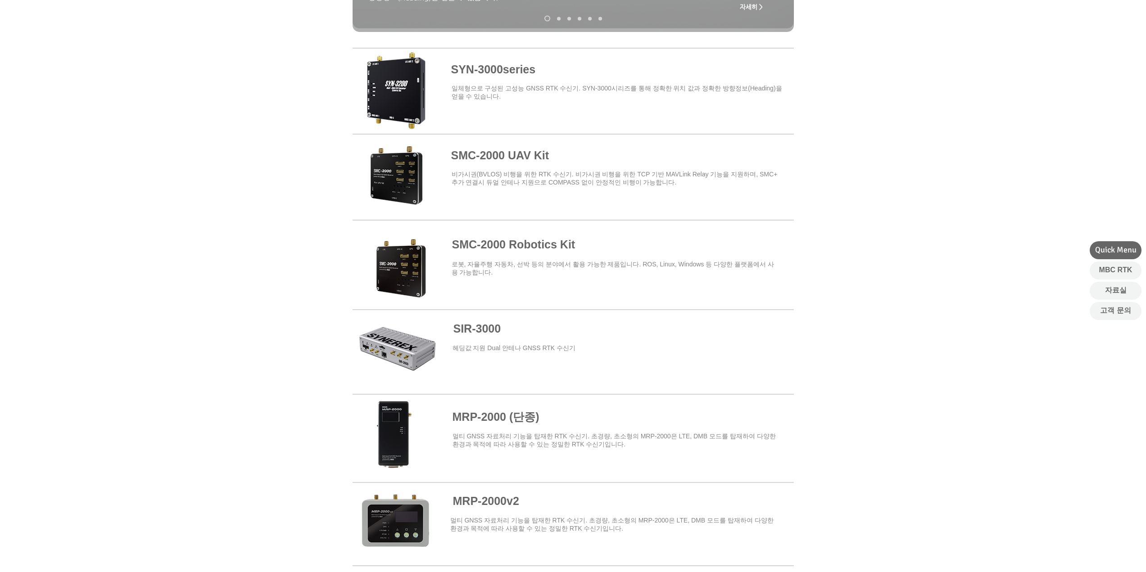
drag, startPoint x: 183, startPoint y: 110, endPoint x: 181, endPoint y: 99, distance: 11.4
click at [184, 97] on div at bounding box center [573, 172] width 1146 height 264
drag, startPoint x: 167, startPoint y: 103, endPoint x: 169, endPoint y: 94, distance: 9.6
click at [169, 94] on div at bounding box center [573, 172] width 1146 height 264
drag, startPoint x: 161, startPoint y: 107, endPoint x: 163, endPoint y: 95, distance: 12.3
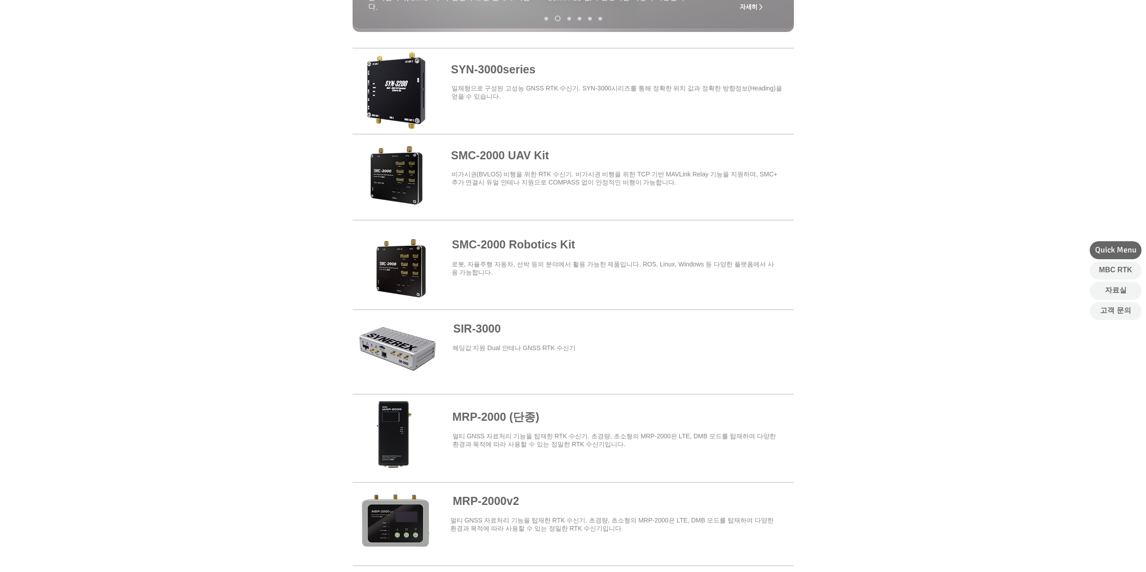
click at [163, 95] on div at bounding box center [573, 172] width 1146 height 264
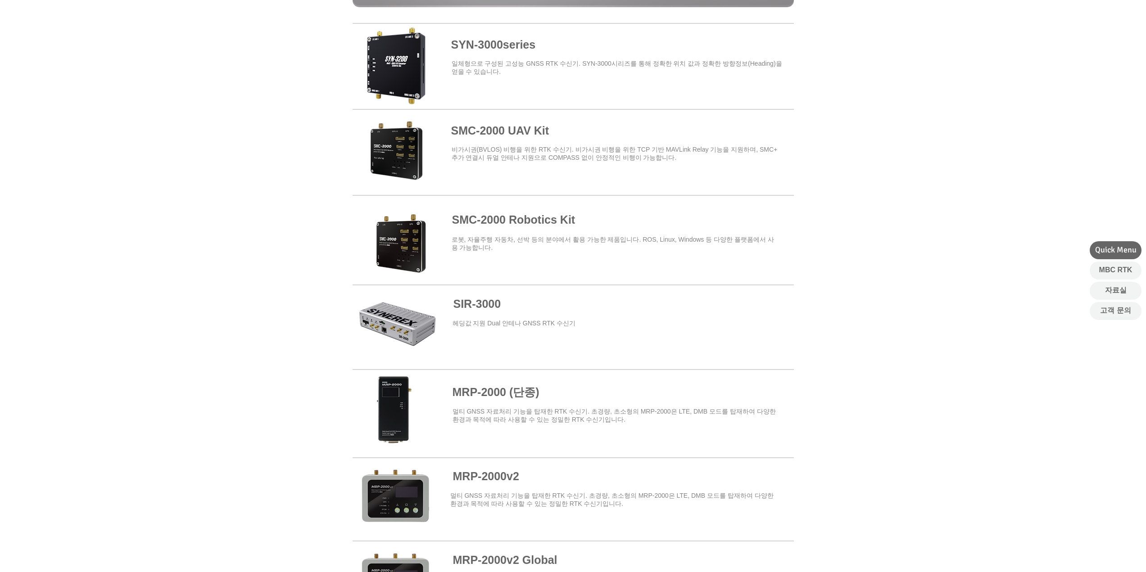
scroll to position [360, 0]
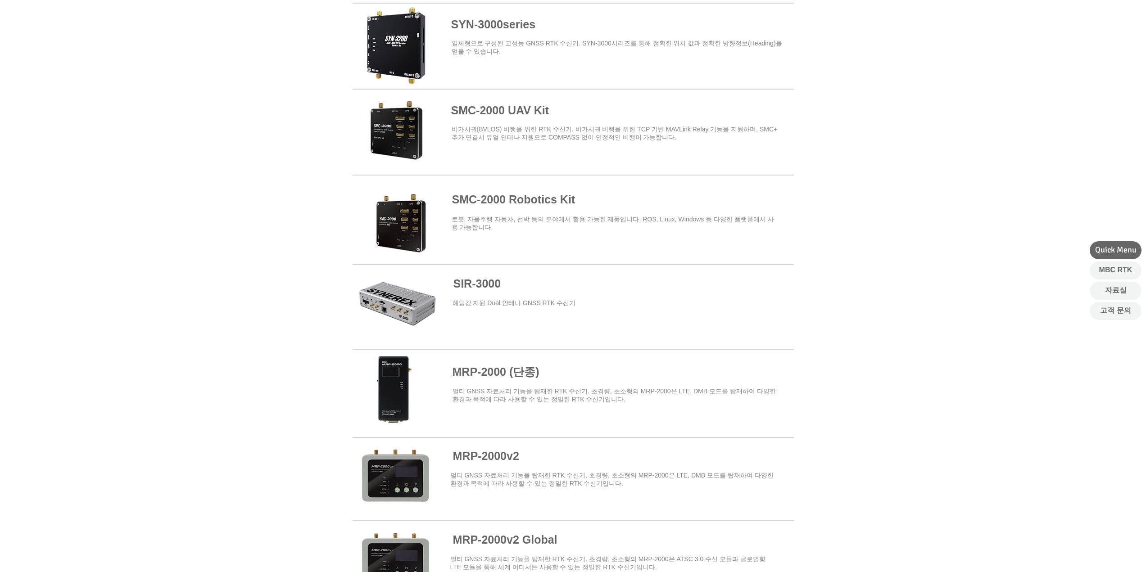
click at [153, 110] on div at bounding box center [573, 127] width 1146 height 264
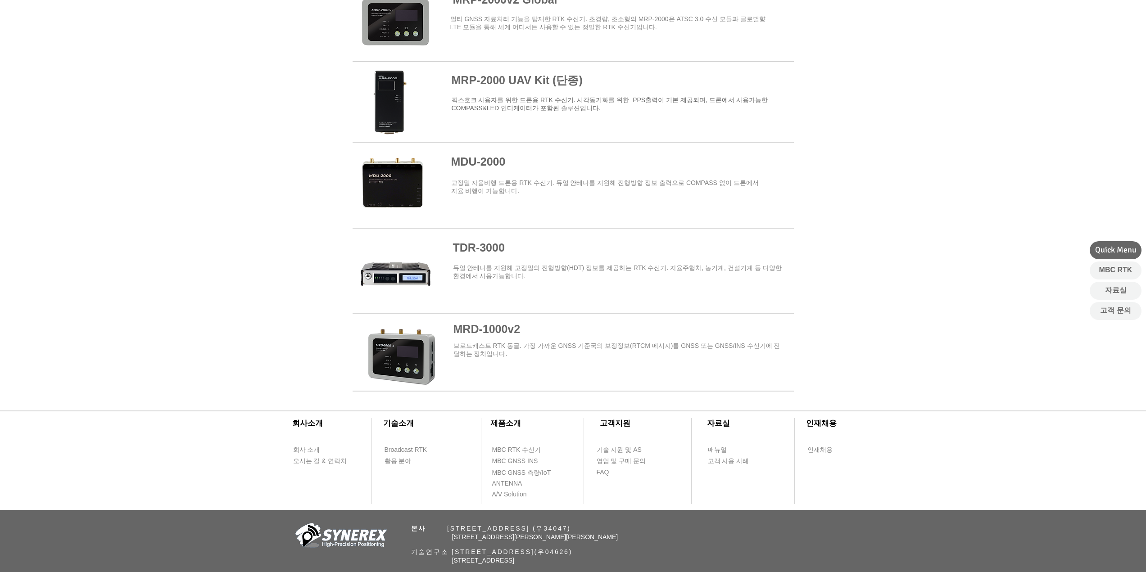
drag, startPoint x: 153, startPoint y: 110, endPoint x: 154, endPoint y: 103, distance: 7.7
click at [154, 103] on div at bounding box center [573, 57] width 1146 height 676
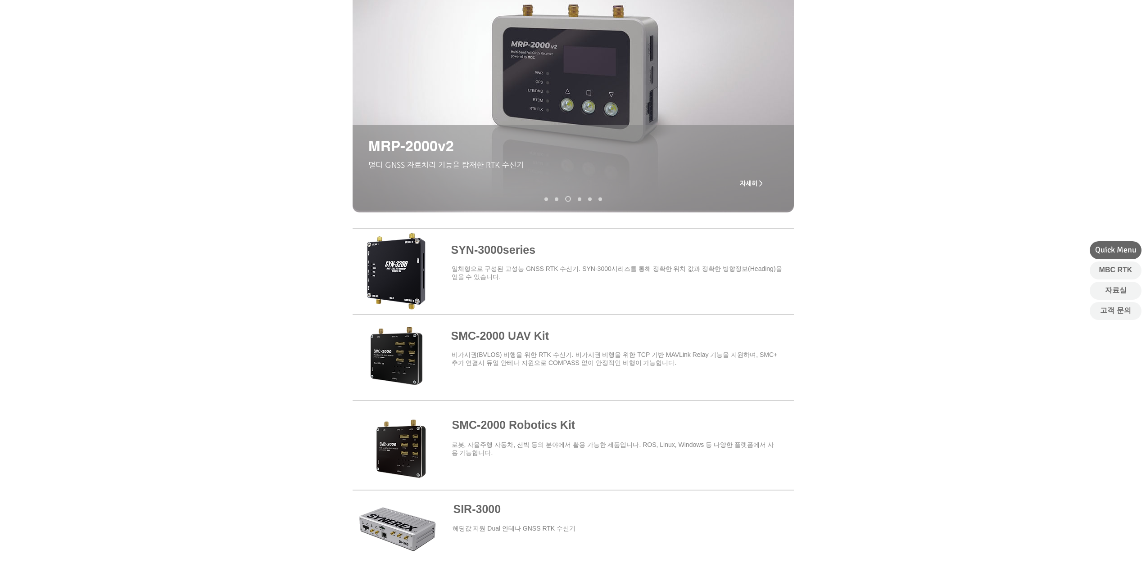
scroll to position [0, 0]
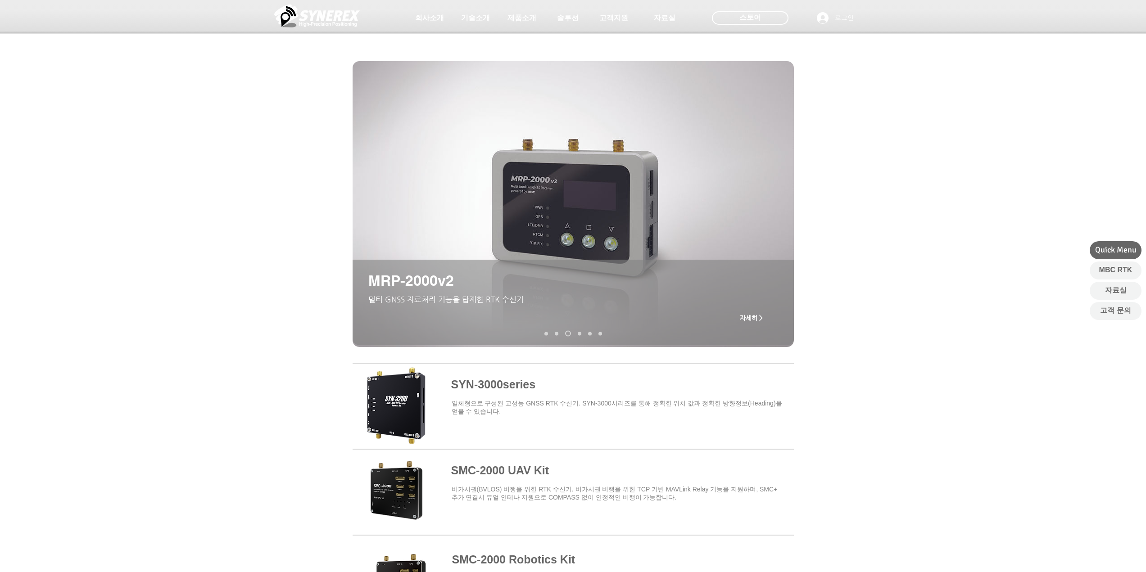
click at [482, 379] on span at bounding box center [573, 404] width 441 height 79
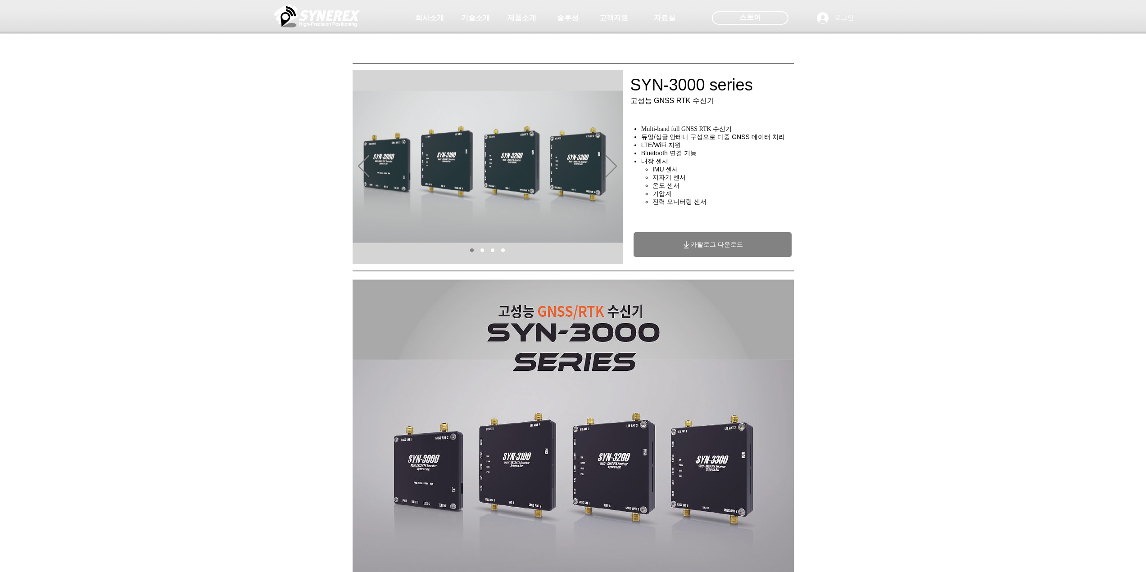
drag, startPoint x: 870, startPoint y: 155, endPoint x: 873, endPoint y: 140, distance: 14.7
click at [873, 140] on div "main content" at bounding box center [573, 202] width 1146 height 129
click at [873, 137] on div "초고정밀 위치정보 솔루션 Broadcast RTK #comp-kyq9tmhv svg [data-color="1"] {fill: #000000;…" at bounding box center [573, 69] width 1146 height 138
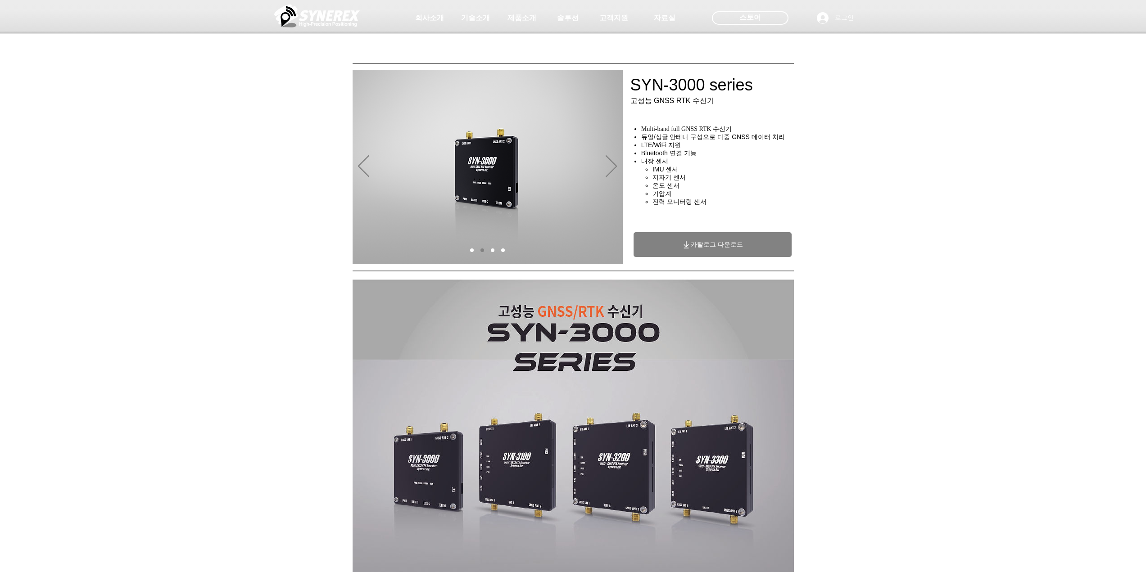
drag, startPoint x: 873, startPoint y: 136, endPoint x: 873, endPoint y: 128, distance: 8.6
click at [873, 128] on div at bounding box center [573, 66] width 1146 height 133
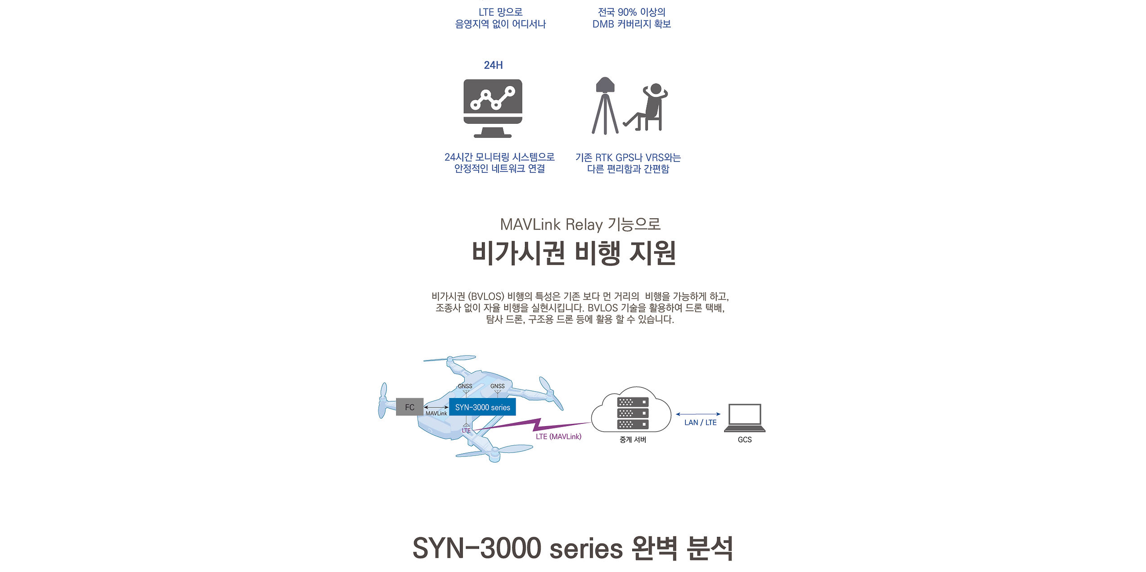
scroll to position [1081, 0]
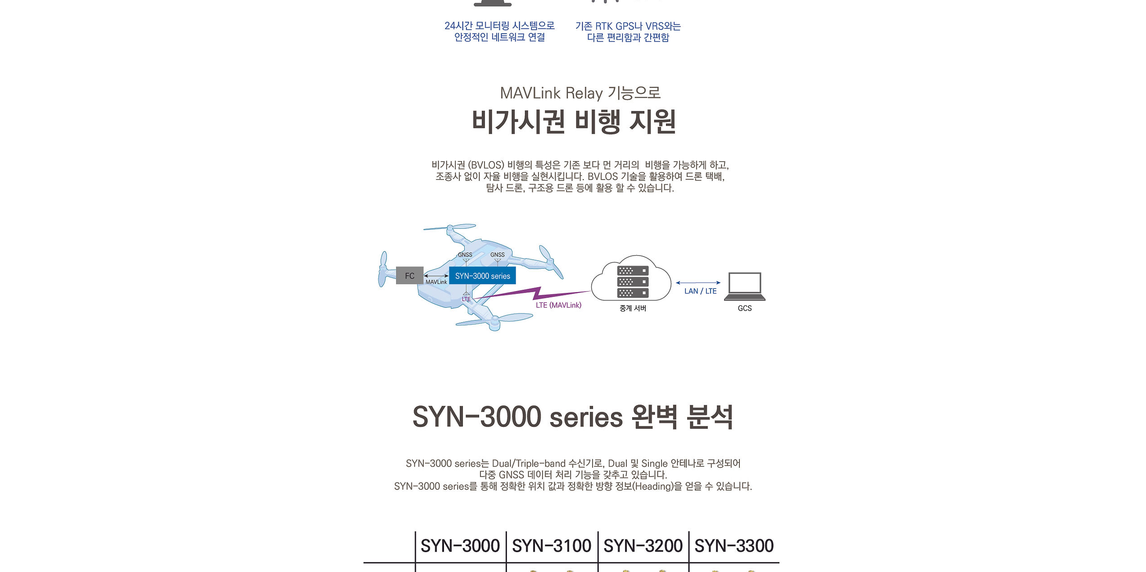
drag, startPoint x: 825, startPoint y: 248, endPoint x: 828, endPoint y: 232, distance: 15.9
click at [828, 232] on div at bounding box center [573, 431] width 1146 height 2490
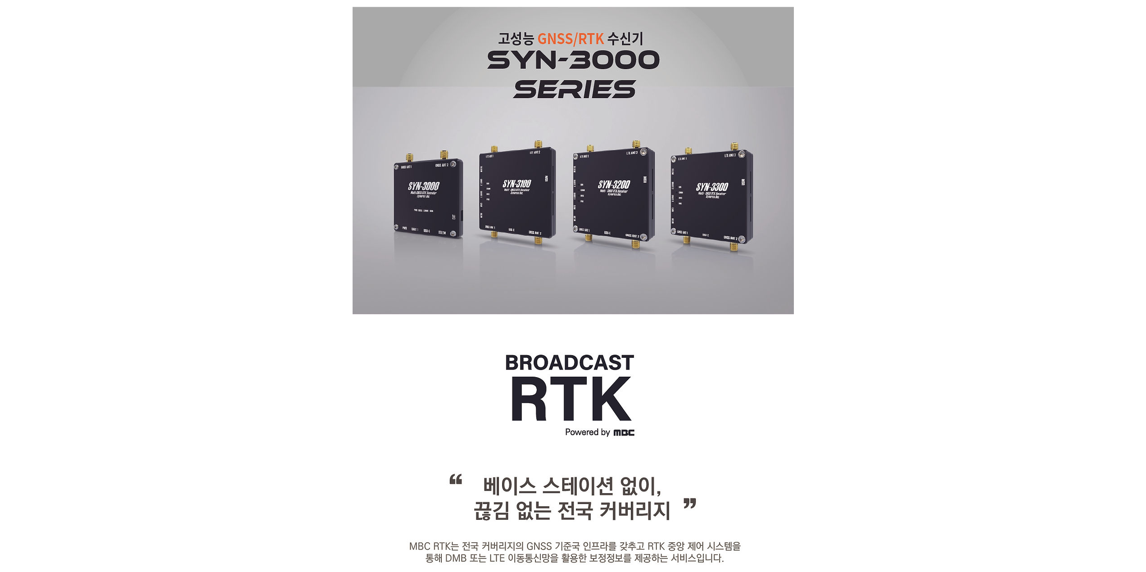
scroll to position [0, 0]
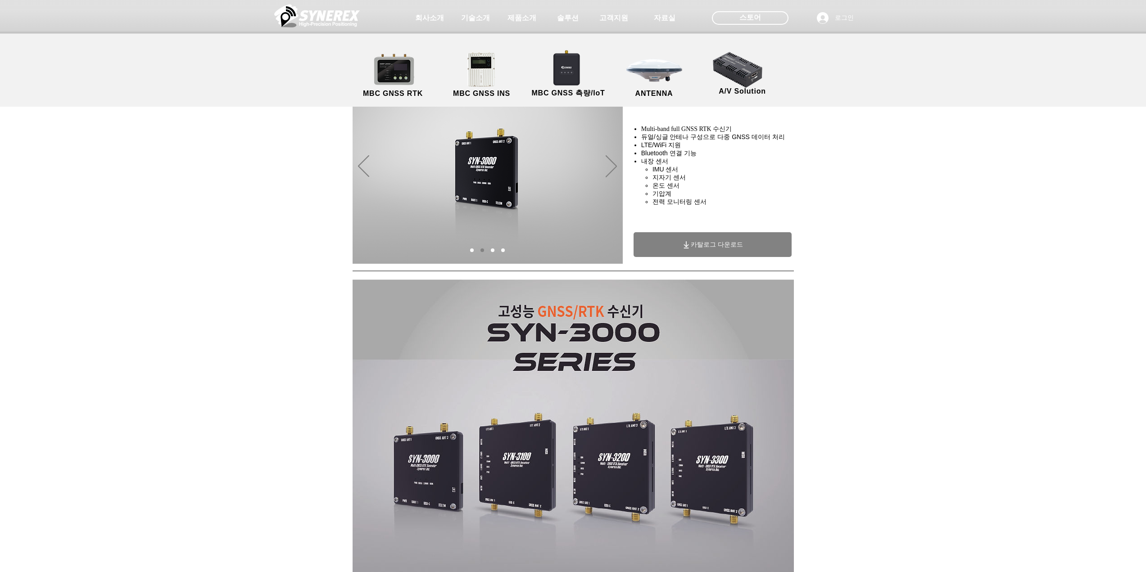
click at [322, 227] on div "main content" at bounding box center [573, 202] width 1146 height 129
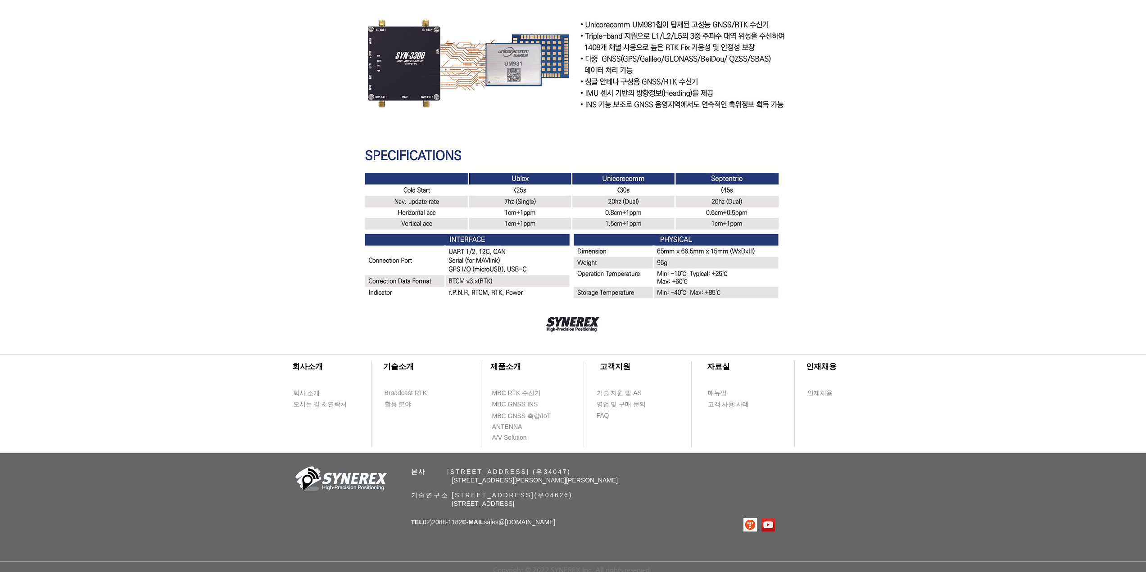
scroll to position [2422, 0]
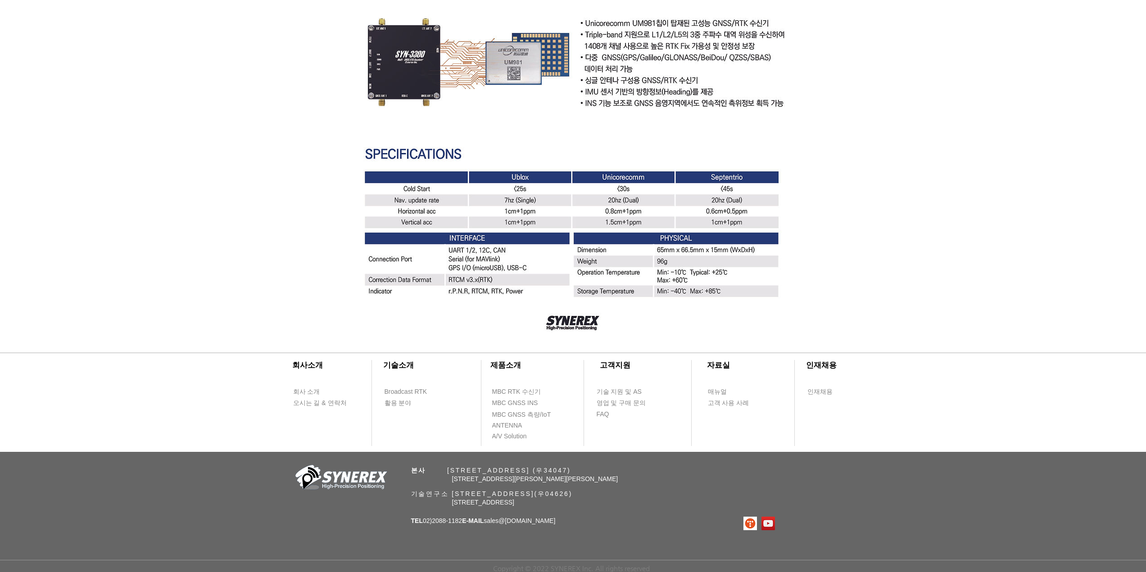
drag, startPoint x: 133, startPoint y: 96, endPoint x: 134, endPoint y: 88, distance: 7.7
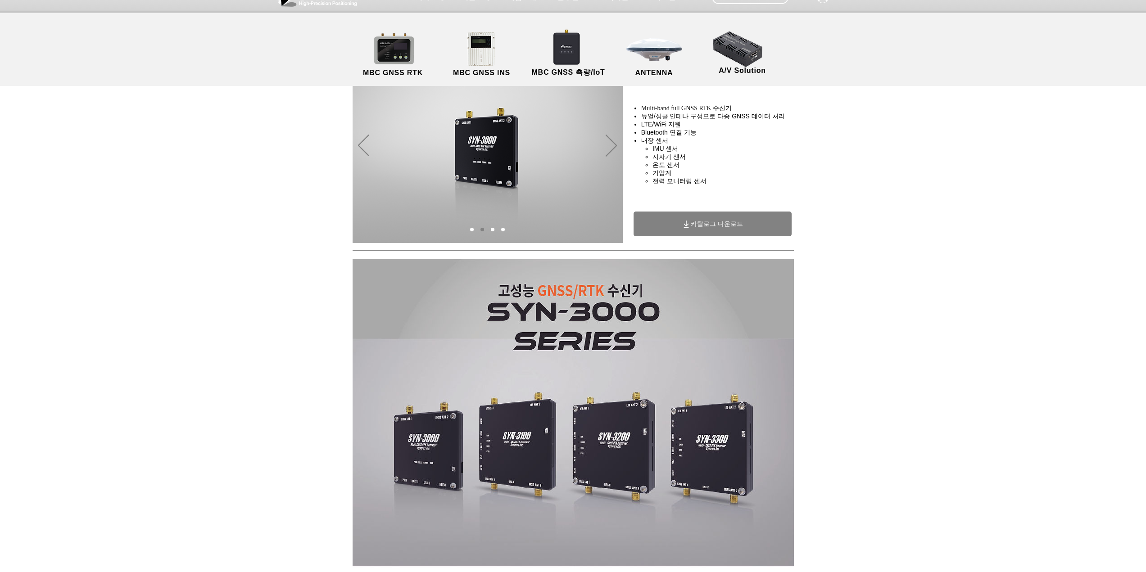
scroll to position [0, 0]
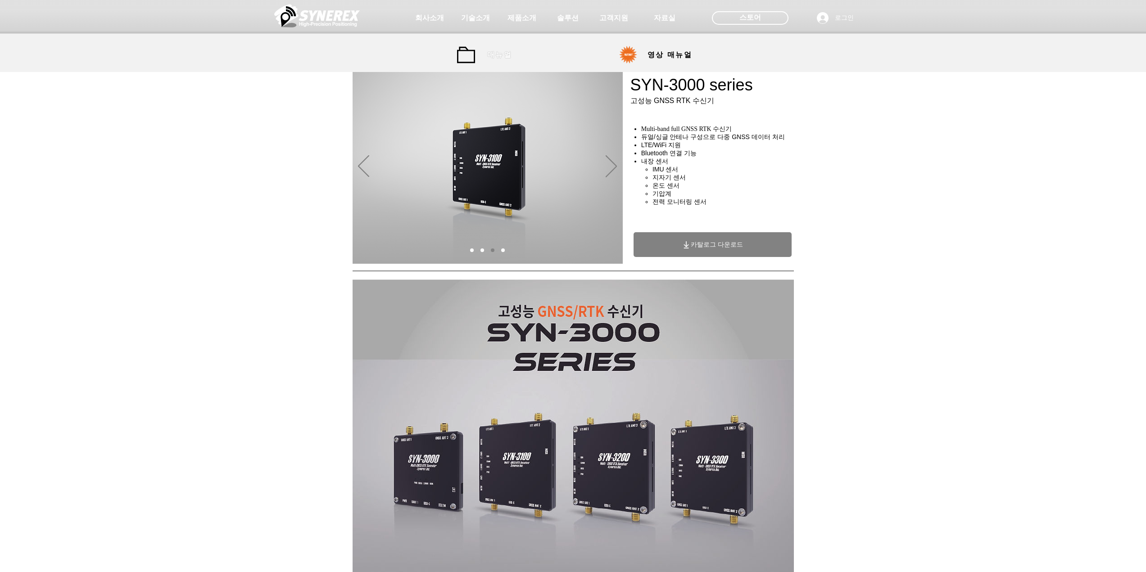
click at [475, 52] on link "매뉴얼" at bounding box center [488, 55] width 63 height 18
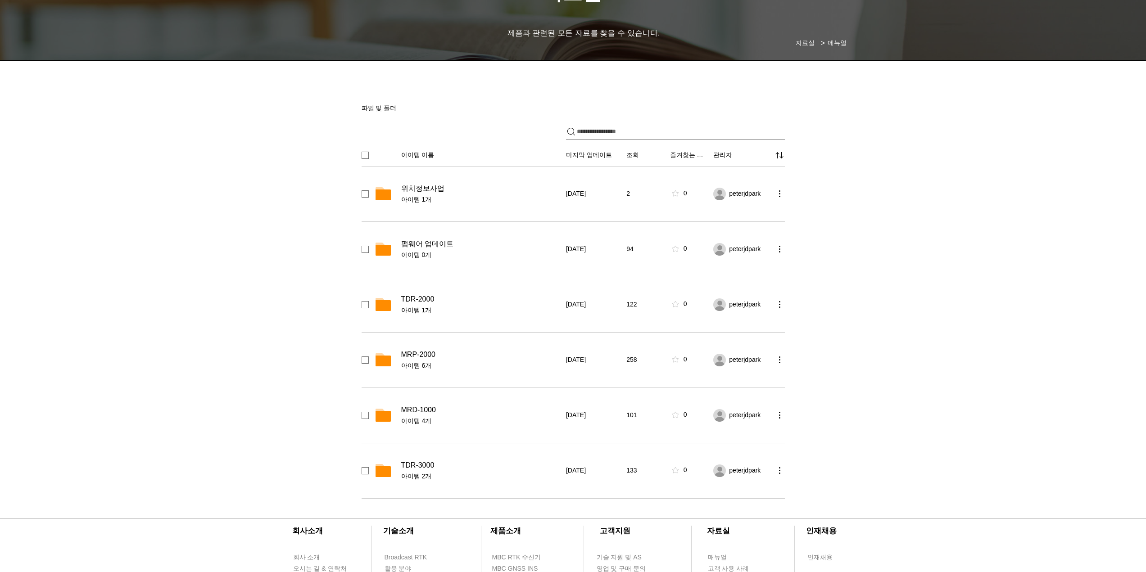
scroll to position [90, 0]
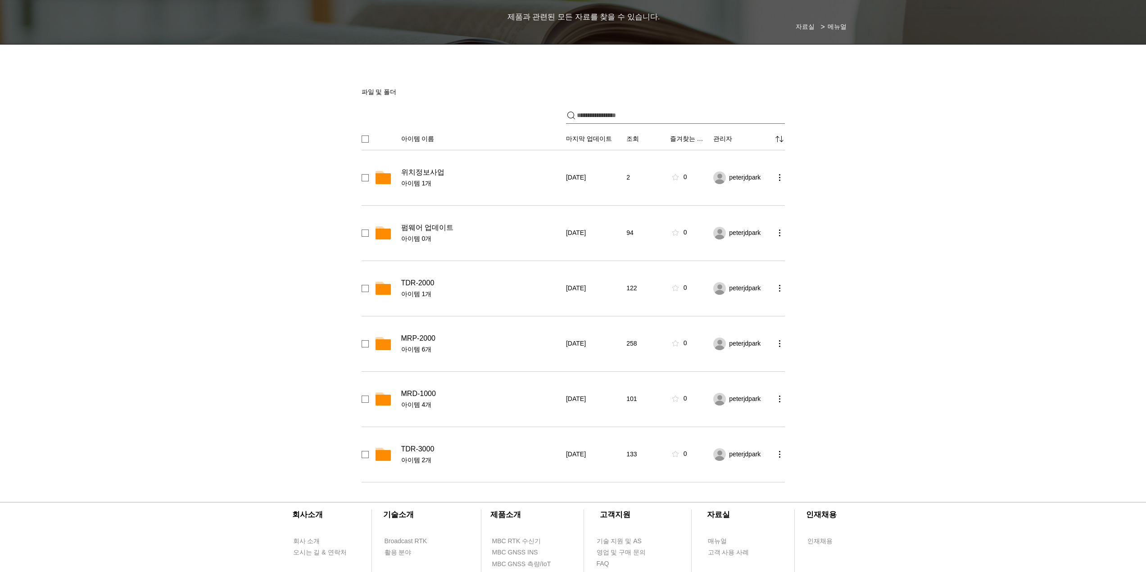
drag, startPoint x: 202, startPoint y: 155, endPoint x: 202, endPoint y: 148, distance: 7.2
click at [202, 148] on div "main content" at bounding box center [573, 267] width 1146 height 439
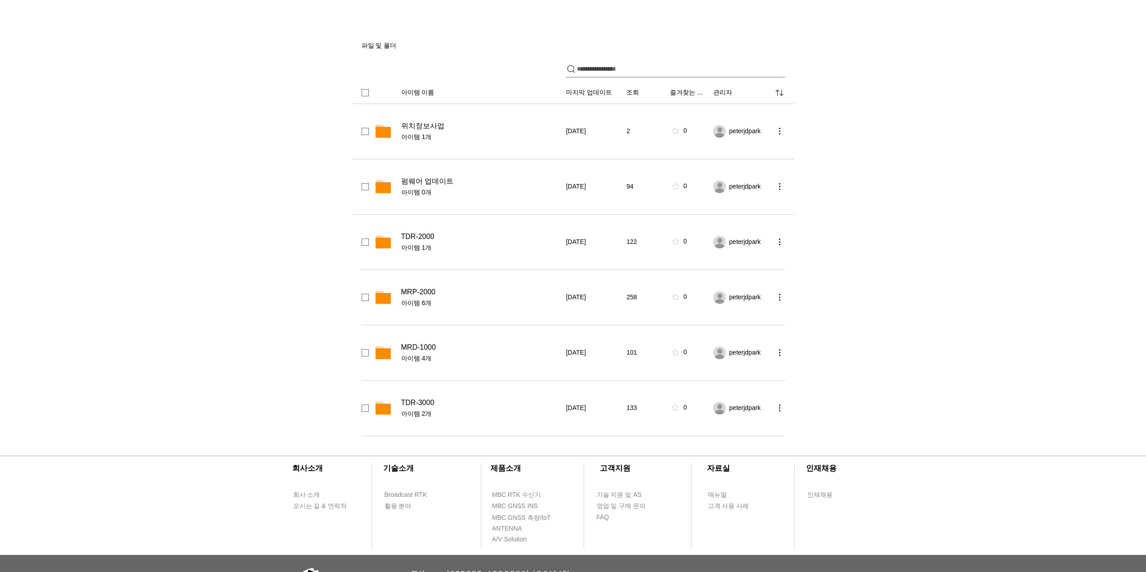
scroll to position [180, 0]
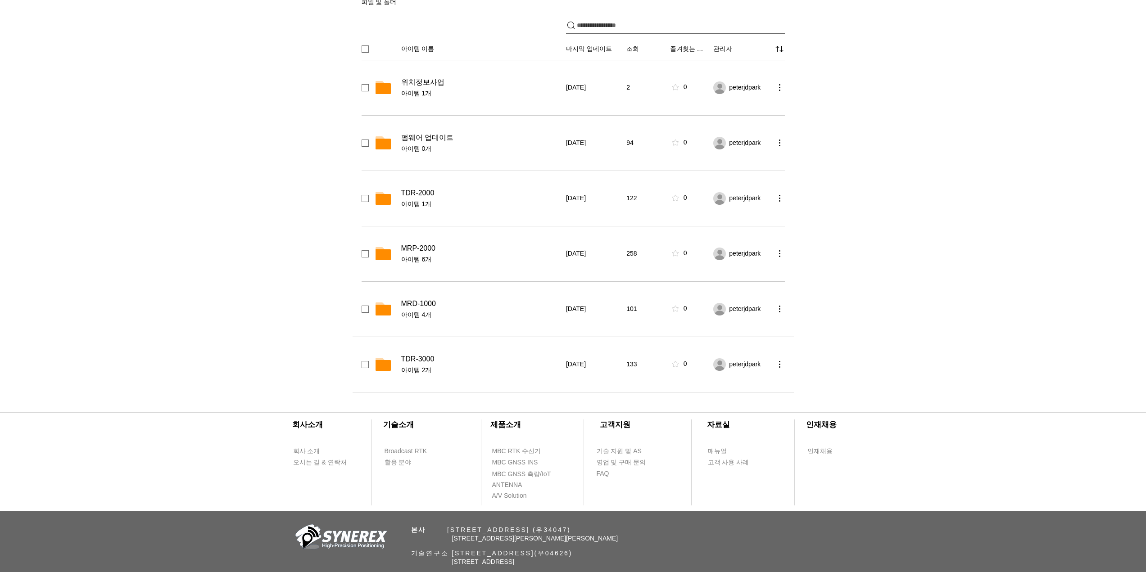
click at [422, 357] on span "TDR-3000" at bounding box center [417, 359] width 33 height 9
